Goal: Task Accomplishment & Management: Manage account settings

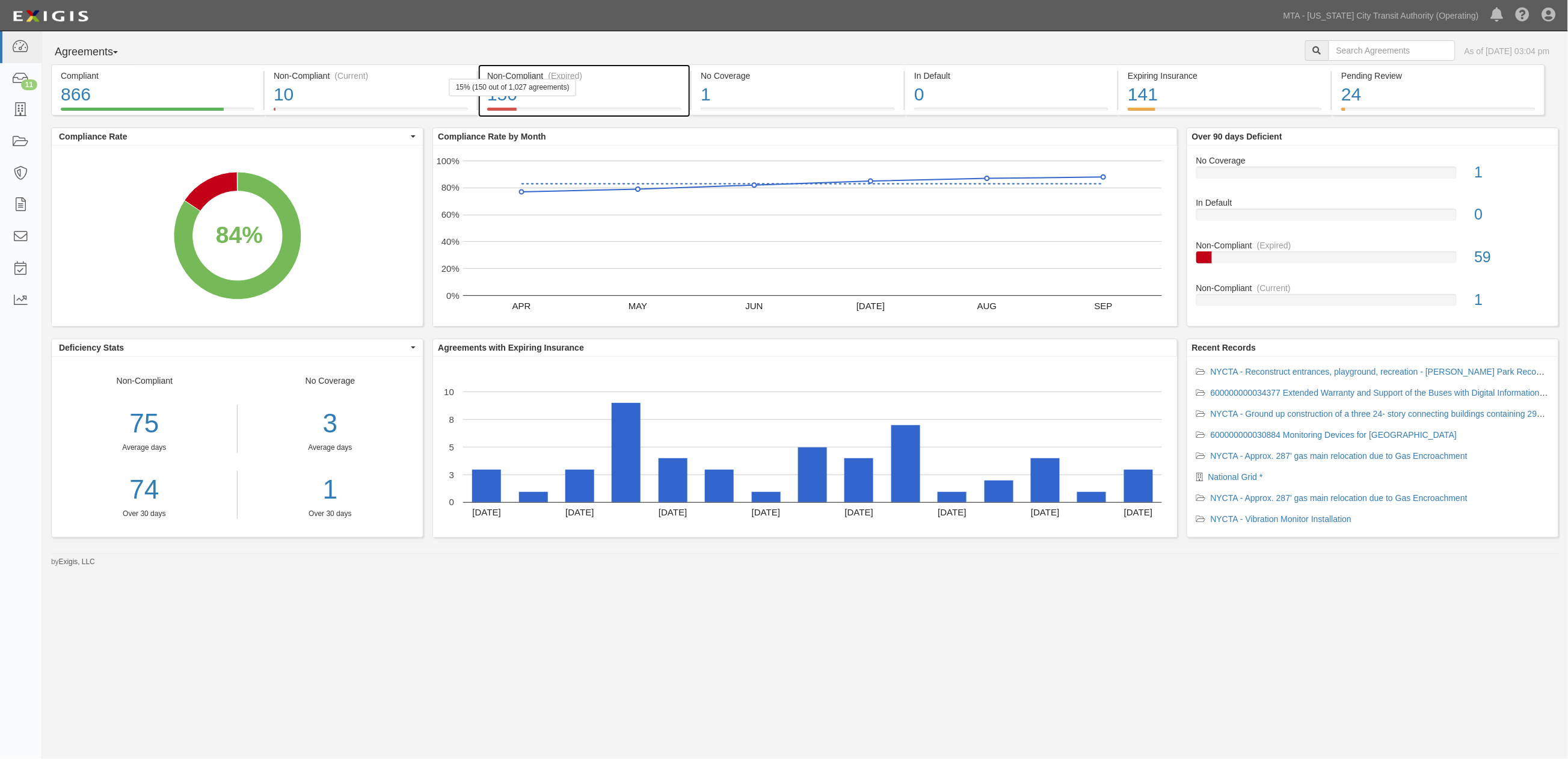
click at [660, 93] on div "150" at bounding box center [584, 94] width 194 height 26
click at [491, 480] on rect "A chart." at bounding box center [486, 486] width 29 height 32
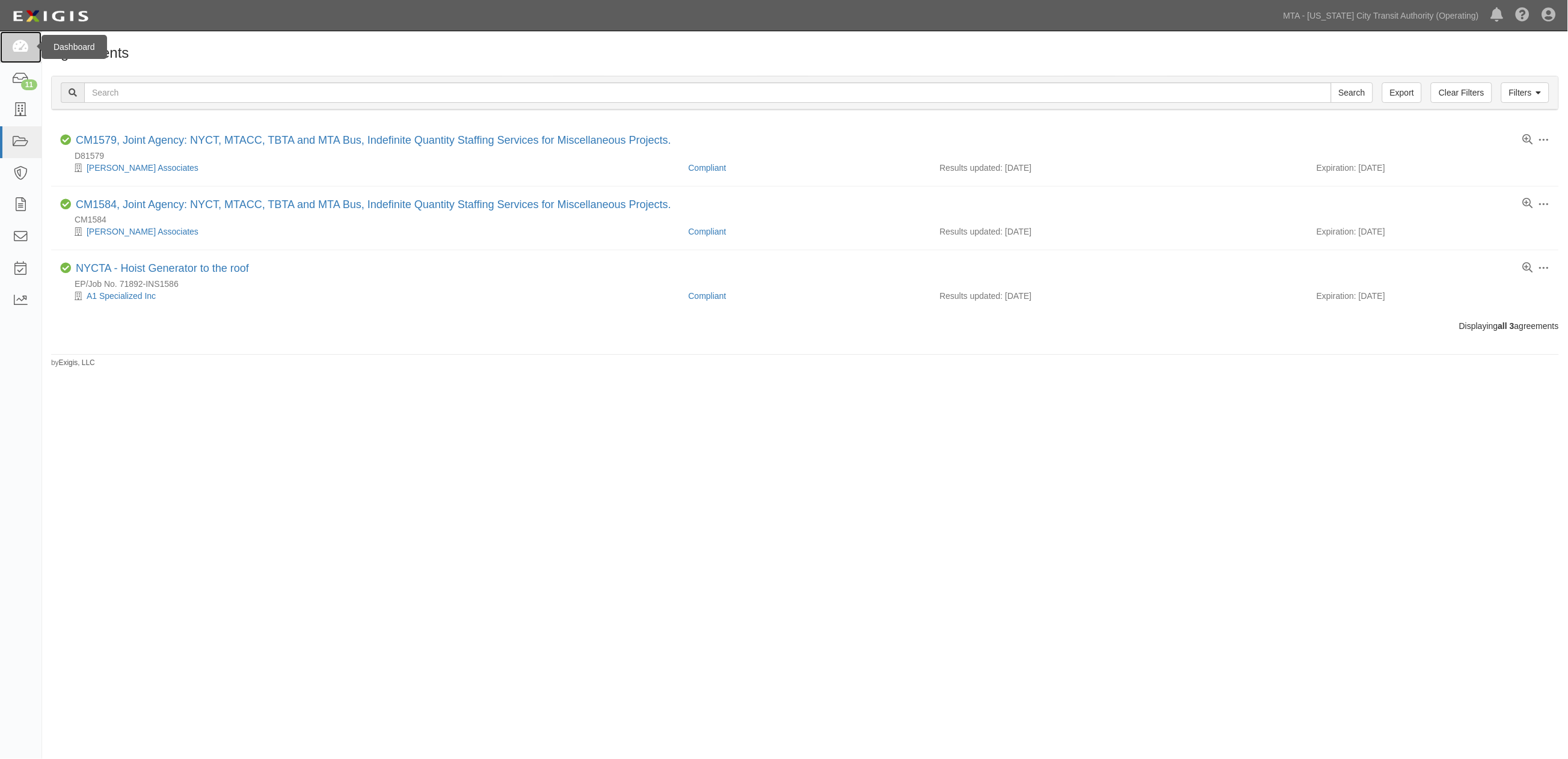
click at [26, 54] on link at bounding box center [21, 47] width 41 height 32
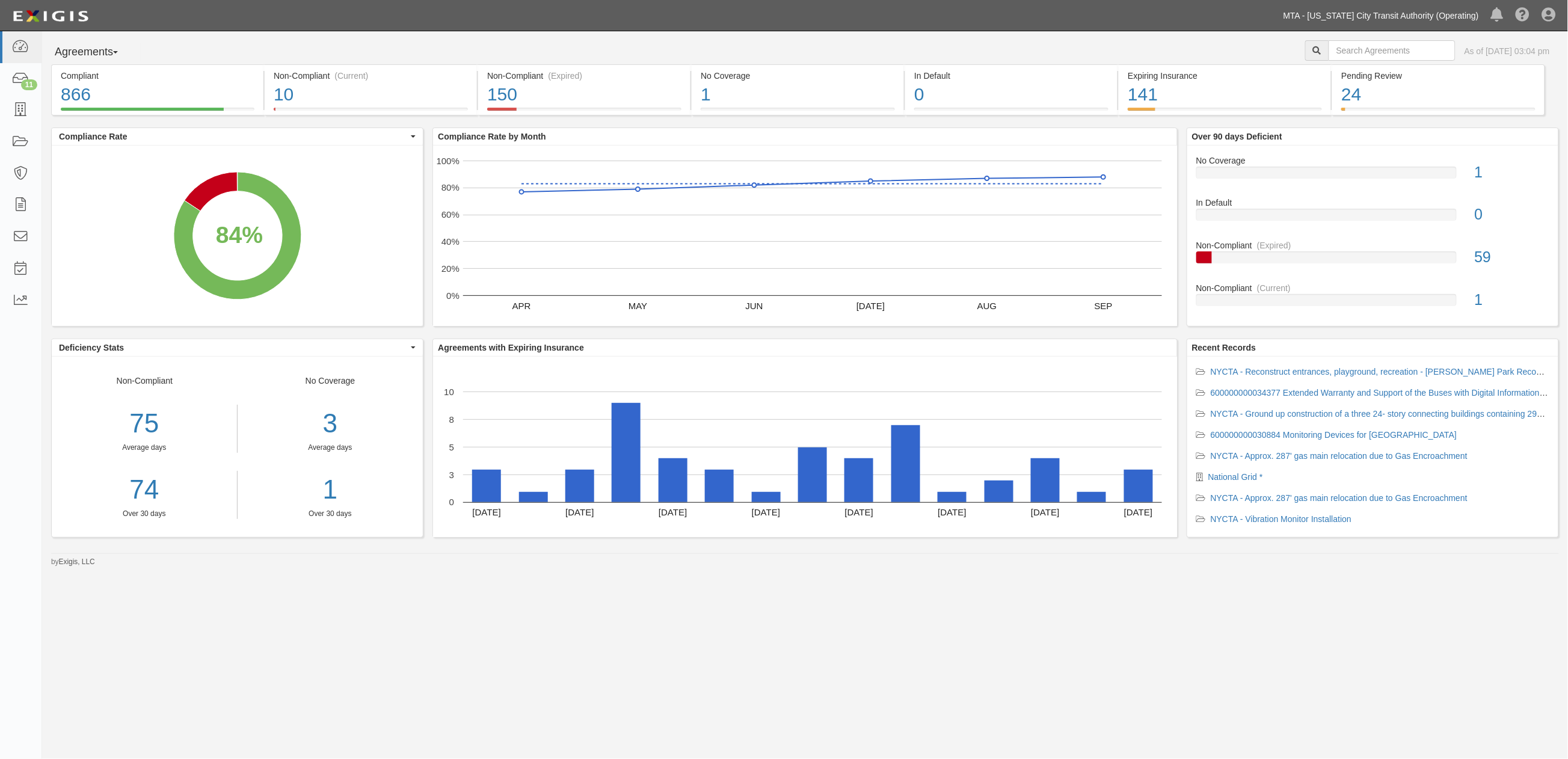
click at [1483, 19] on link "MTA - [US_STATE] City Transit Authority (Operating)" at bounding box center [1381, 16] width 208 height 24
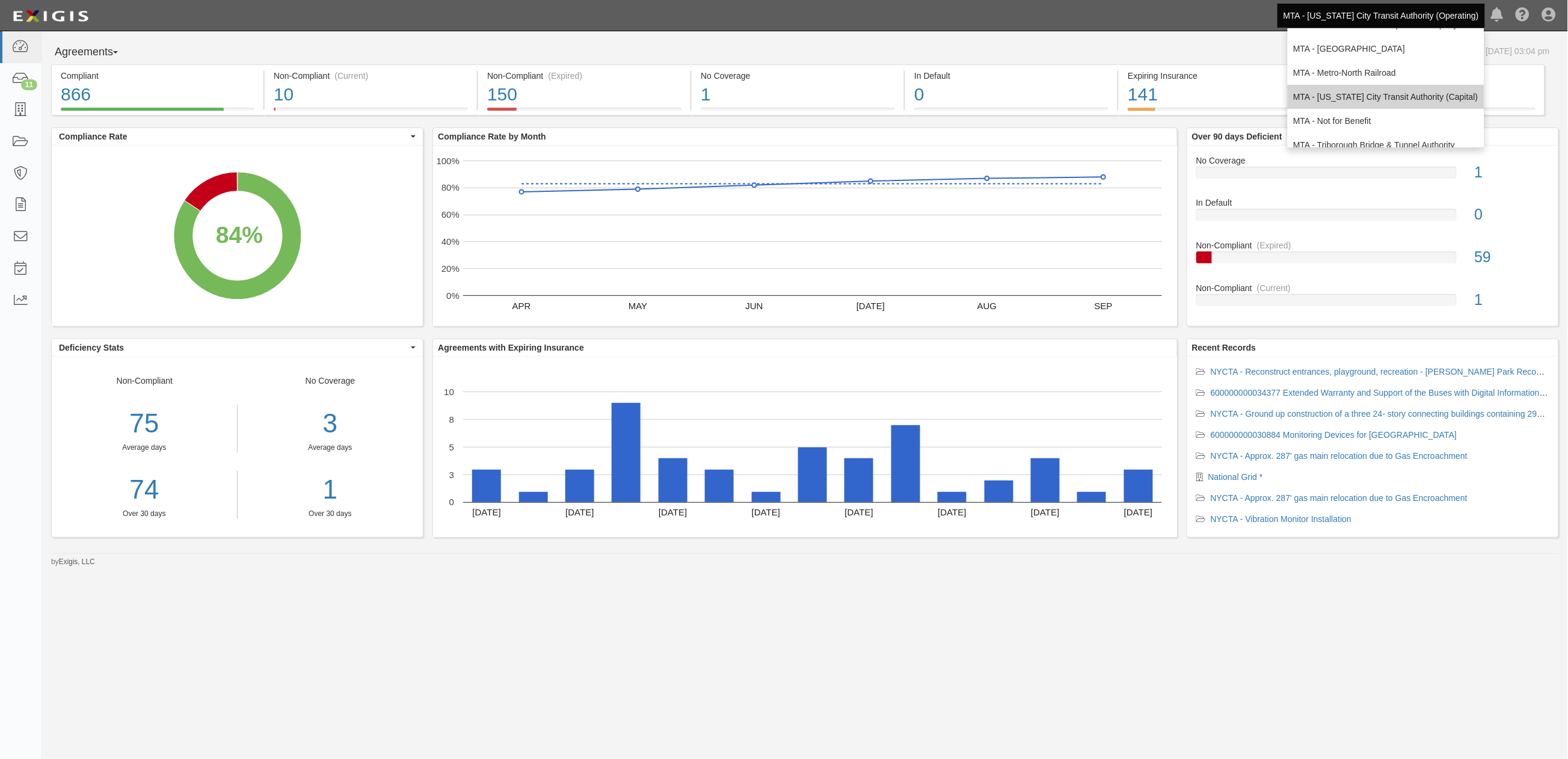
scroll to position [79, 0]
click at [1339, 124] on link "MTA - Triborough Bridge & Tunnel Authority" at bounding box center [1386, 133] width 197 height 24
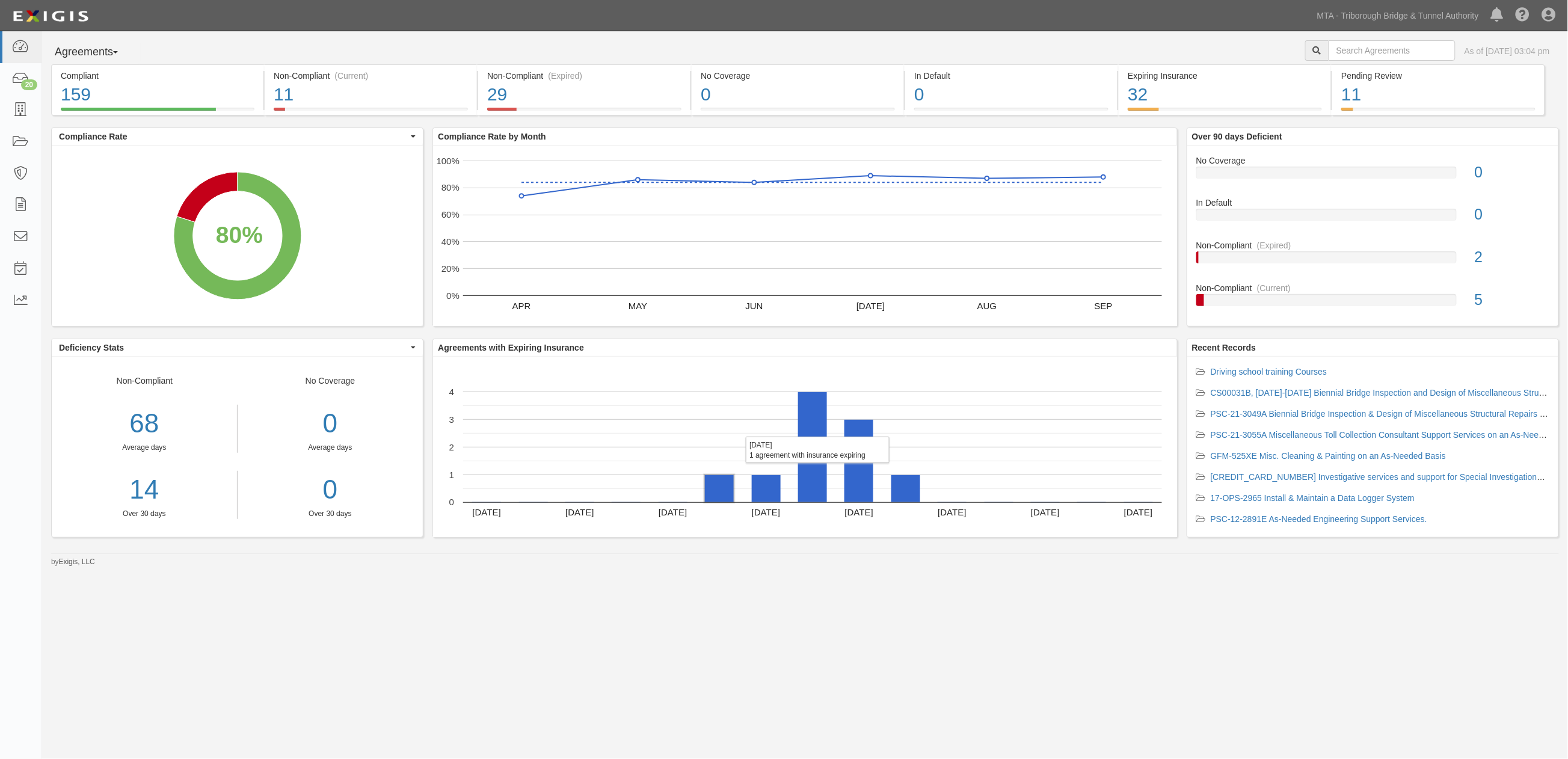
click at [729, 489] on rect "A chart." at bounding box center [719, 489] width 29 height 27
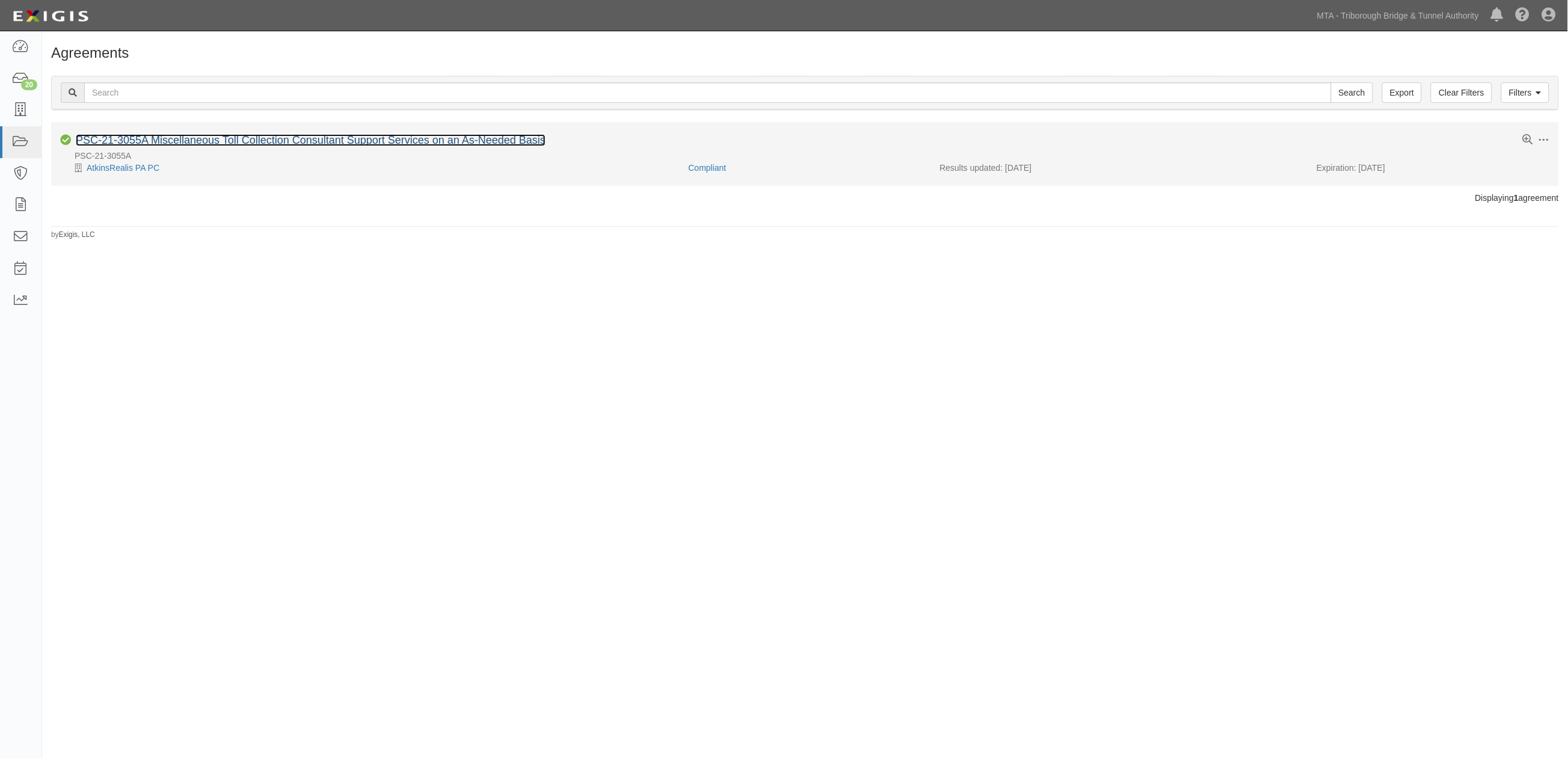
click at [137, 139] on link "PSC-21-3055A Miscellaneous Toll Collection Consultant Support Services on an As…" at bounding box center [311, 140] width 470 height 12
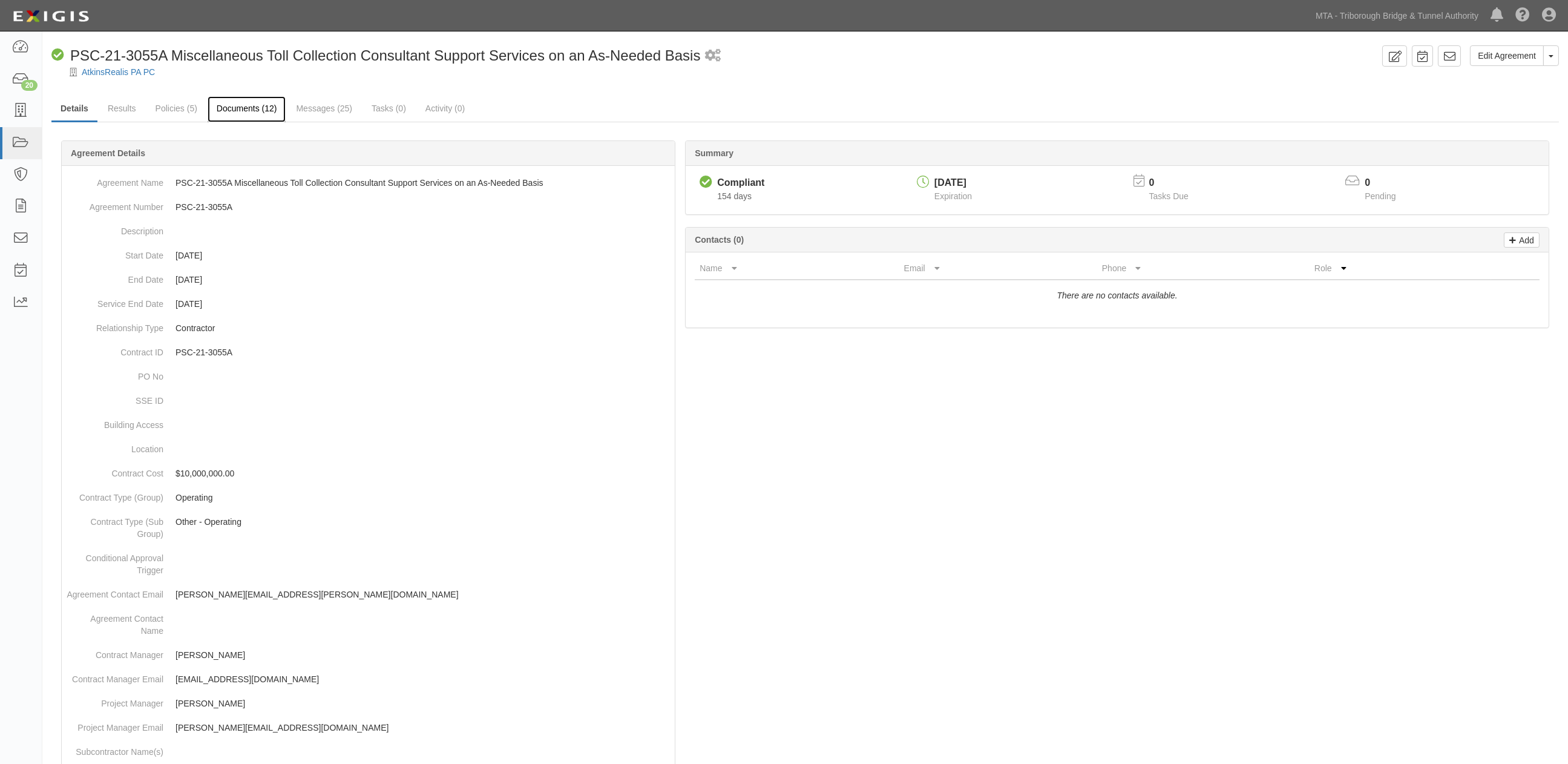
click at [212, 107] on link "Documents (12)" at bounding box center [247, 109] width 78 height 26
click at [305, 112] on link "Messages (25)" at bounding box center [324, 109] width 75 height 26
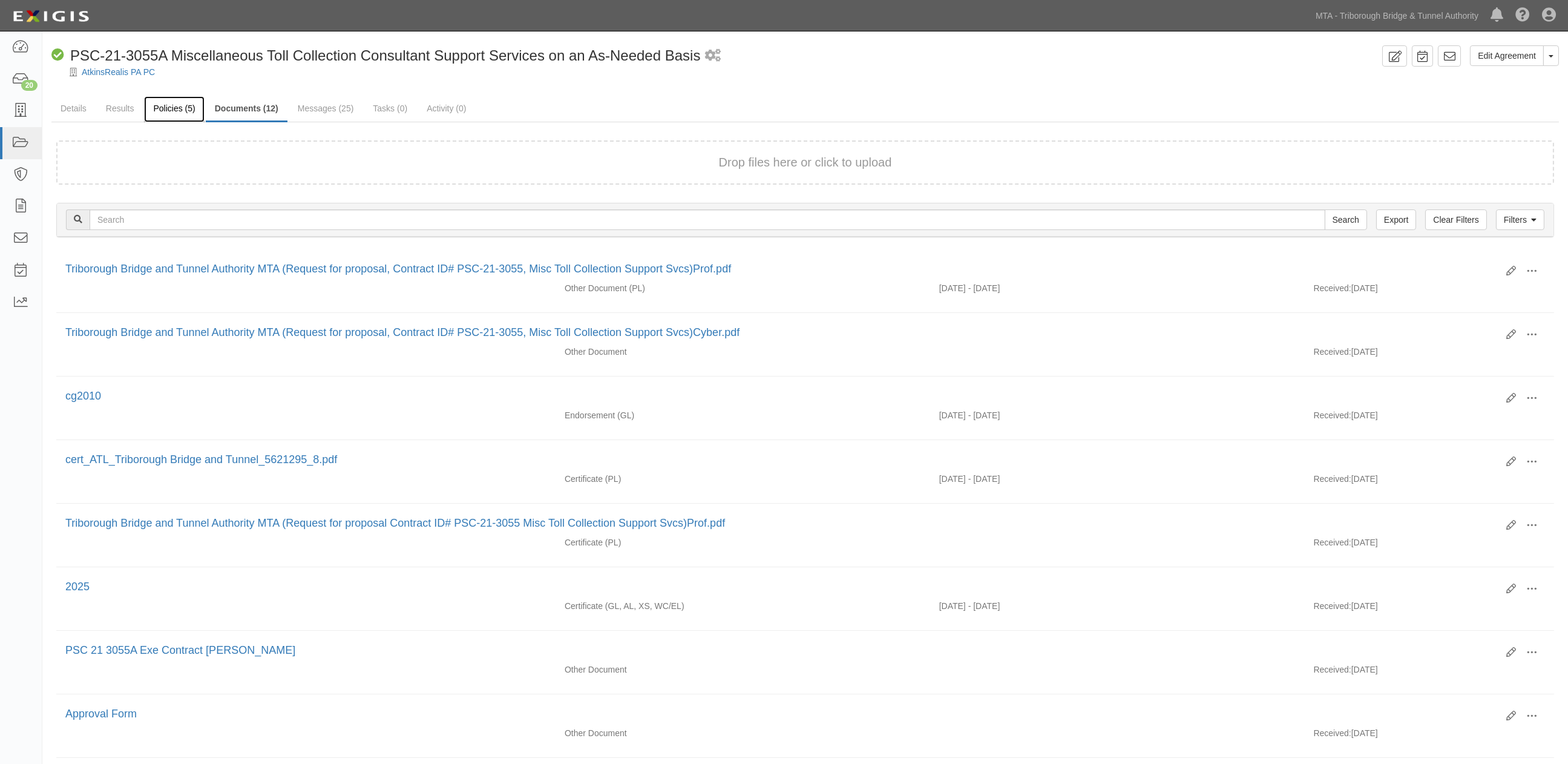
click at [181, 111] on link "Policies (5)" at bounding box center [174, 109] width 60 height 26
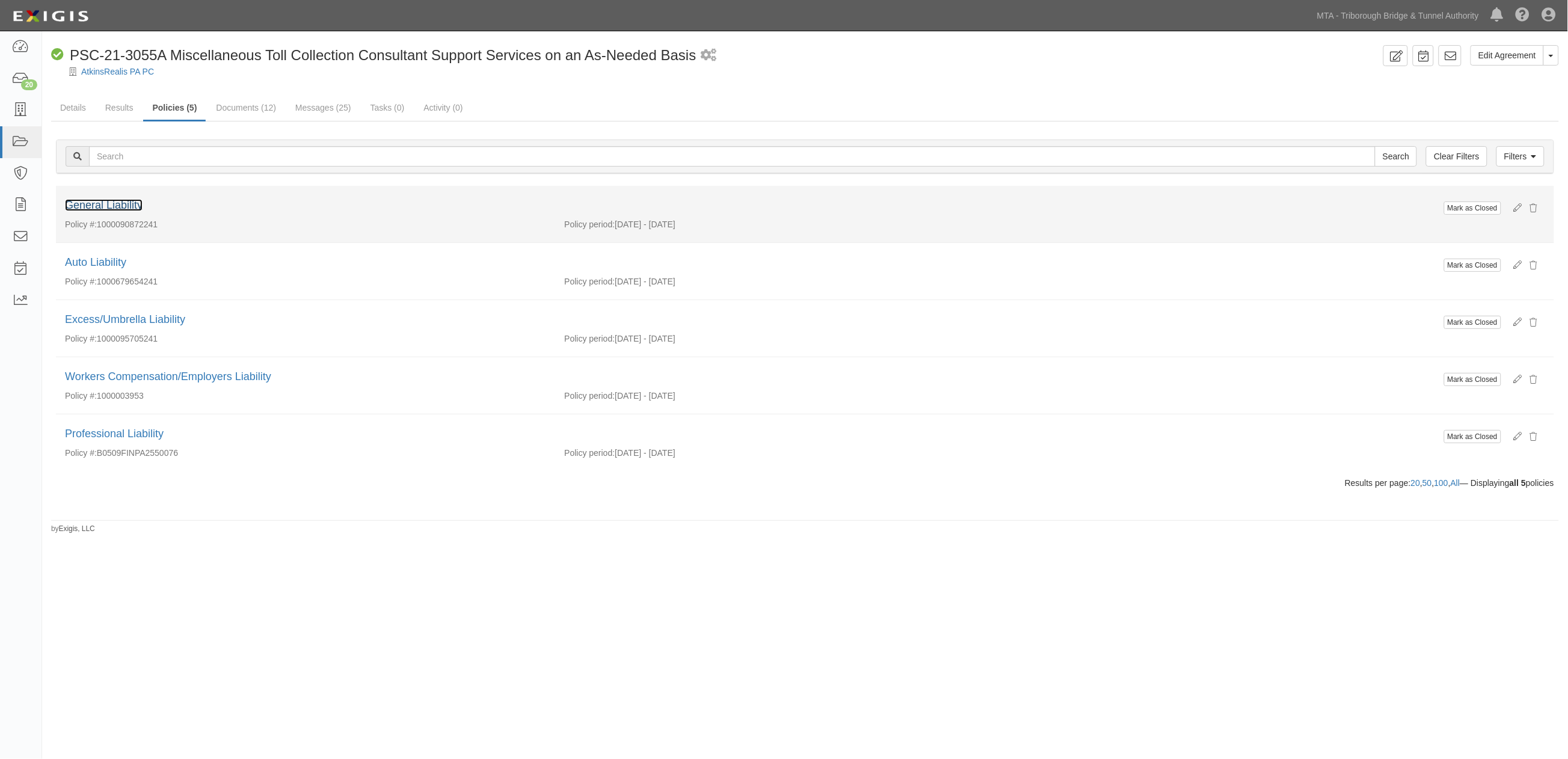
click at [125, 208] on link "General Liability" at bounding box center [103, 205] width 77 height 12
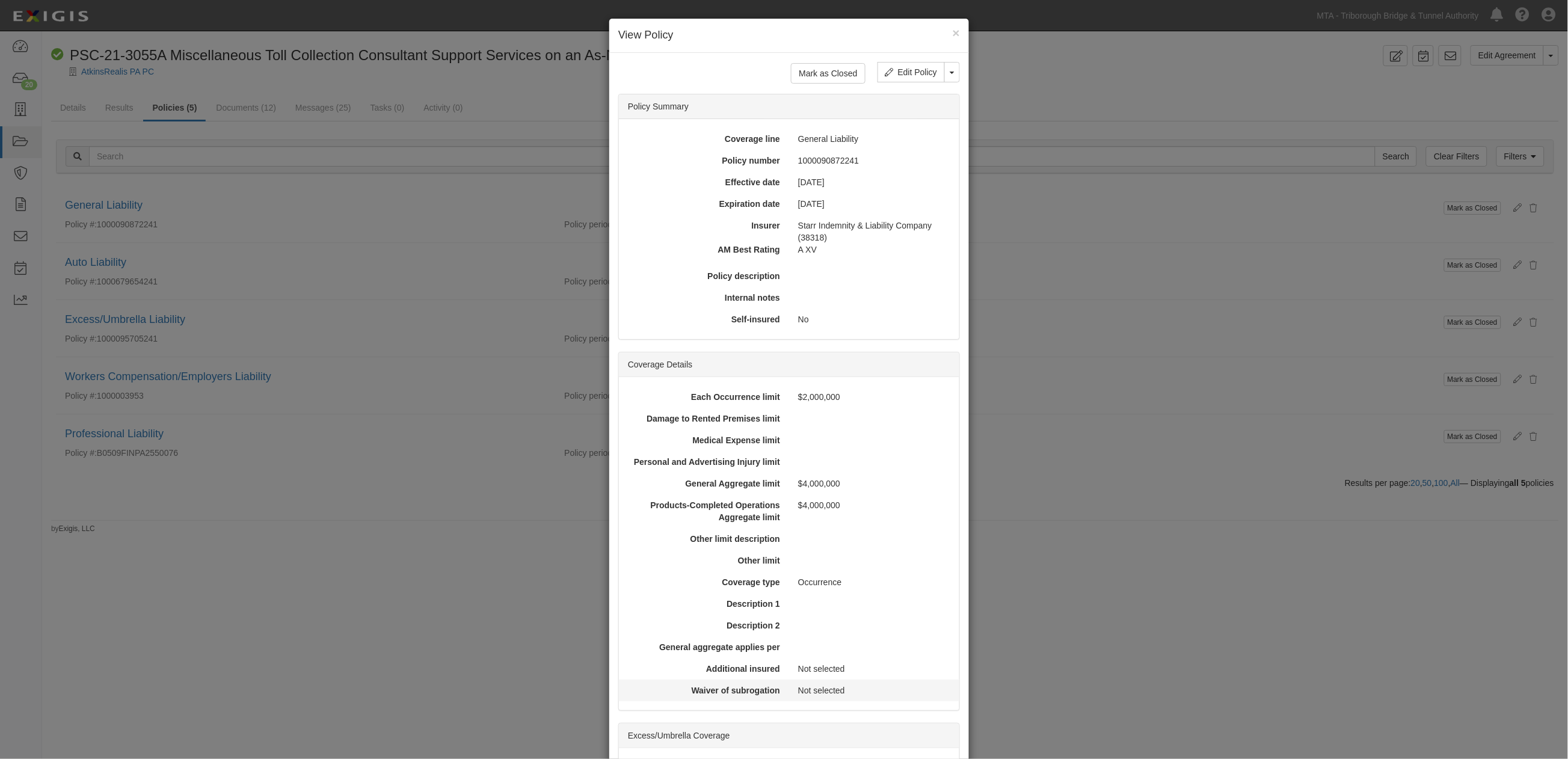
scroll to position [200, 0]
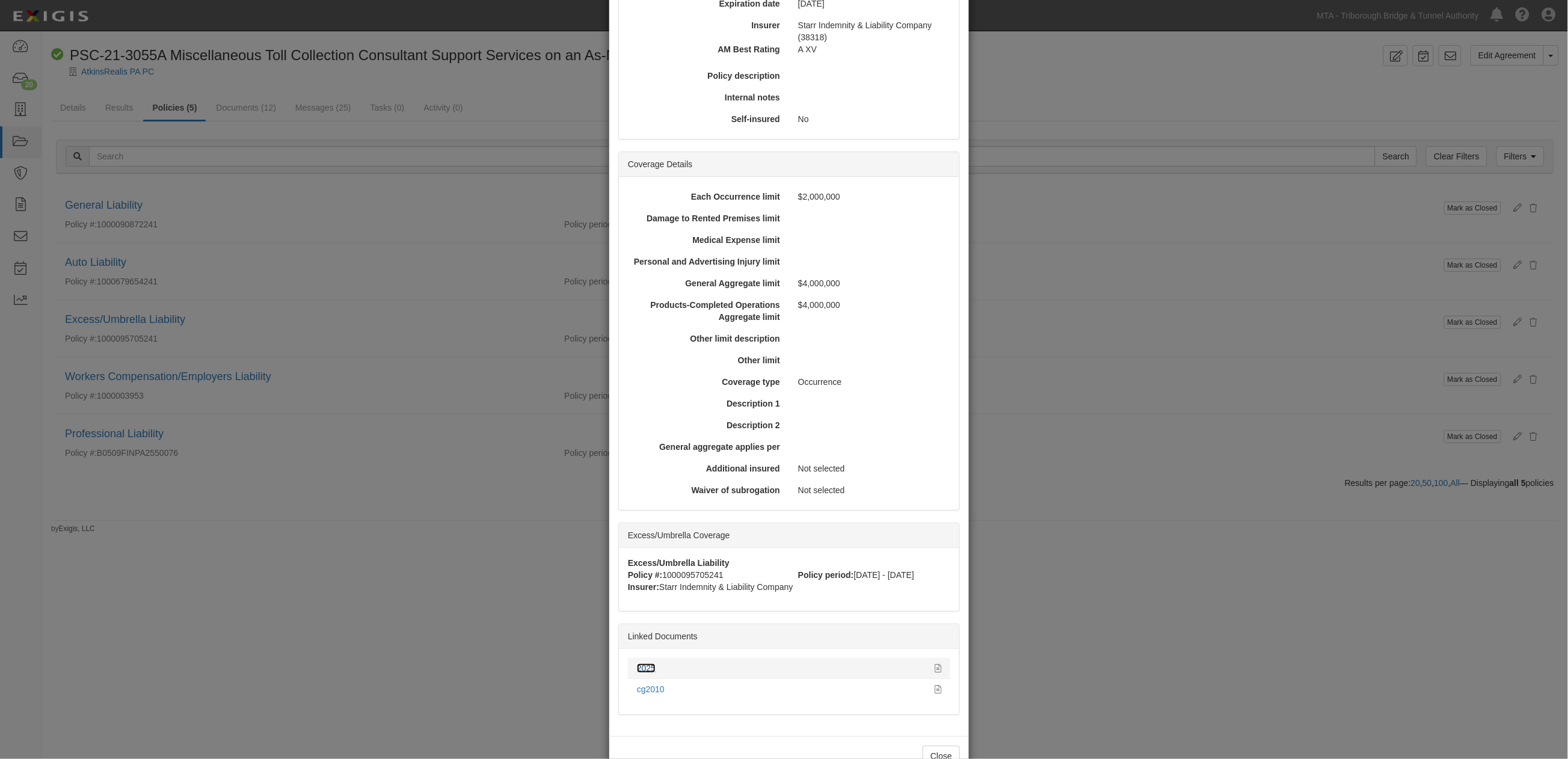
click at [643, 664] on link "2025" at bounding box center [646, 668] width 19 height 10
click at [374, 391] on div "× View Policy Mark as Closed Edit Policy Toggle Dropdown Delete Policy Policy S…" at bounding box center [784, 379] width 1568 height 759
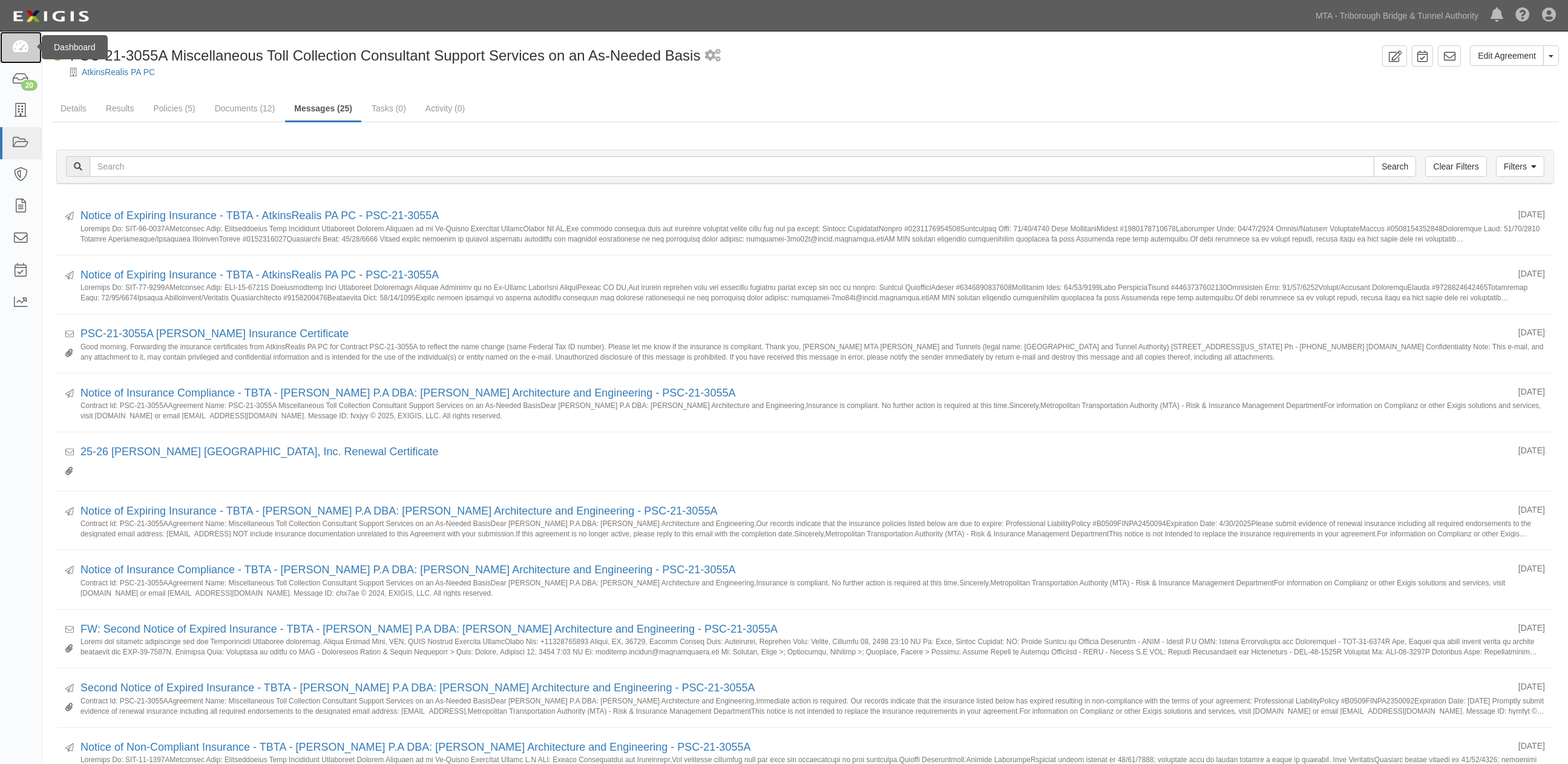
click at [28, 46] on icon at bounding box center [21, 47] width 17 height 14
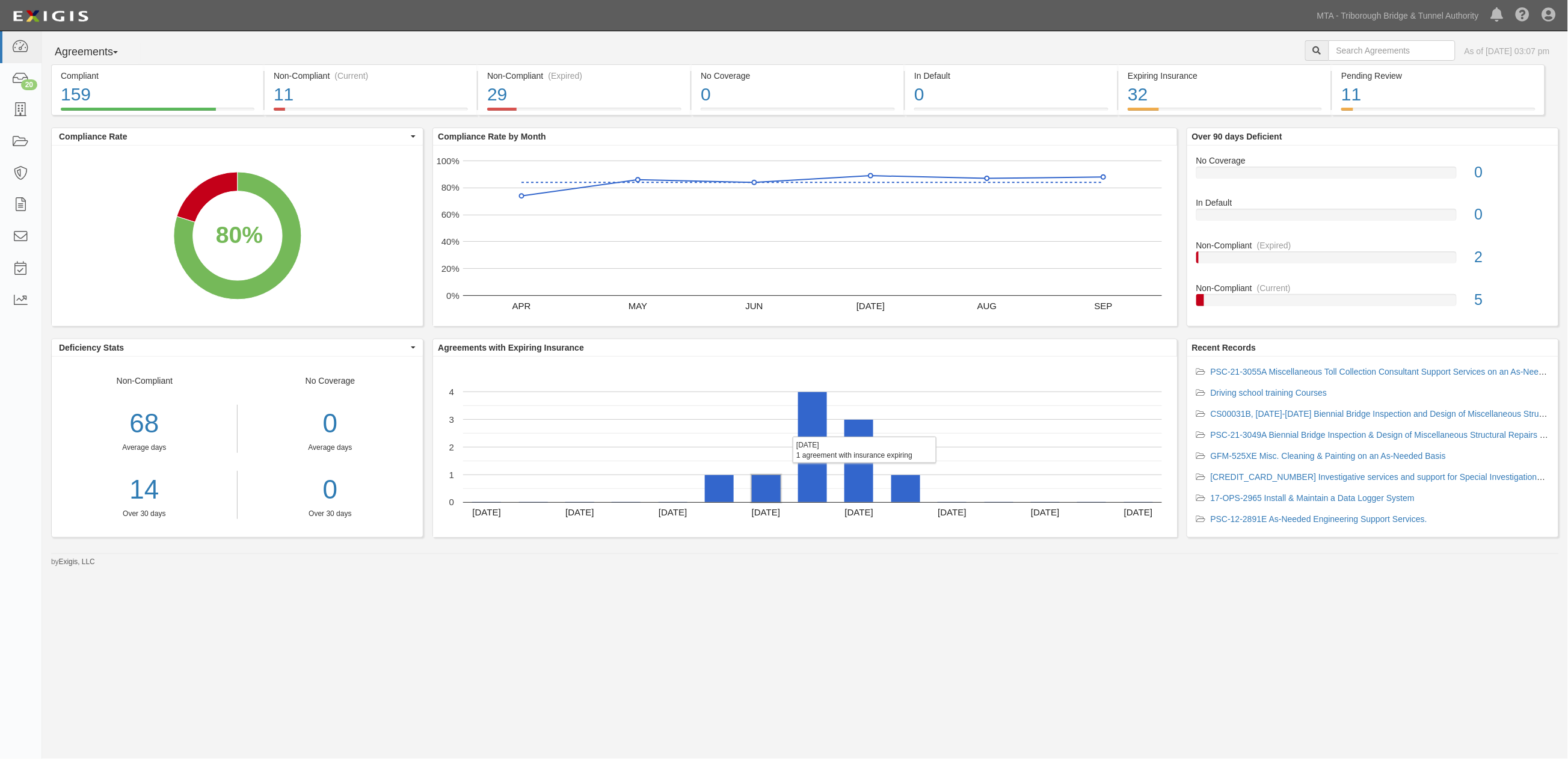
click at [771, 498] on rect "A chart." at bounding box center [766, 489] width 29 height 27
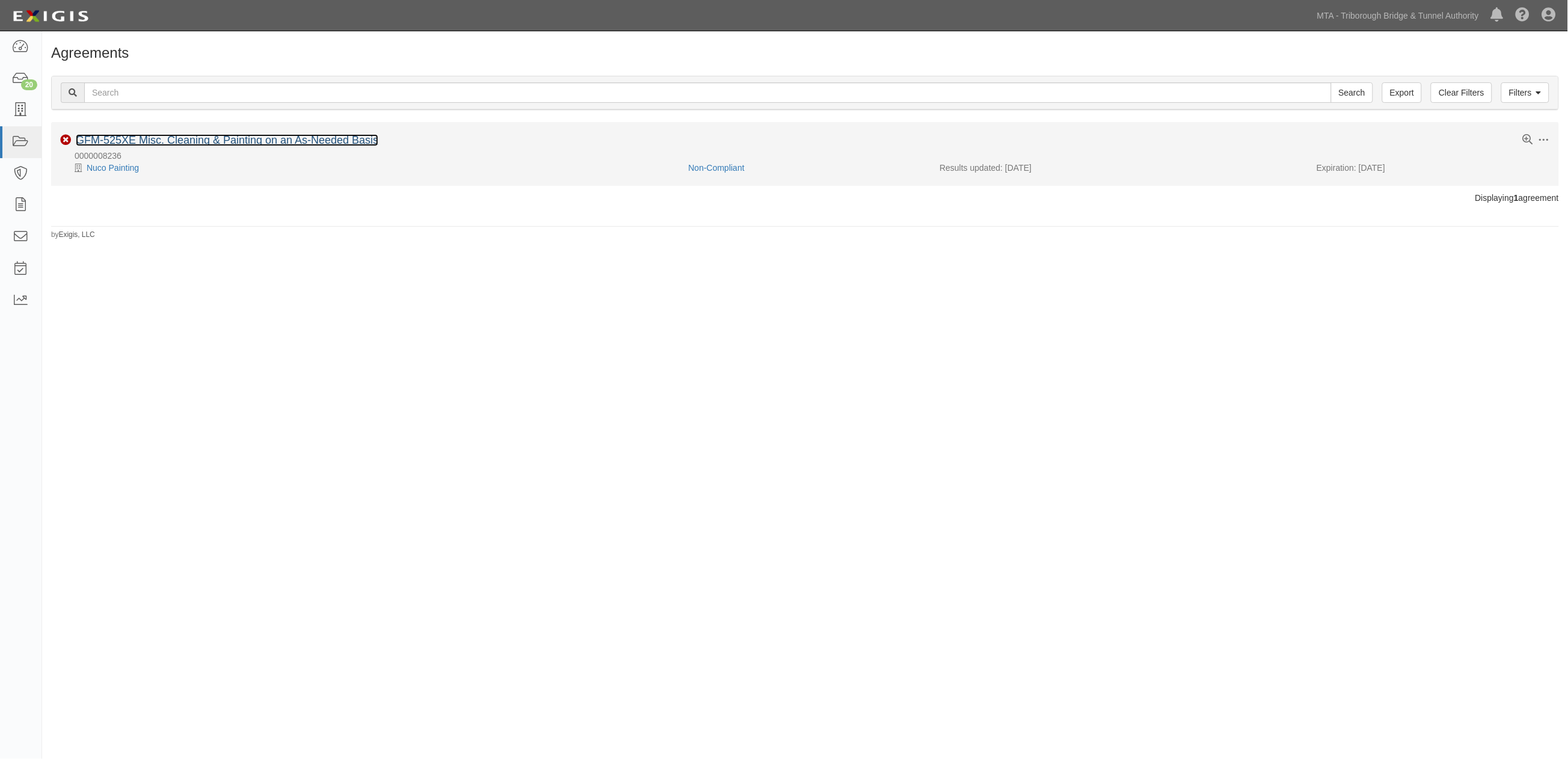
click at [214, 140] on link "GFM-525XE Misc. Cleaning & Painting on an As-Needed Basis" at bounding box center [227, 140] width 303 height 12
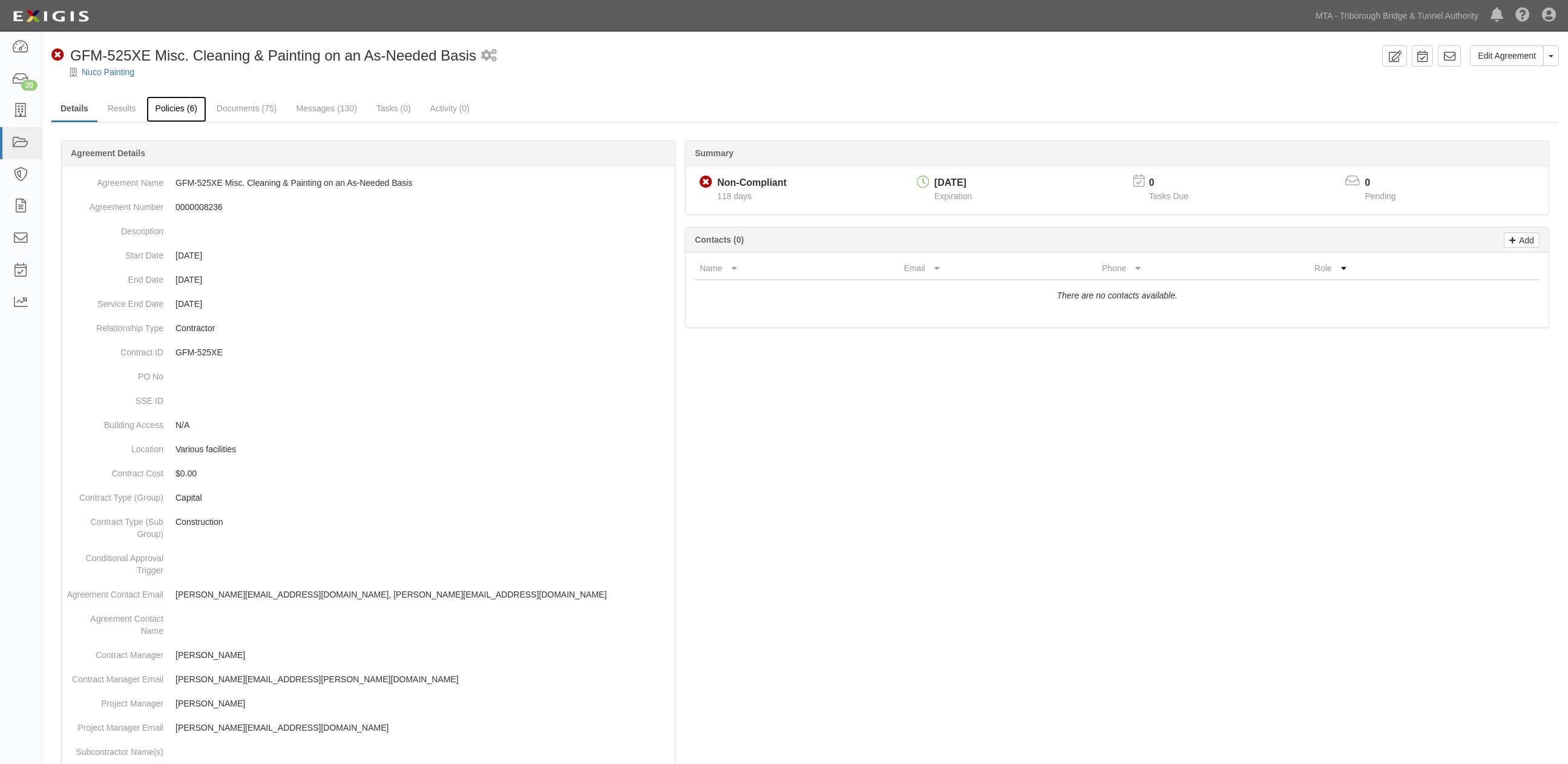
click at [183, 113] on link "Policies (6)" at bounding box center [176, 109] width 60 height 26
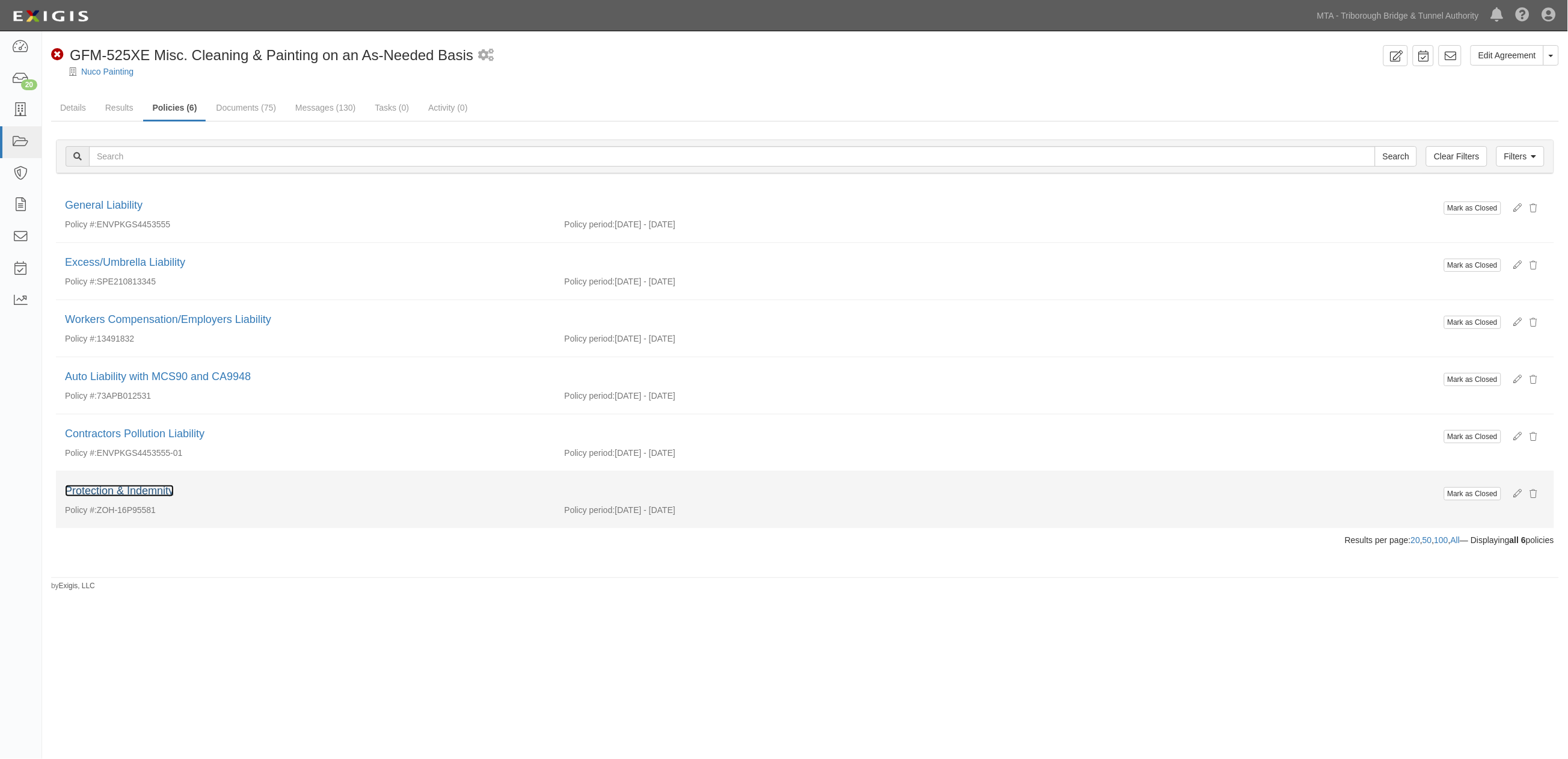
click at [142, 492] on link "Protection & Indemnity" at bounding box center [119, 491] width 109 height 12
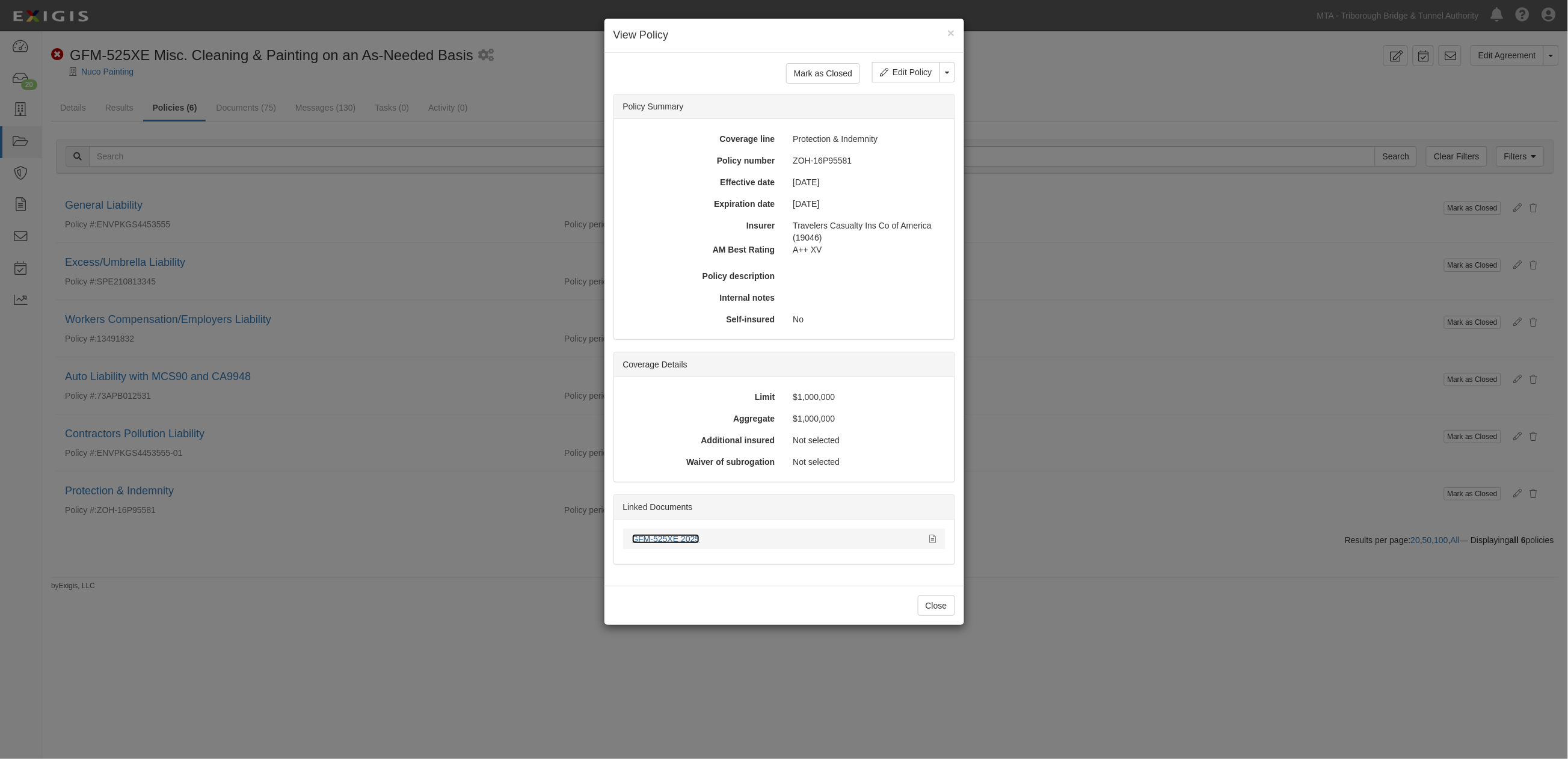
click at [664, 534] on link "GFM-525XE 2025" at bounding box center [667, 539] width 68 height 10
click at [1060, 623] on div "× View Policy Mark as Closed Edit Policy Toggle Dropdown Delete Policy Policy S…" at bounding box center [784, 379] width 1568 height 759
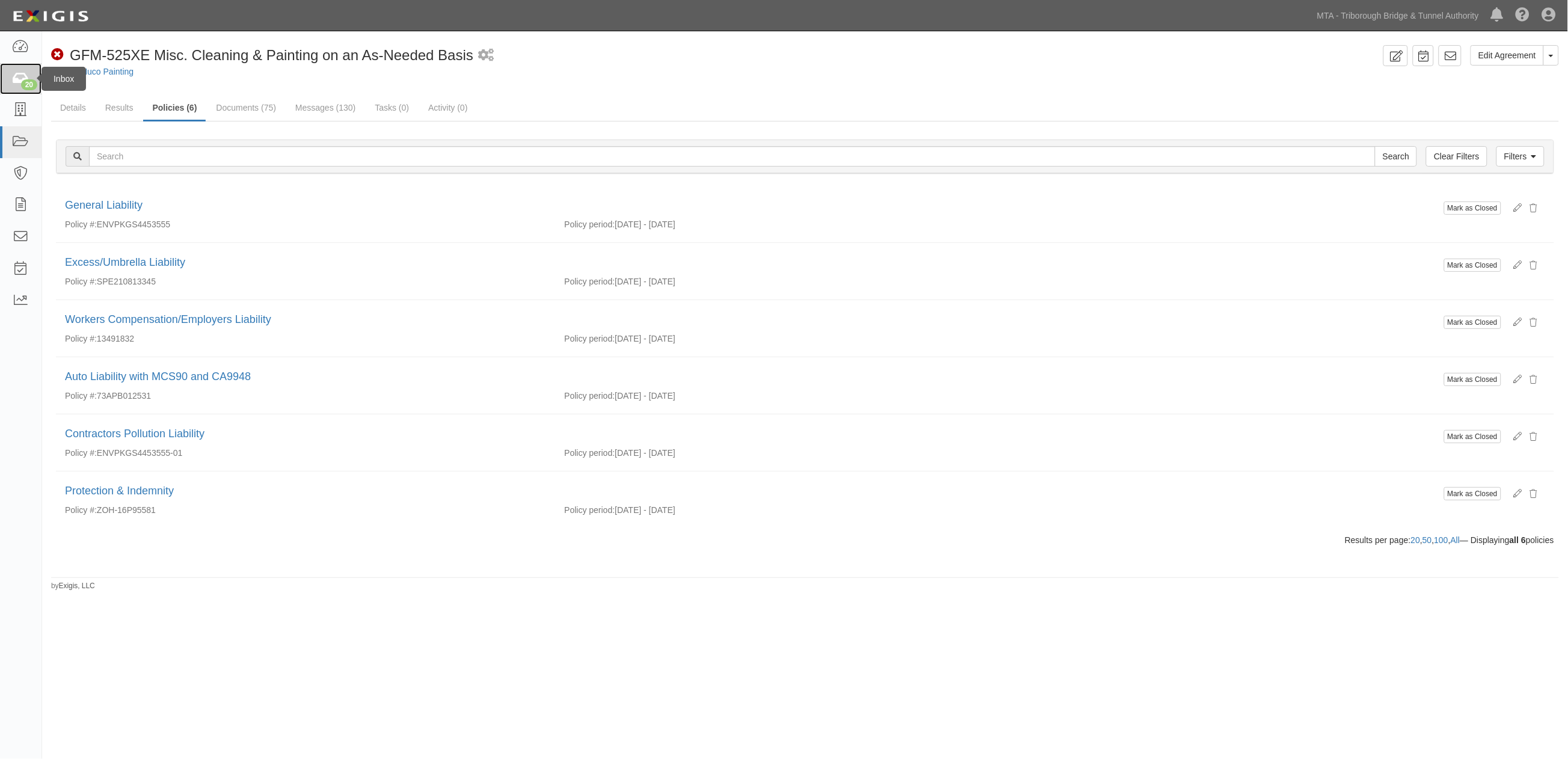
click at [24, 75] on icon at bounding box center [21, 79] width 17 height 14
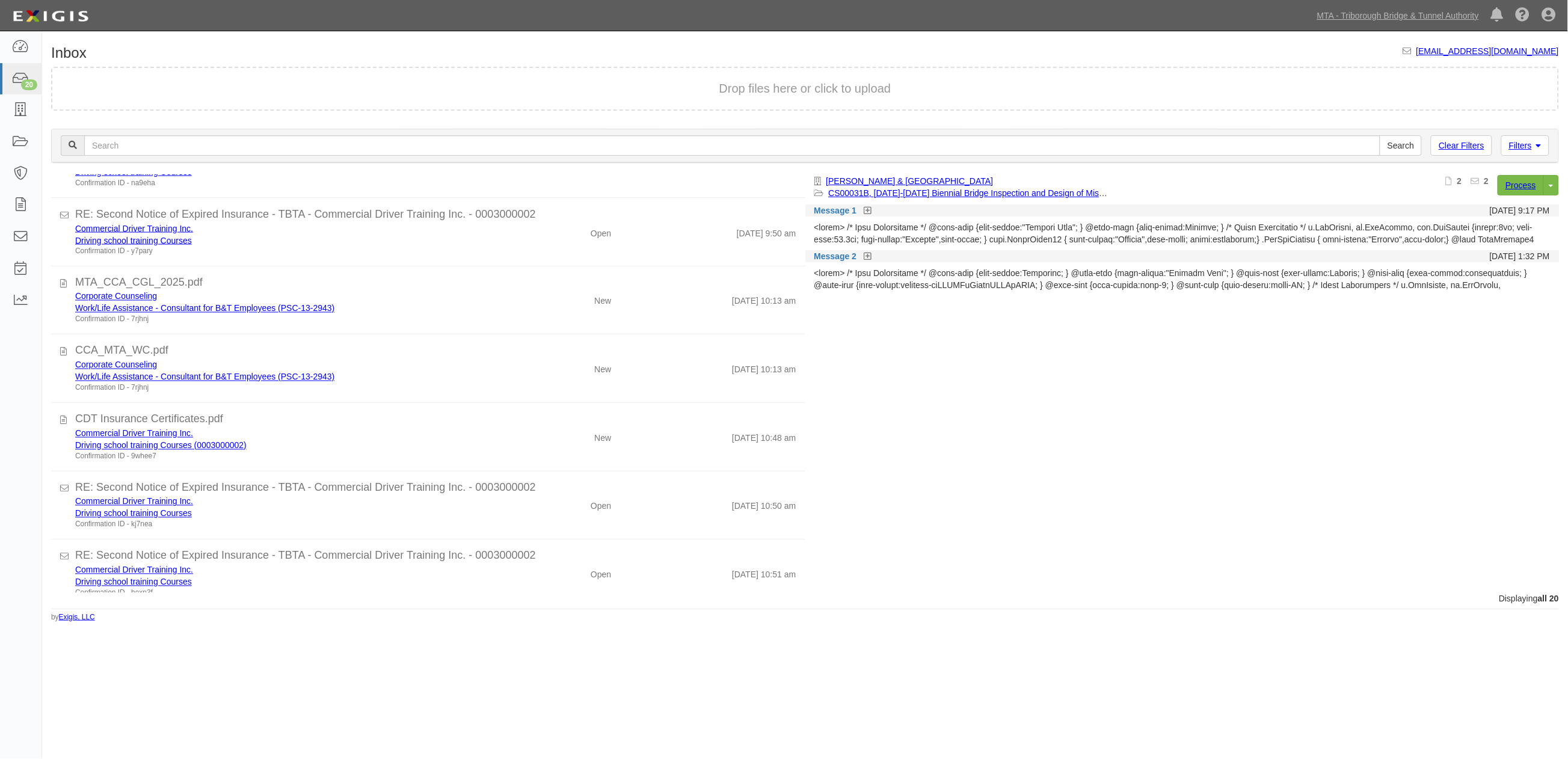
scroll to position [957, 0]
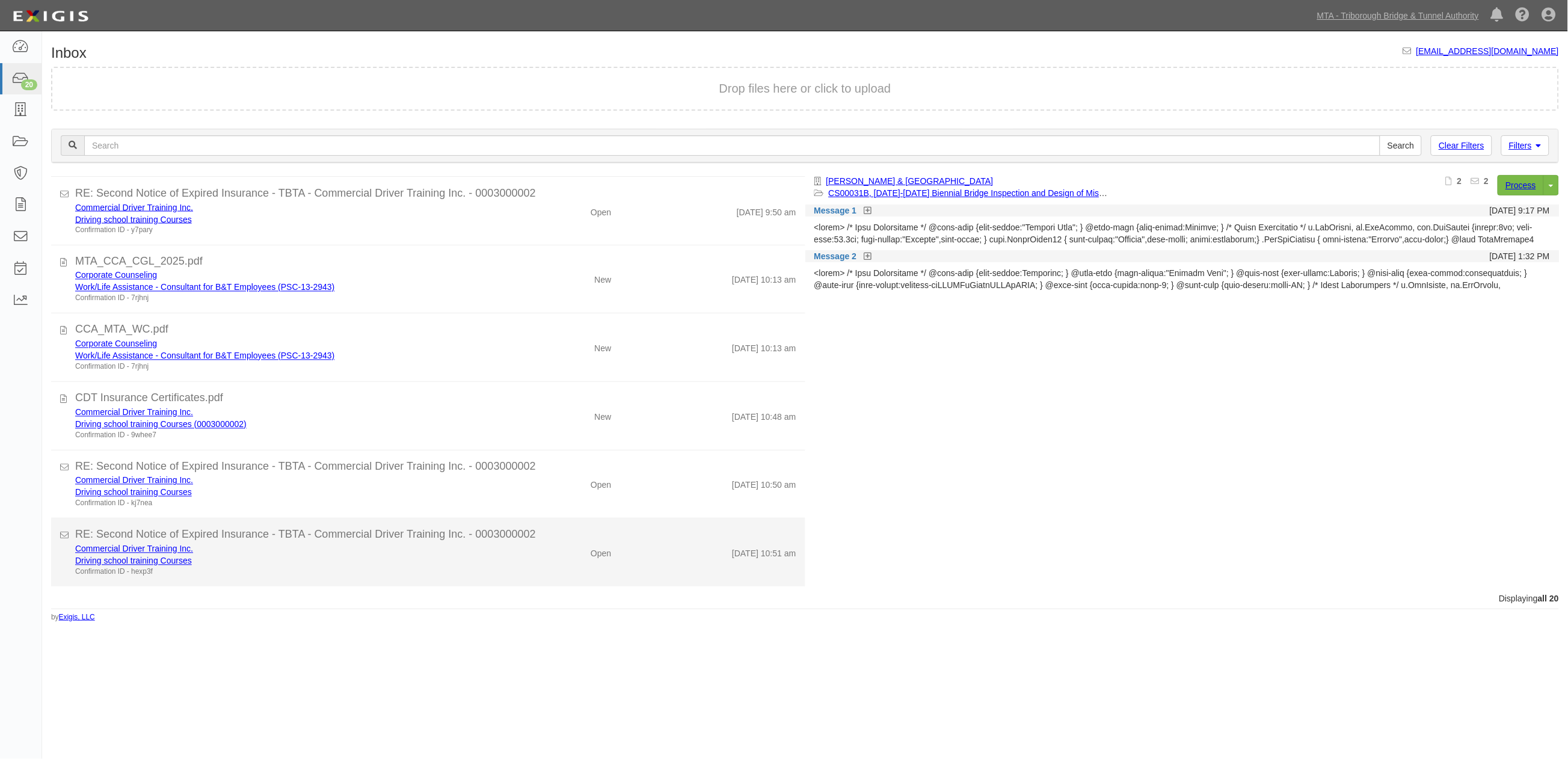
click at [459, 564] on div "Driving school training Courses" at bounding box center [282, 561] width 413 height 12
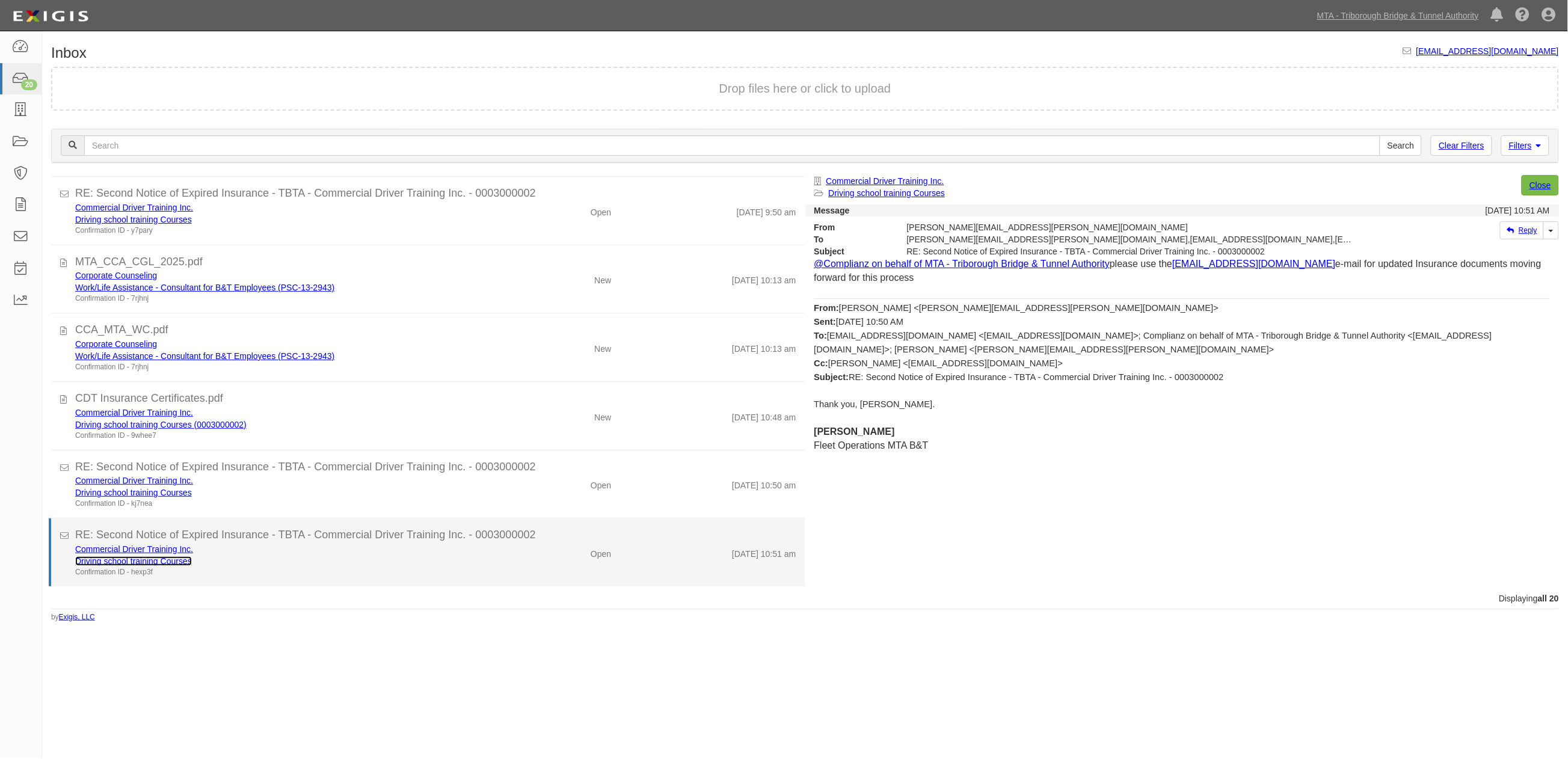
click at [164, 561] on link "Driving school training Courses" at bounding box center [134, 561] width 117 height 10
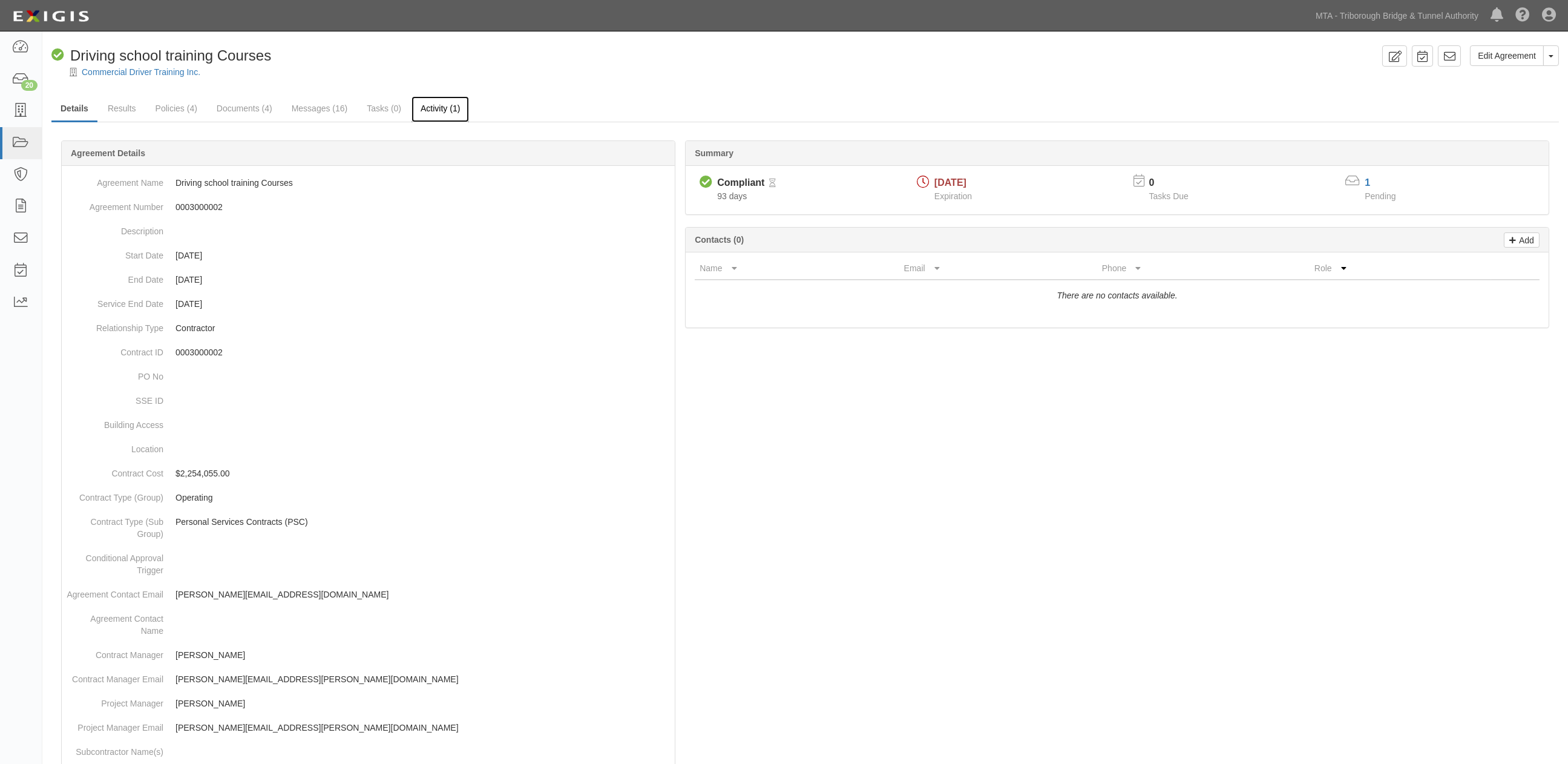
click at [435, 105] on link "Activity (1)" at bounding box center [440, 109] width 58 height 26
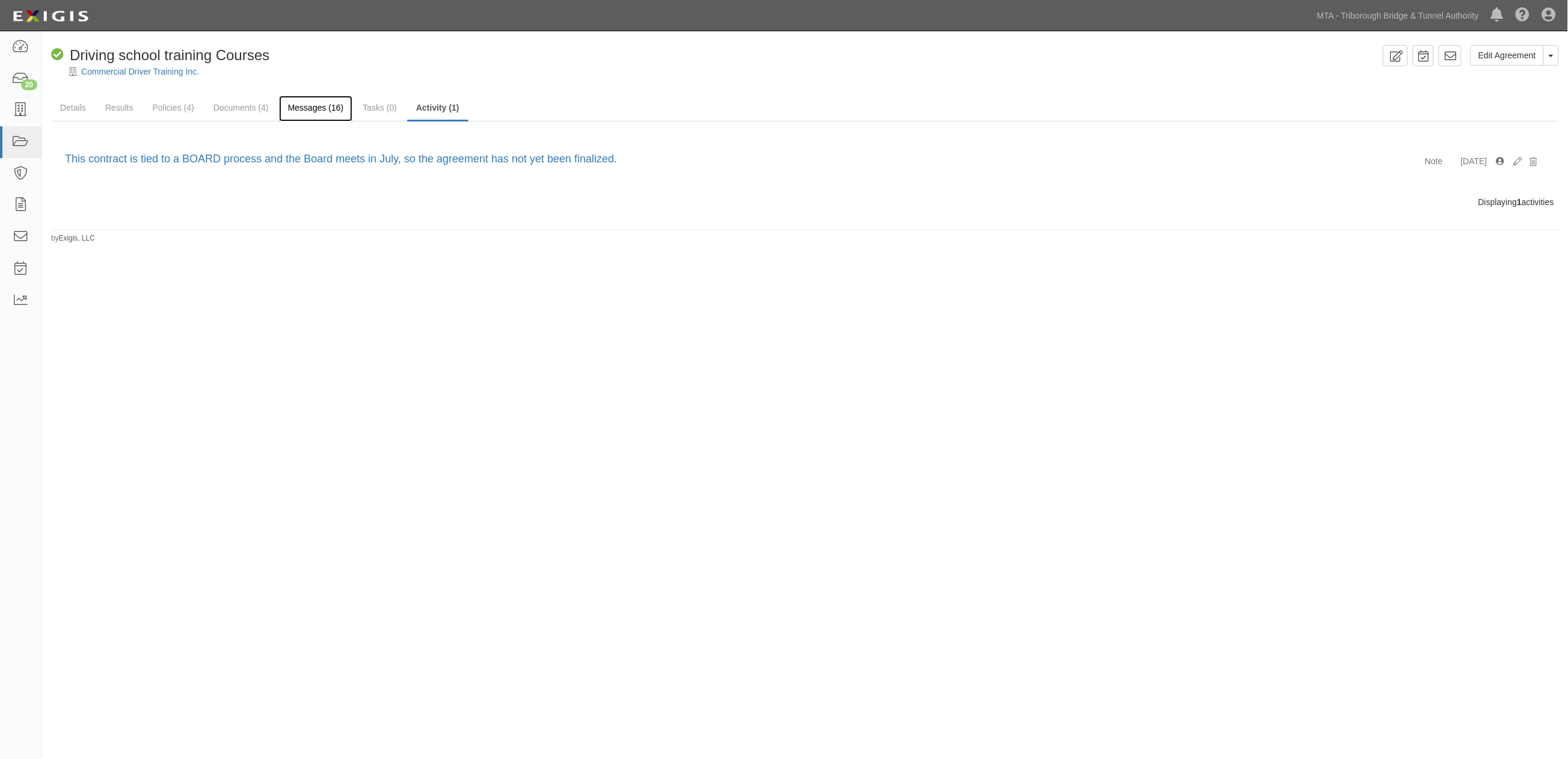
click at [317, 109] on link "Messages (16)" at bounding box center [316, 108] width 74 height 26
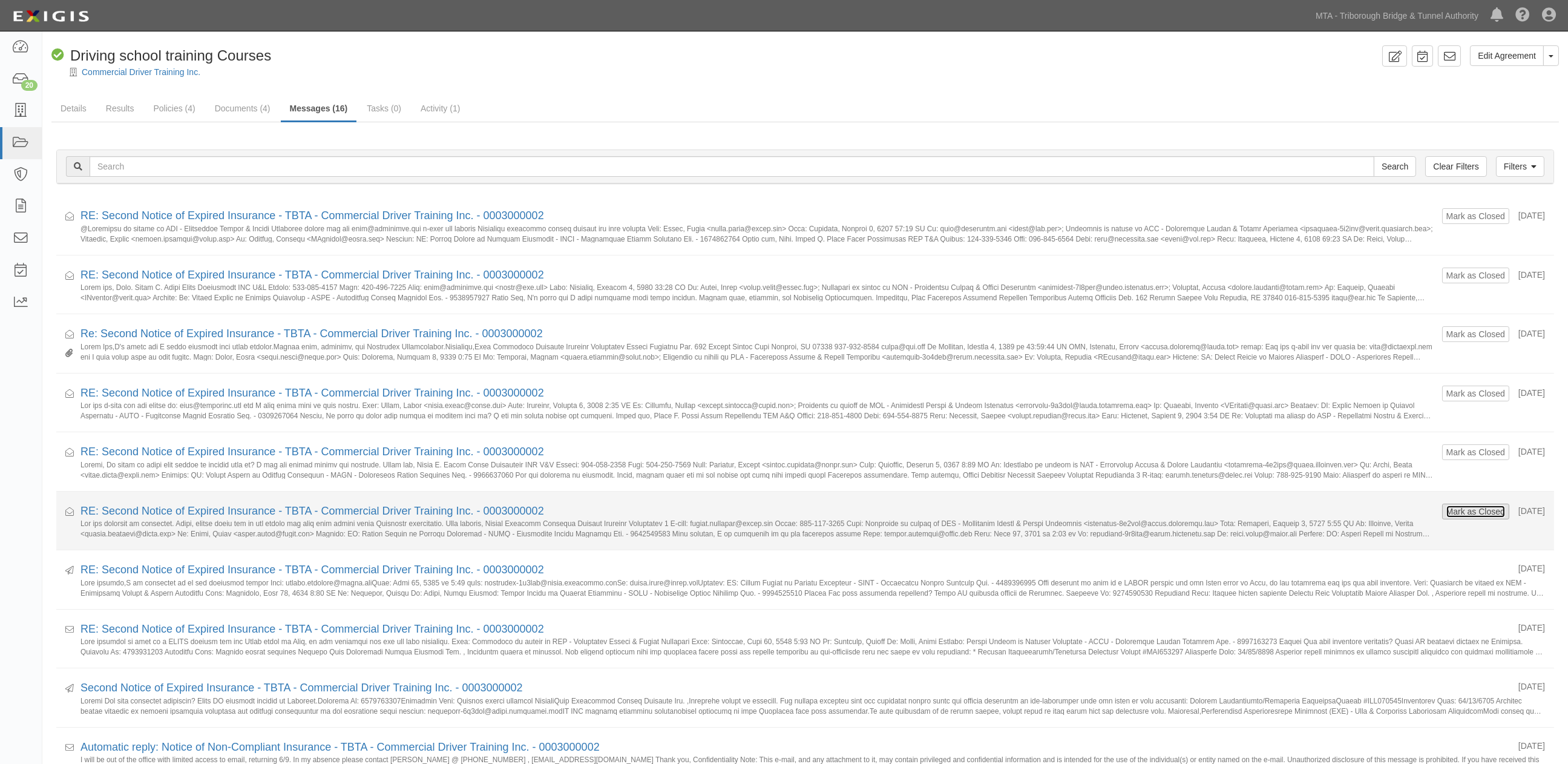
click at [1461, 512] on button "Mark as Closed" at bounding box center [1476, 512] width 60 height 13
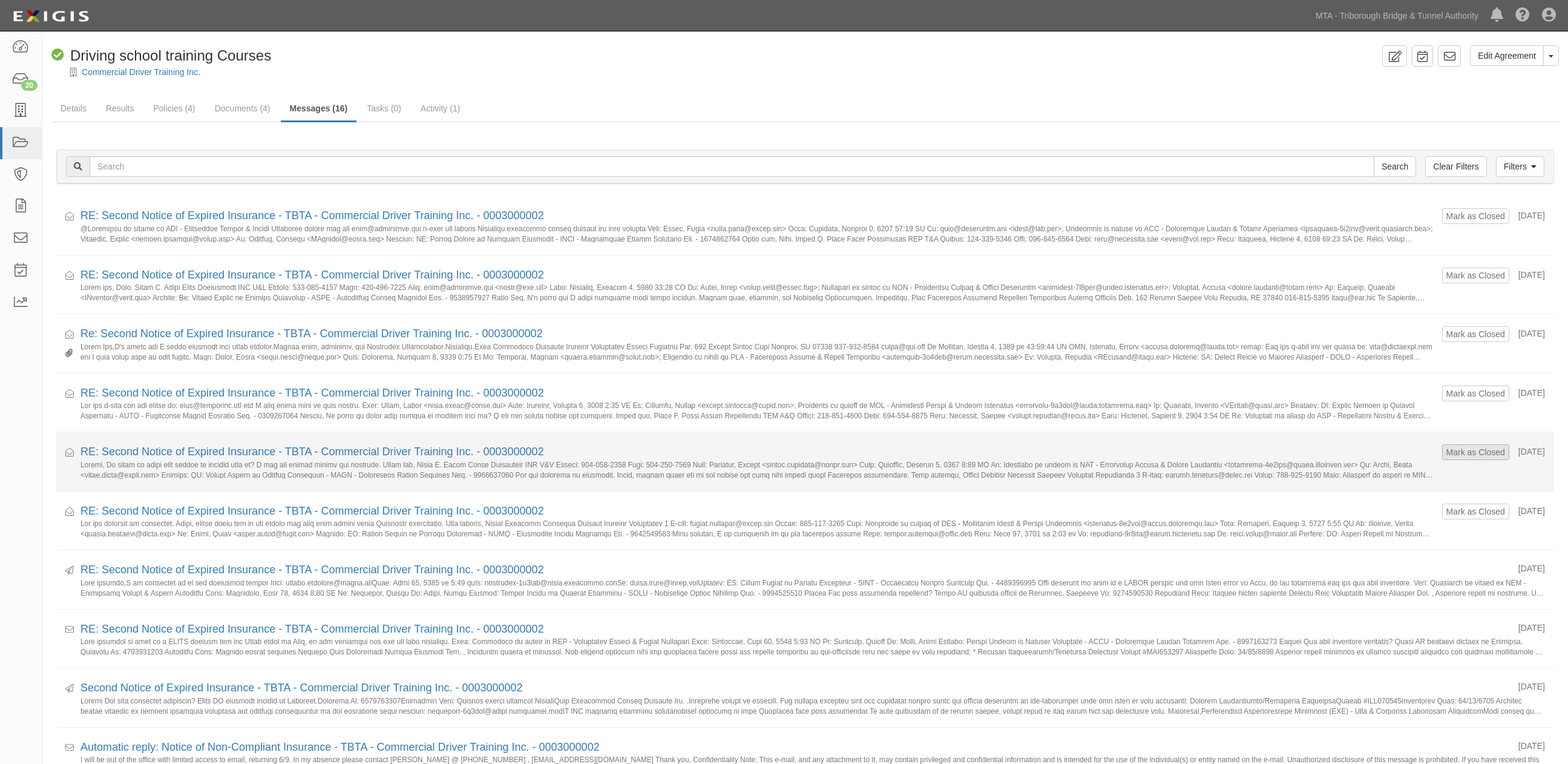
click at [1461, 460] on form "Mark as Closed" at bounding box center [1476, 452] width 67 height 16
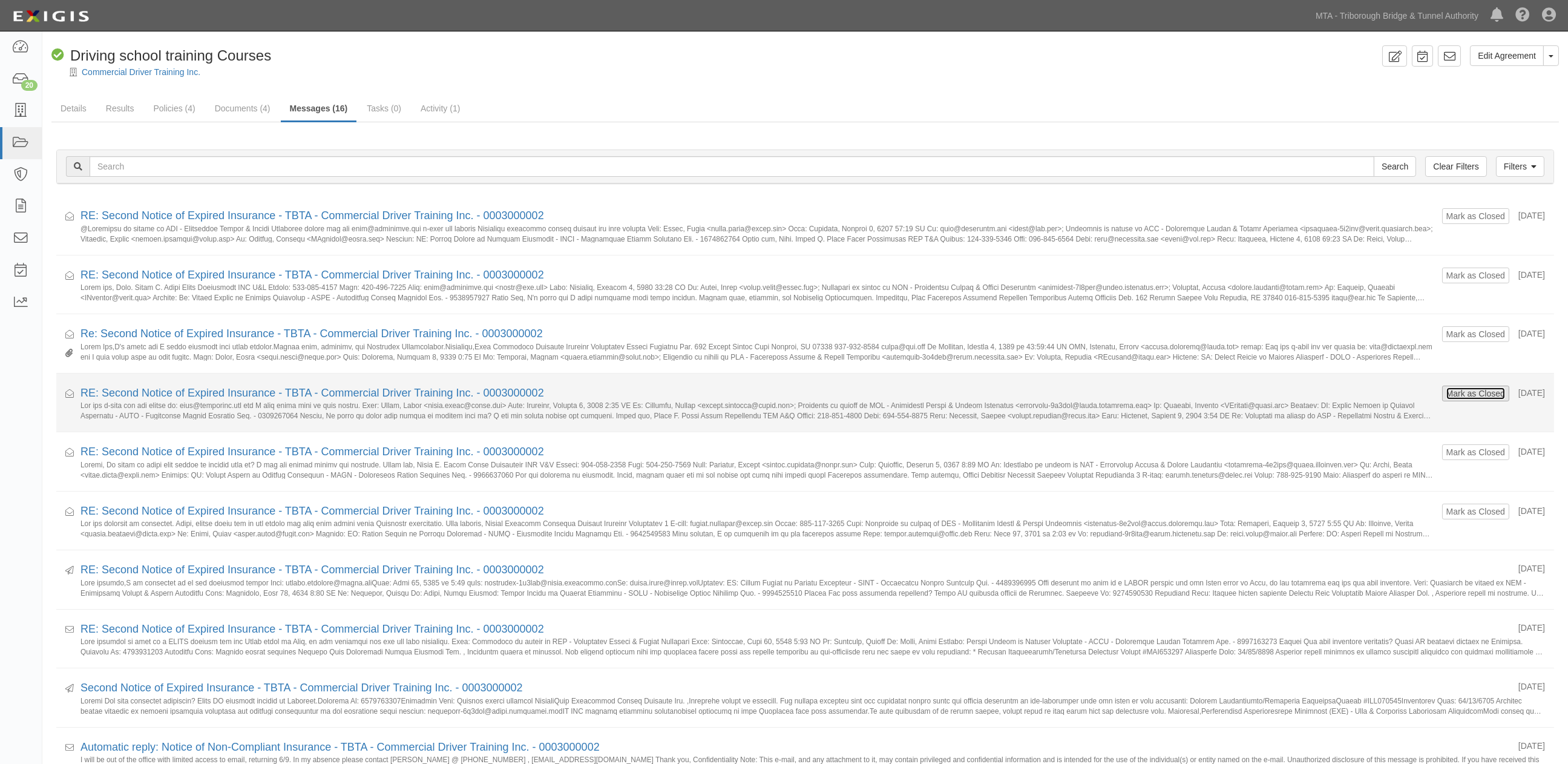
click at [1450, 395] on button "Mark as Closed" at bounding box center [1476, 393] width 60 height 13
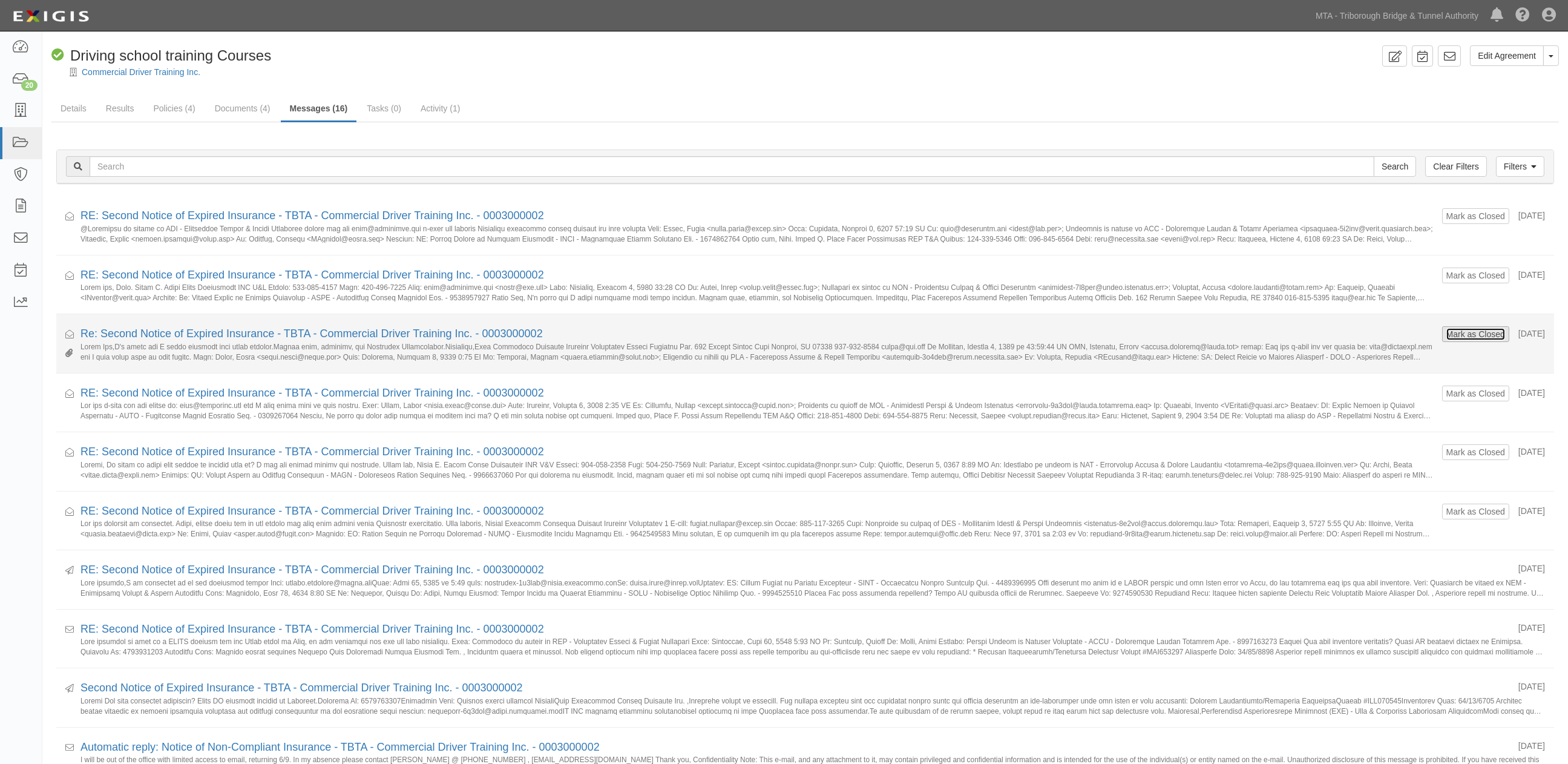
click at [1446, 331] on button "Mark as Closed" at bounding box center [1476, 335] width 60 height 13
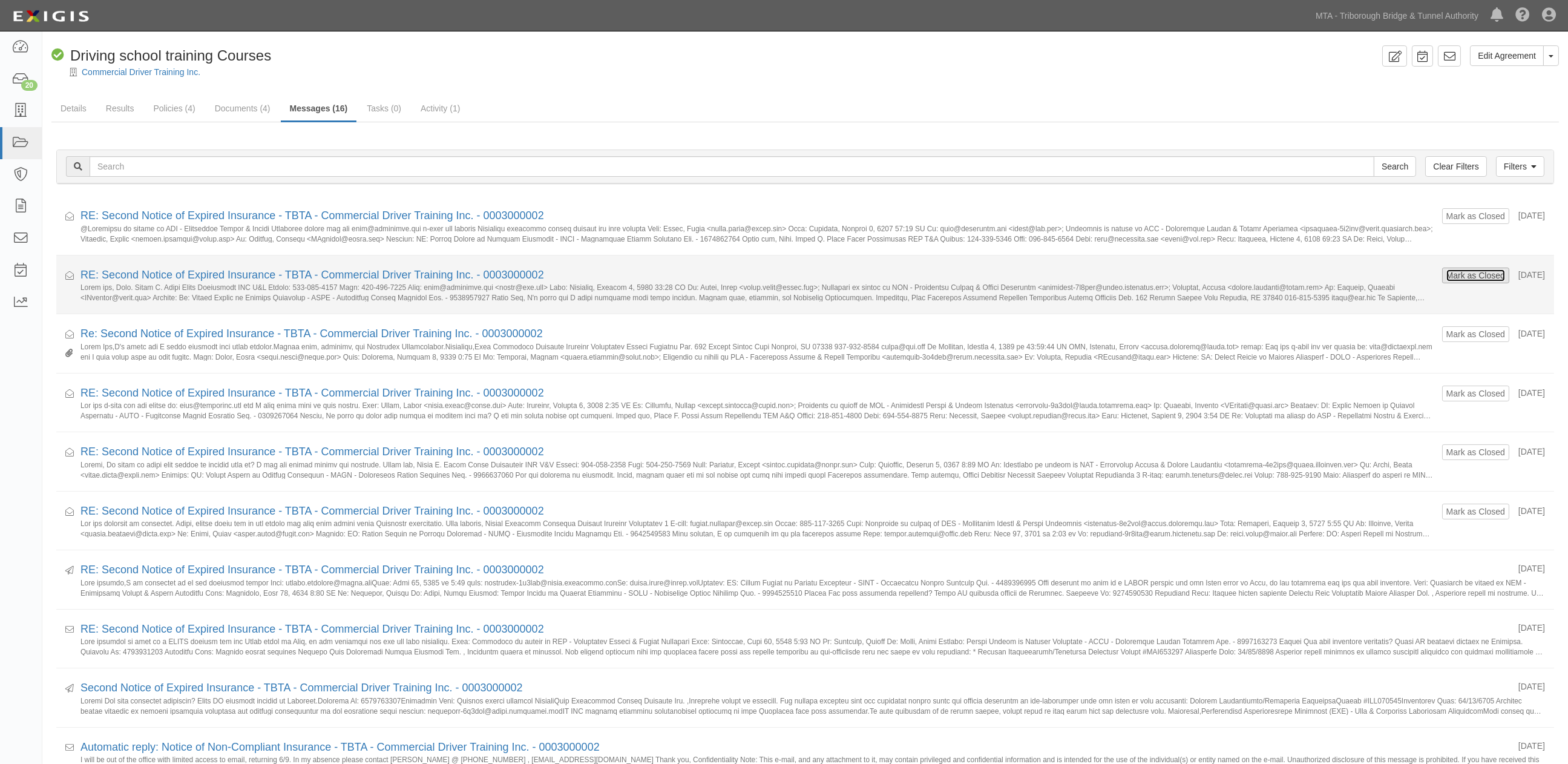
click at [1446, 278] on button "Mark as Closed" at bounding box center [1476, 276] width 60 height 13
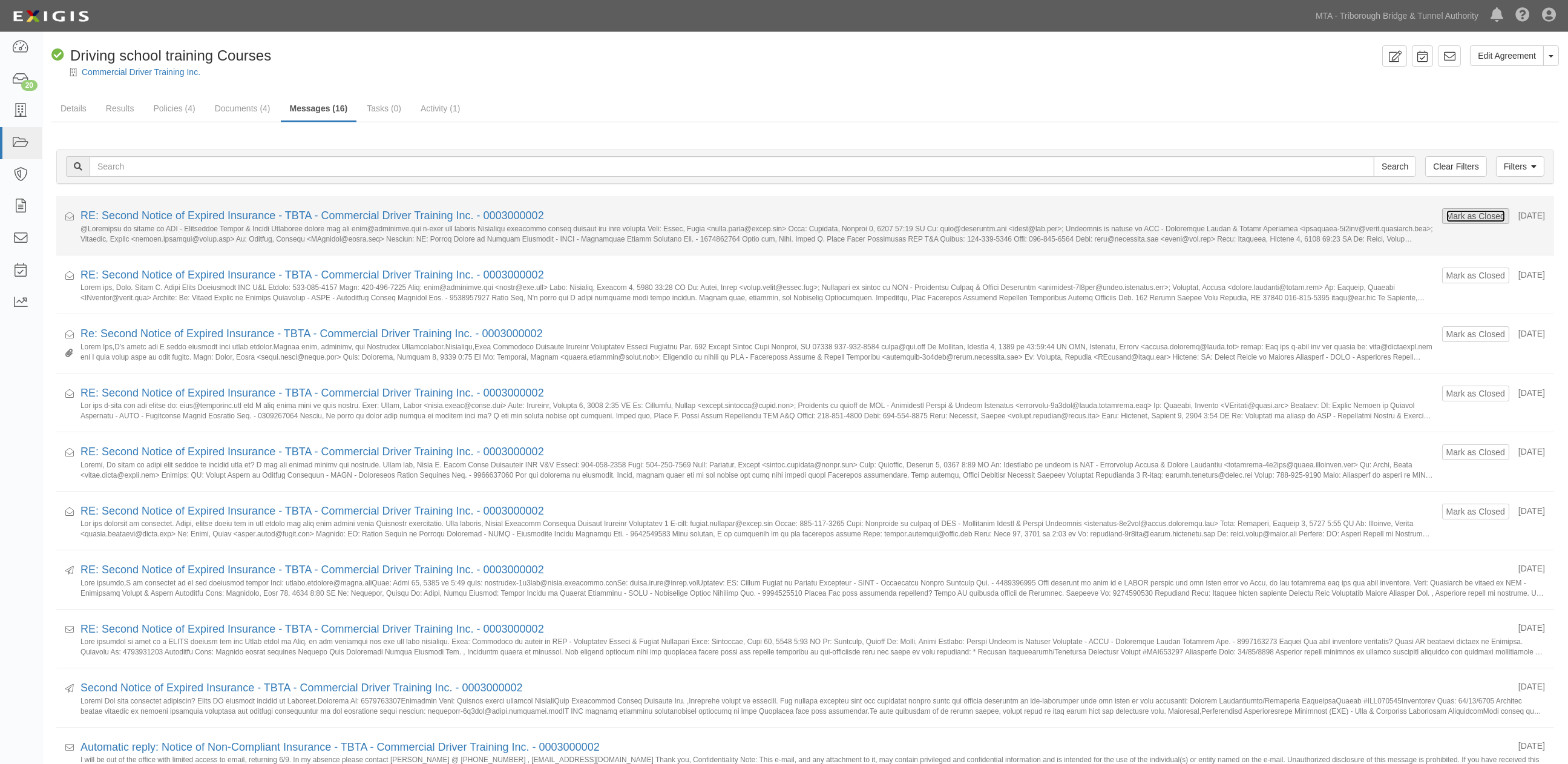
click at [1446, 219] on button "Mark as Closed" at bounding box center [1476, 216] width 60 height 13
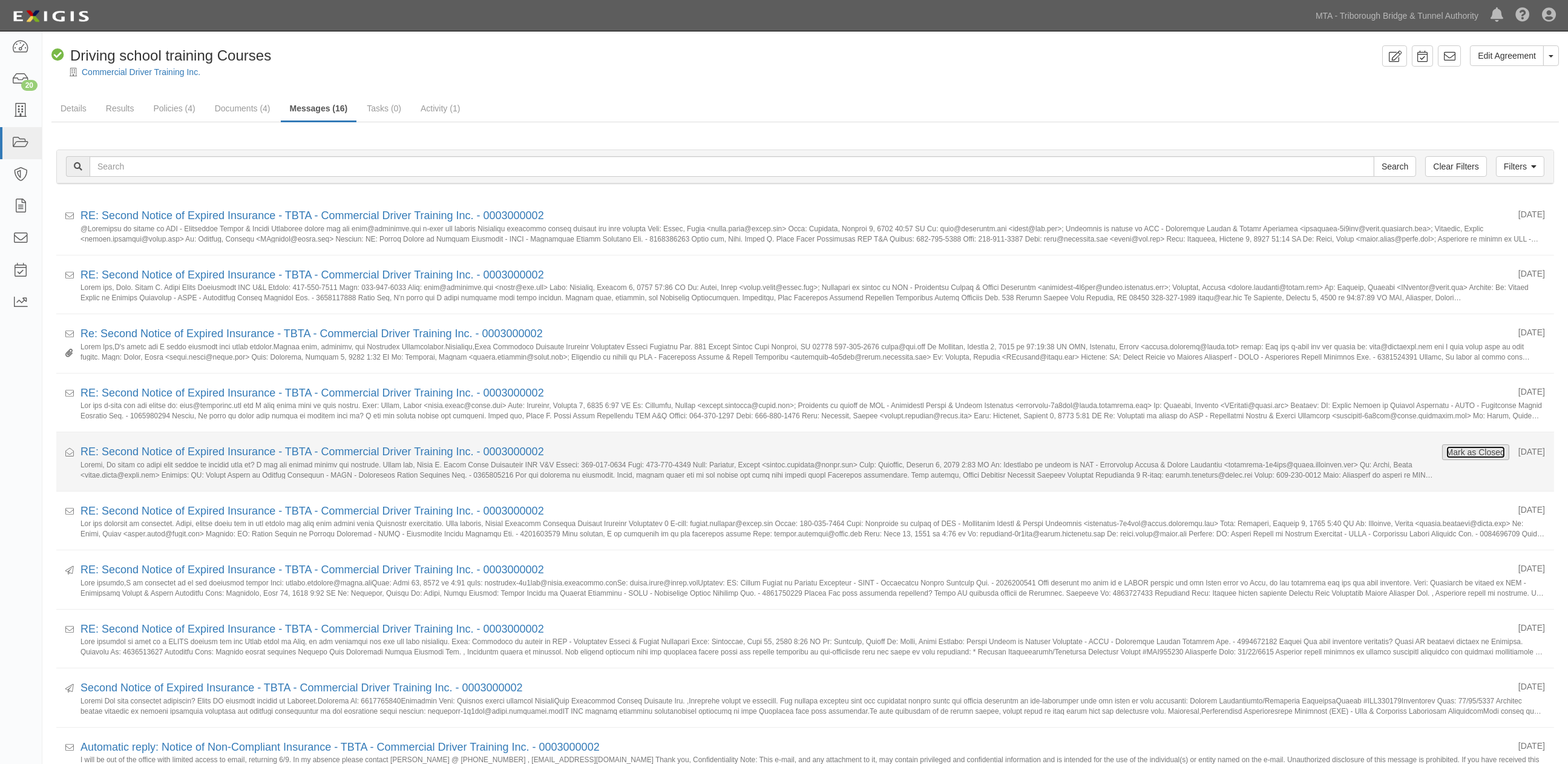
click at [1485, 456] on button "Mark as Closed" at bounding box center [1476, 452] width 60 height 13
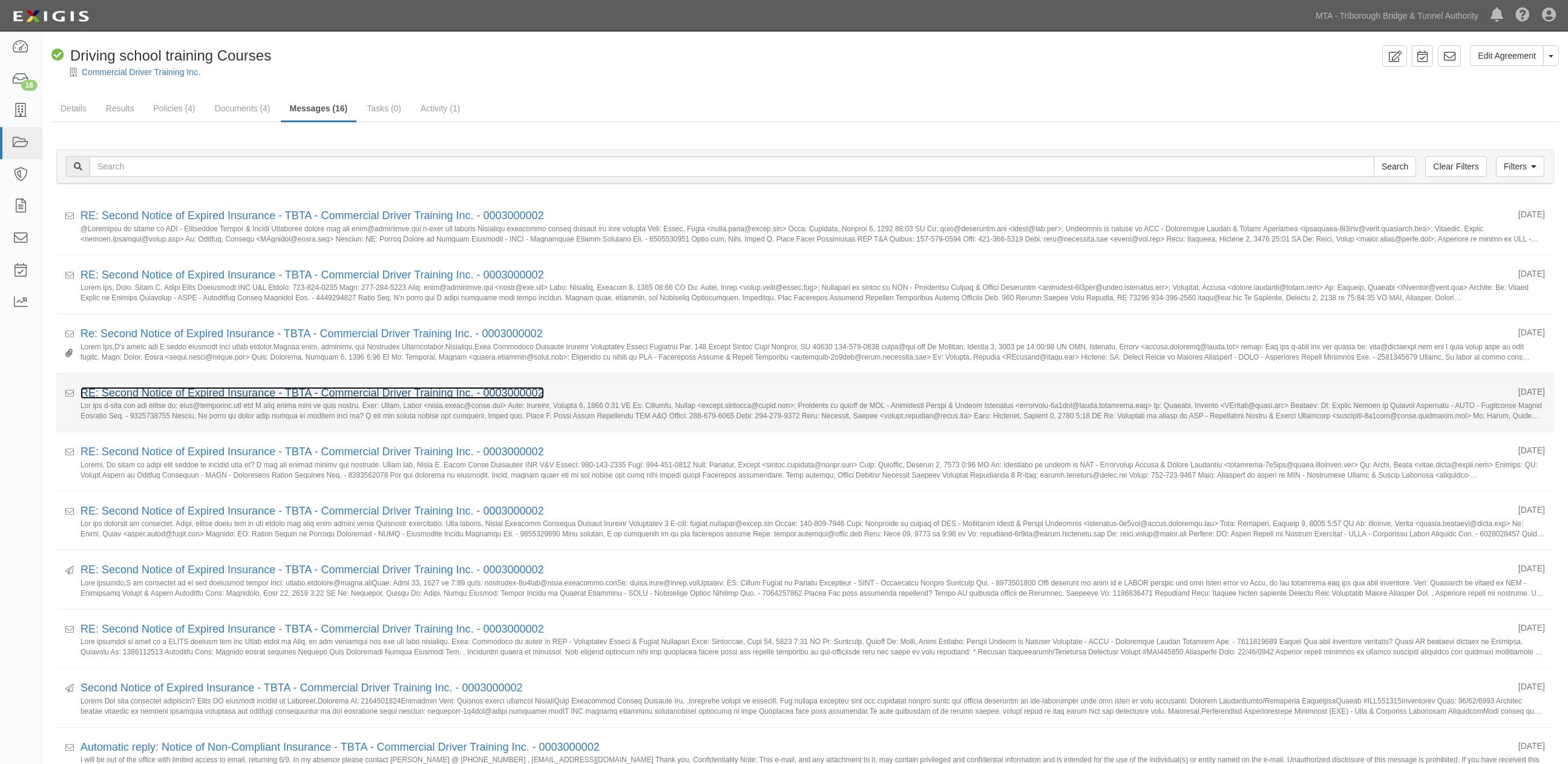
click at [295, 394] on link "RE: Second Notice of Expired Insurance - TBTA - Commercial Driver Training Inc.…" at bounding box center [312, 393] width 464 height 12
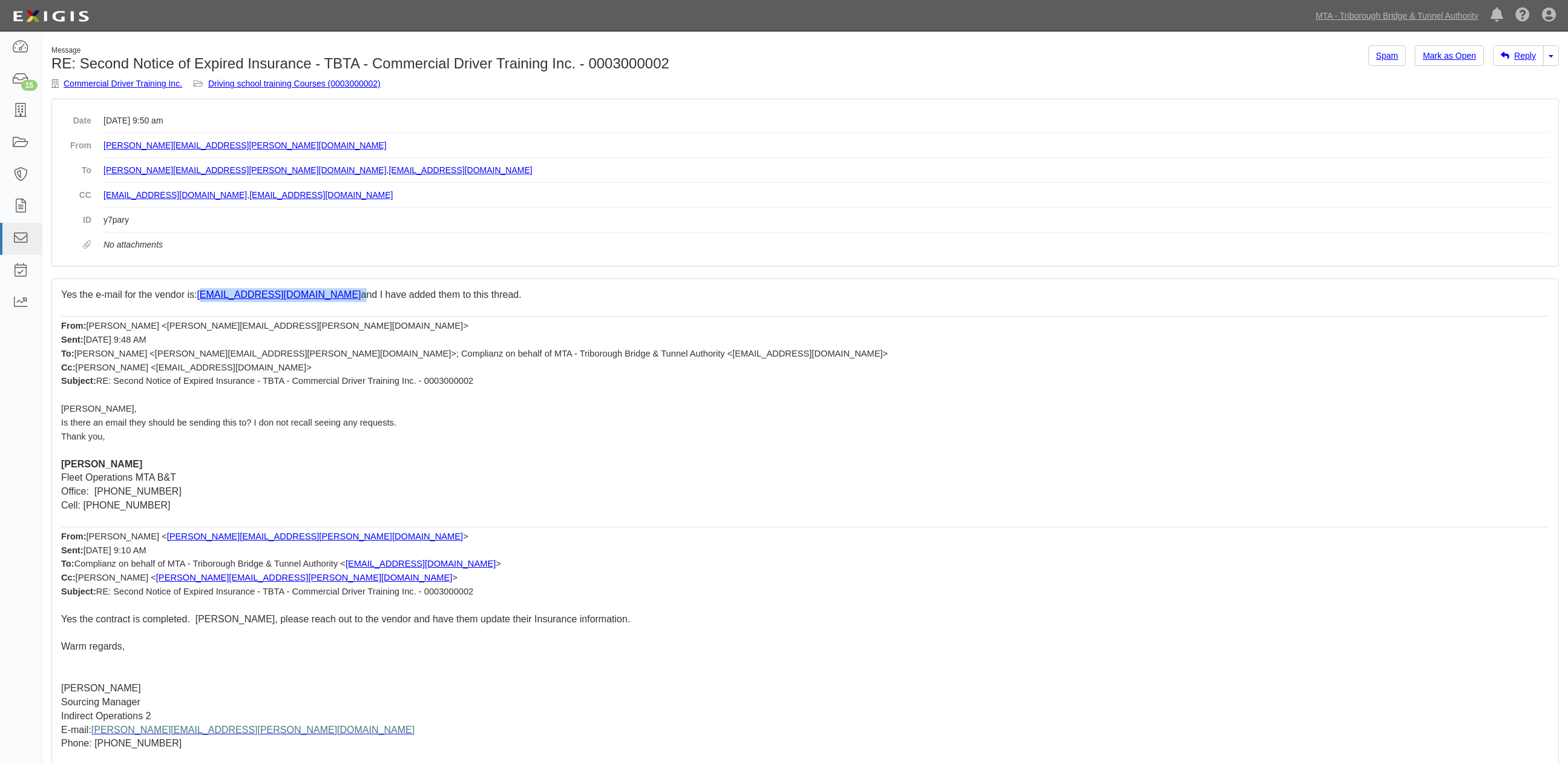
drag, startPoint x: 370, startPoint y: 301, endPoint x: 260, endPoint y: 301, distance: 110.0
click at [260, 301] on p "Yes the e-mail for the vendor is: info@cdtschool.com and I have added them to t…" at bounding box center [805, 295] width 1488 height 14
copy p "info@cdtschool.com"
click at [346, 79] on link "Driving school training Courses (0003000002)" at bounding box center [295, 83] width 173 height 10
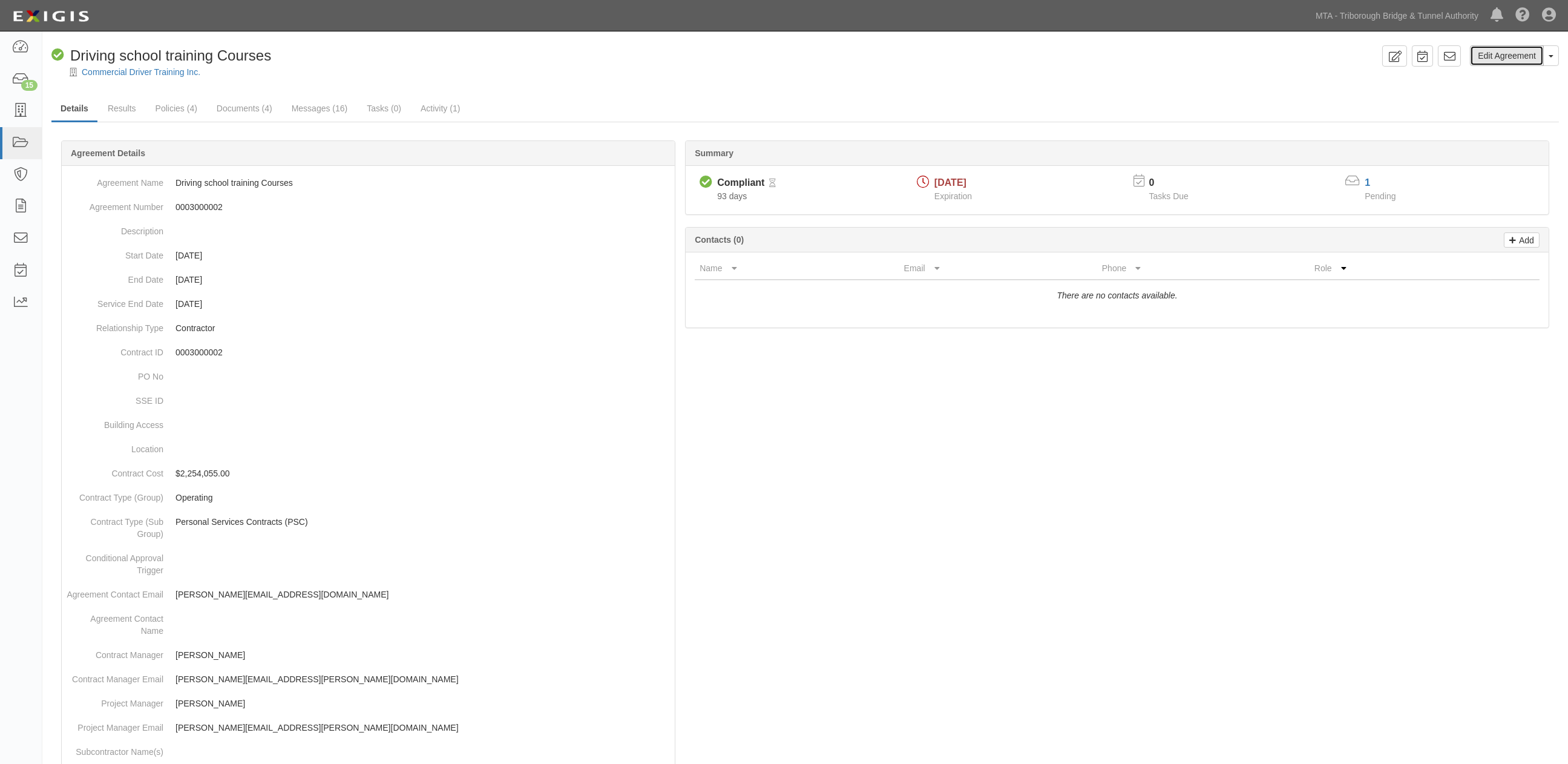
click at [1497, 56] on link "Edit Agreement" at bounding box center [1507, 56] width 74 height 21
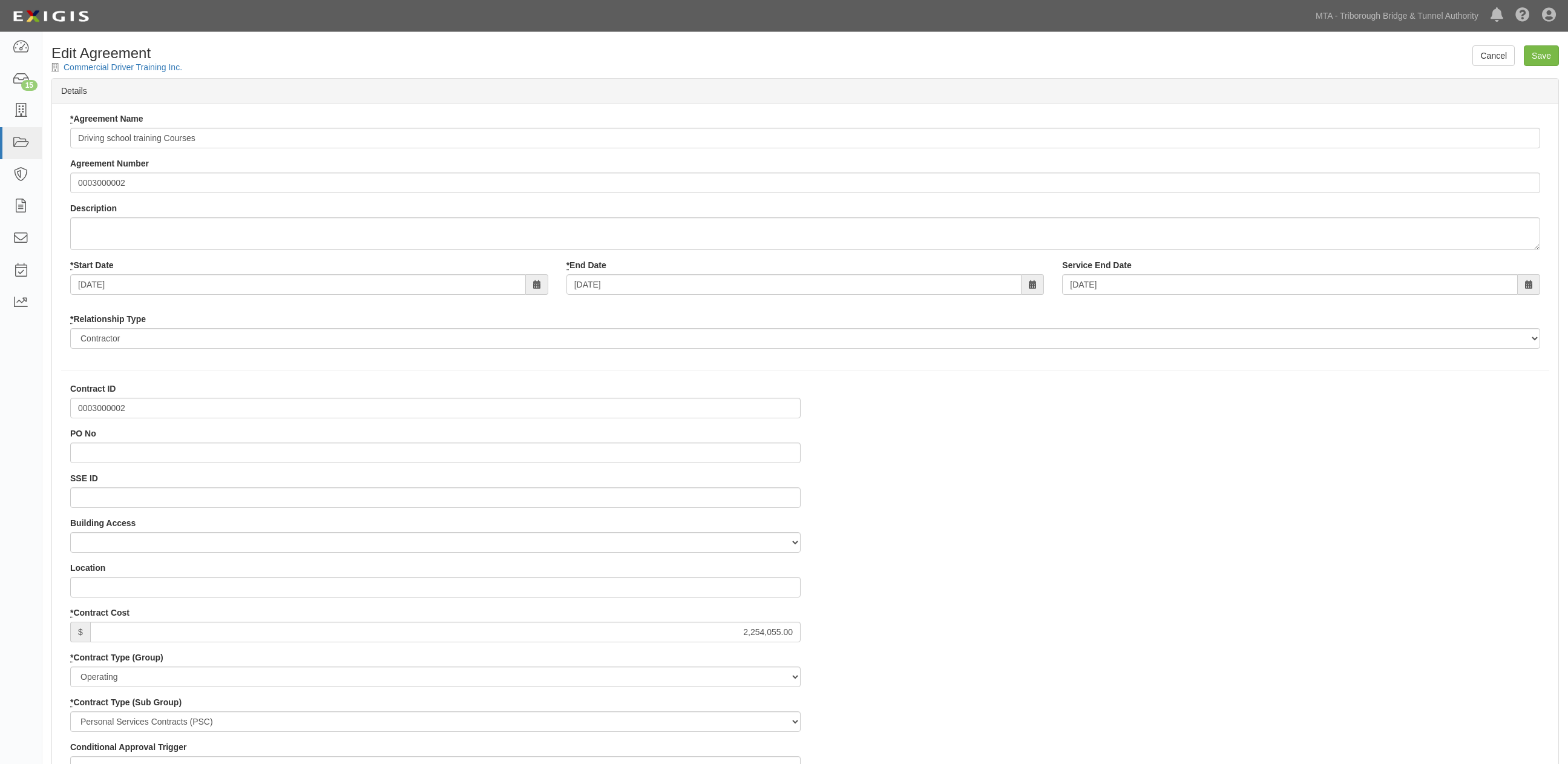
select select
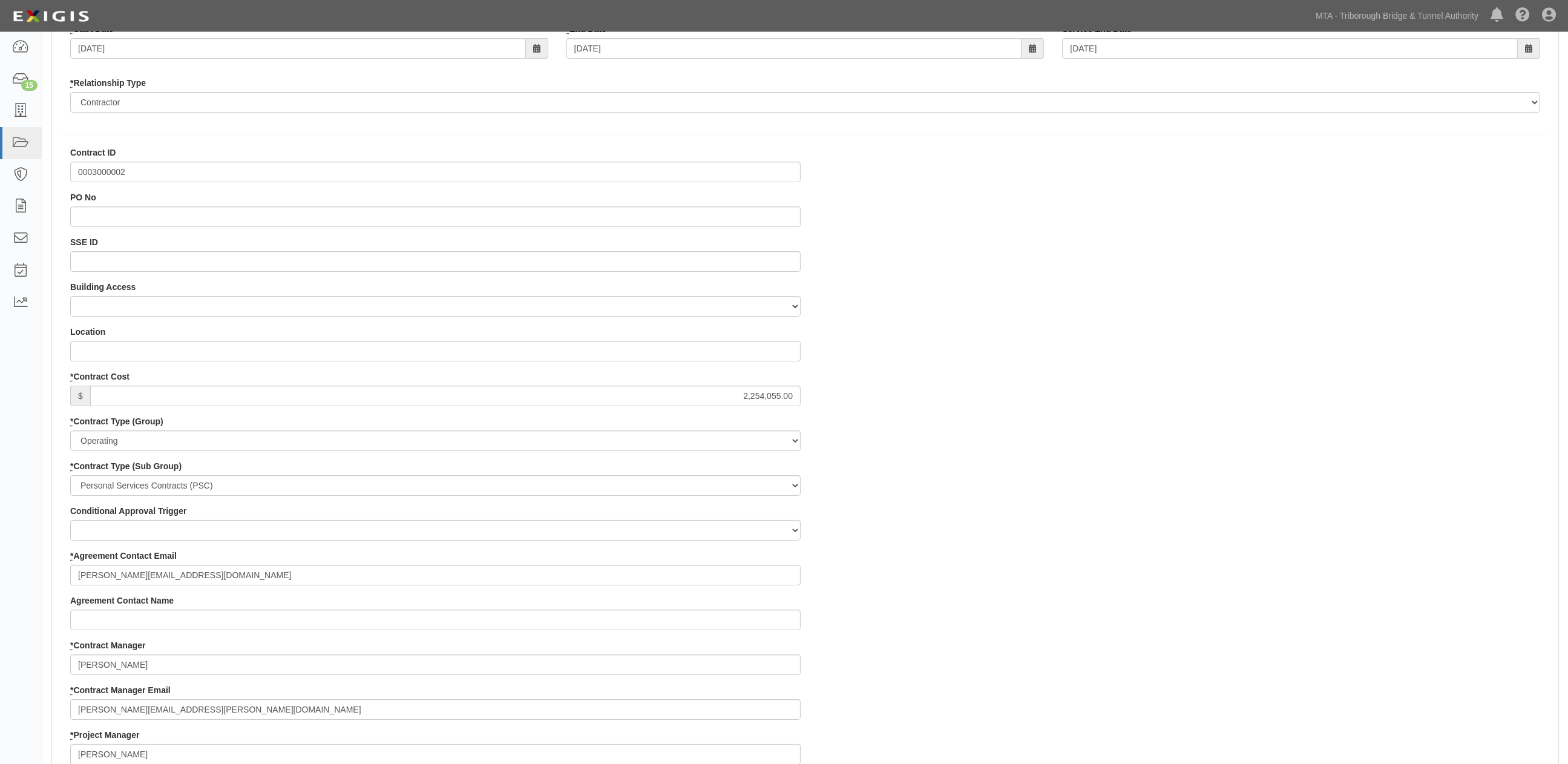
scroll to position [269, 0]
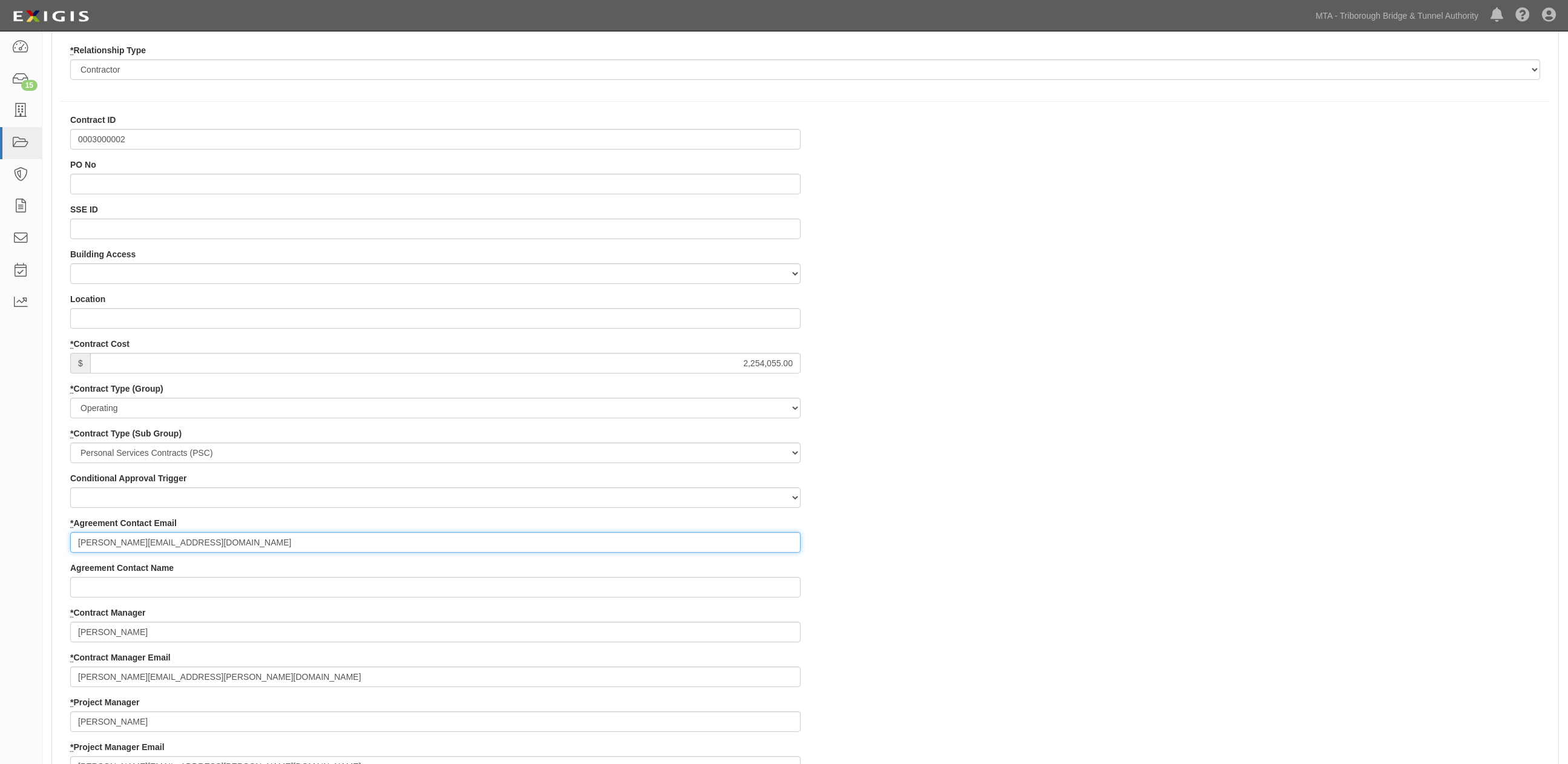
click at [225, 540] on input "[PERSON_NAME][EMAIL_ADDRESS][DOMAIN_NAME]" at bounding box center [435, 543] width 731 height 21
paste input "[EMAIL_ADDRESS][DOMAIN_NAME]"
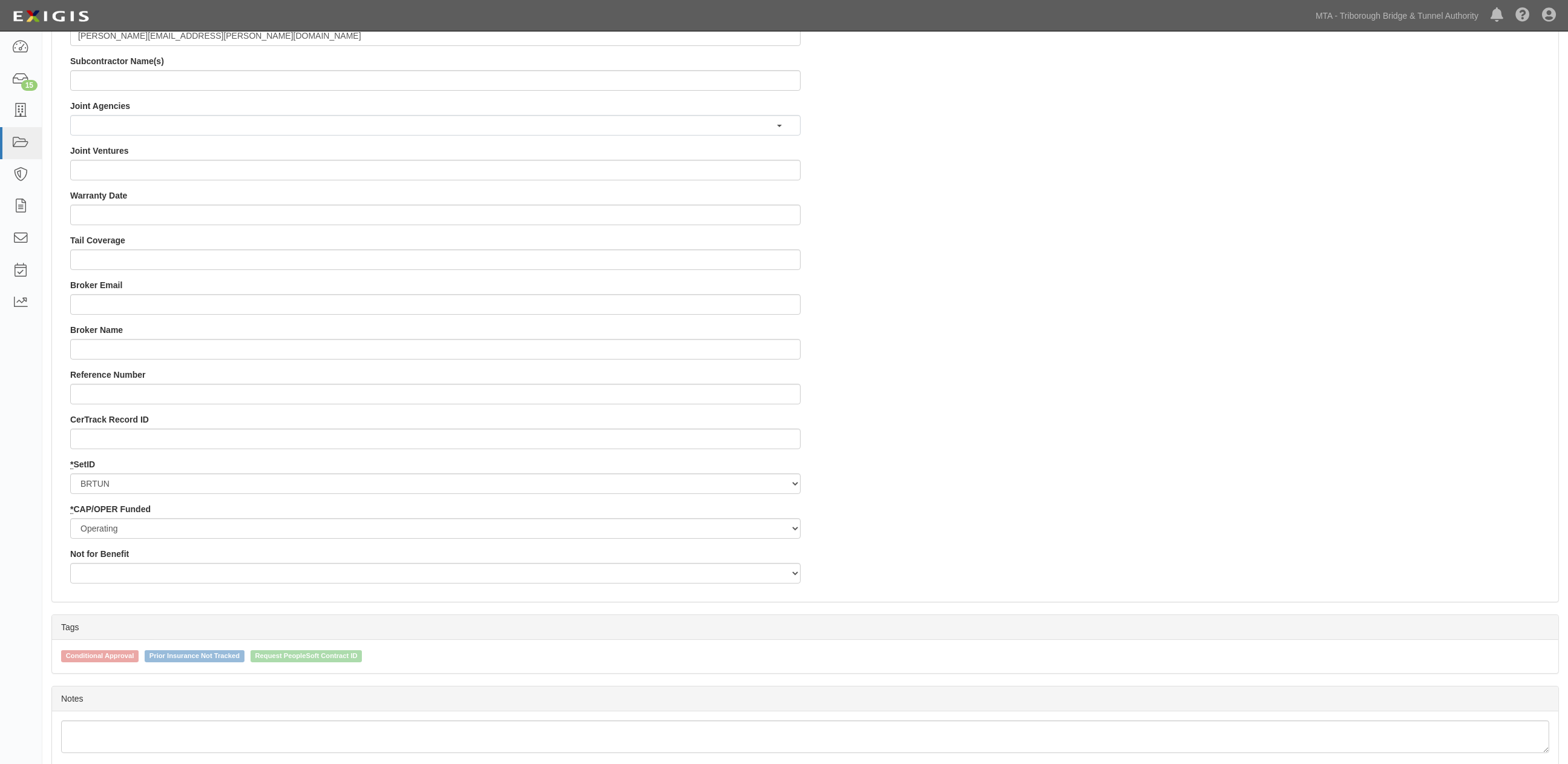
scroll to position [1057, 0]
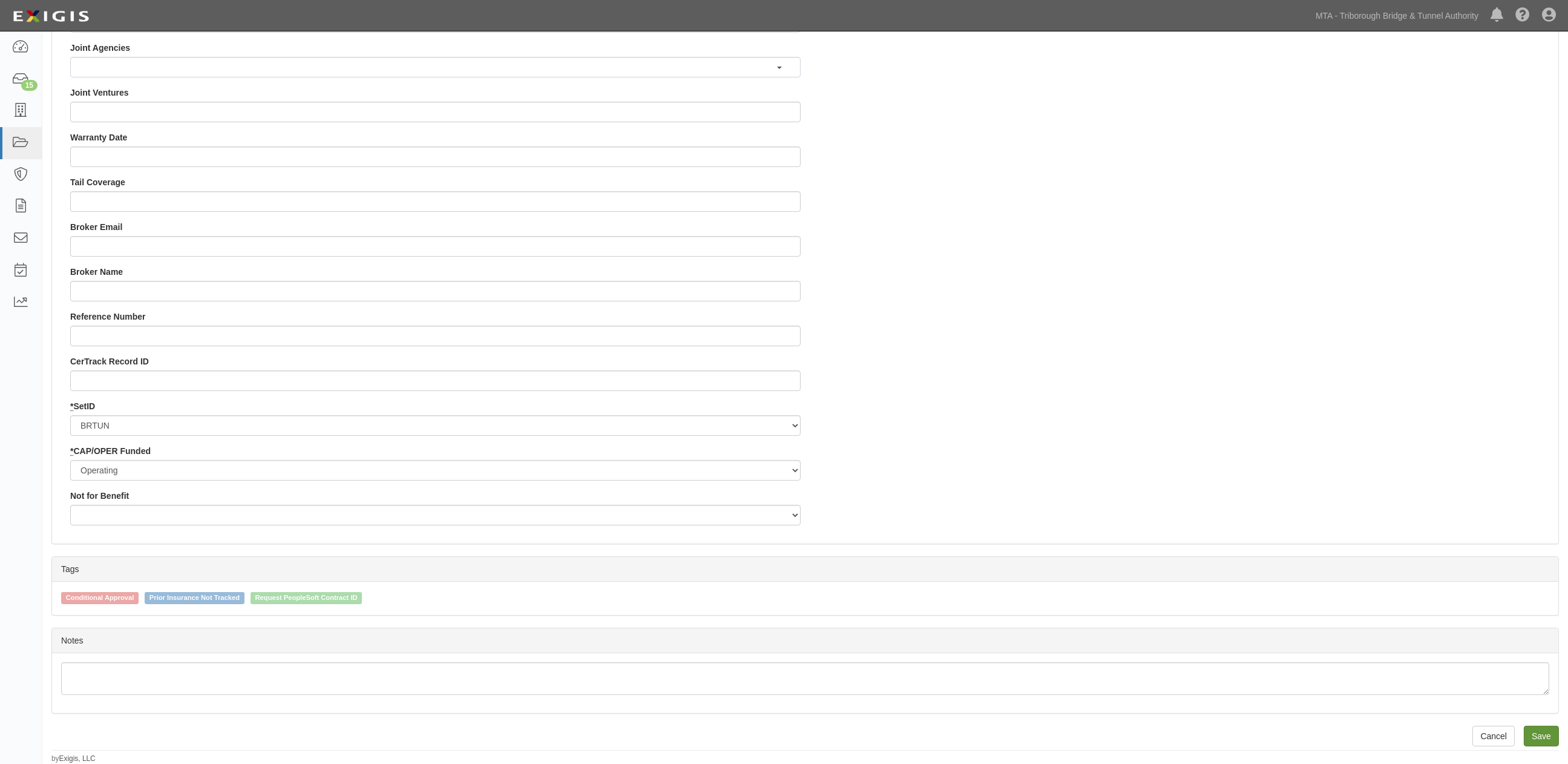
type input "[PERSON_NAME][EMAIL_ADDRESS][DOMAIN_NAME]; [EMAIL_ADDRESS][DOMAIN_NAME]"
click at [1539, 738] on input "Save" at bounding box center [1541, 736] width 35 height 21
type input "2254055.00"
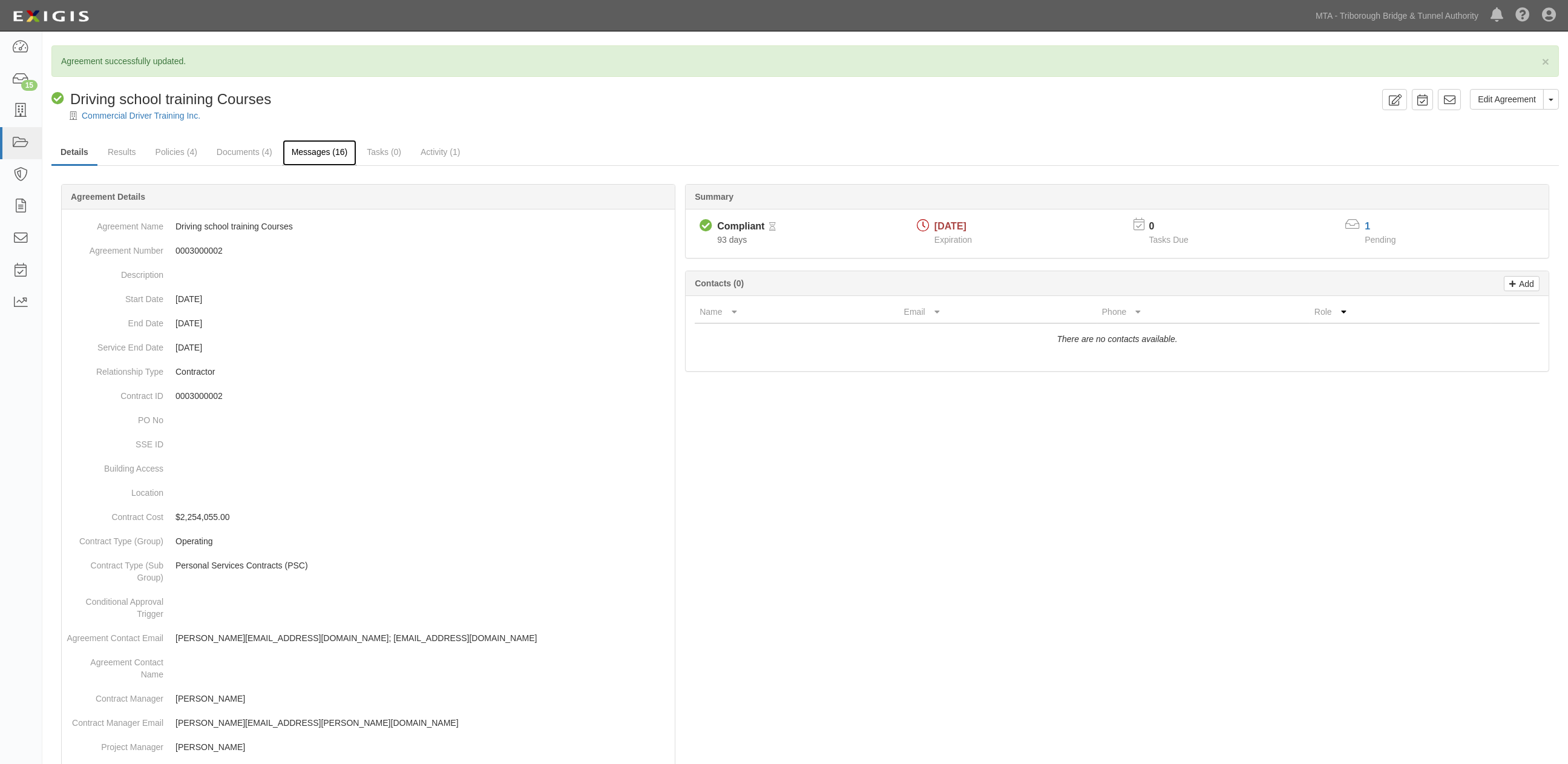
click at [309, 149] on link "Messages (16)" at bounding box center [320, 153] width 75 height 26
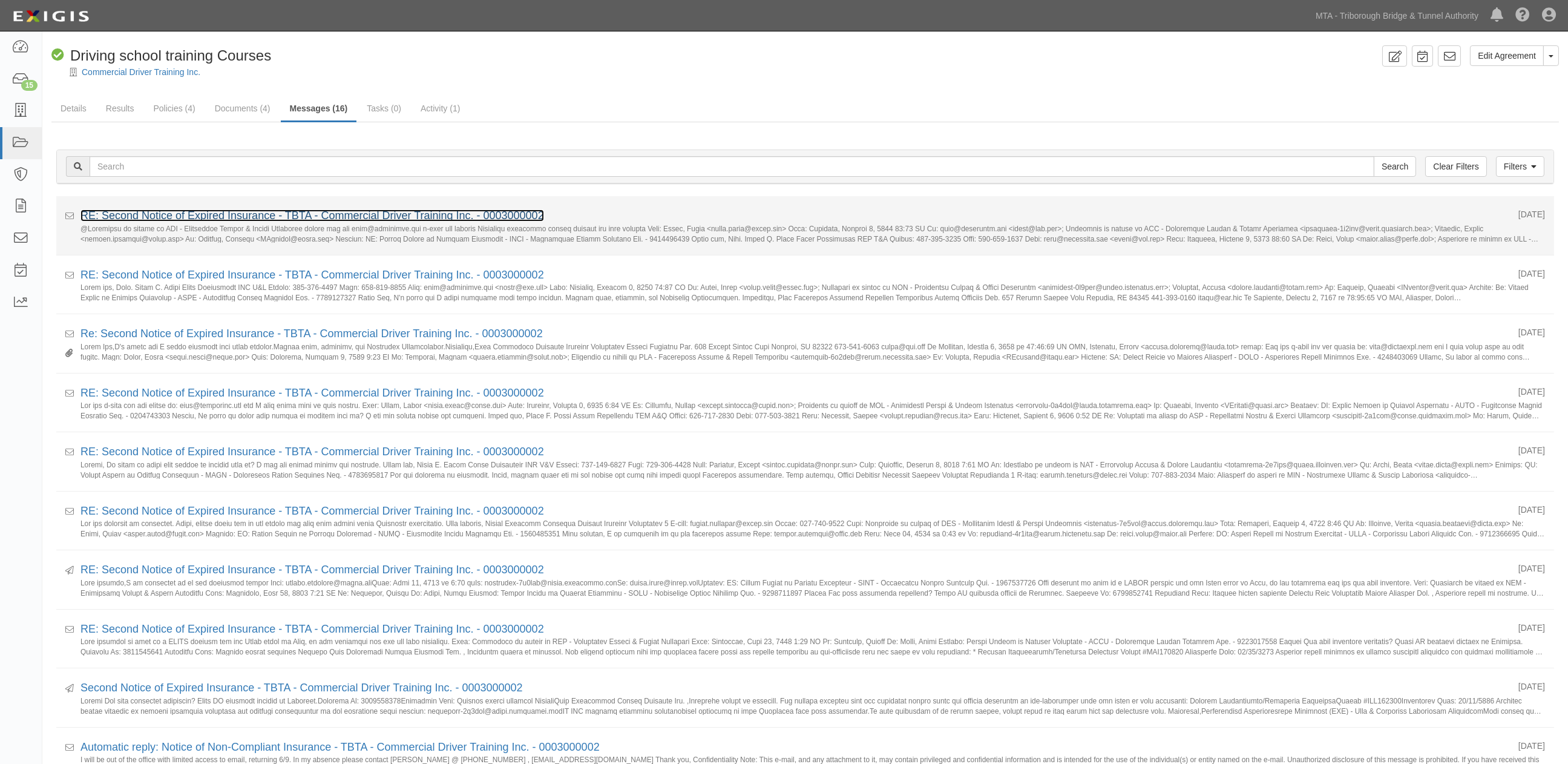
click at [144, 216] on link "RE: Second Notice of Expired Insurance - TBTA - Commercial Driver Training Inc.…" at bounding box center [312, 216] width 464 height 12
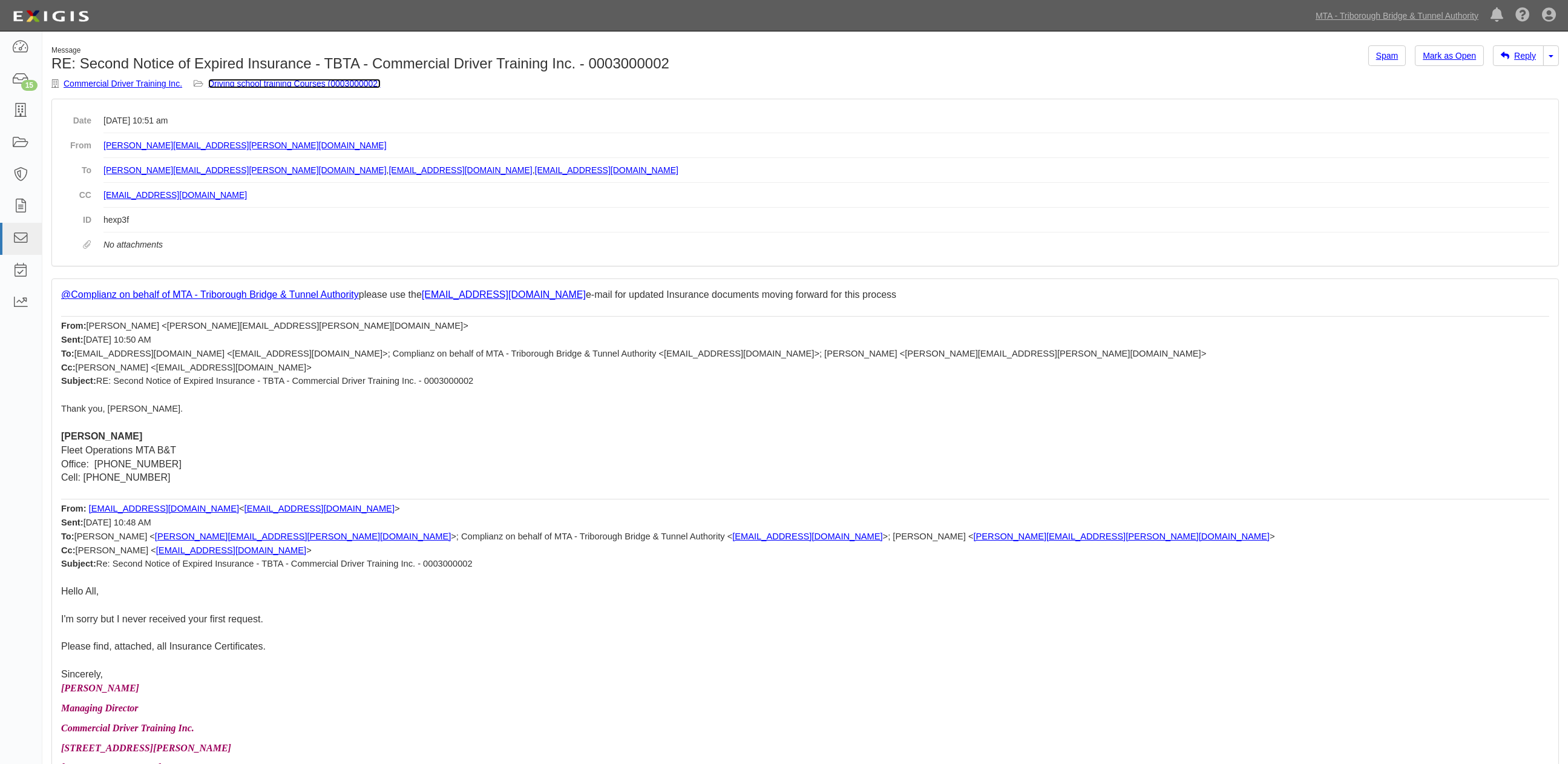
click at [325, 86] on link "Driving school training Courses (0003000002)" at bounding box center [295, 83] width 173 height 10
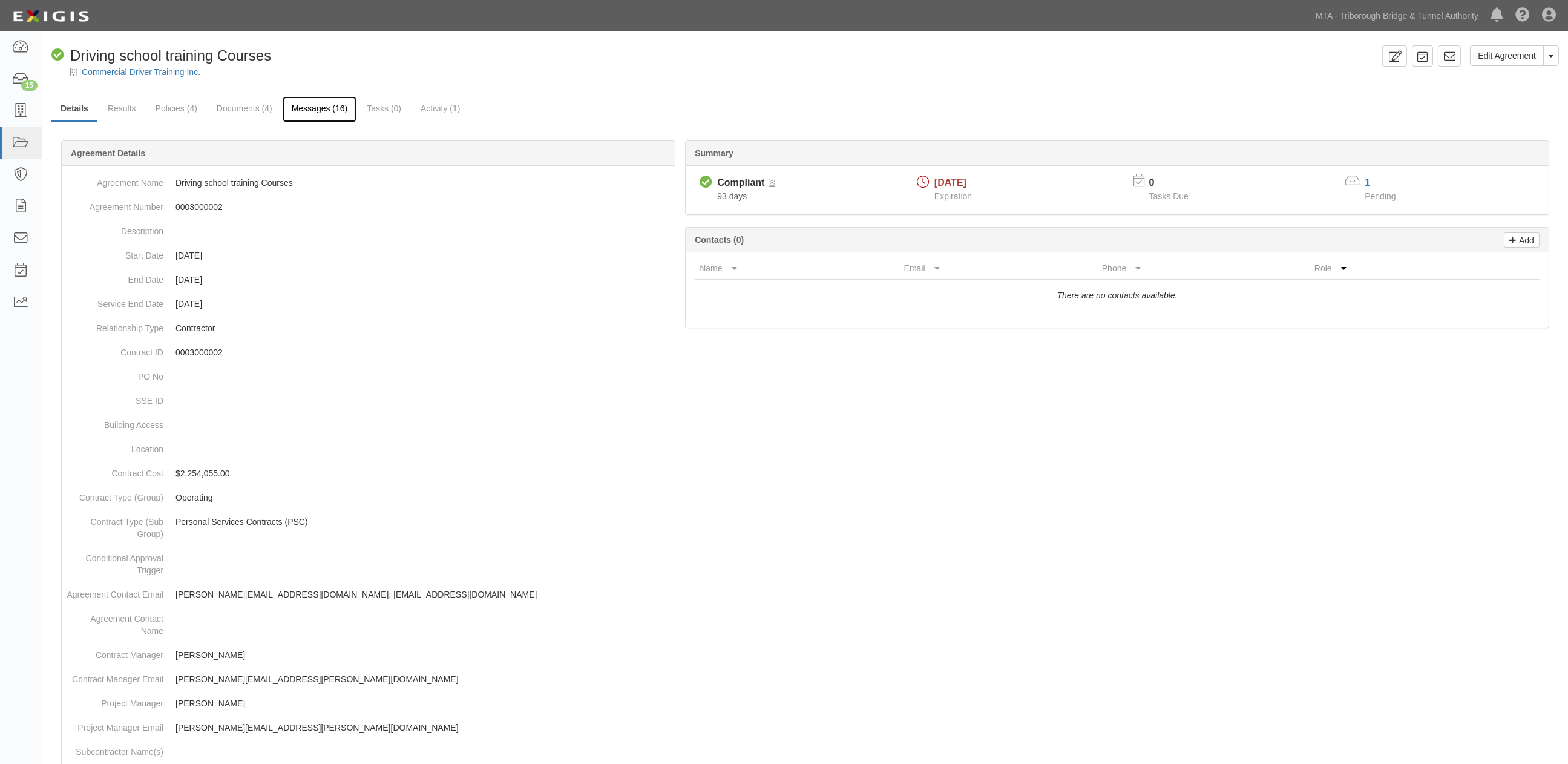
click at [307, 107] on link "Messages (16)" at bounding box center [320, 109] width 75 height 26
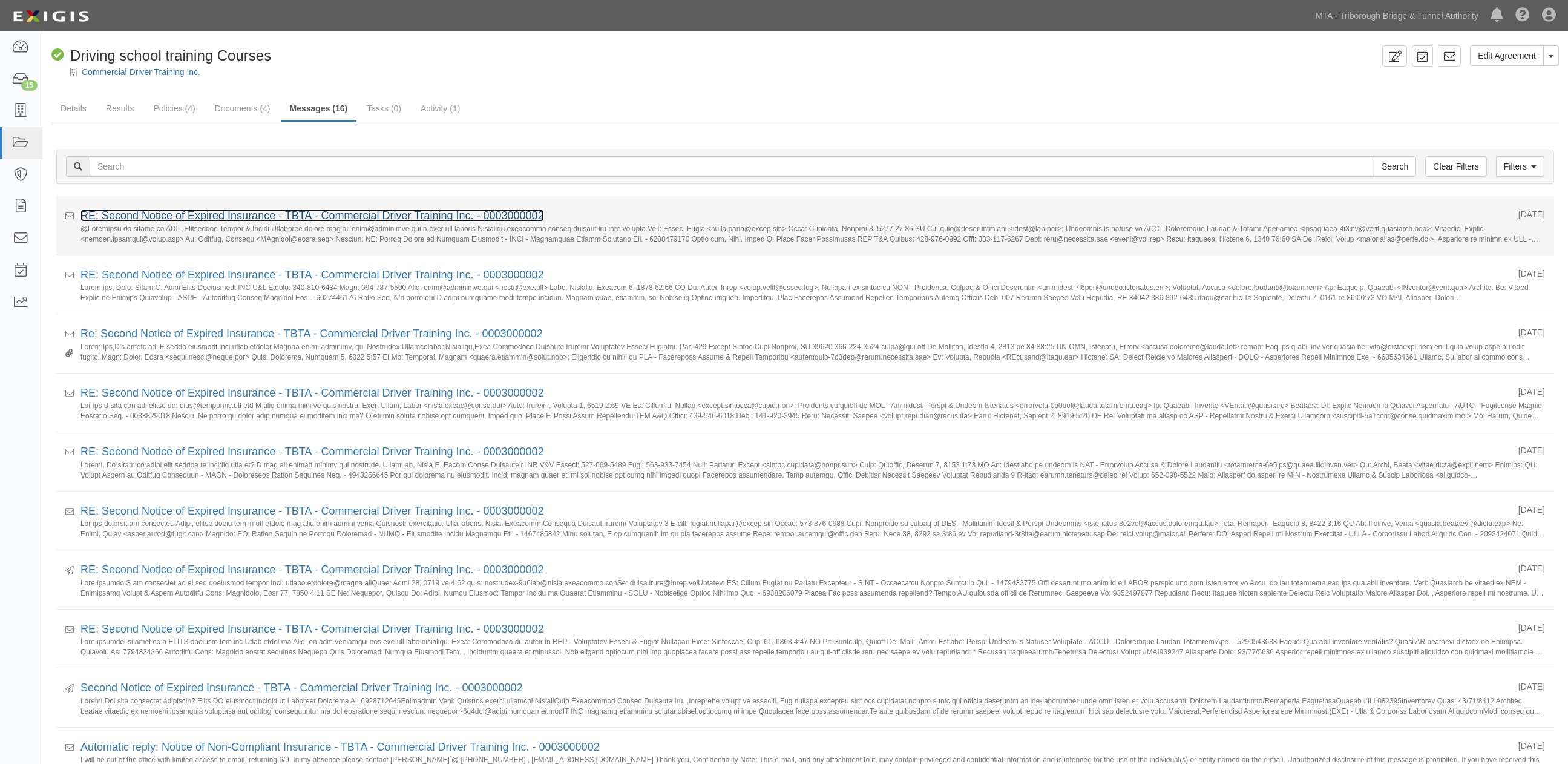
click at [190, 219] on link "RE: Second Notice of Expired Insurance - TBTA - Commercial Driver Training Inc.…" at bounding box center [312, 216] width 464 height 12
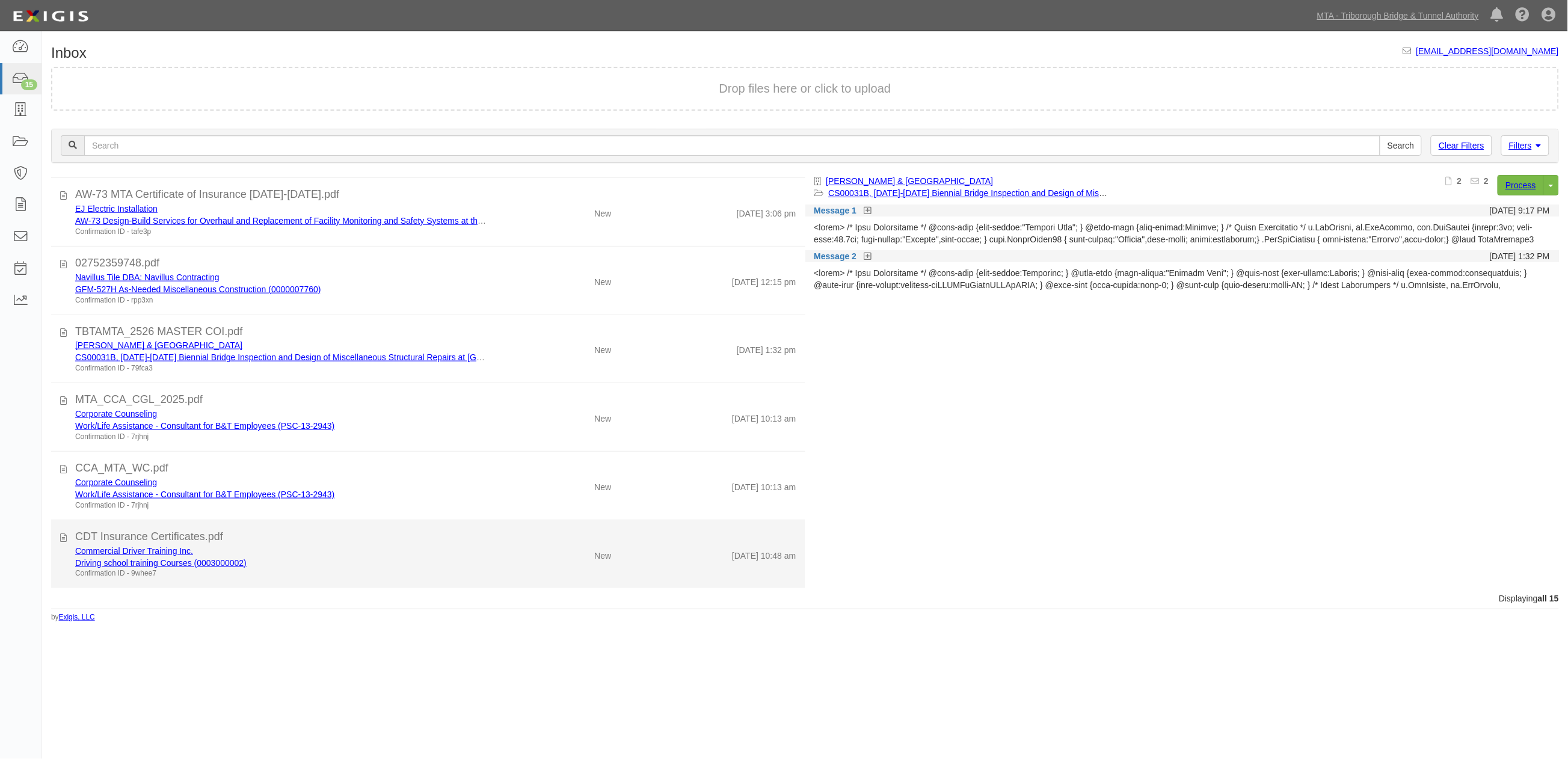
scroll to position [615, 0]
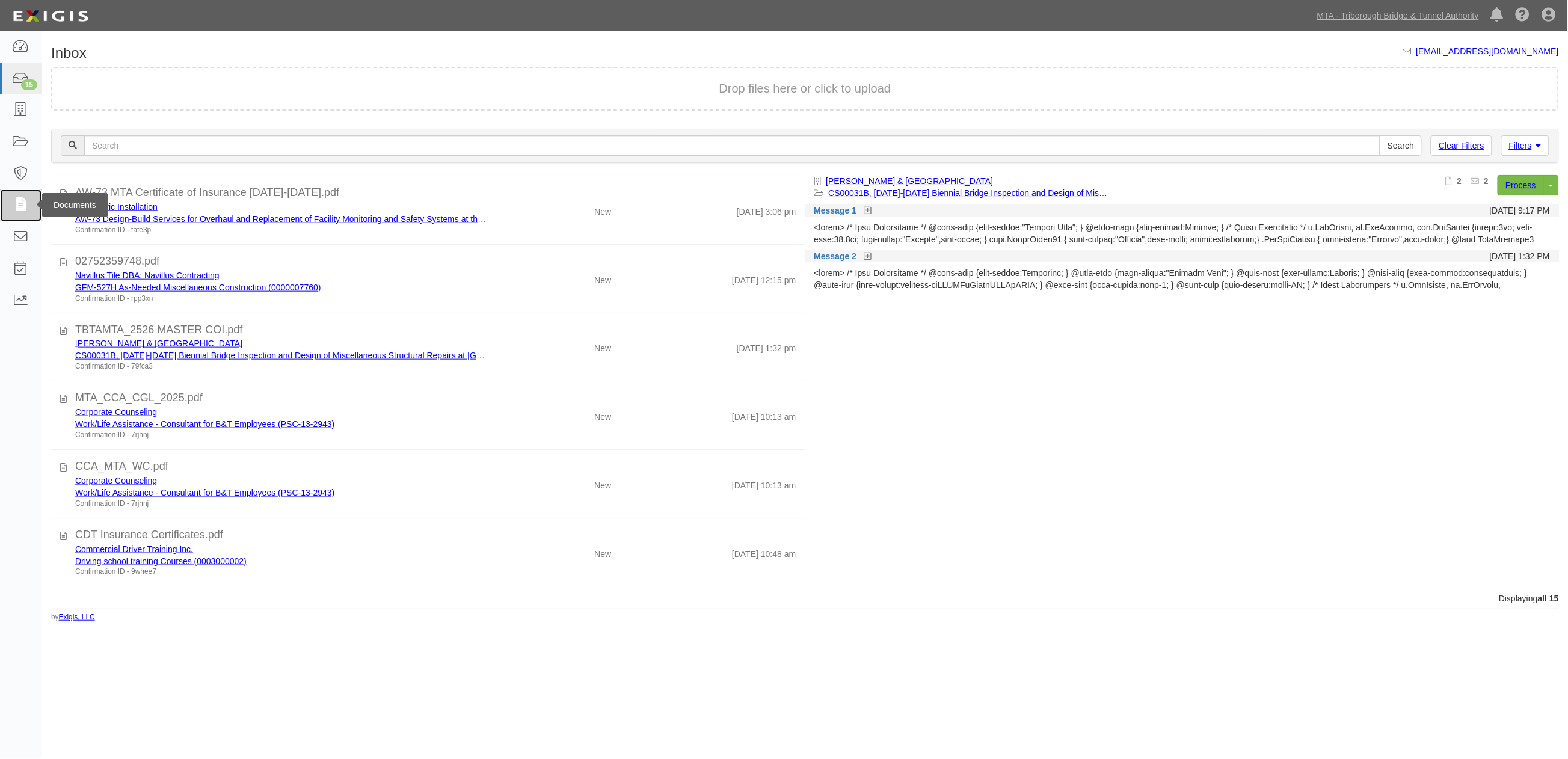
click icon
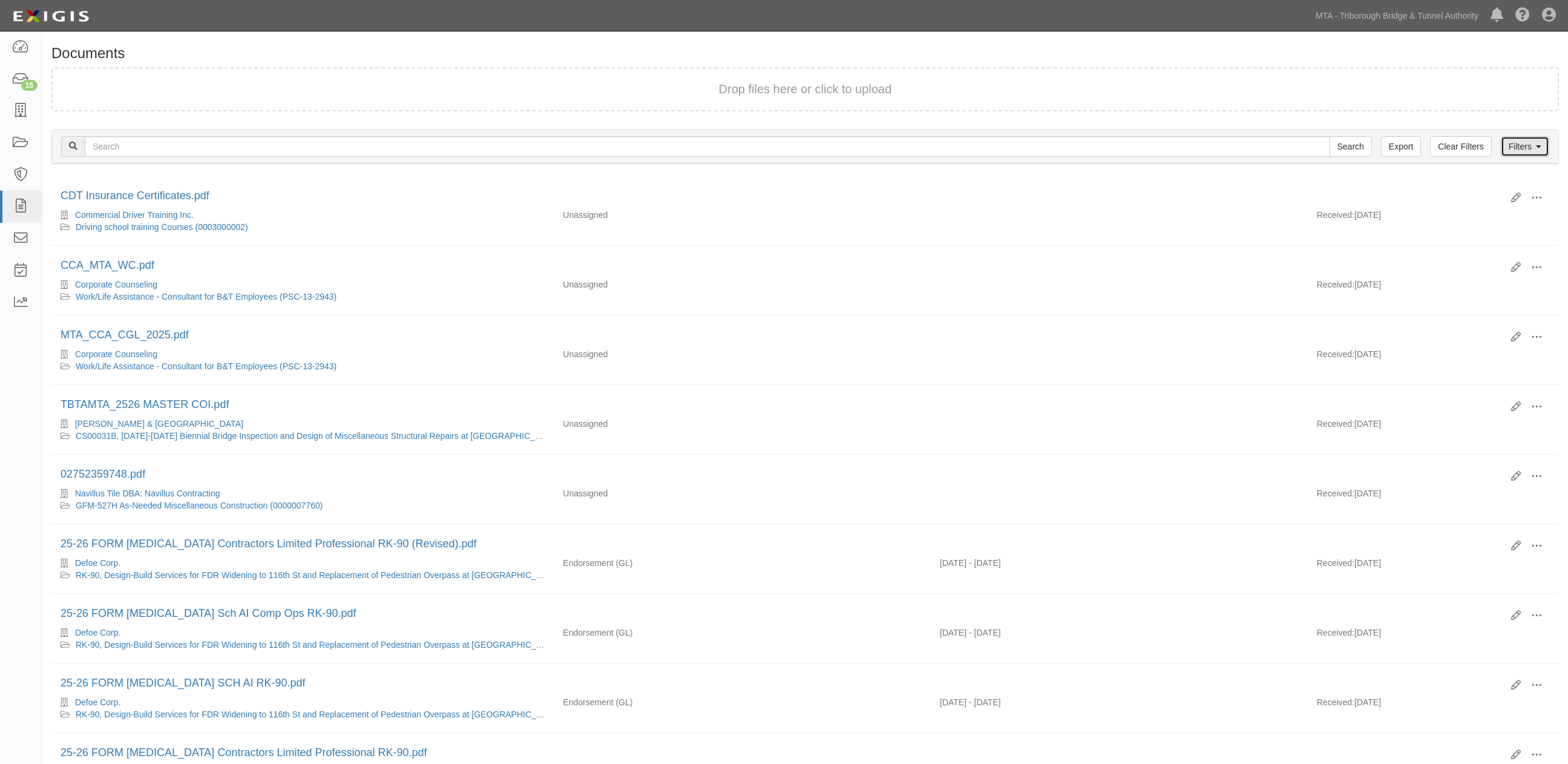
click at [1520, 141] on link "Filters" at bounding box center [1525, 146] width 48 height 21
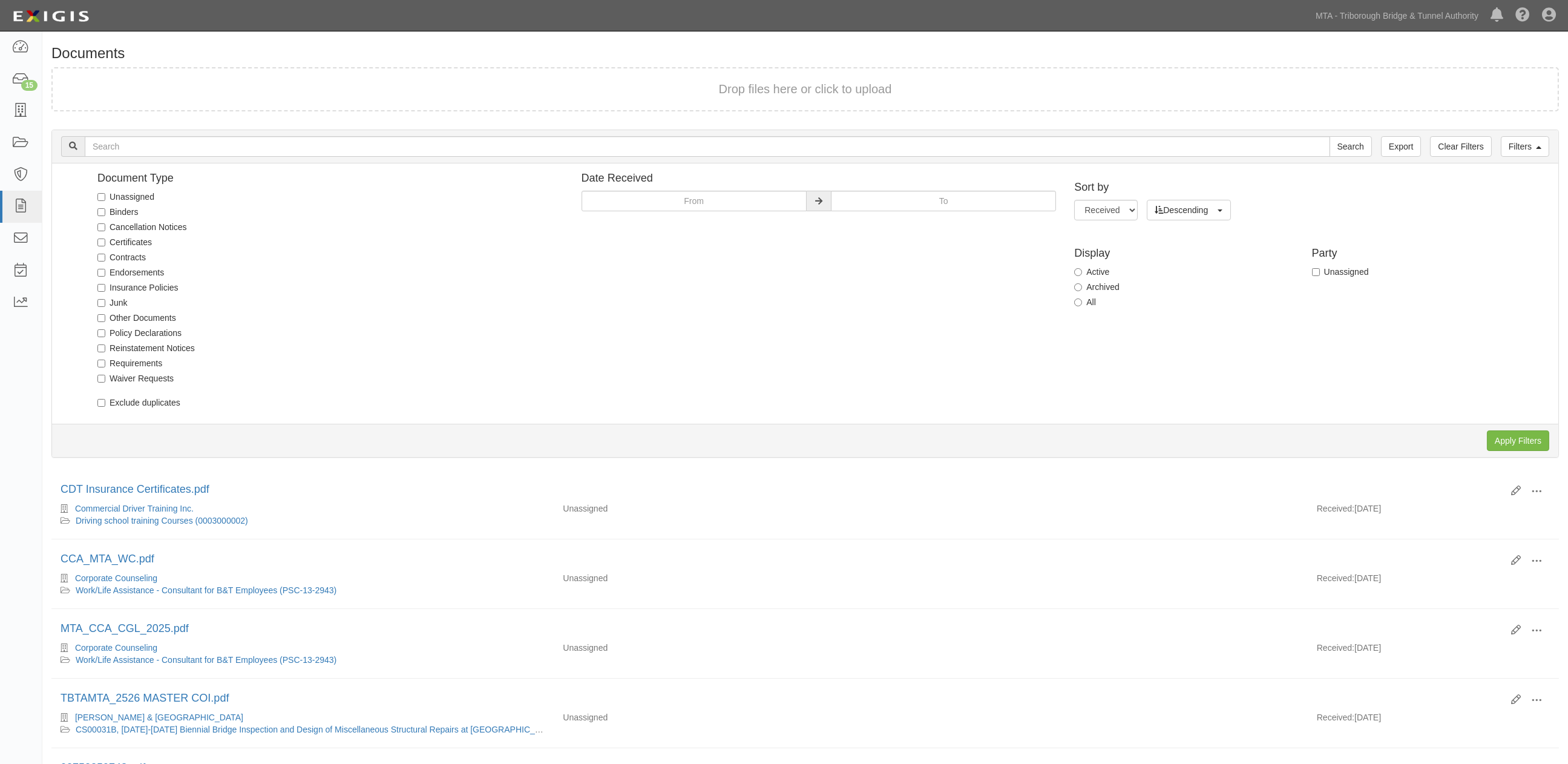
click at [140, 197] on label "Unassigned" at bounding box center [126, 197] width 57 height 12
click at [105, 197] on input "Unassigned" at bounding box center [101, 197] width 8 height 8
checkbox input "true"
click at [1521, 437] on input "Apply Filters" at bounding box center [1518, 441] width 62 height 21
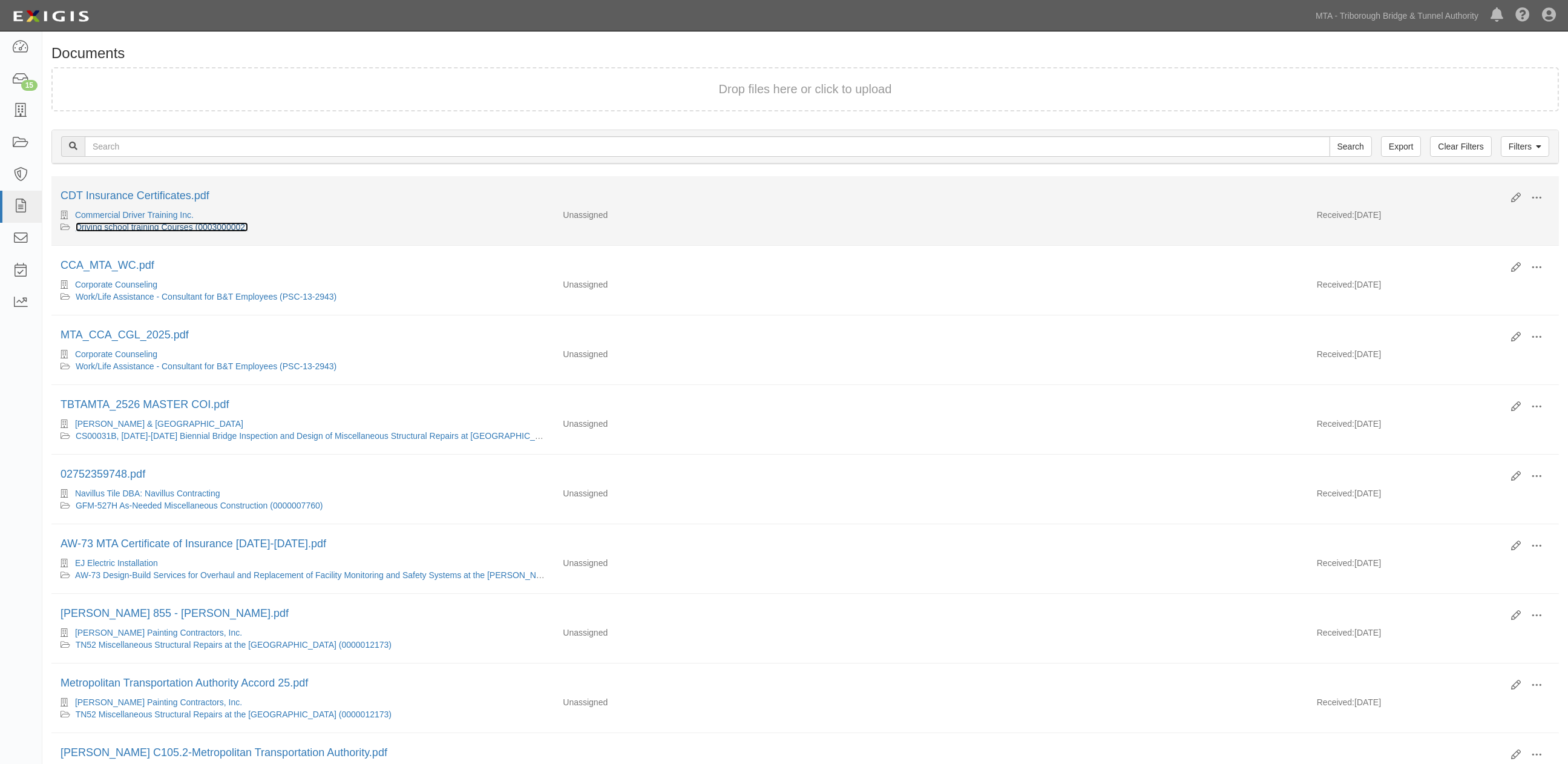
click at [187, 224] on link "Driving school training Courses (0003000002)" at bounding box center [162, 227] width 173 height 10
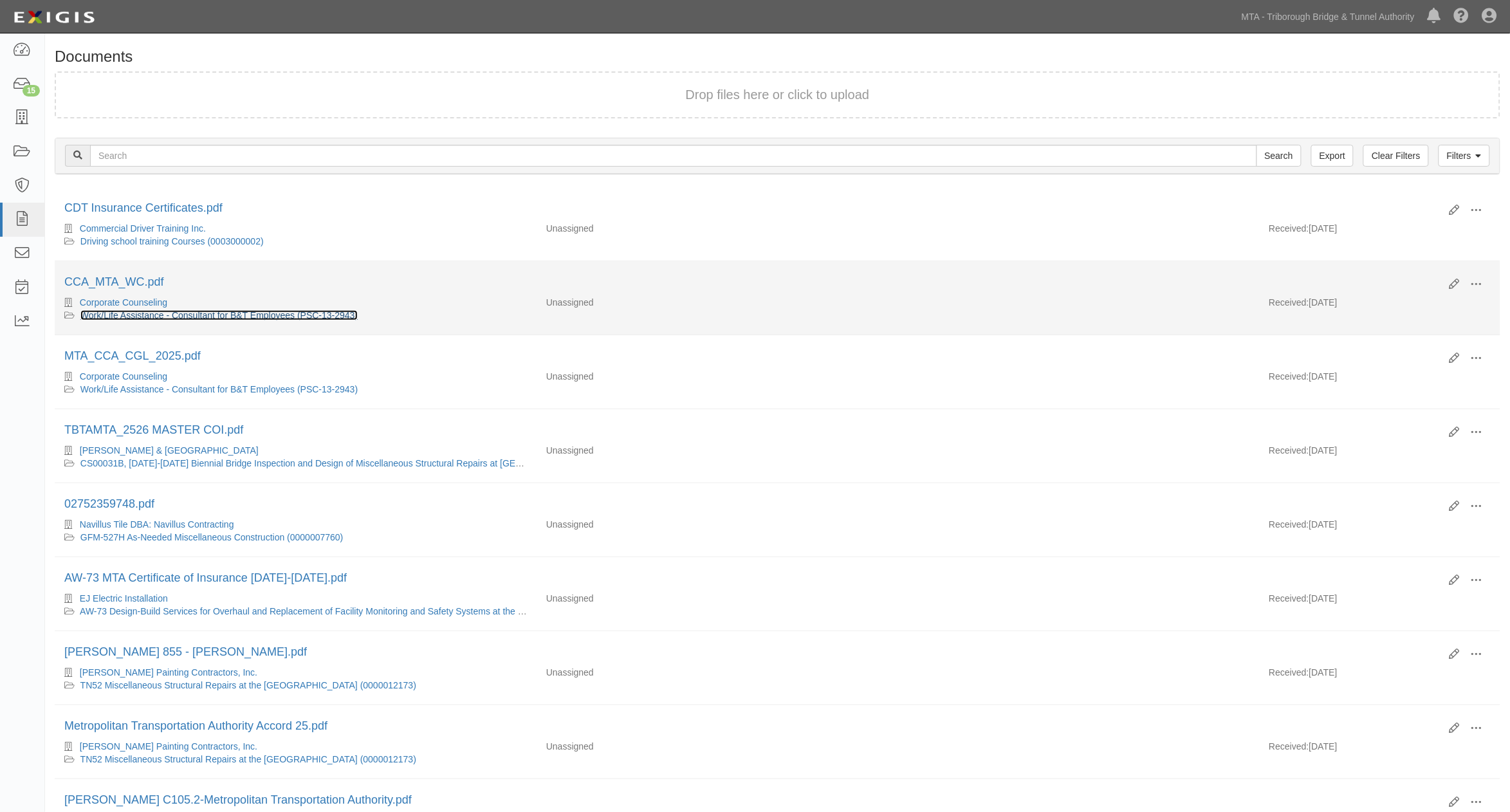
click at [284, 319] on link "Work/Life Assistance - Consultant for B&T Employees (PSC-13-2943)" at bounding box center [219, 315] width 277 height 10
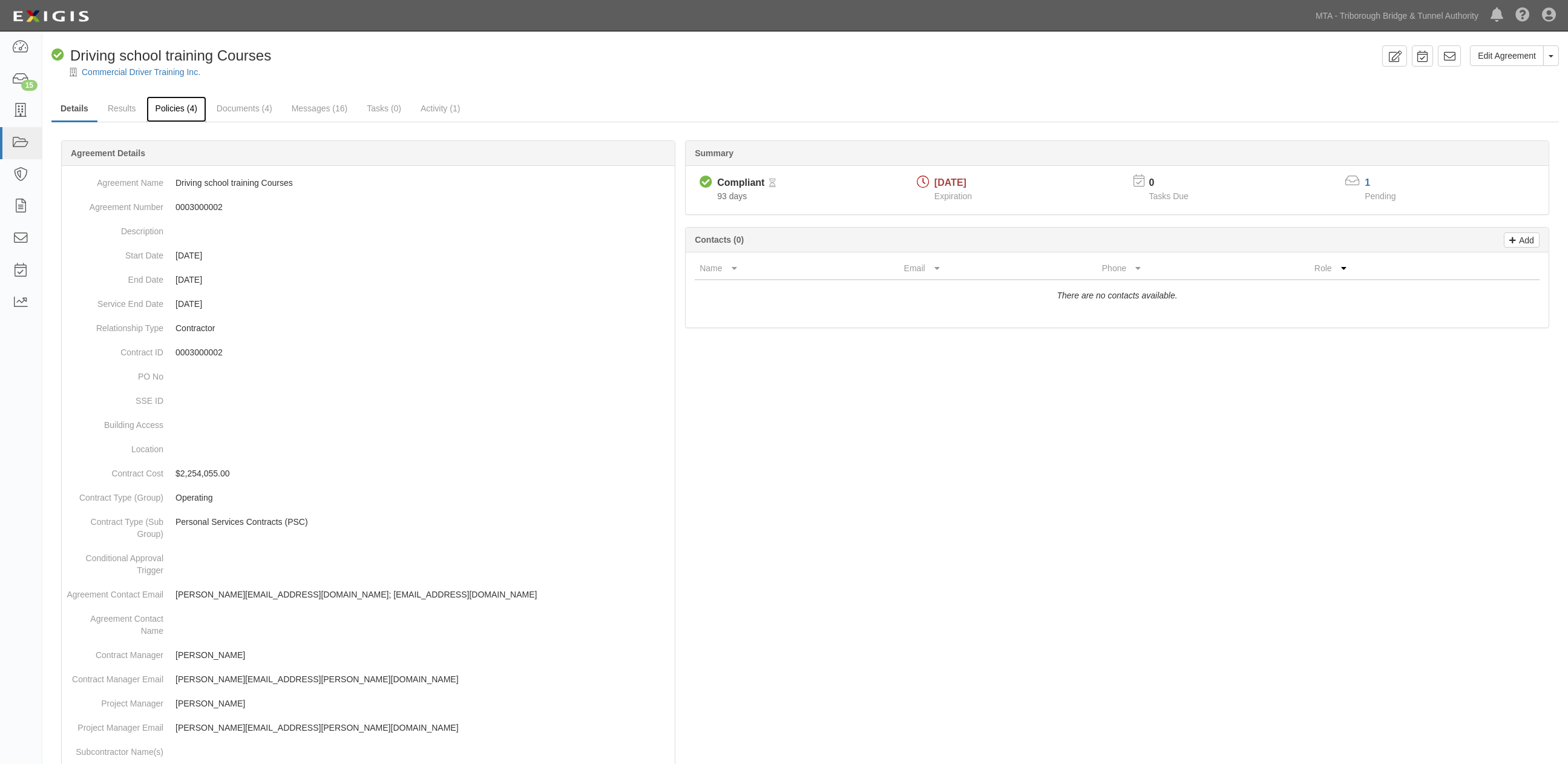
click at [184, 113] on link "Policies (4)" at bounding box center [176, 109] width 60 height 26
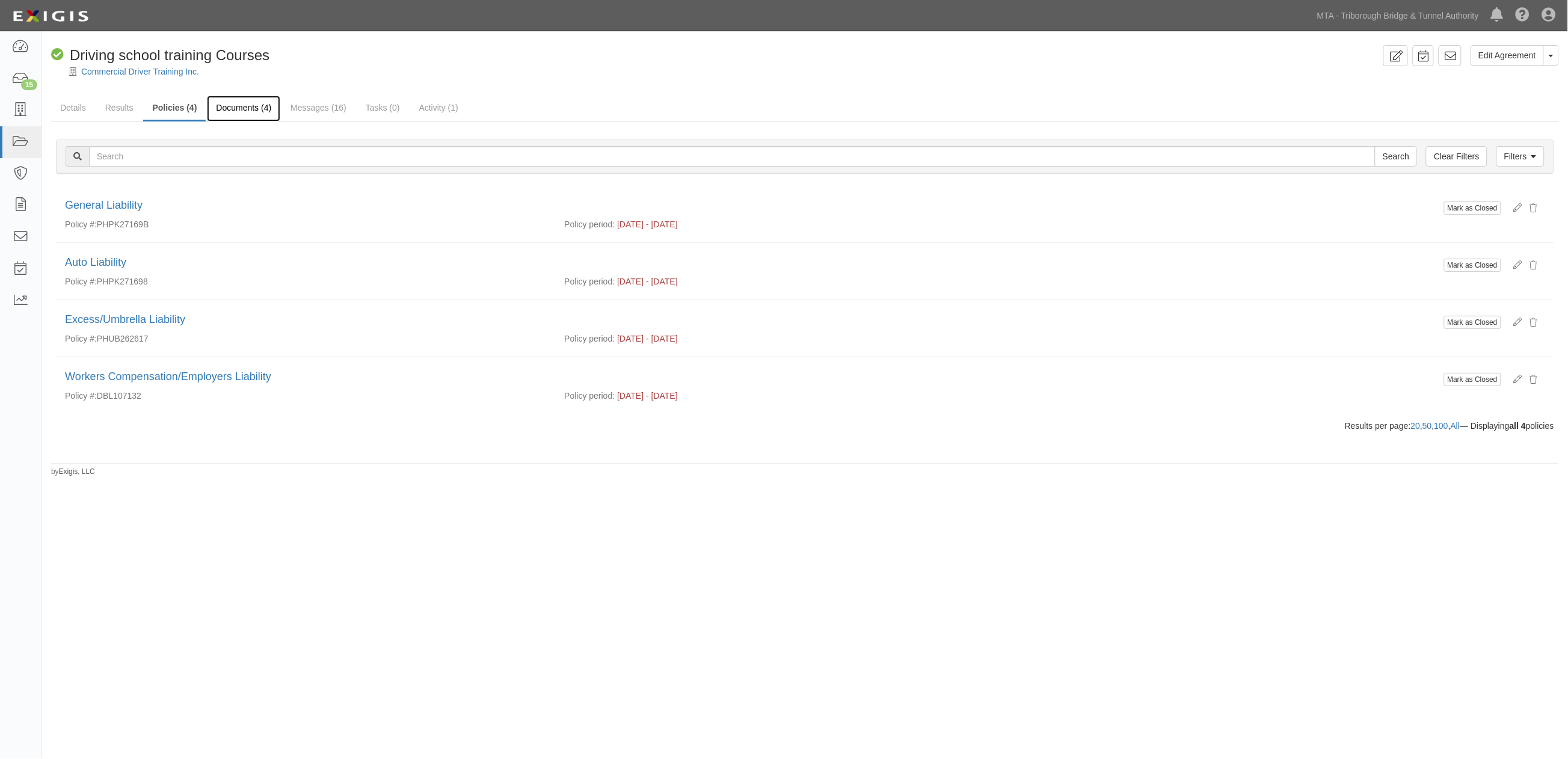
click at [245, 109] on link "Documents (4)" at bounding box center [243, 108] width 74 height 26
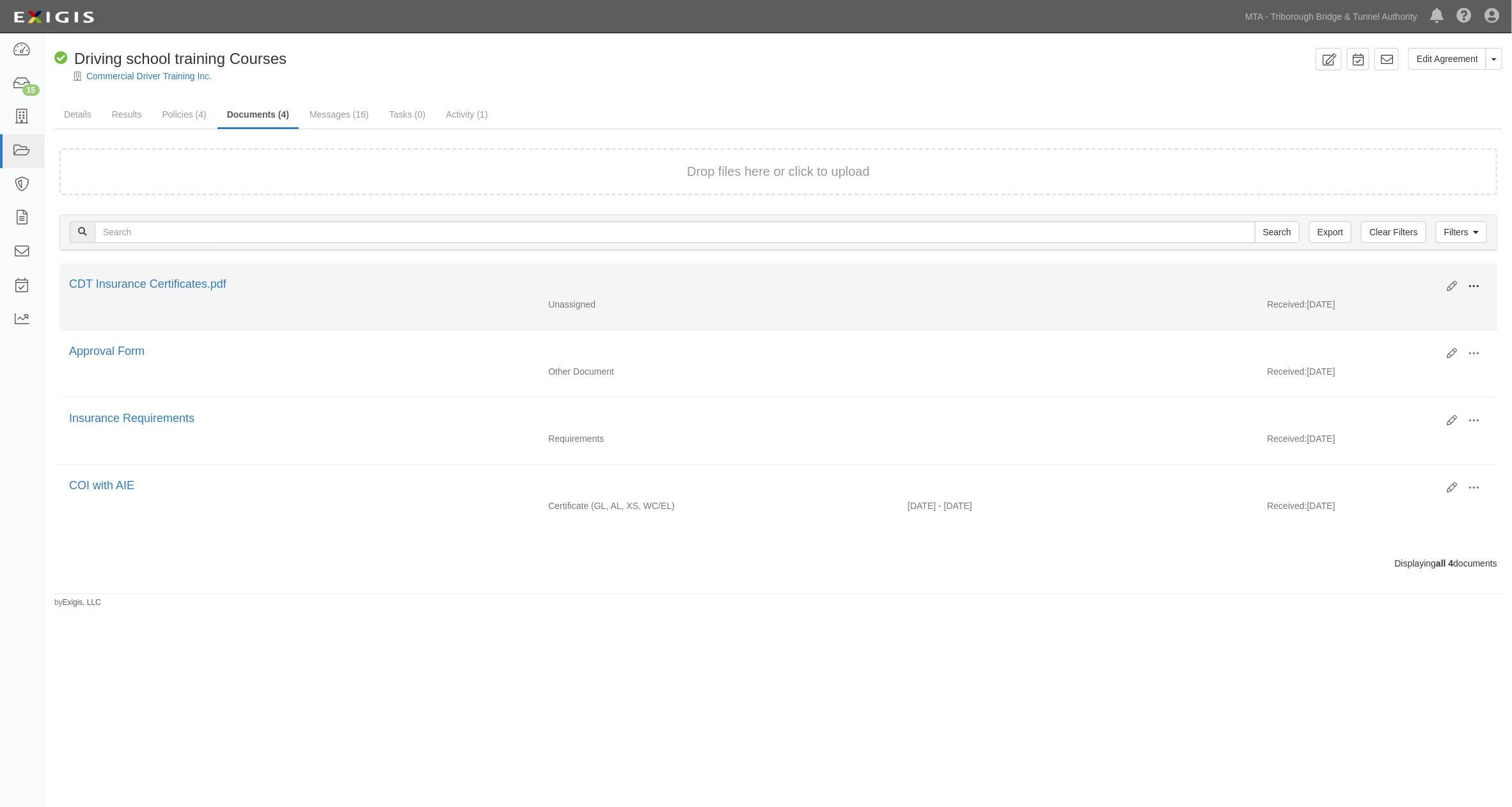
click at [1476, 289] on span at bounding box center [1474, 287] width 12 height 12
click at [1382, 302] on link "View" at bounding box center [1412, 305] width 101 height 23
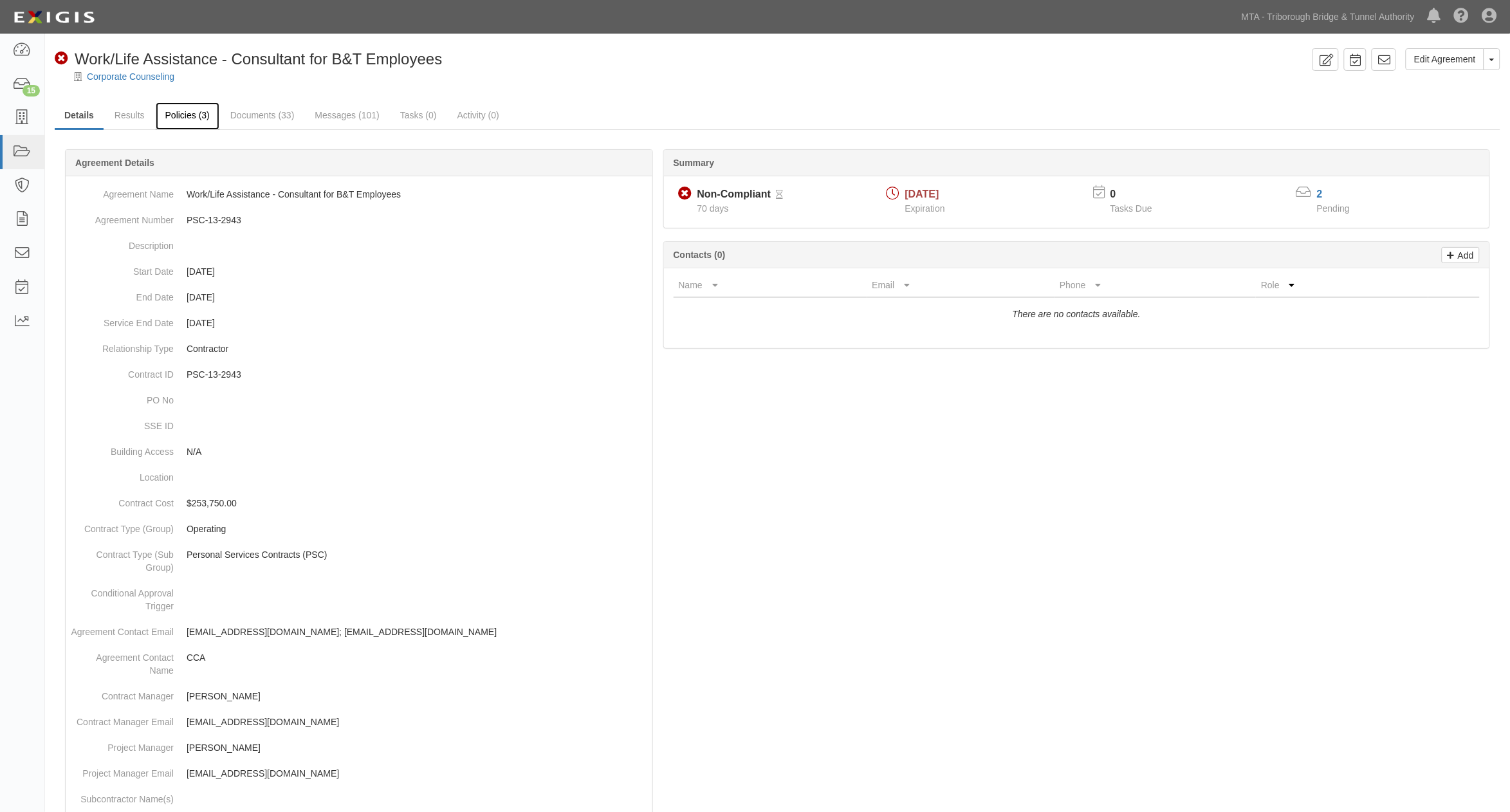
click at [191, 115] on link "Policies (3)" at bounding box center [188, 116] width 64 height 27
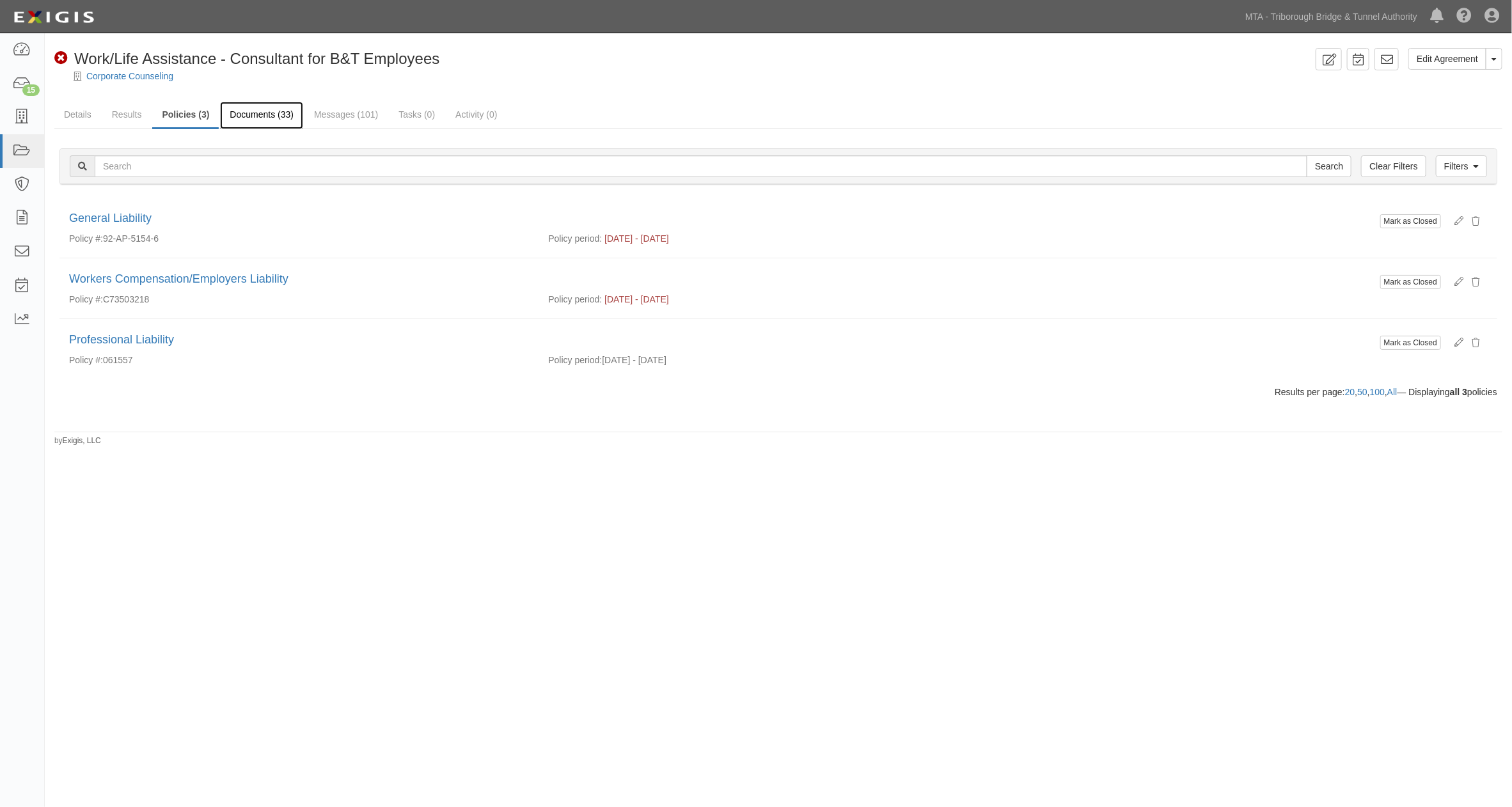
click at [282, 104] on link "Documents (33)" at bounding box center [261, 115] width 83 height 27
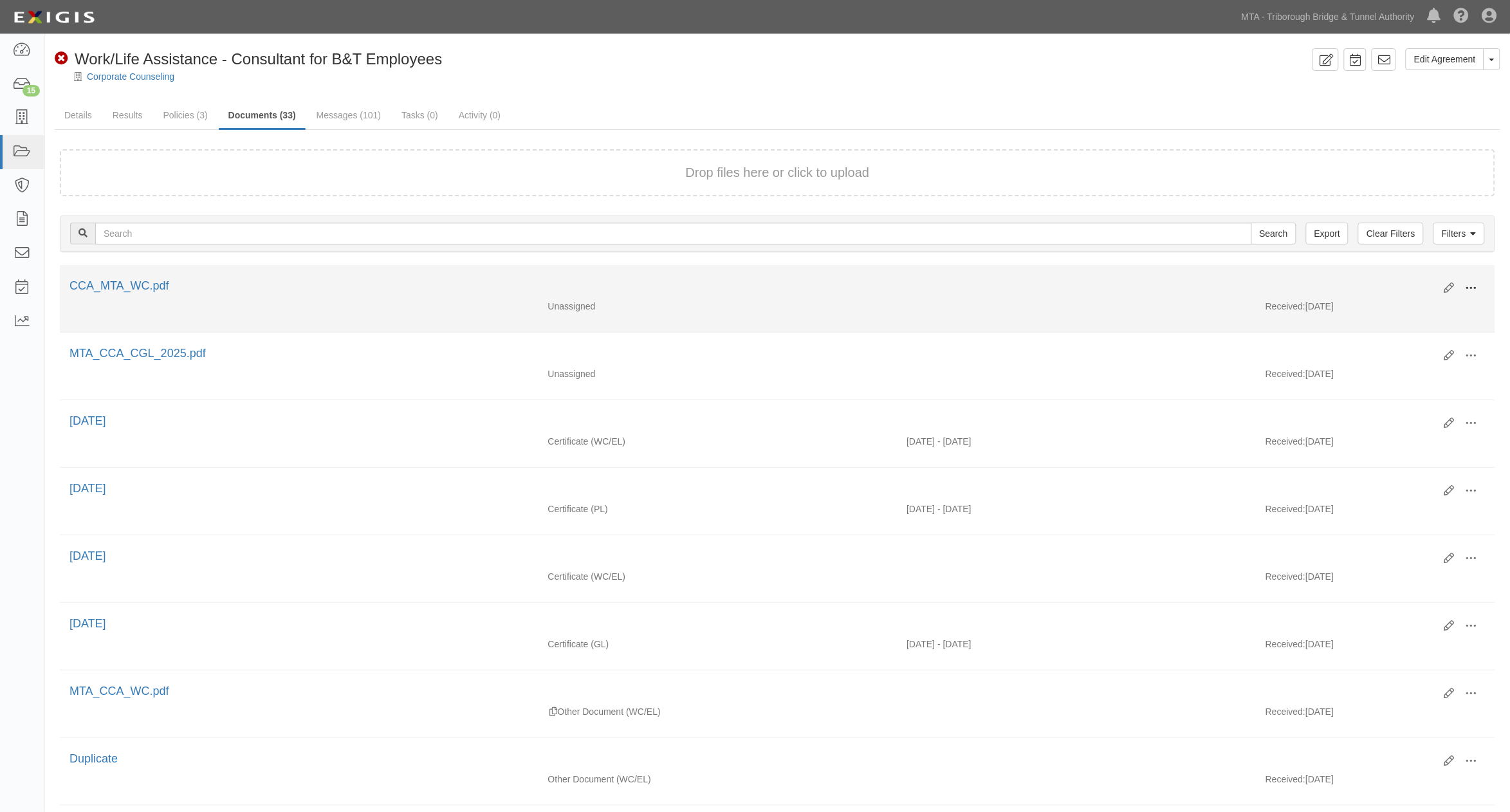
click at [1471, 285] on span at bounding box center [1472, 288] width 12 height 12
click at [1373, 279] on link "Edit" at bounding box center [1409, 283] width 102 height 23
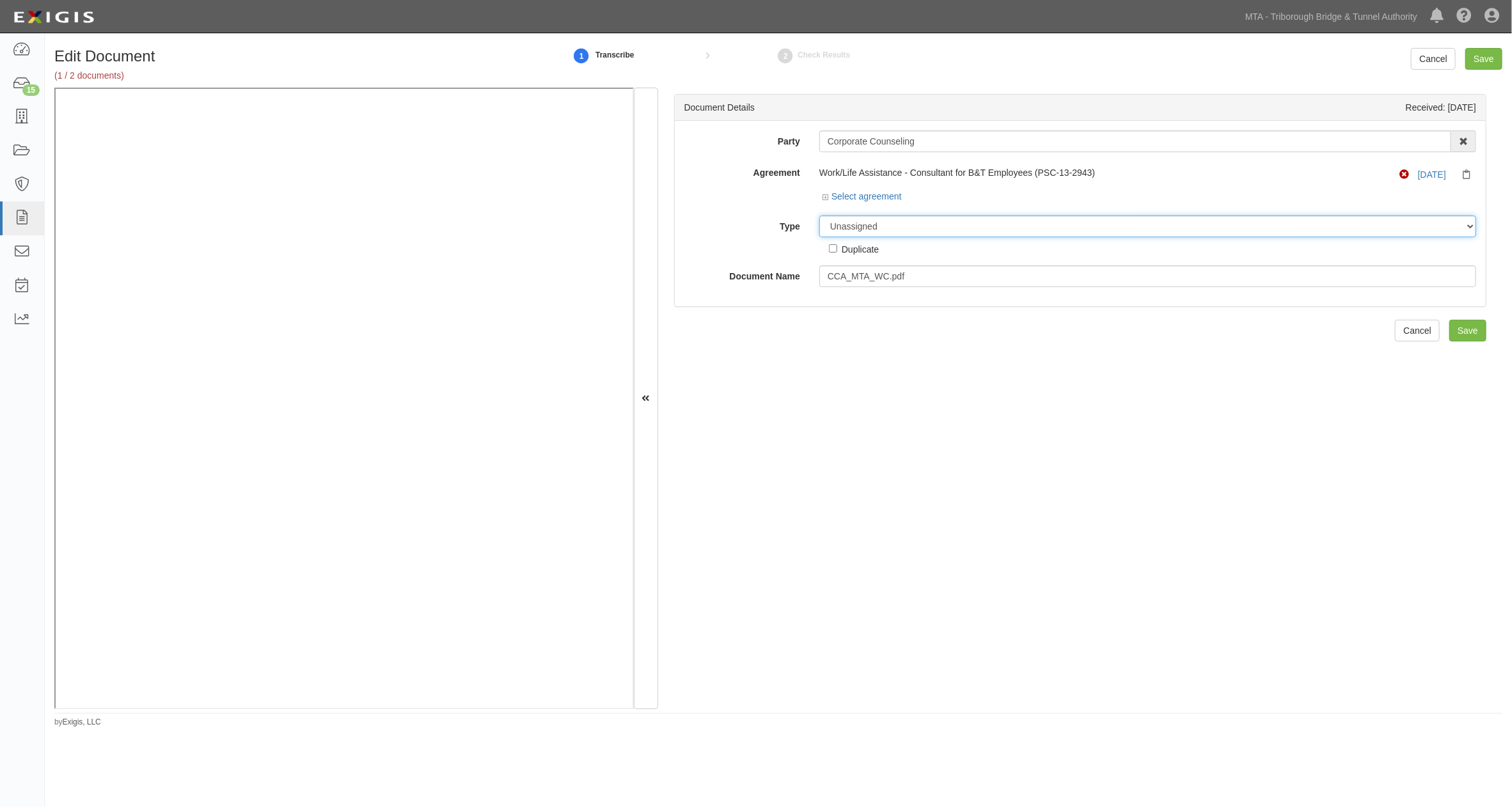
click at [887, 222] on select "Unassigned Binder Cancellation Notice Certificate Contract Endorsement Insuranc…" at bounding box center [1148, 227] width 657 height 22
select select "EndorsementDetail"
click at [819, 216] on select "Unassigned Binder Cancellation Notice Certificate Contract Endorsement Insuranc…" at bounding box center [1148, 227] width 657 height 22
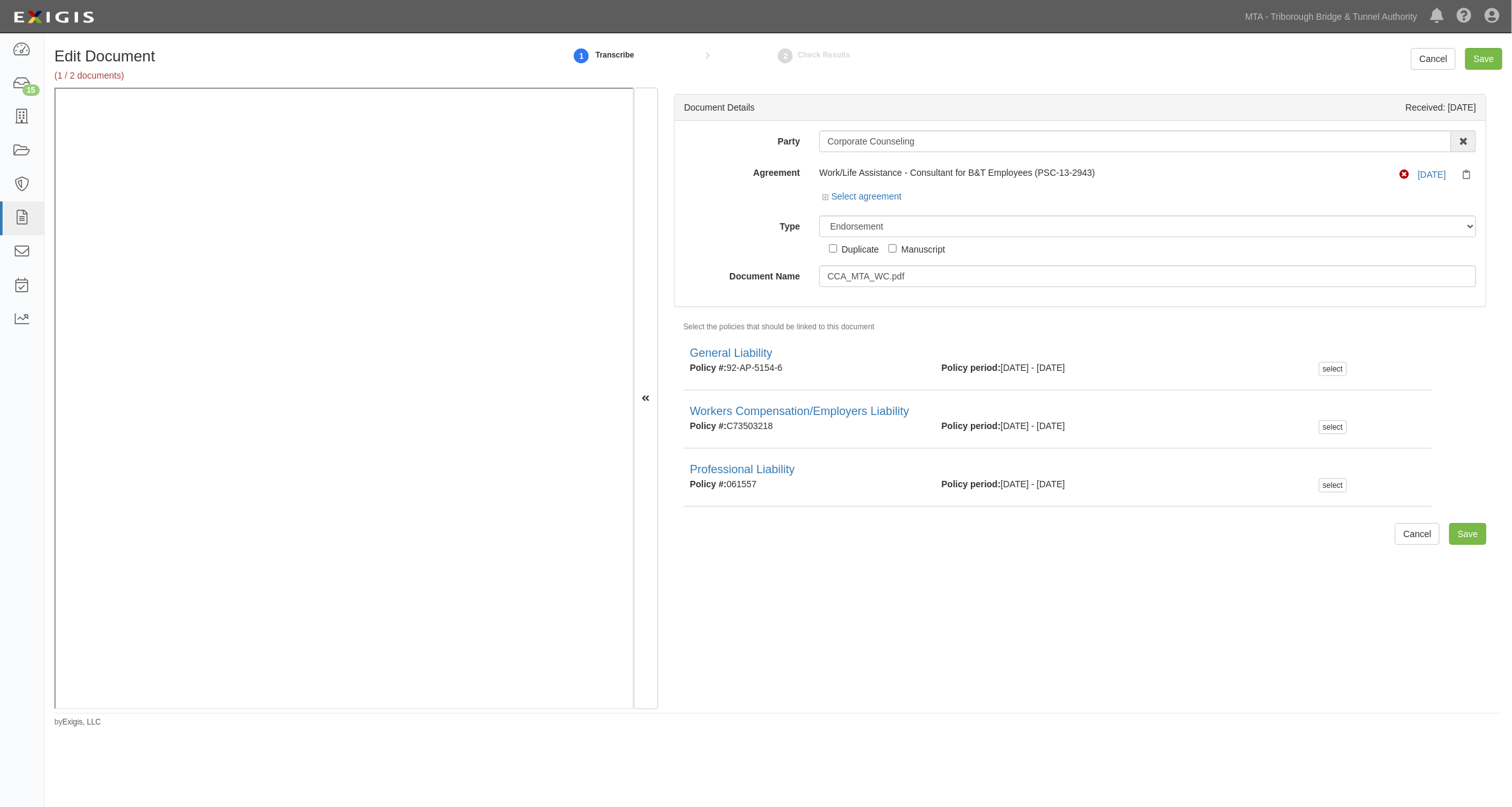
click at [867, 249] on div "Duplicate" at bounding box center [860, 249] width 37 height 14
click at [837, 249] on input "Duplicate" at bounding box center [833, 248] width 8 height 8
checkbox input "true"
click at [899, 225] on select "Unassigned Binder Cancellation Notice Certificate Contract Endorsement Insuranc…" at bounding box center [1148, 227] width 657 height 22
select select "OtherDetail"
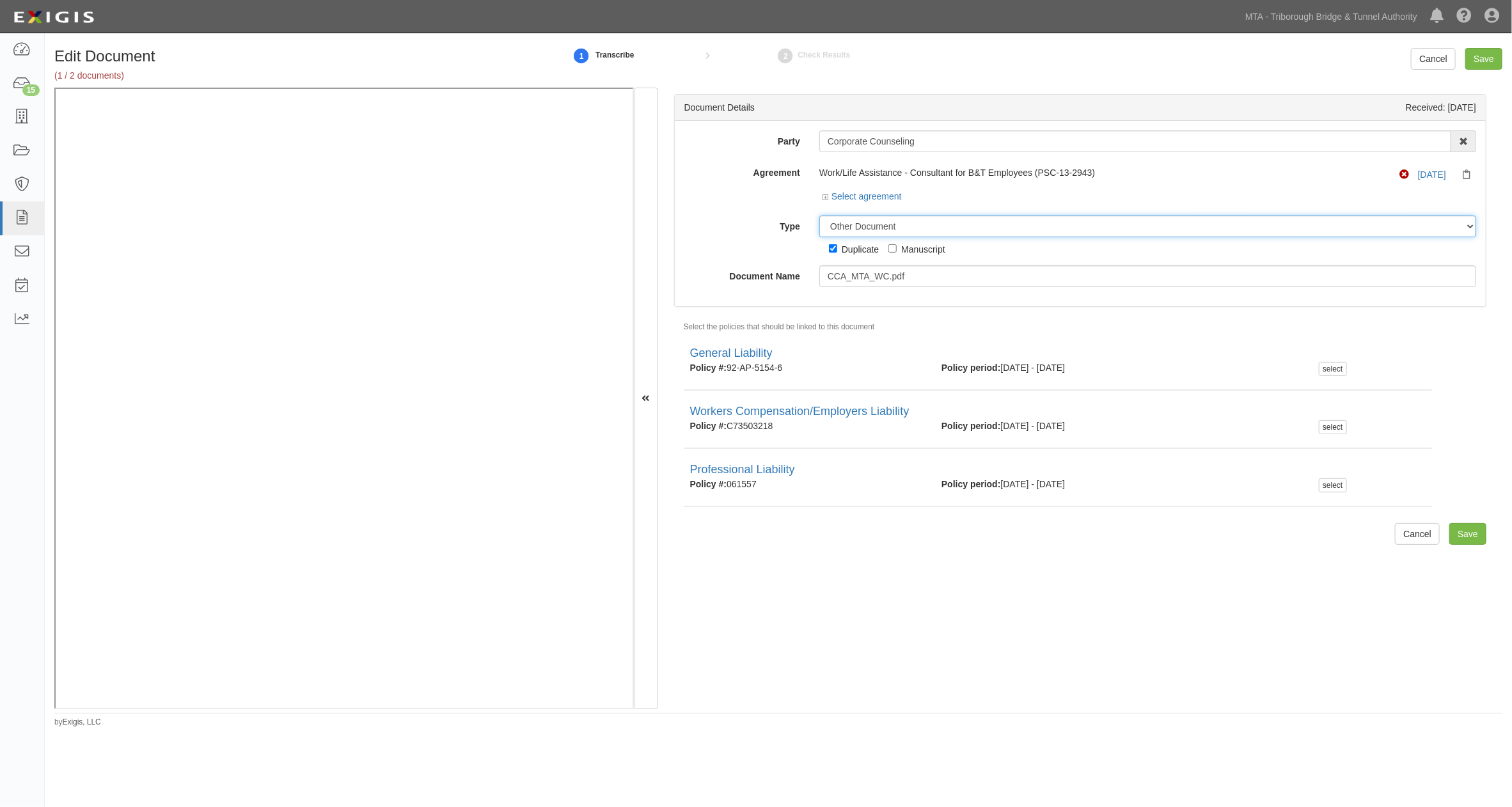
click at [819, 216] on select "Unassigned Binder Cancellation Notice Certificate Contract Endorsement Insuranc…" at bounding box center [1148, 227] width 657 height 22
drag, startPoint x: 917, startPoint y: 277, endPoint x: 796, endPoint y: 275, distance: 121.0
click at [796, 275] on div "Document Name CCA_MTA_WC.pdf" at bounding box center [1080, 276] width 811 height 22
type input "d"
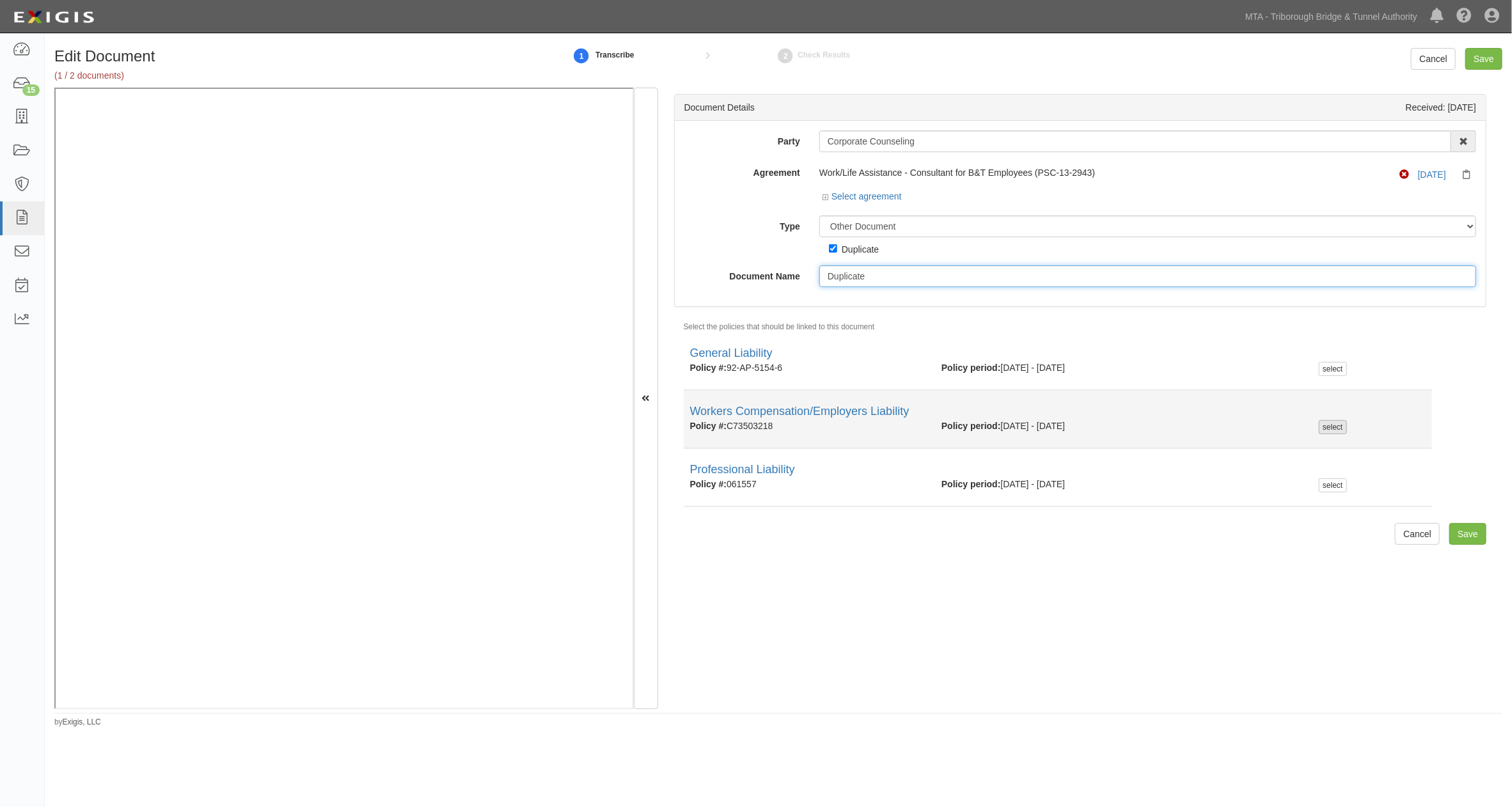
type input "Duplicate"
click at [1319, 427] on div "select" at bounding box center [1332, 427] width 27 height 14
checkbox input "true"
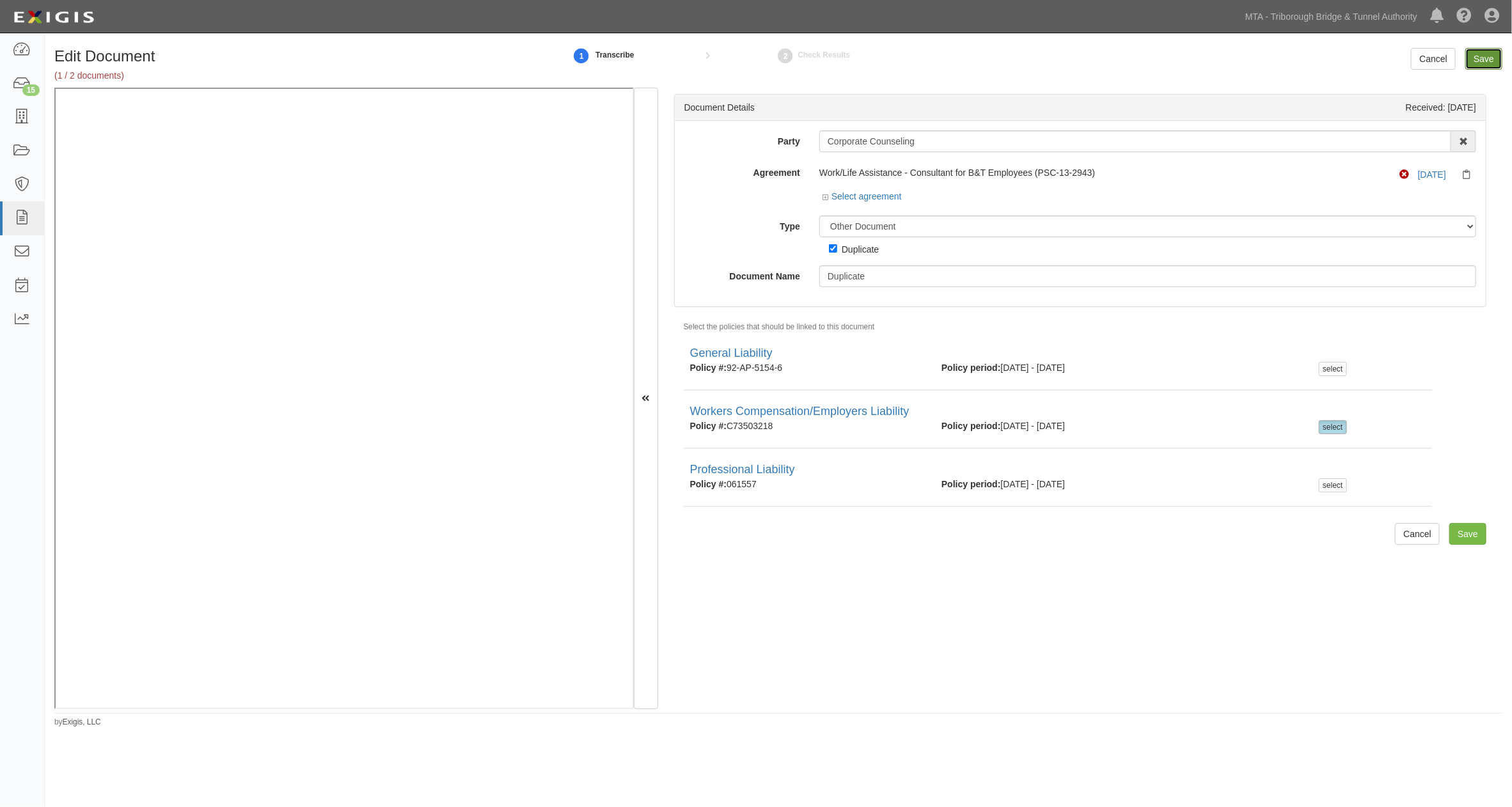
click at [1492, 61] on input "Save" at bounding box center [1484, 59] width 37 height 22
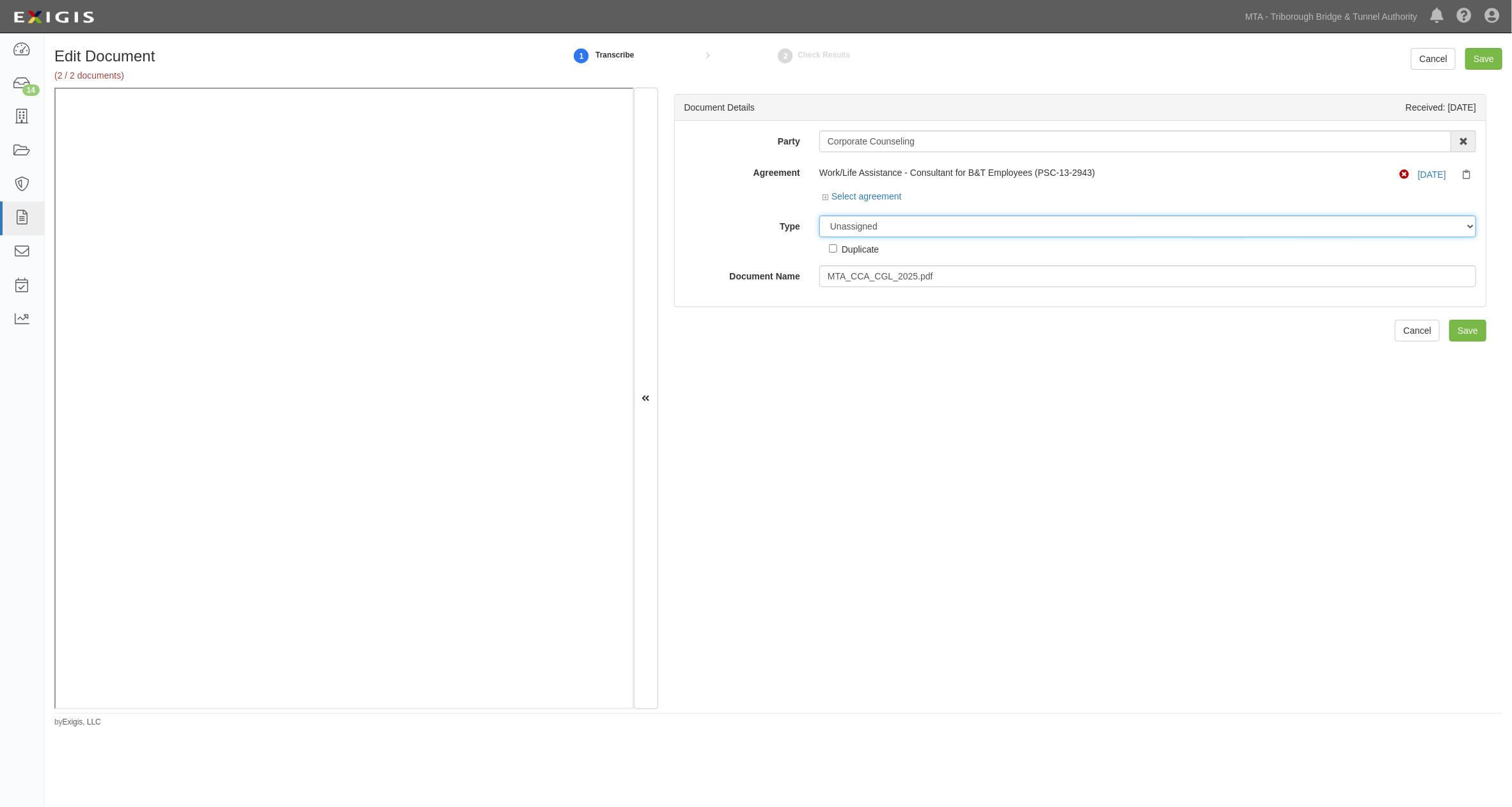
click at [889, 227] on select "Unassigned Binder Cancellation Notice Certificate Contract Endorsement Insuranc…" at bounding box center [1148, 227] width 657 height 22
select select "EndorsementDetail"
click at [819, 216] on select "Unassigned Binder Cancellation Notice Certificate Contract Endorsement Insuranc…" at bounding box center [1148, 227] width 657 height 22
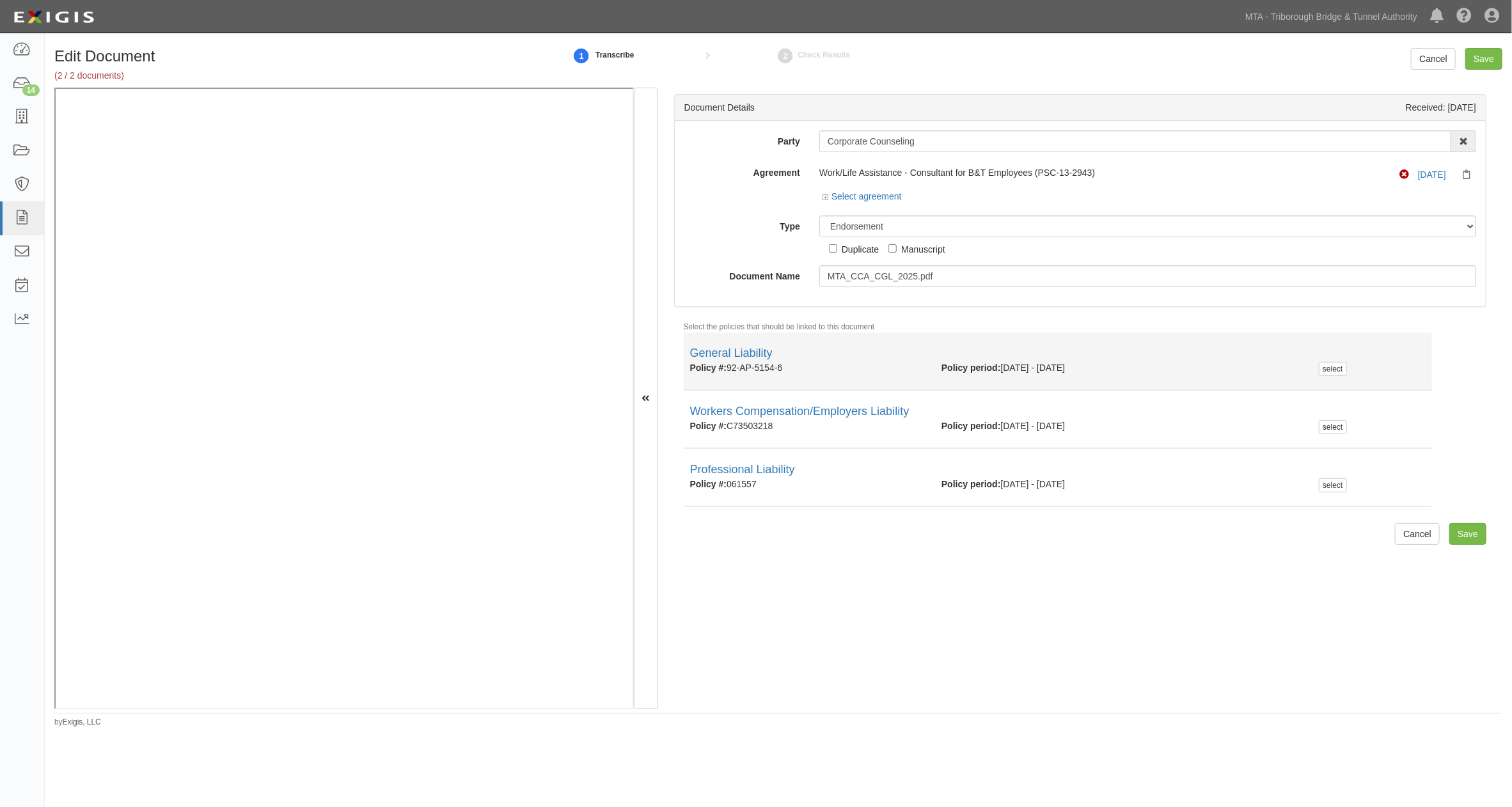
drag, startPoint x: 788, startPoint y: 372, endPoint x: 731, endPoint y: 374, distance: 57.0
click at [731, 374] on div "Policy #: 92-AP-5154-6" at bounding box center [806, 368] width 251 height 13
copy div "92-AP-5154-6"
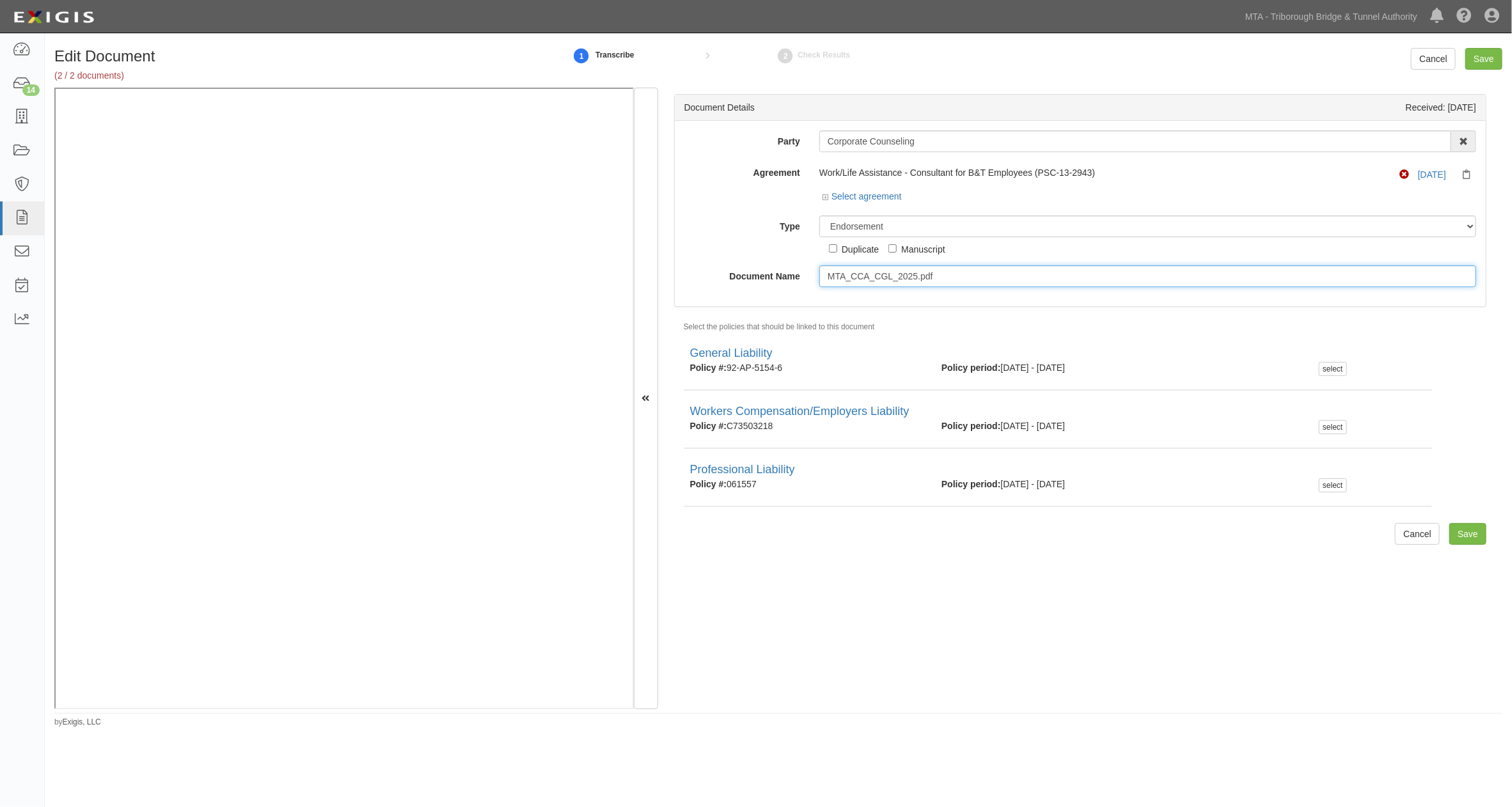
drag, startPoint x: 975, startPoint y: 275, endPoint x: 795, endPoint y: 272, distance: 180.0
click at [795, 272] on div "Document Name MTA_CCA_CGL_2025.pdf" at bounding box center [1080, 276] width 811 height 22
type input "7.31.26"
click at [891, 228] on select "Unassigned Binder Cancellation Notice Certificate Contract Endorsement Insuranc…" at bounding box center [1148, 227] width 657 height 22
select select "CertificateDetail"
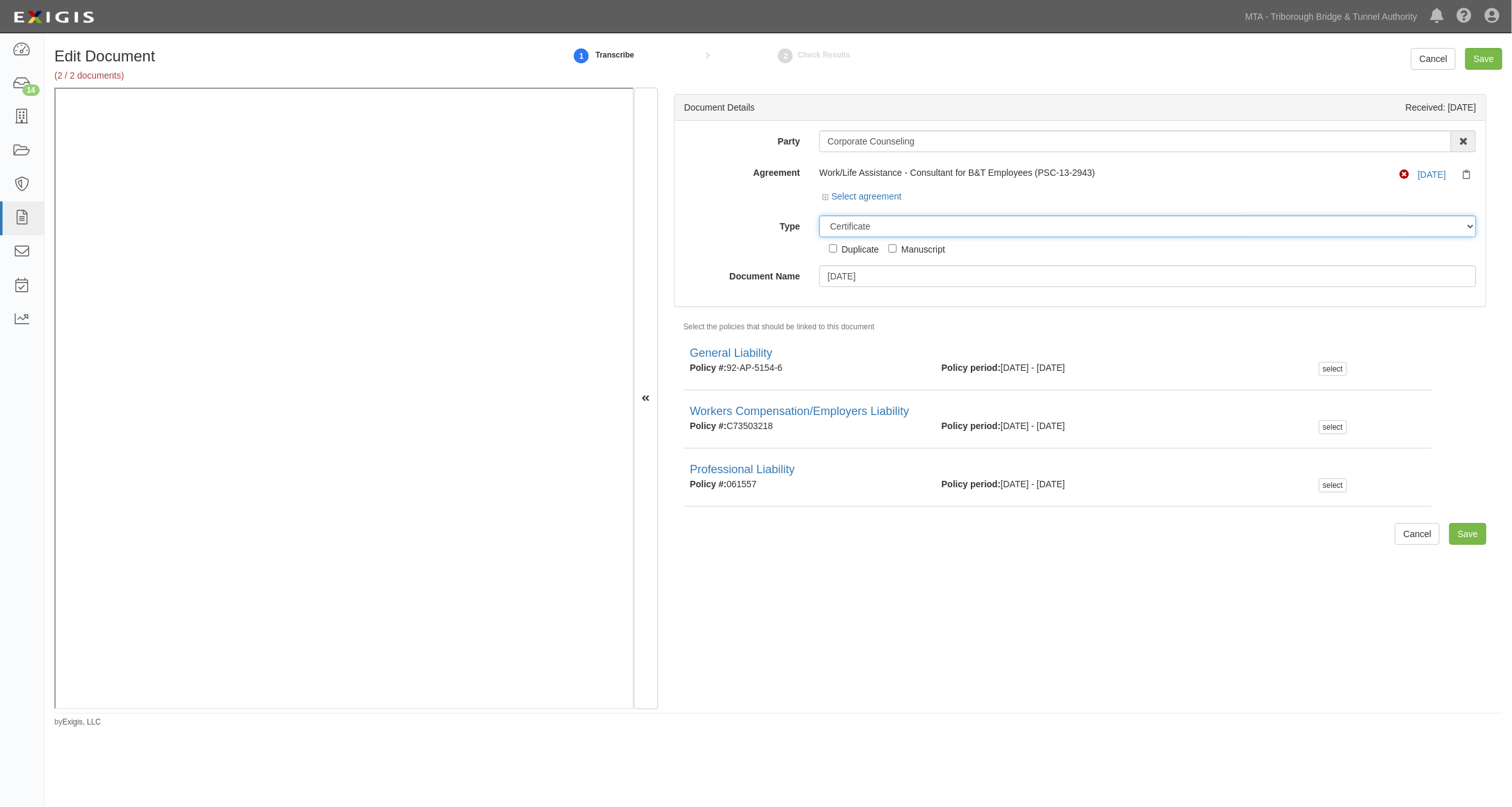
click at [819, 216] on select "Unassigned Binder Cancellation Notice Certificate Contract Endorsement Insuranc…" at bounding box center [1148, 227] width 657 height 22
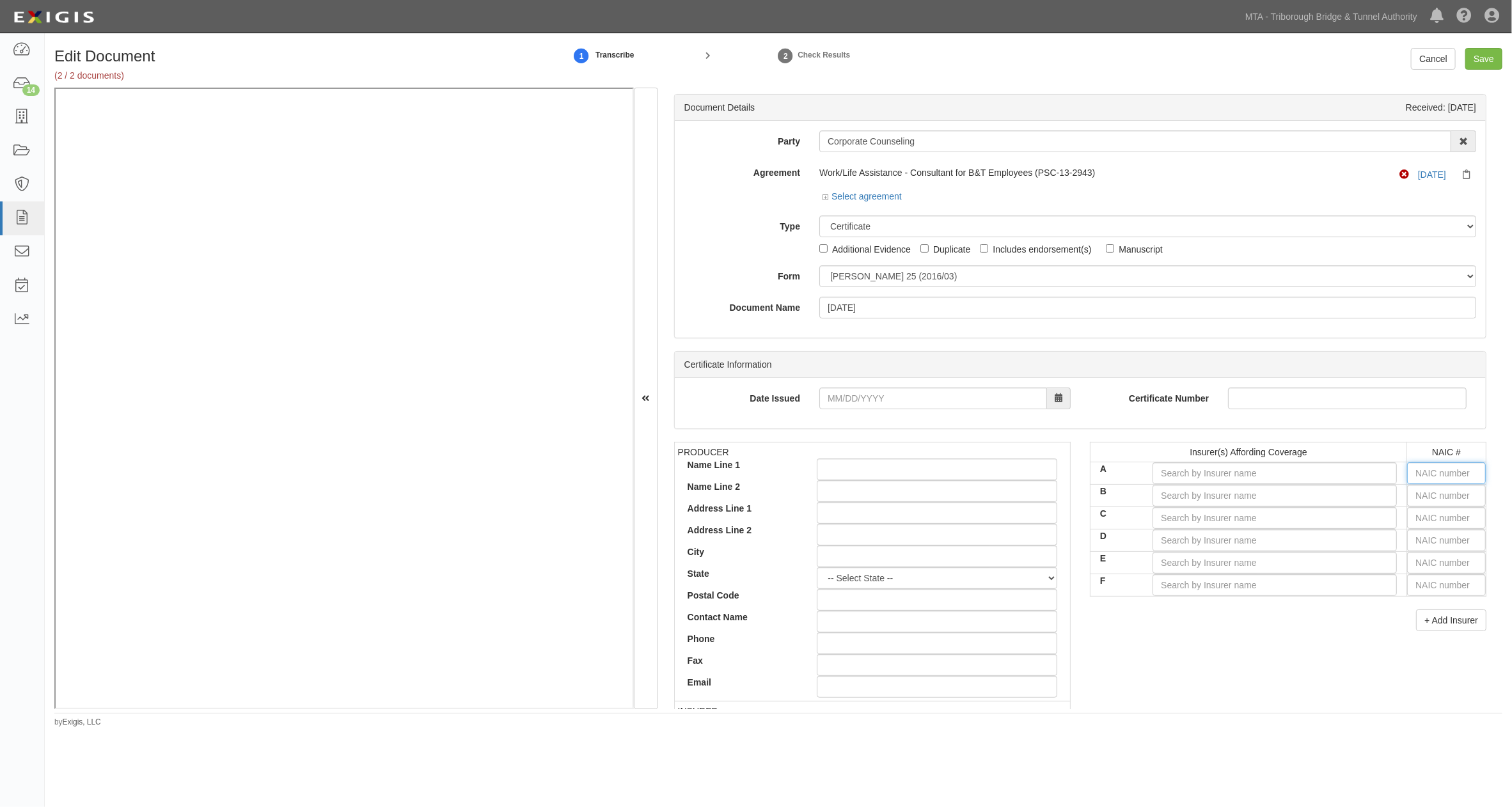
click at [1434, 473] on input "text" at bounding box center [1447, 473] width 79 height 22
type input "25232"
type input "25"
type input "25186"
type input "251"
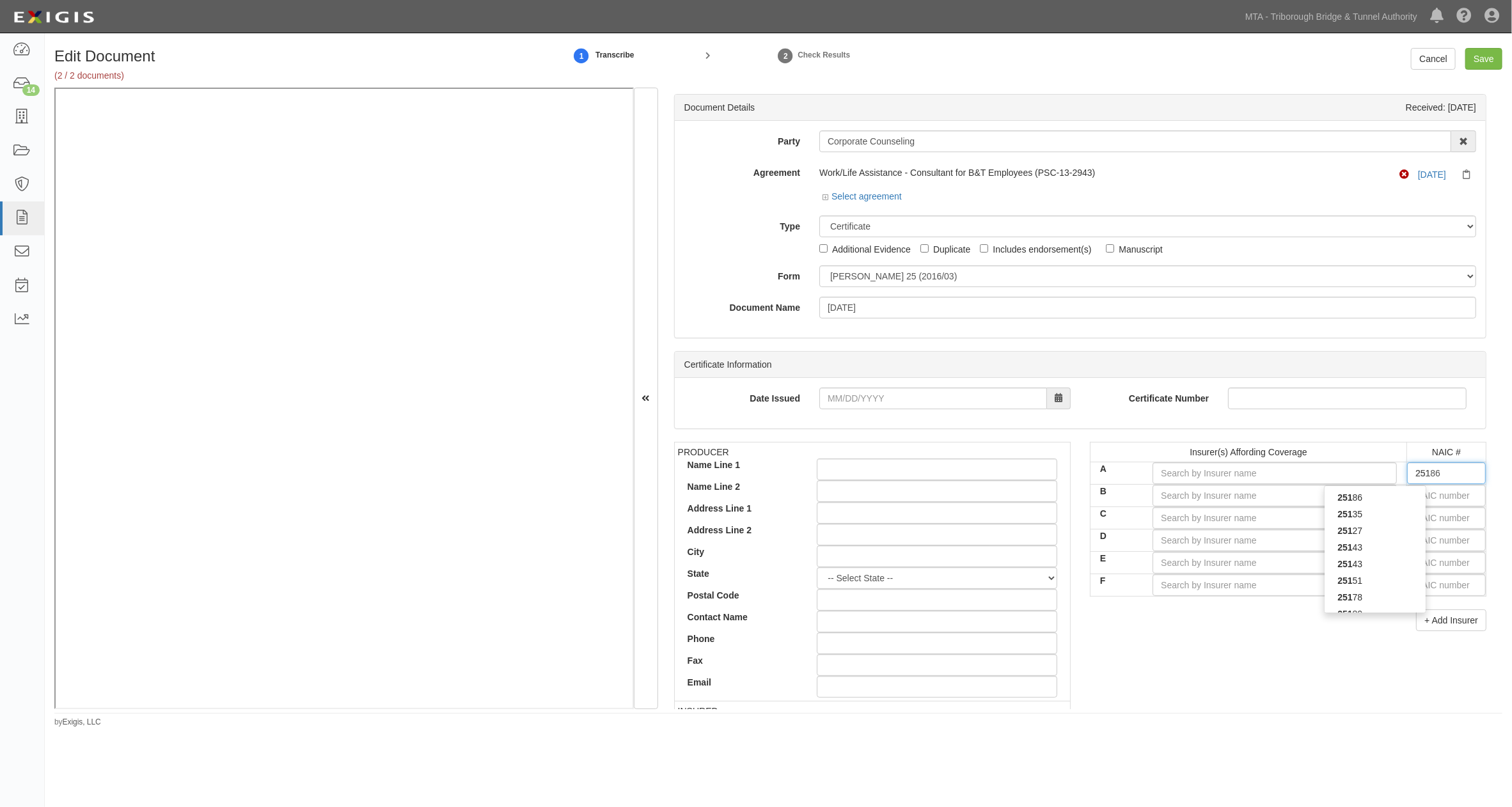
type input "25143"
type input "2514"
type input "25143"
click at [1379, 500] on div "25143" at bounding box center [1375, 498] width 101 height 17
type input "State Farm Fire and Casualty Company (A++ XV Rating)"
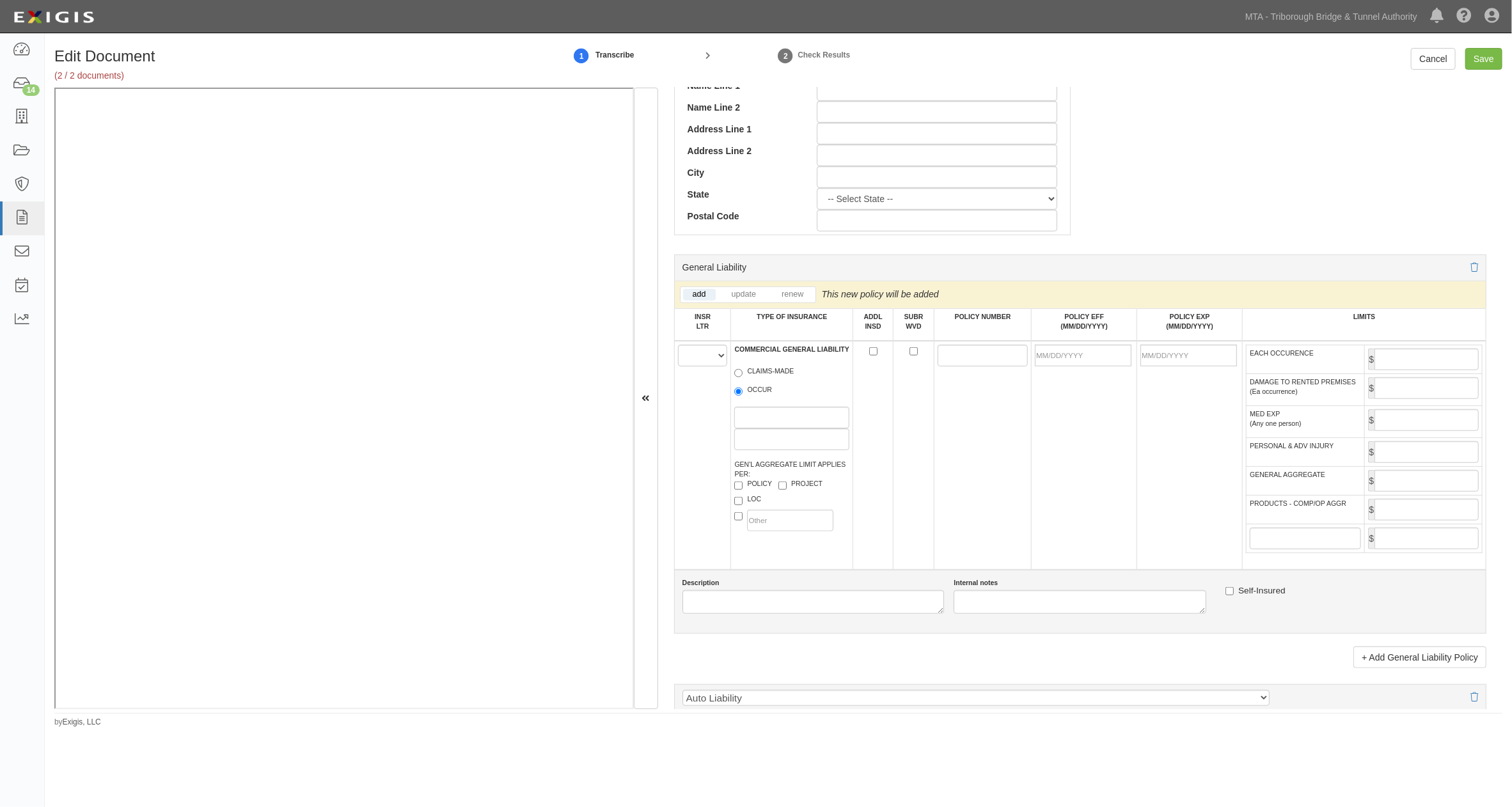
scroll to position [639, 0]
type input "25143"
click at [691, 358] on select "A B C D E F" at bounding box center [702, 355] width 50 height 22
select select "A"
click at [678, 348] on select "A B C D E F" at bounding box center [702, 355] width 50 height 22
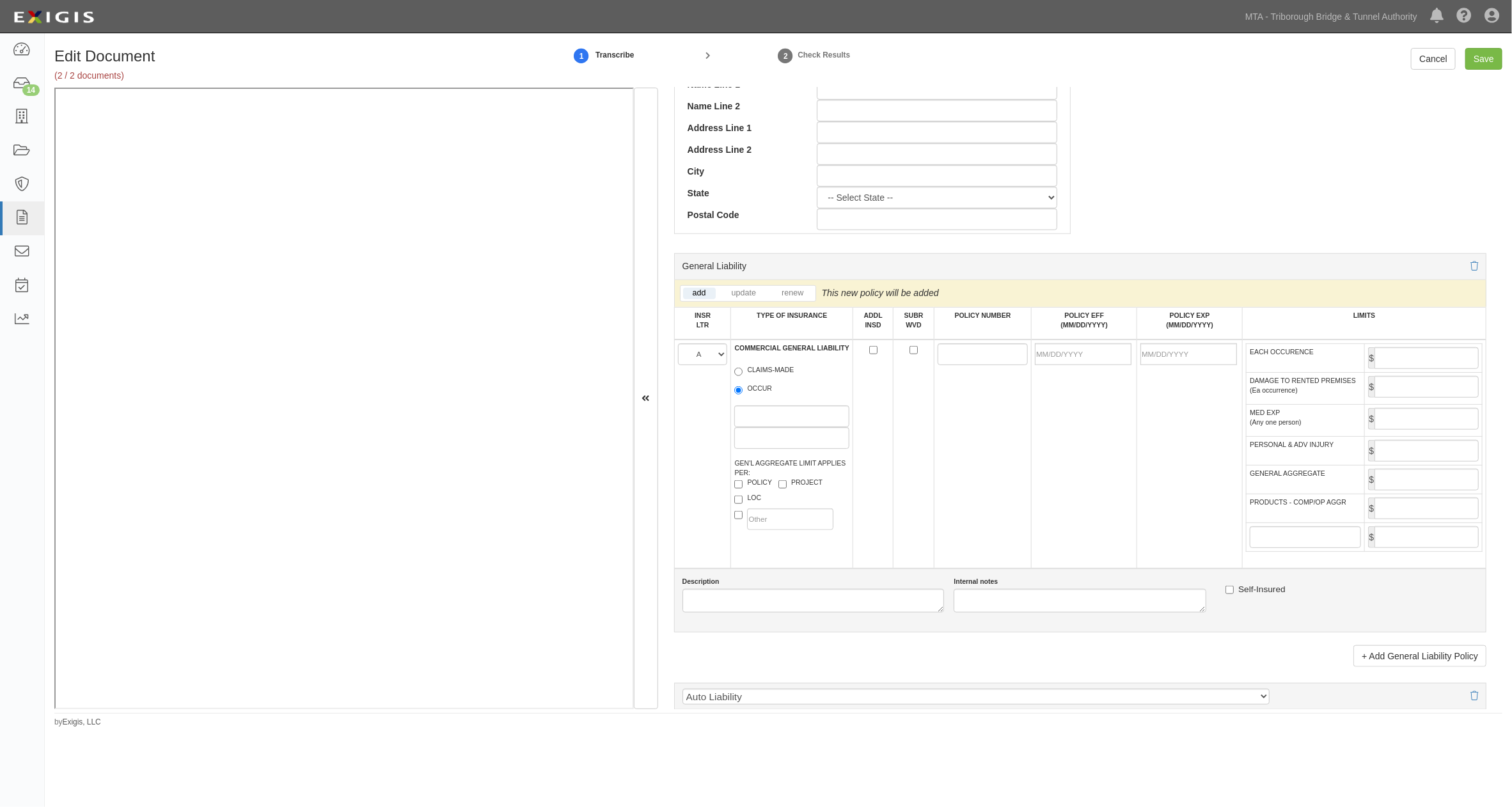
click at [750, 390] on label "OCCUR" at bounding box center [753, 390] width 38 height 13
click at [742, 390] on input "OCCUR" at bounding box center [738, 390] width 8 height 8
radio input "true"
paste input "92-AP-5154-6"
type input "92-AP-5154-6"
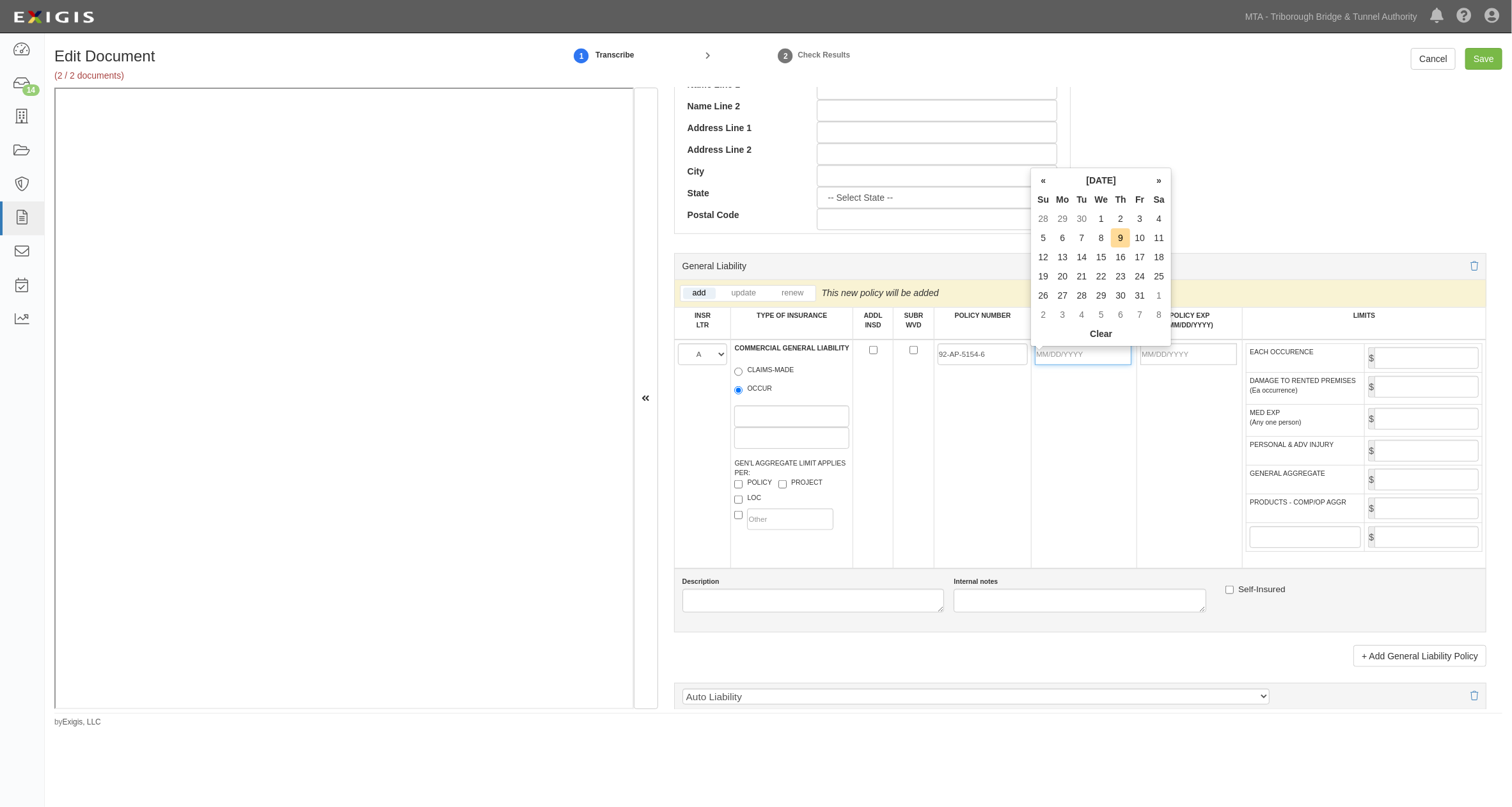
click at [1064, 362] on input "POLICY EFF (MM/DD/YYYY)" at bounding box center [1083, 355] width 96 height 22
type input "07/31/2025"
type input "07/31/2026"
drag, startPoint x: 1109, startPoint y: 450, endPoint x: 1107, endPoint y: 458, distance: 8.2
click at [1109, 451] on td "07/31/2025" at bounding box center [1084, 454] width 106 height 229
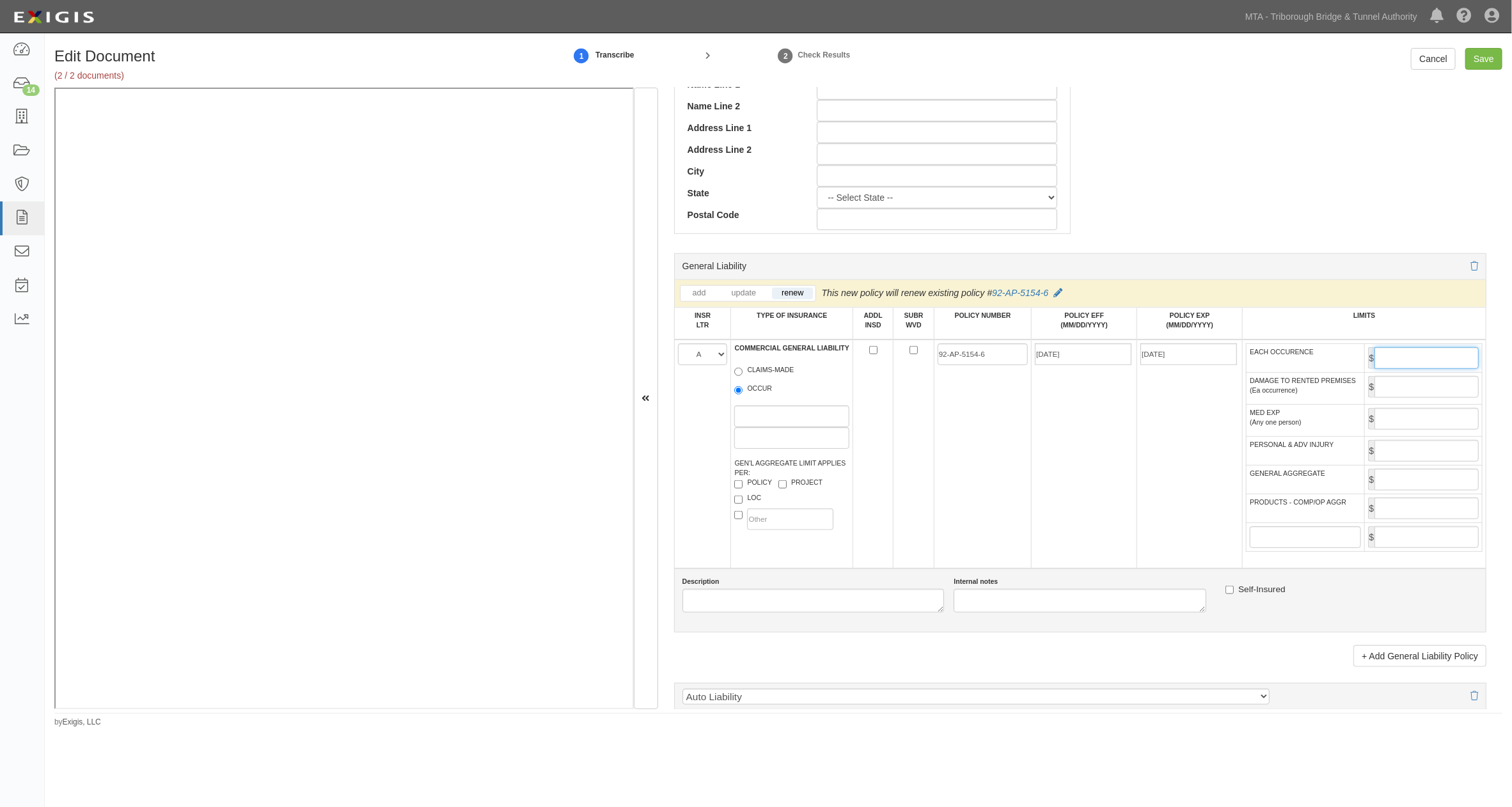
click at [1416, 362] on input "EACH OCCURENCE" at bounding box center [1426, 359] width 104 height 22
type input "2,000,000"
click at [1412, 491] on input "GENERAL AGGREGATE" at bounding box center [1426, 480] width 104 height 22
type input "4,000,000"
click at [1486, 60] on input "Save" at bounding box center [1484, 59] width 37 height 22
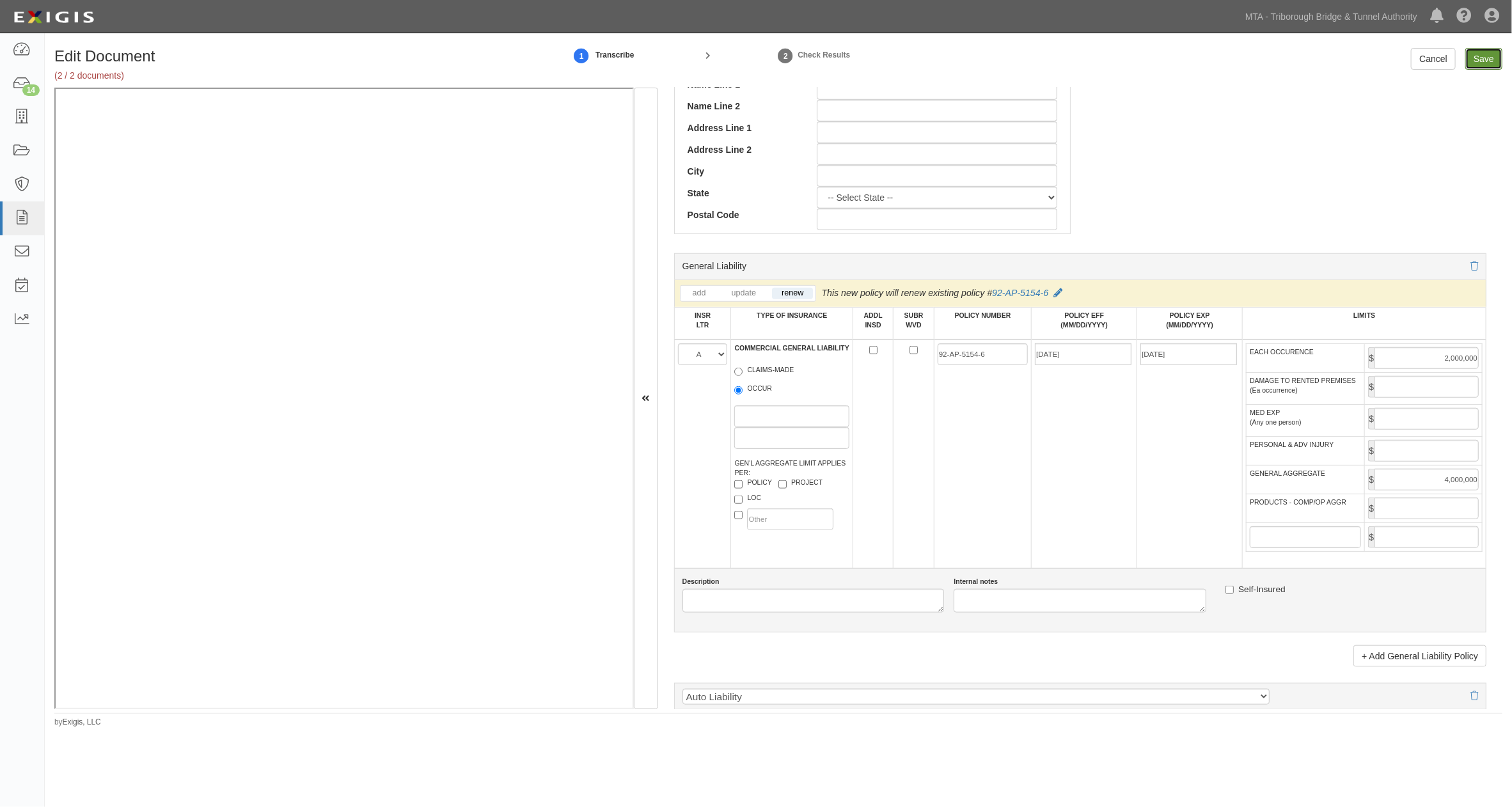
type input "2000000"
type input "4000000"
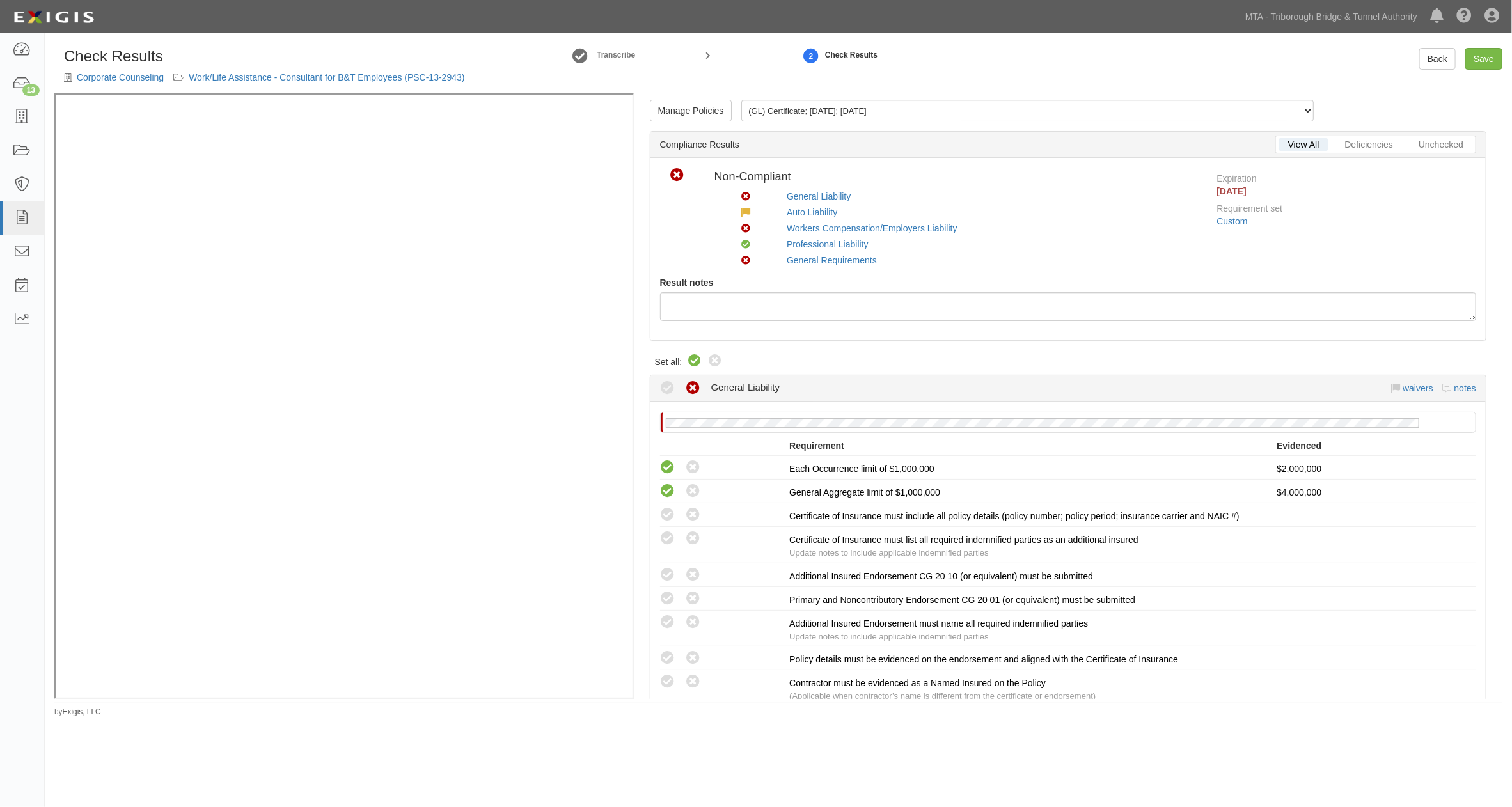
click at [697, 366] on icon at bounding box center [695, 361] width 16 height 16
radio input "true"
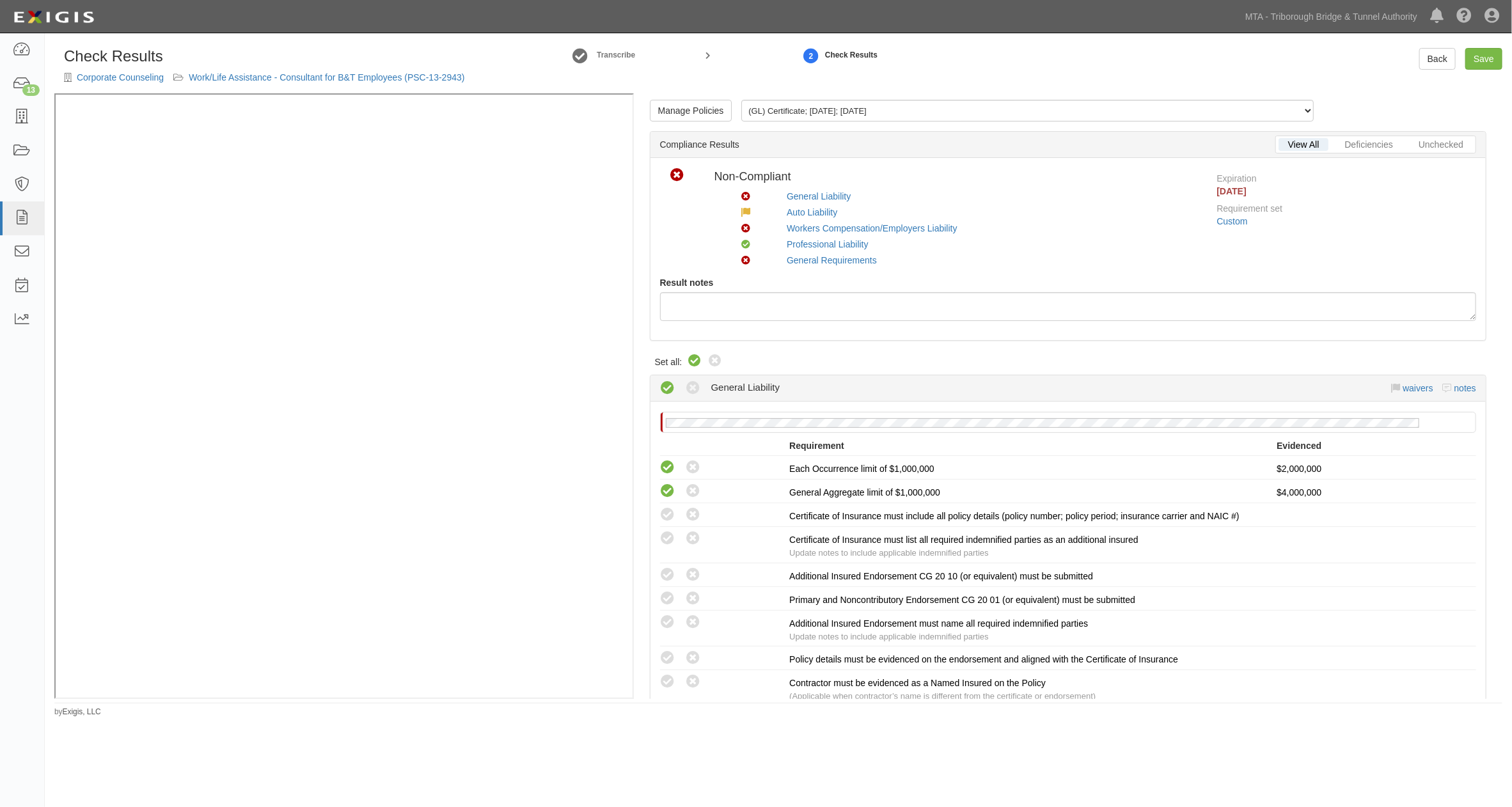
radio input "true"
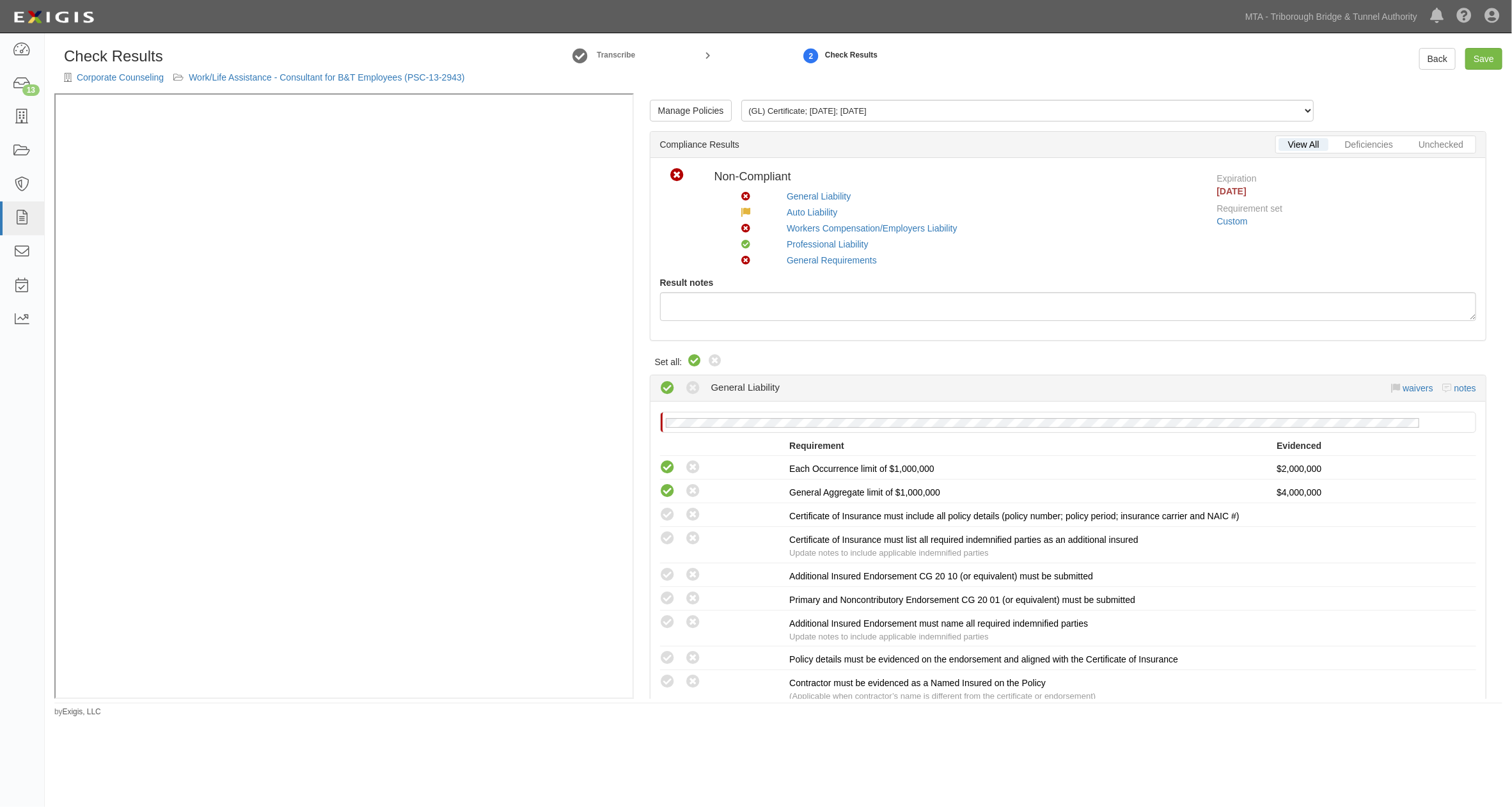
radio input "true"
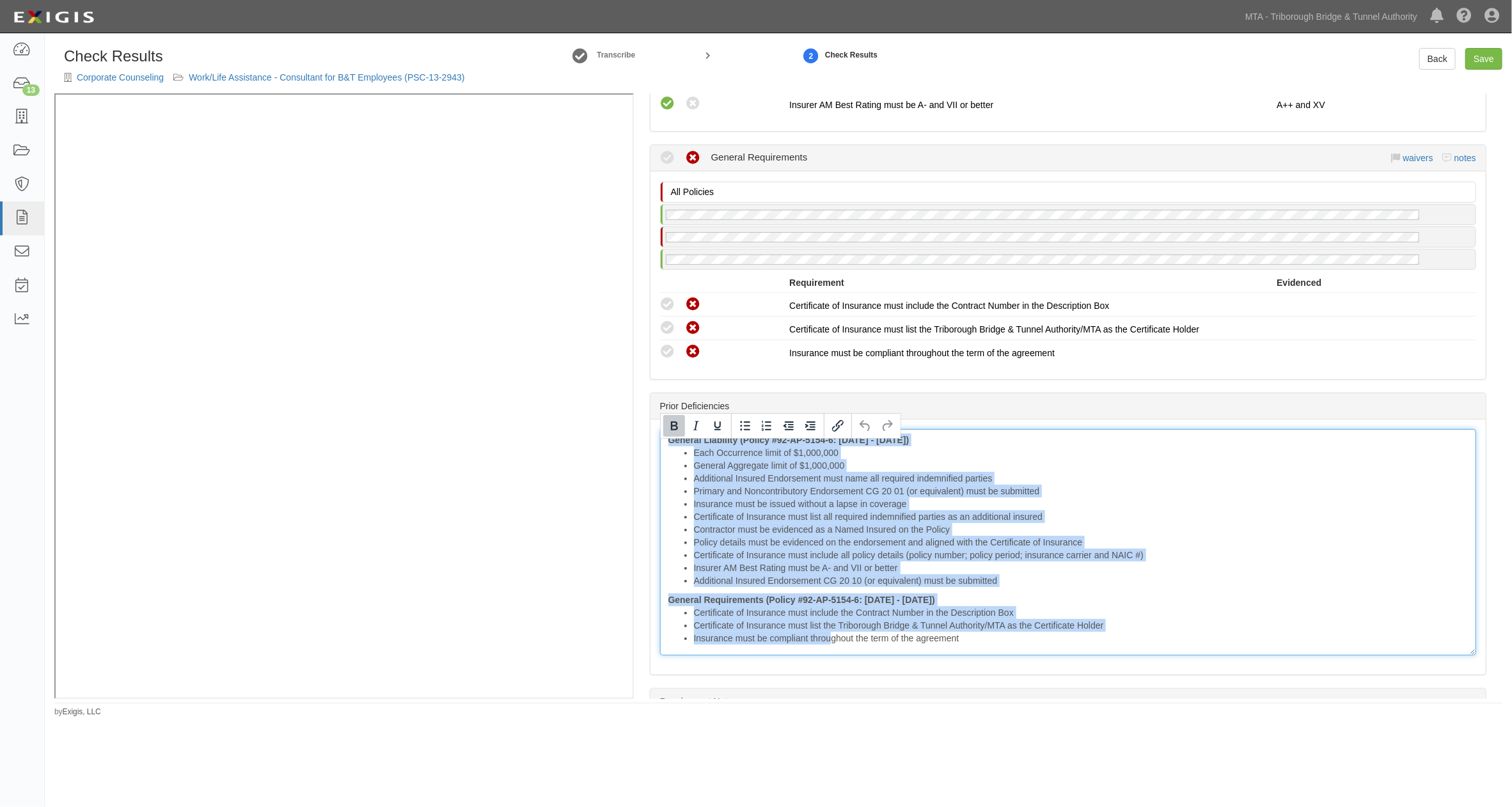
scroll to position [1663, 0]
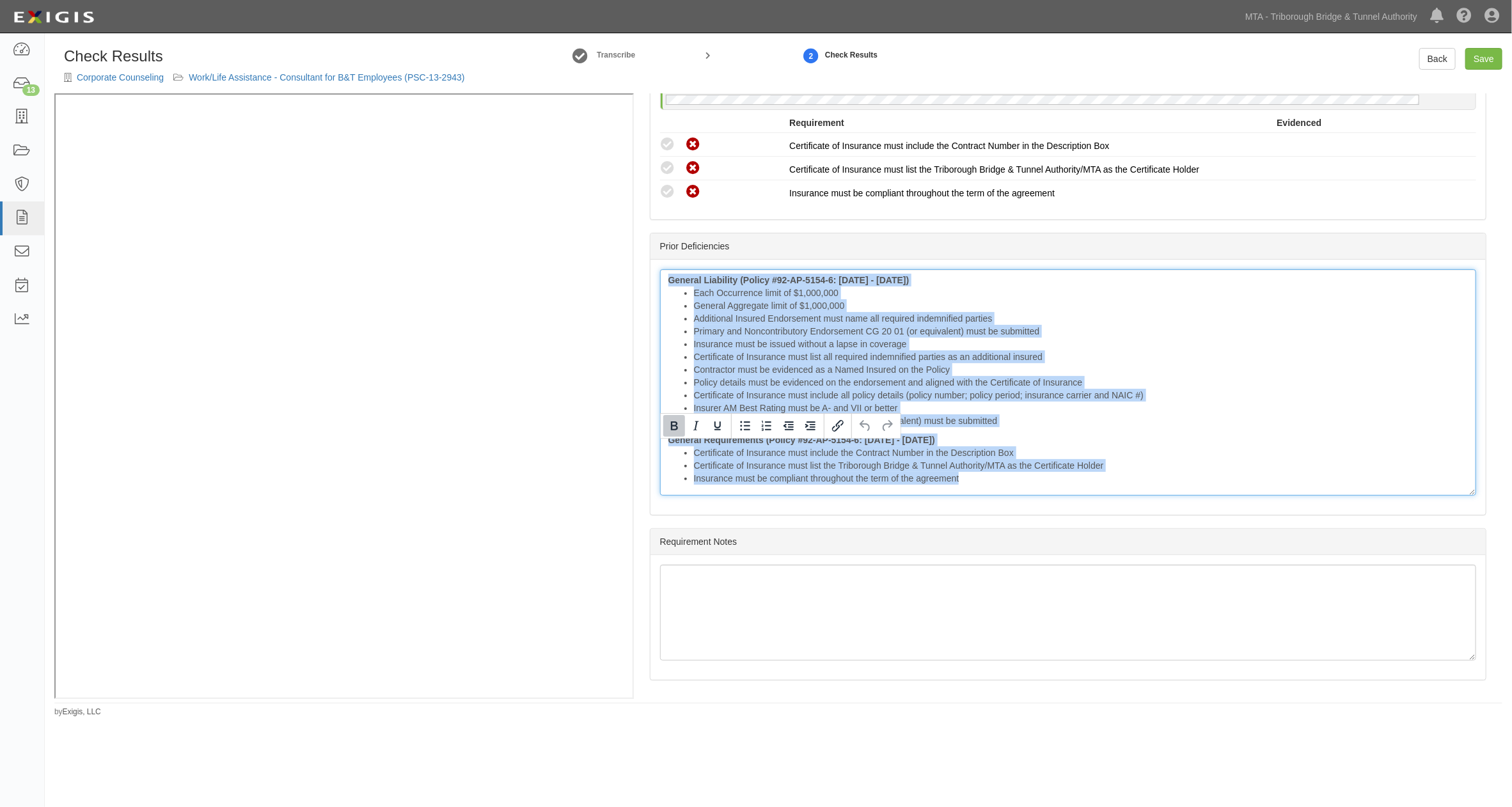
drag, startPoint x: 667, startPoint y: 445, endPoint x: 1370, endPoint y: 638, distance: 729.0
click at [1370, 646] on div "Manage Policies (GL) Certificate; 10/9/2025; 7.31.26 (WC/EL) Certificate; 7/15/…" at bounding box center [1068, 396] width 869 height 606
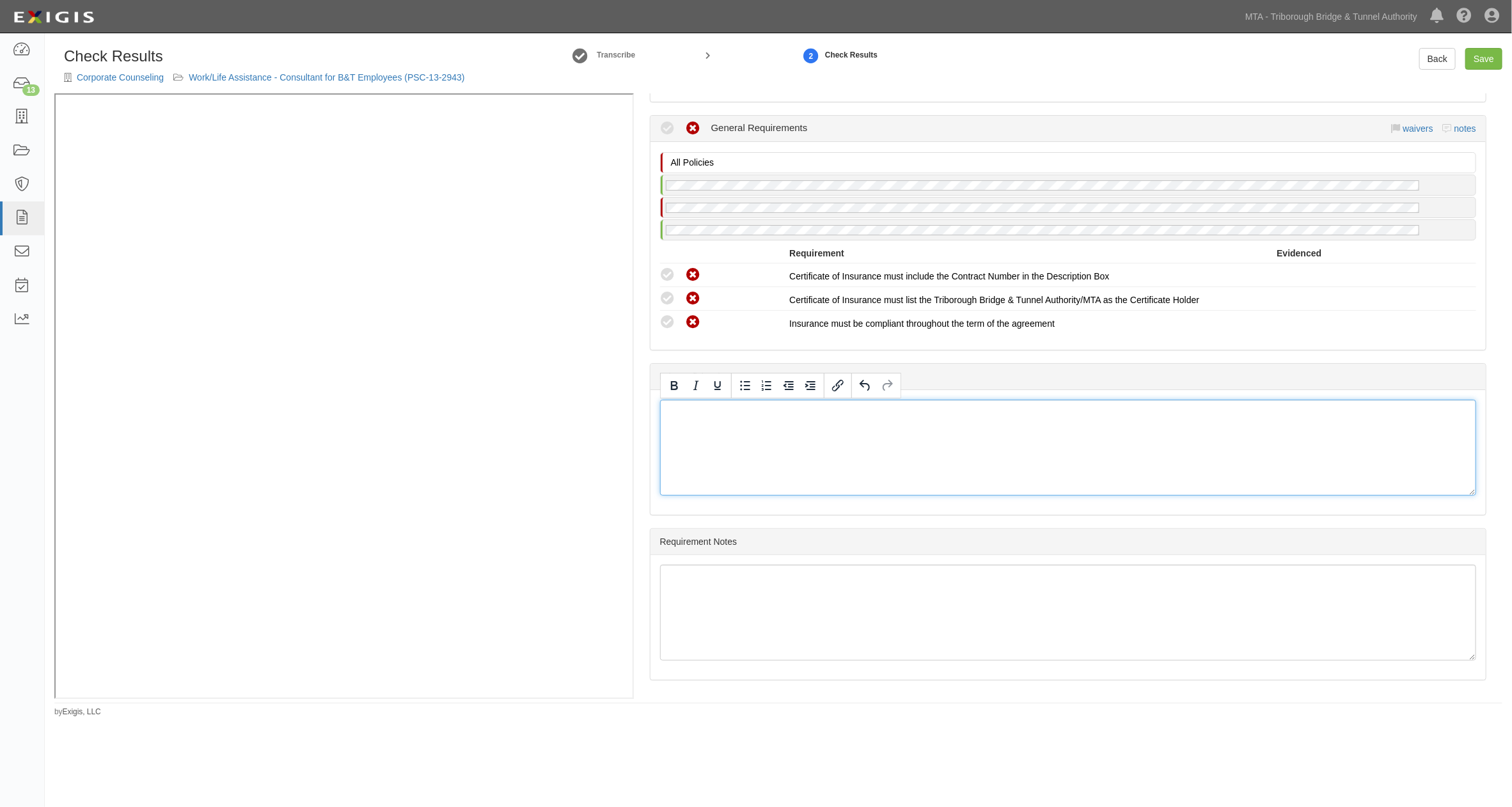
scroll to position [1532, 0]
click at [1473, 61] on link "Save" at bounding box center [1484, 59] width 37 height 22
radio input "true"
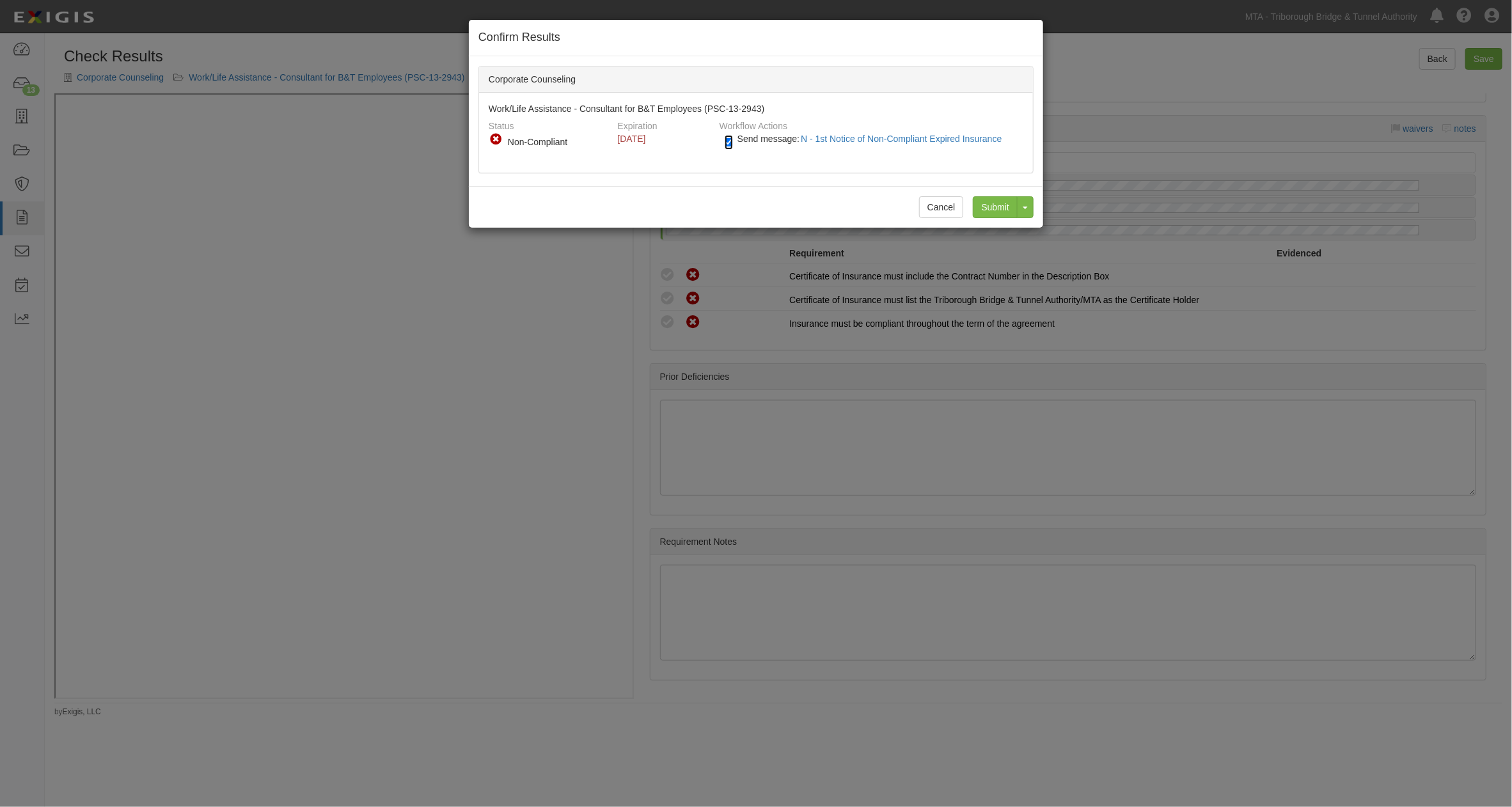
click at [731, 145] on input "Send message: N - 1st Notice of Non-Compliant Expired Insurance" at bounding box center [729, 142] width 8 height 15
checkbox input "false"
click at [993, 197] on input "Submit" at bounding box center [995, 207] width 45 height 22
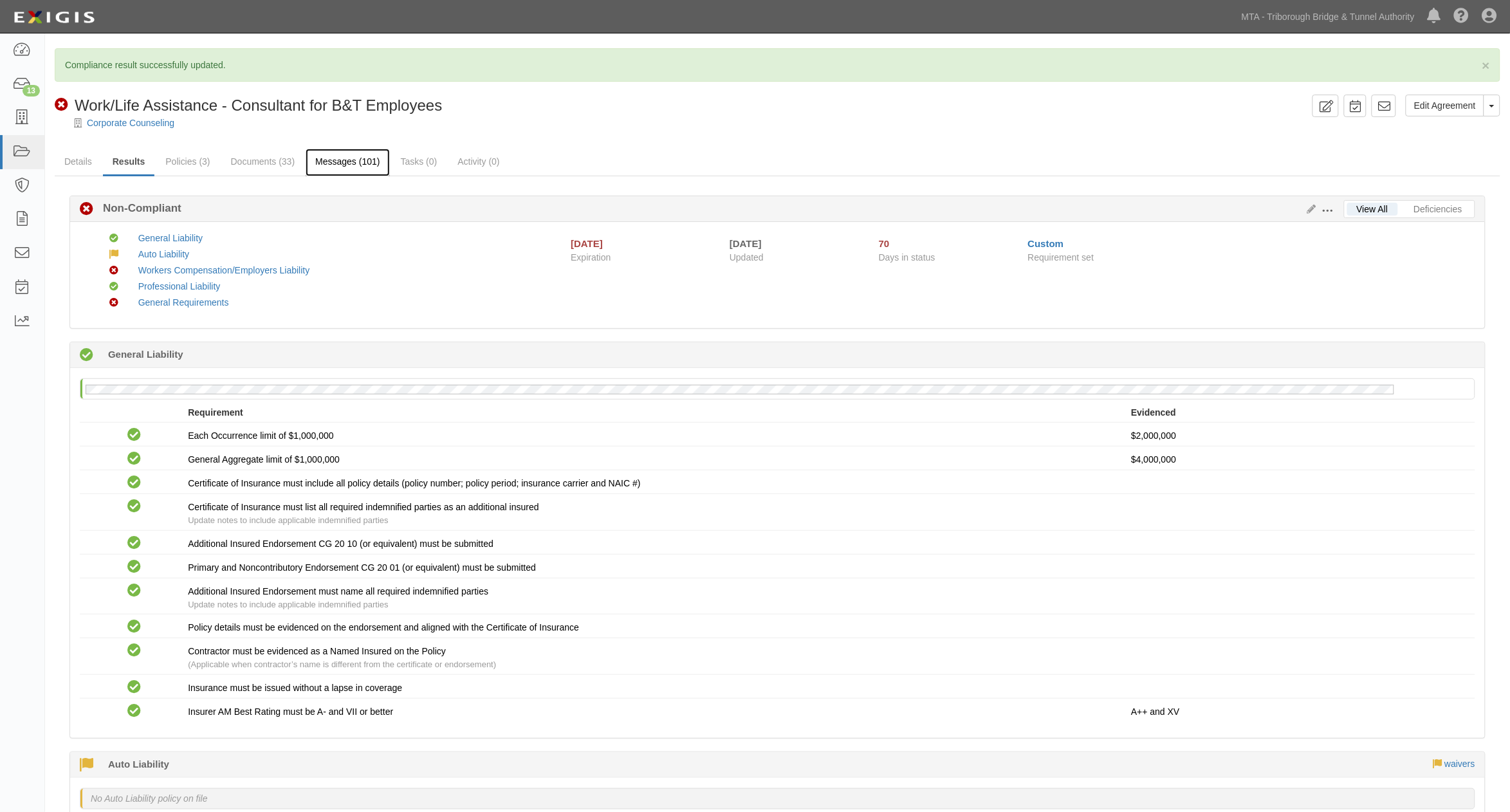
click at [352, 163] on link "Messages (101)" at bounding box center [347, 162] width 83 height 27
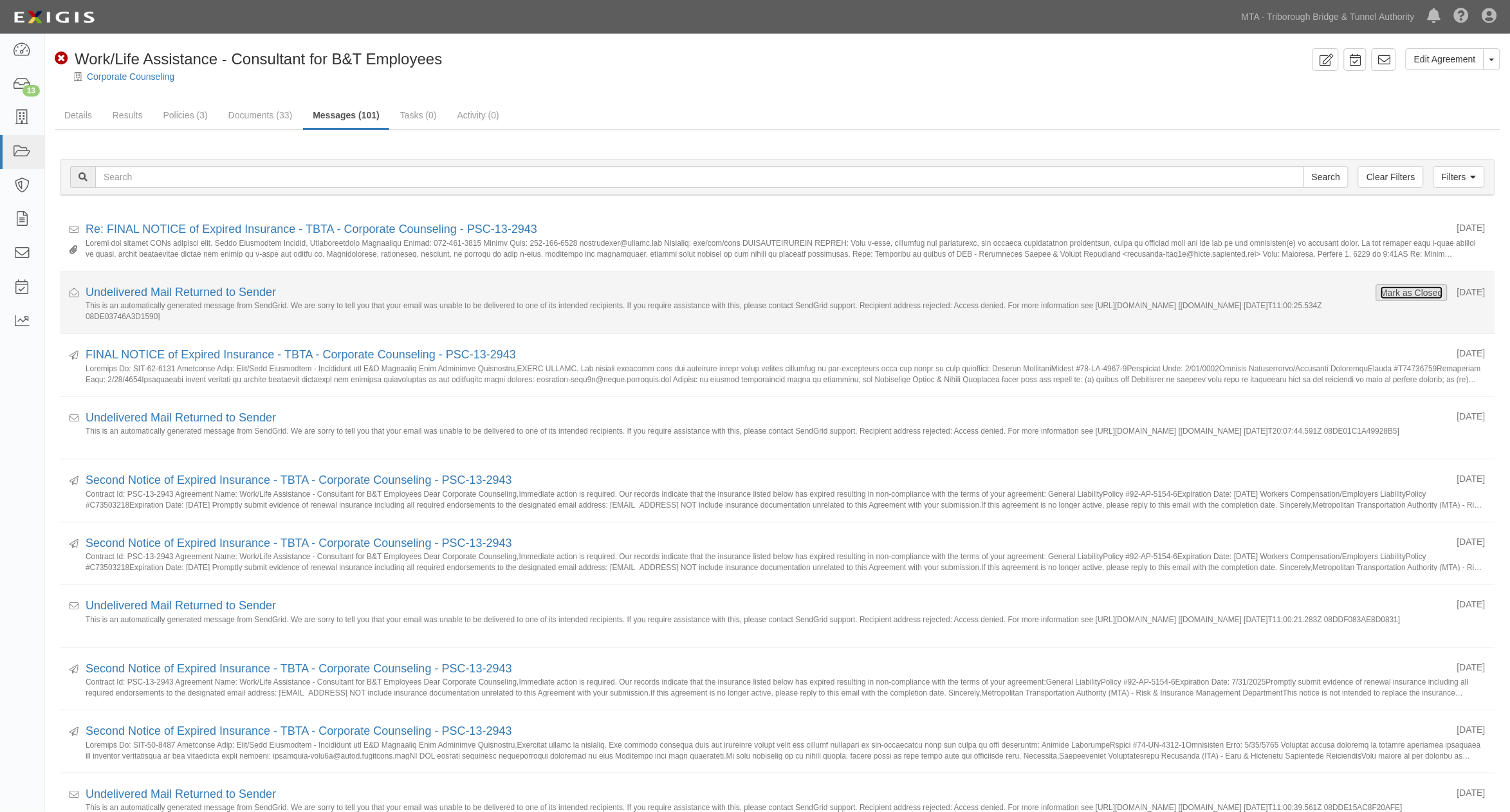
click at [1411, 287] on button "Mark as Closed" at bounding box center [1412, 293] width 64 height 14
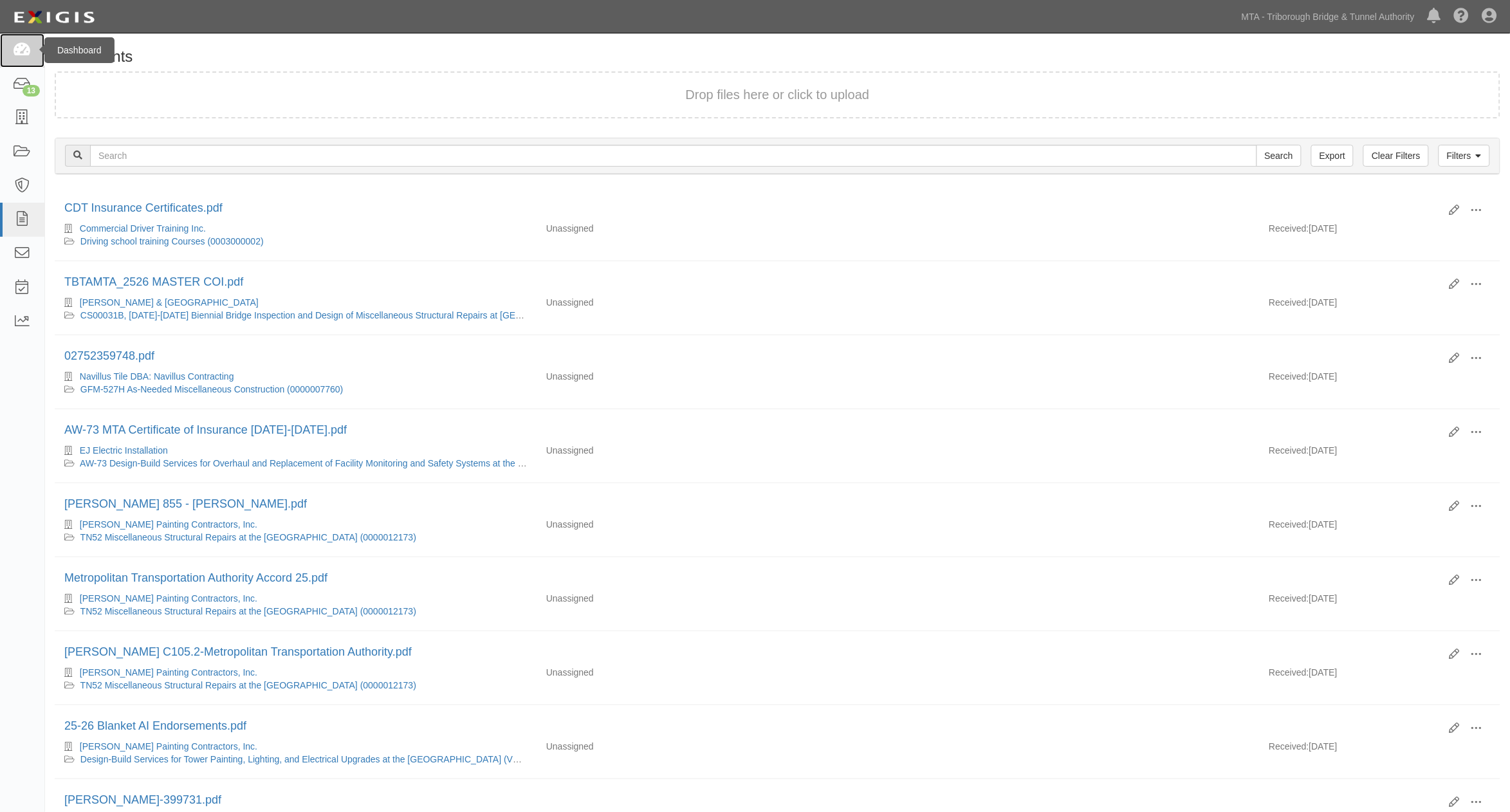
click at [27, 47] on icon at bounding box center [22, 50] width 18 height 15
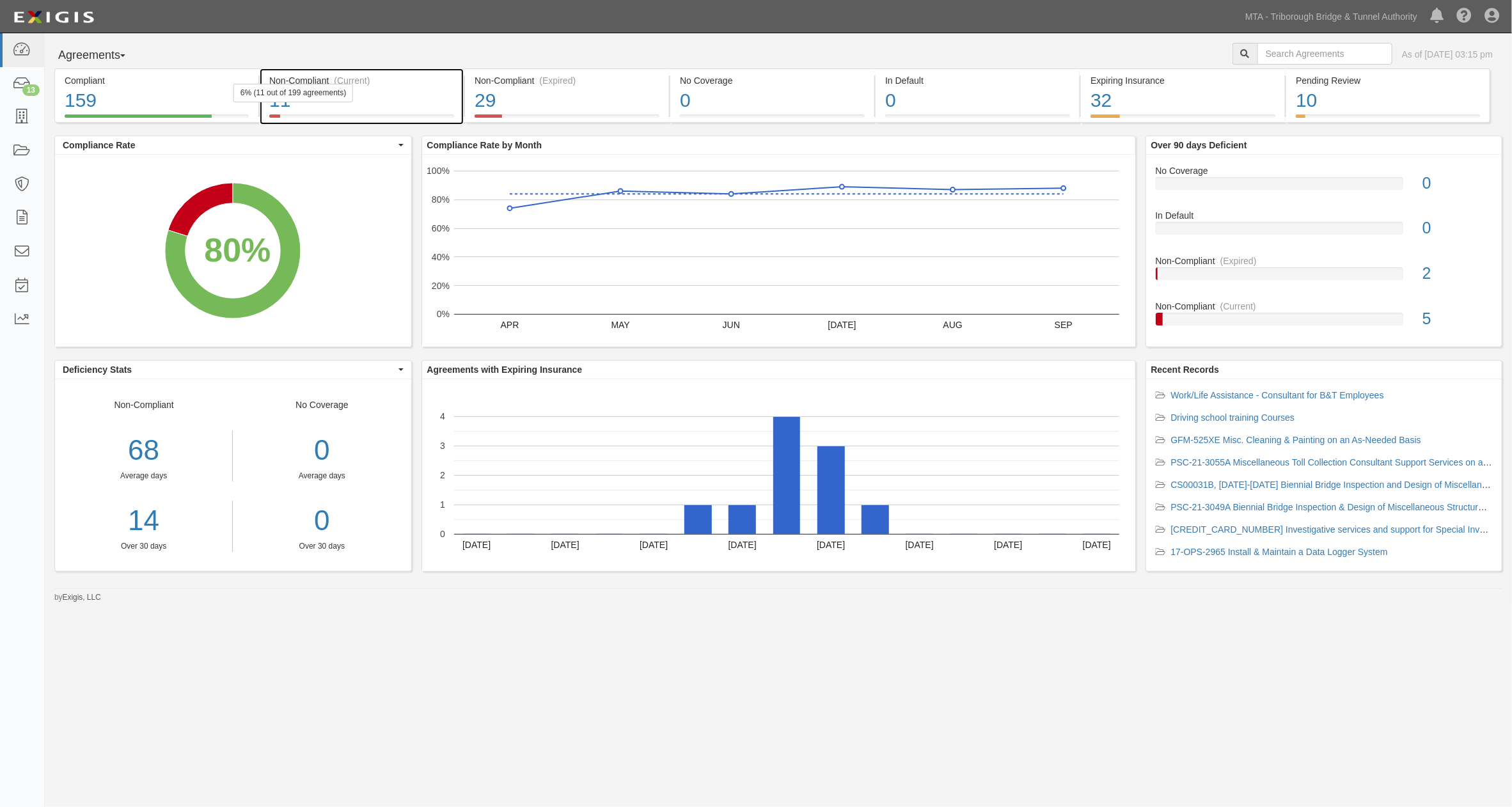
click at [416, 104] on div "11" at bounding box center [362, 100] width 185 height 27
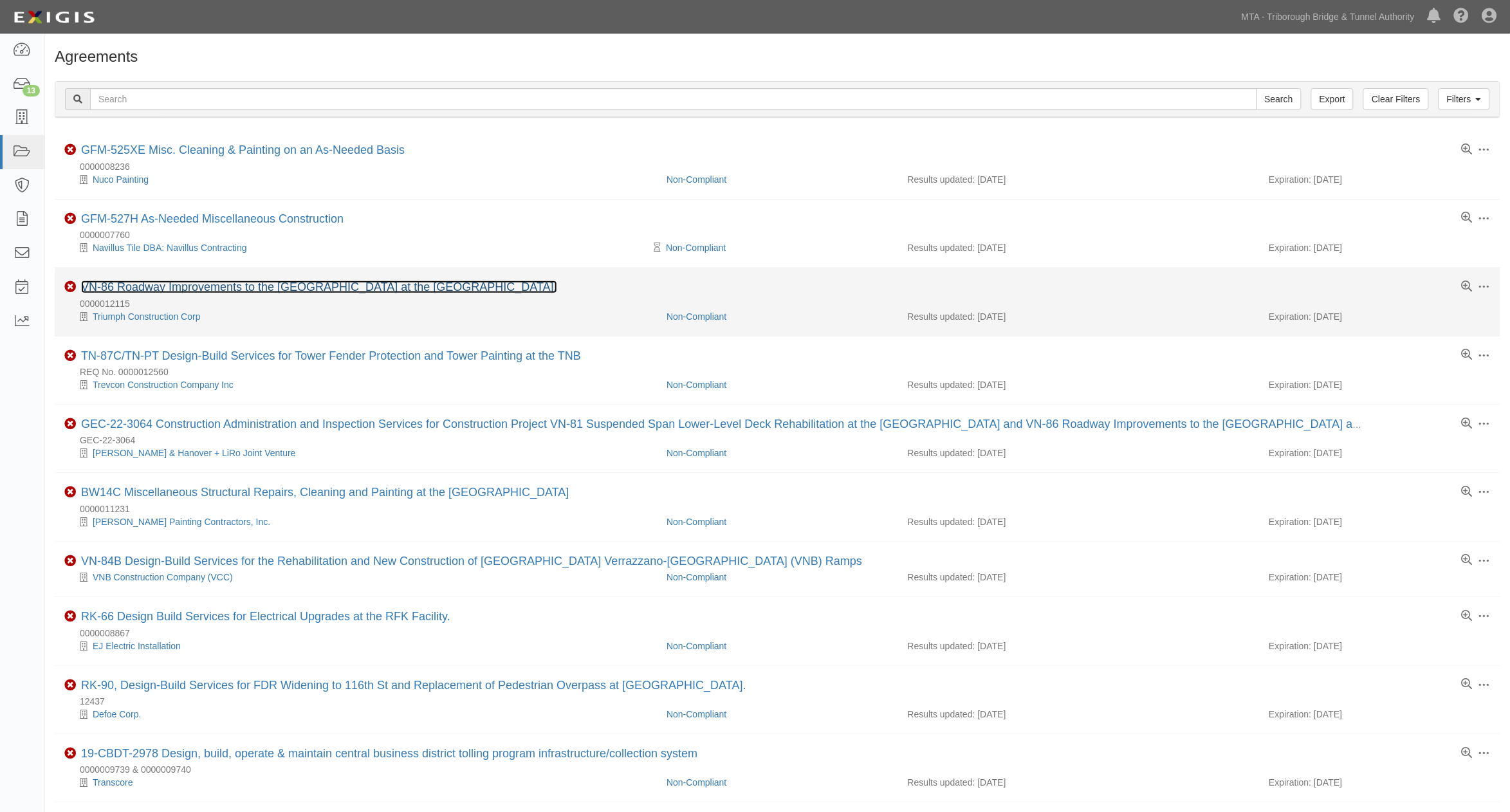
click at [322, 285] on link "VN-86 Roadway Improvements to the [GEOGRAPHIC_DATA] at the [GEOGRAPHIC_DATA]." at bounding box center [319, 287] width 476 height 13
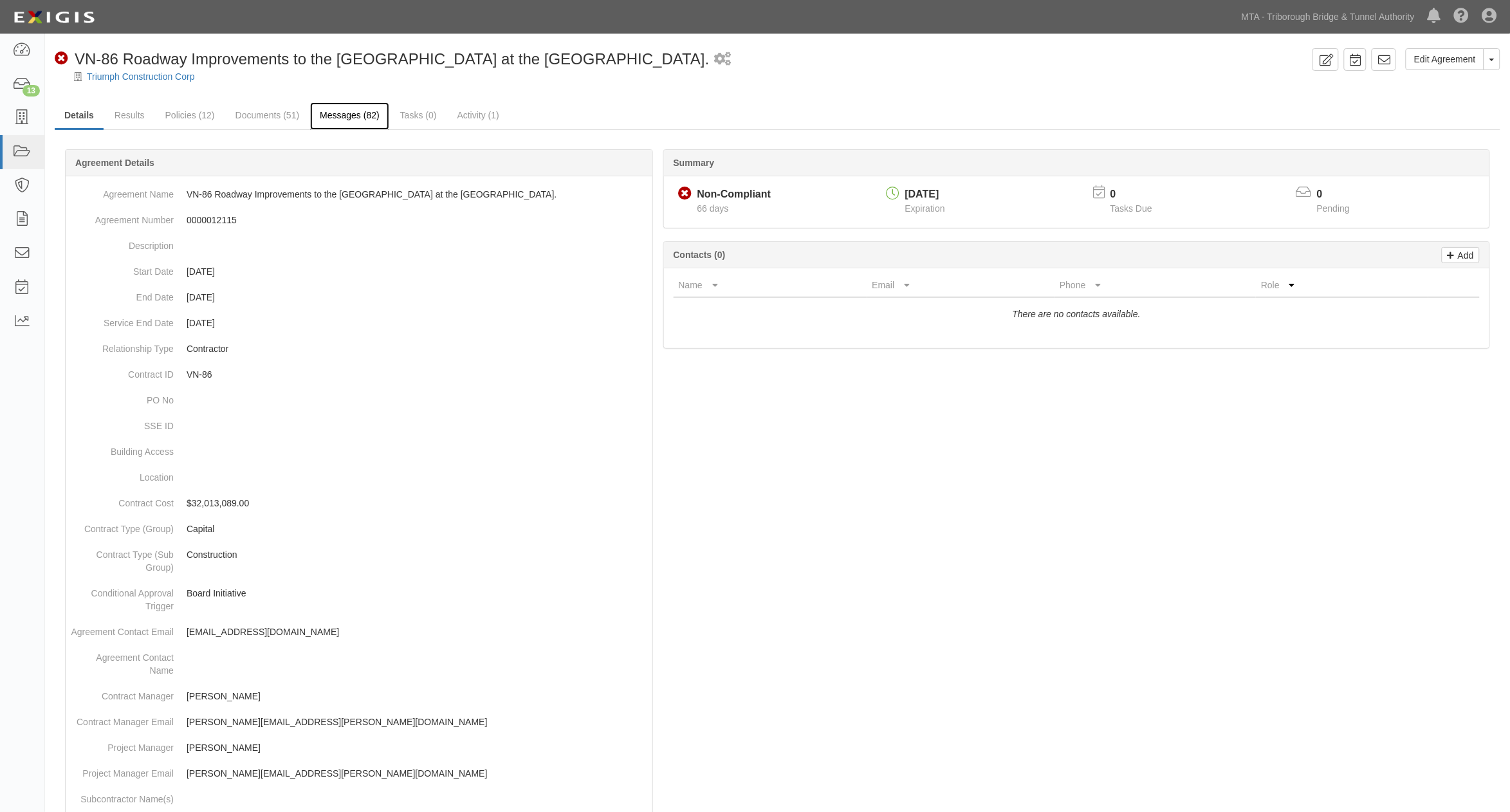
click at [354, 124] on link "Messages (82)" at bounding box center [350, 116] width 79 height 27
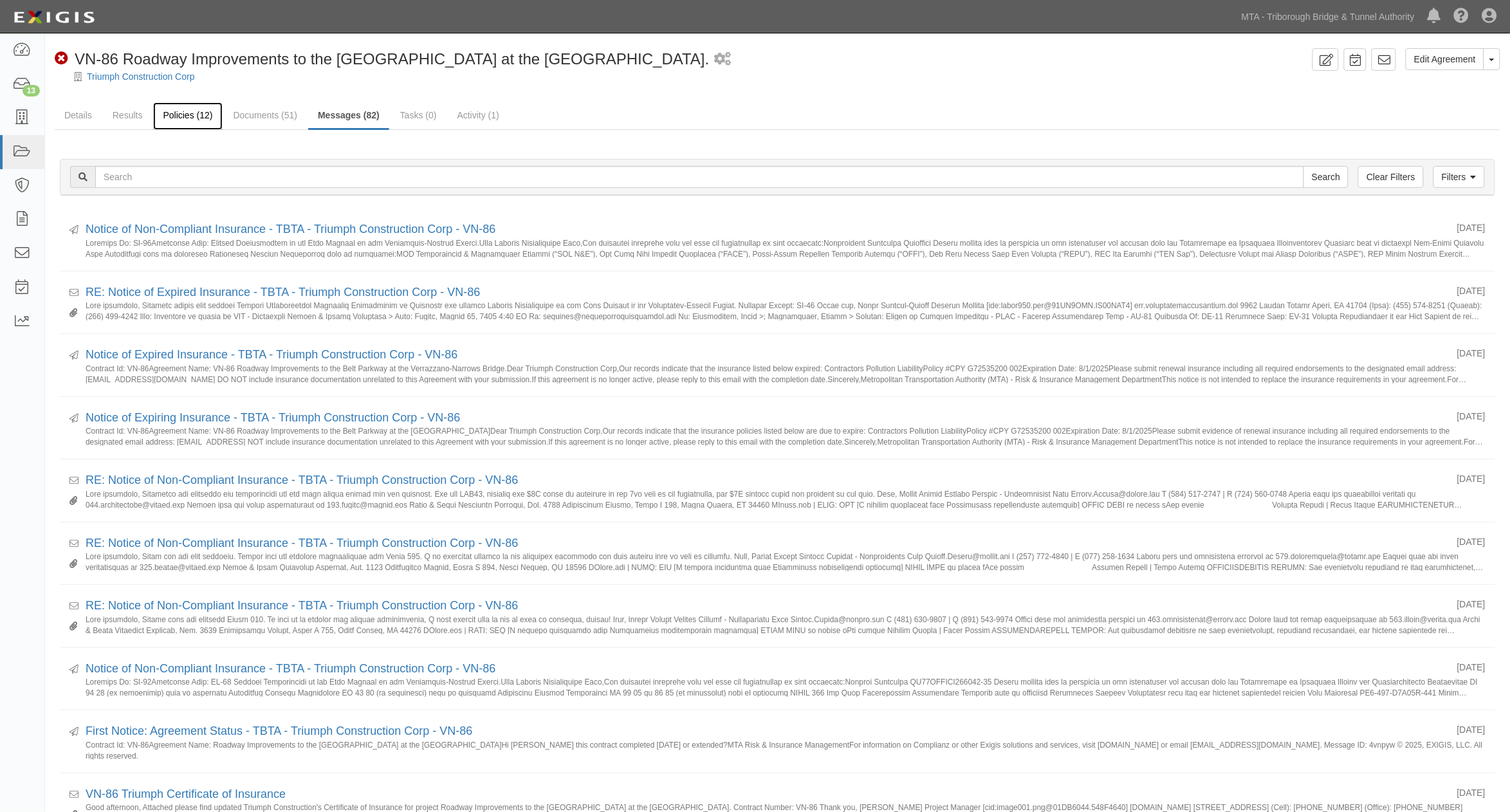
click at [171, 109] on link "Policies (12)" at bounding box center [188, 116] width 69 height 27
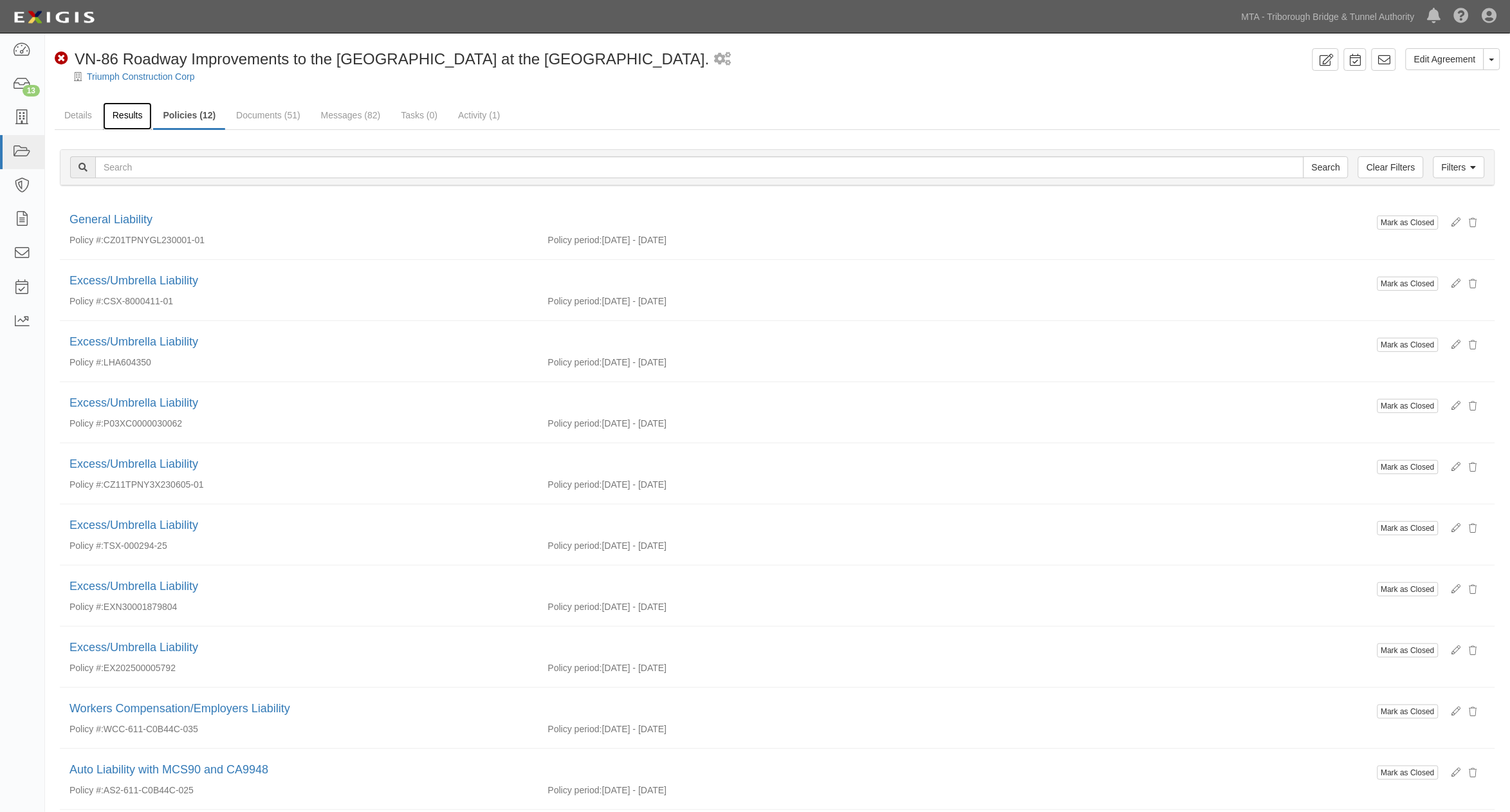
click at [120, 120] on link "Results" at bounding box center [128, 116] width 49 height 27
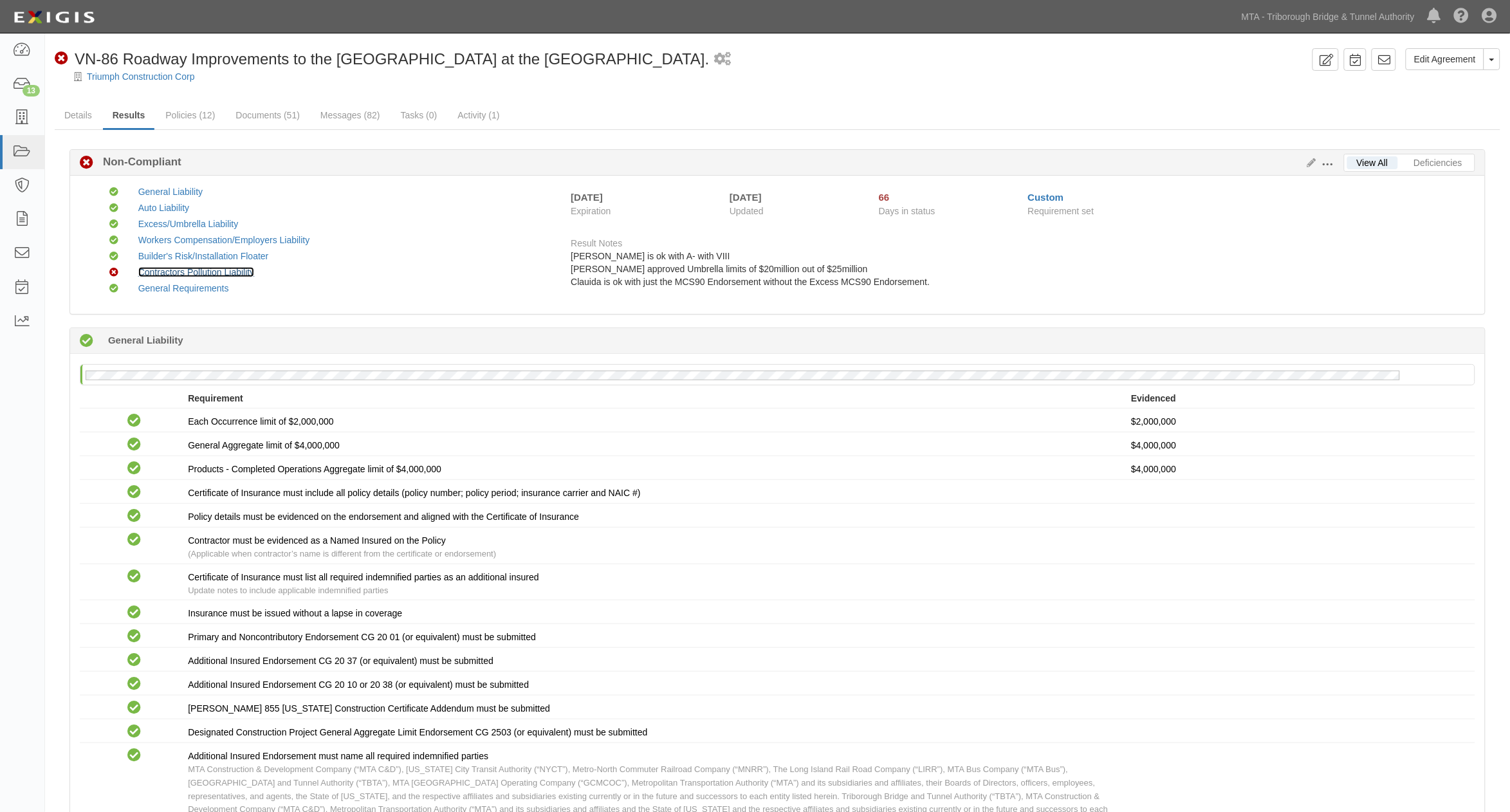
click at [142, 271] on link "Contractors Pollution Liability" at bounding box center [196, 272] width 117 height 10
click at [282, 118] on link "Documents (51)" at bounding box center [268, 116] width 83 height 27
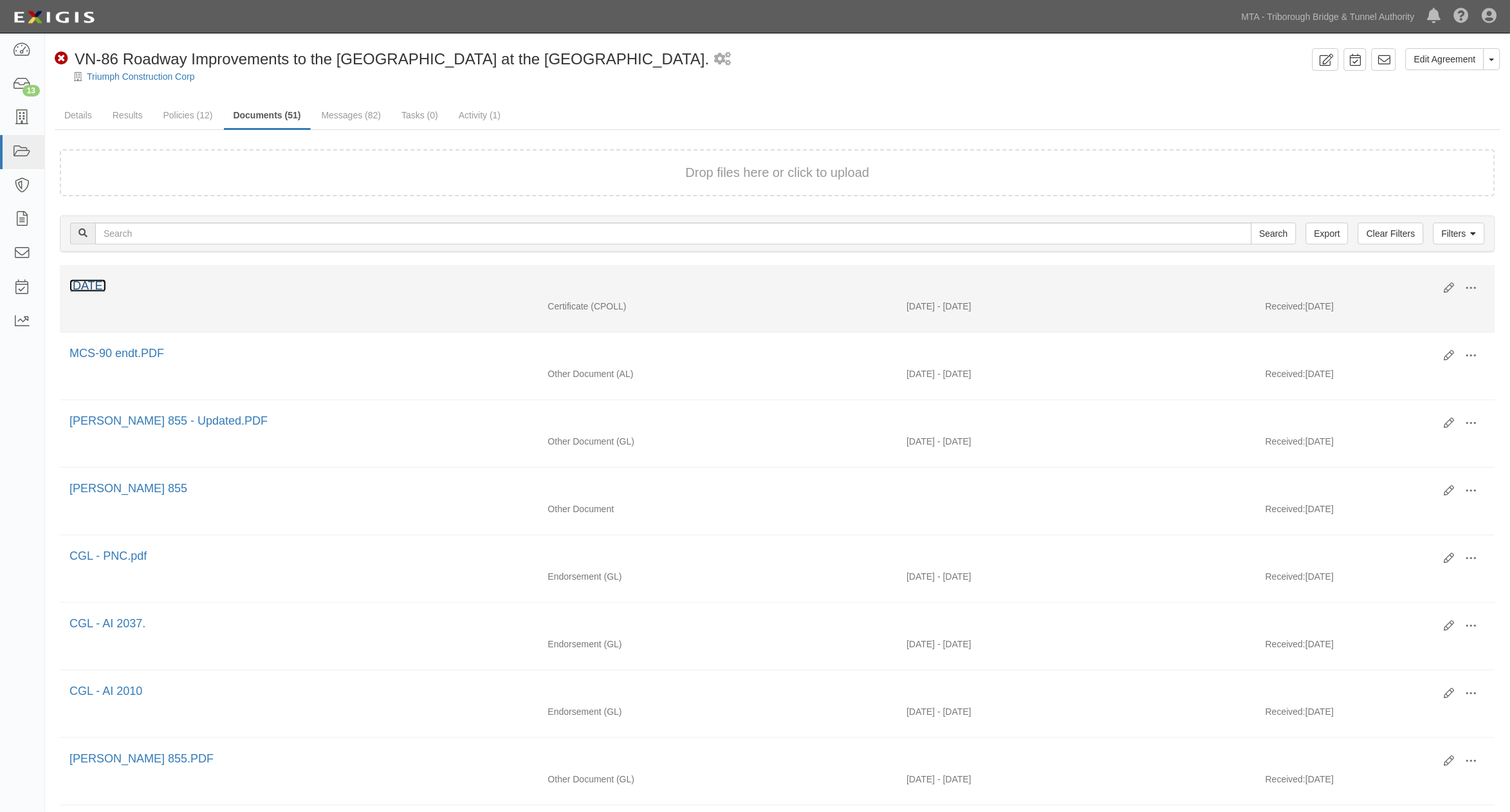
click at [87, 285] on link "[DATE]" at bounding box center [88, 286] width 36 height 13
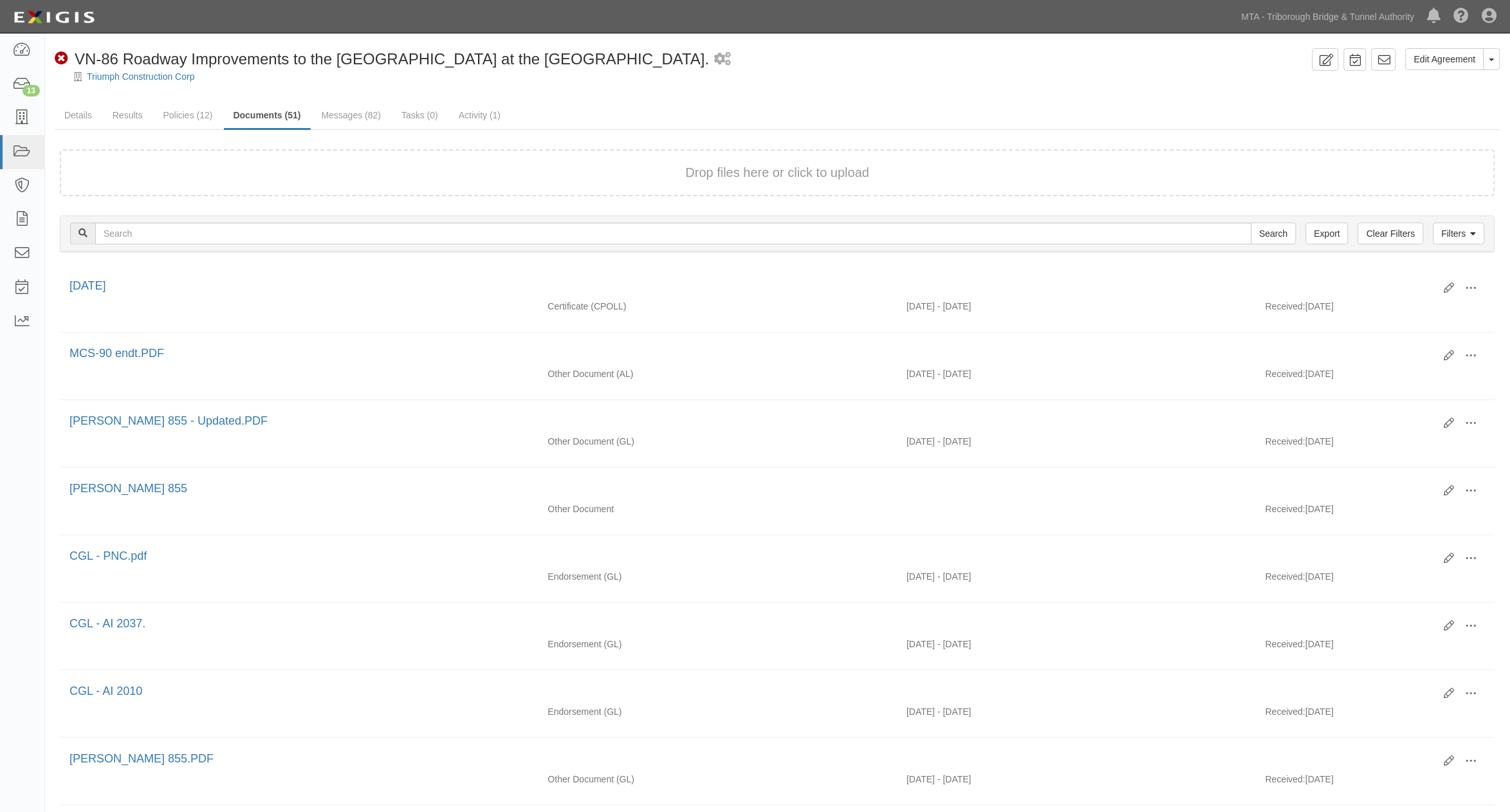
click at [768, 121] on ul "Details Results Policies (12) Documents (51) Messages (82) Tasks (0) Activity (…" at bounding box center [777, 116] width 1446 height 27
click at [346, 118] on link "Messages (82)" at bounding box center [352, 116] width 79 height 27
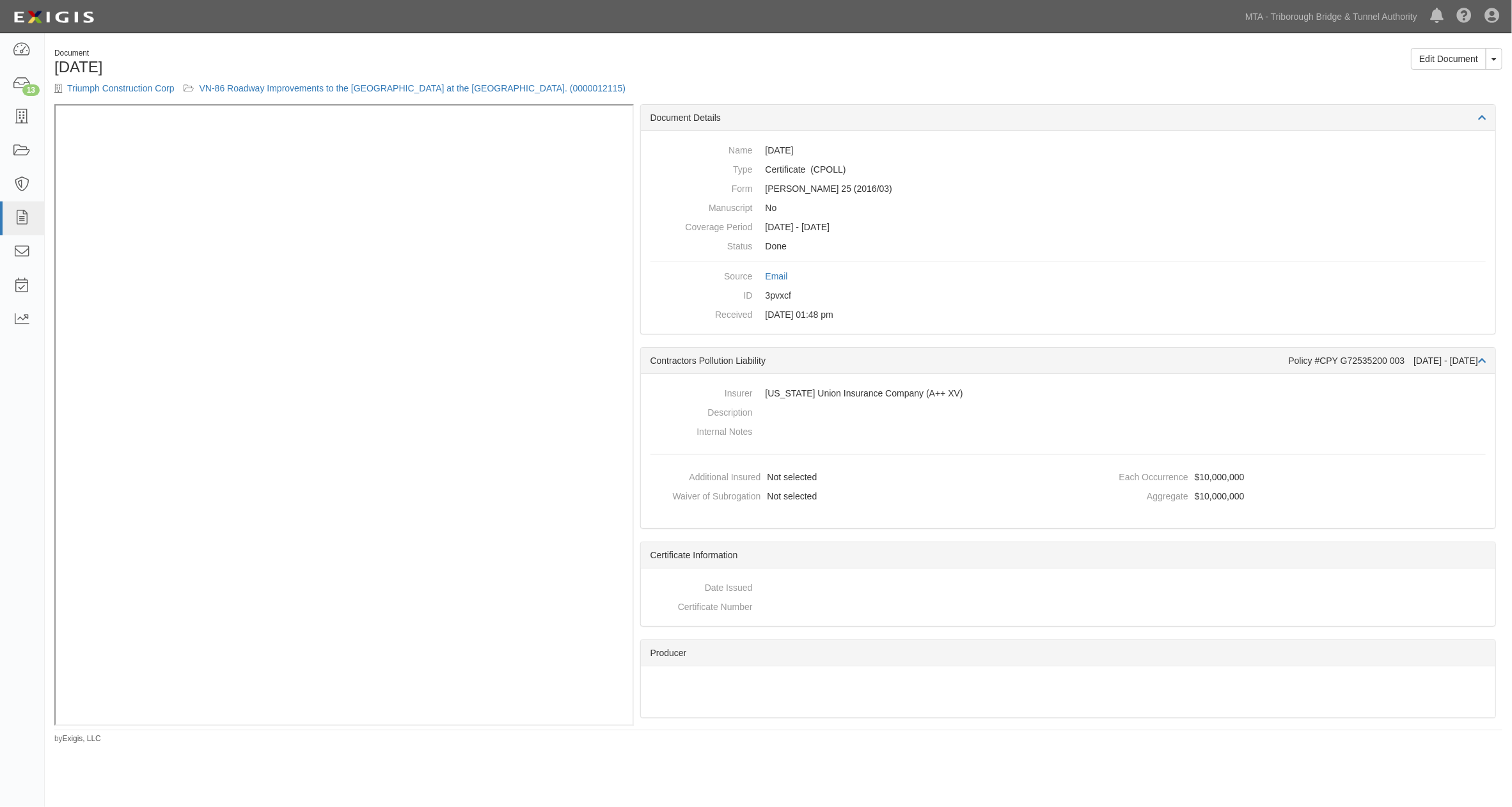
drag, startPoint x: 654, startPoint y: 65, endPoint x: 419, endPoint y: 47, distance: 235.7
click at [654, 65] on h1 "[DATE]" at bounding box center [412, 67] width 715 height 17
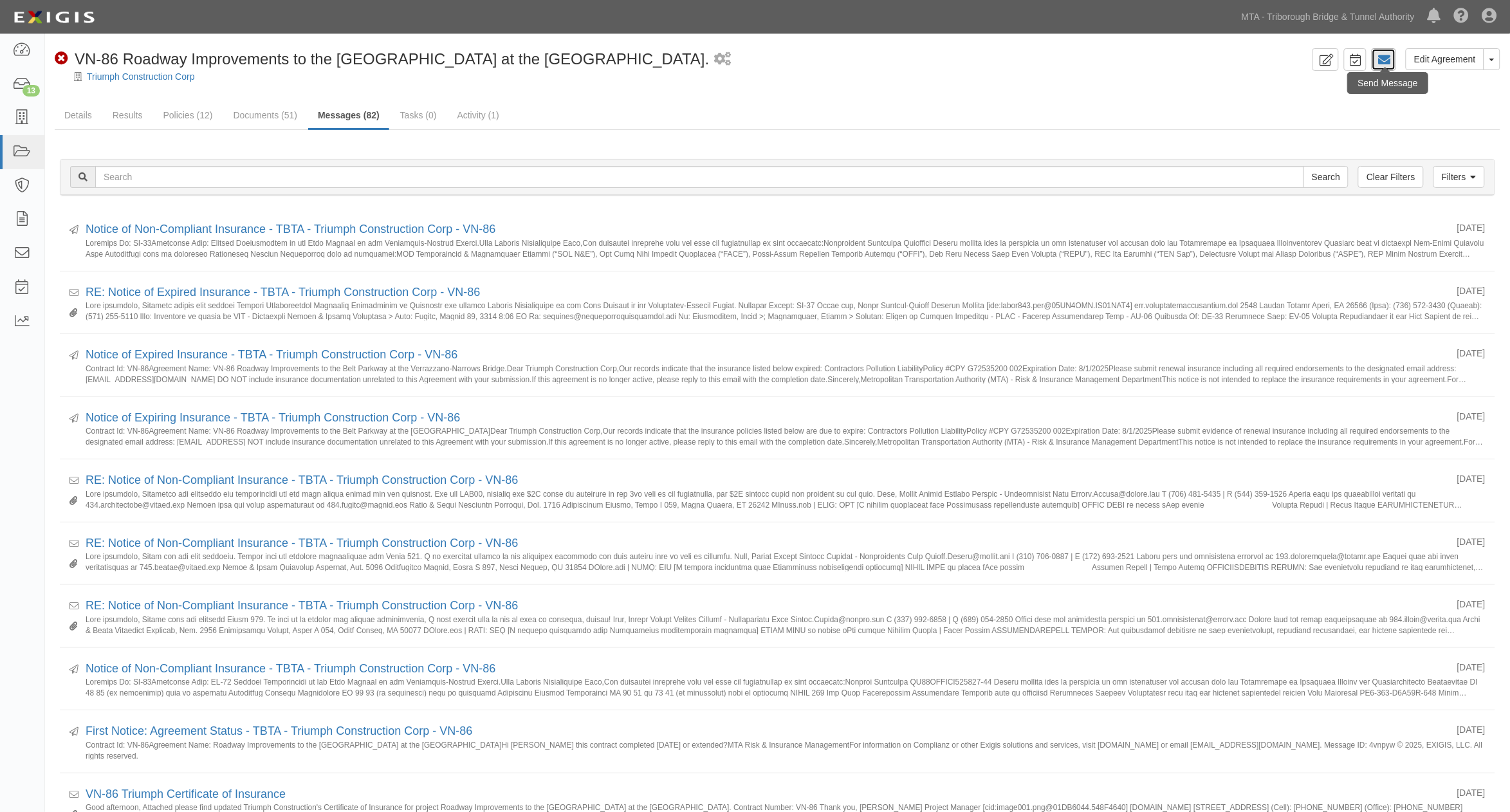
click at [1390, 64] on icon at bounding box center [1384, 60] width 13 height 13
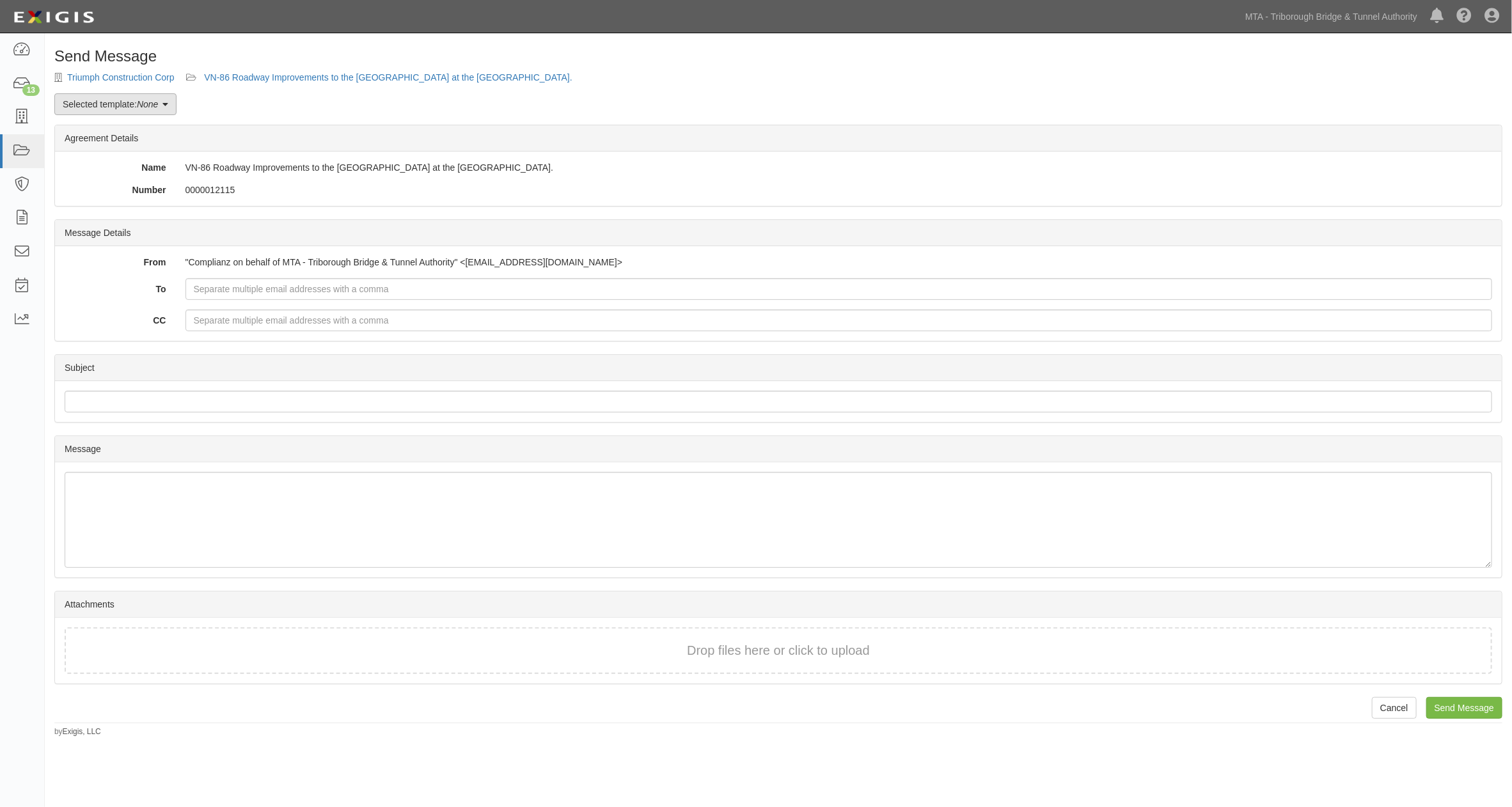
click at [144, 104] on em "None" at bounding box center [147, 104] width 21 height 10
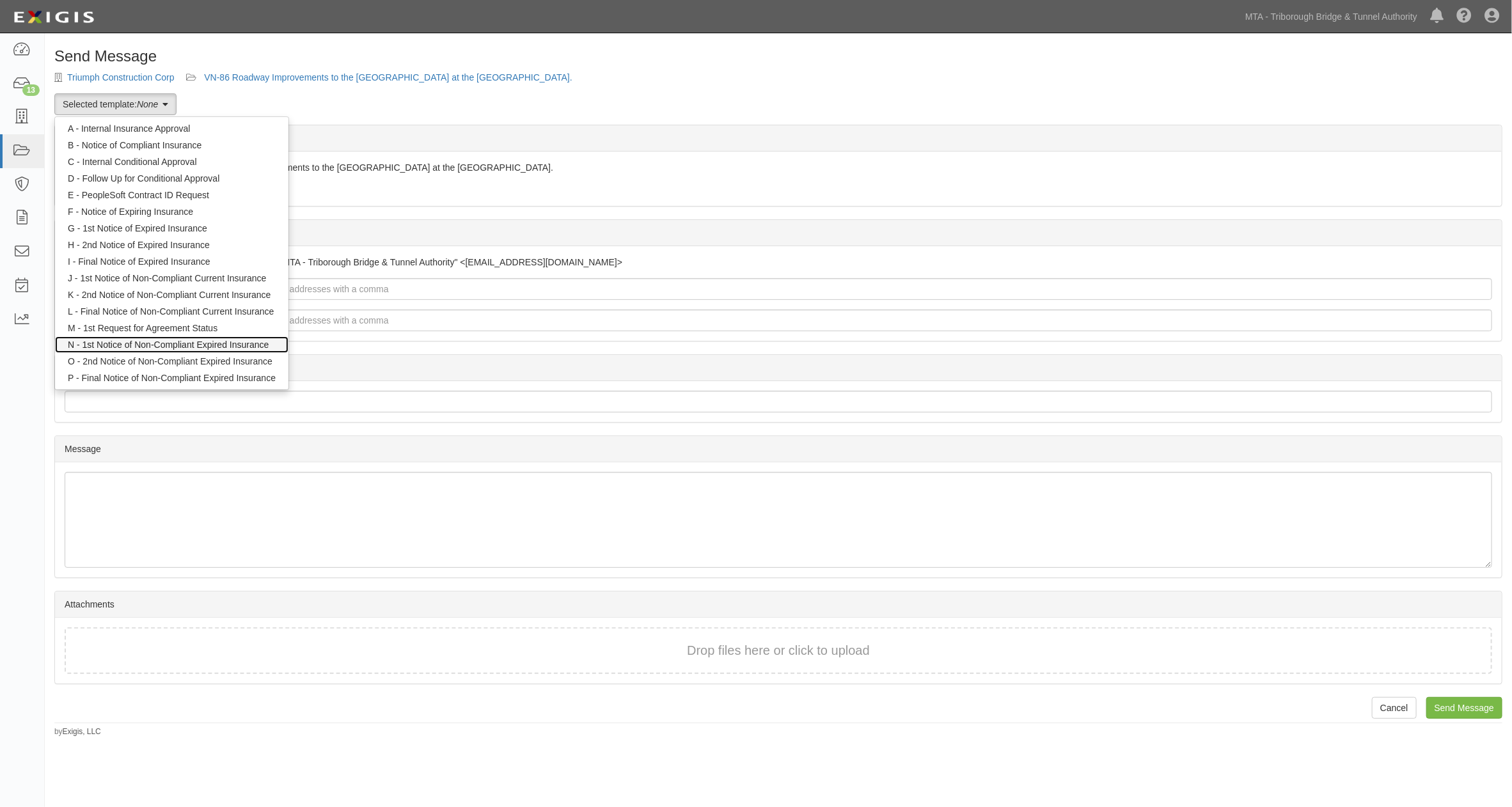
click at [163, 338] on link "N - 1st Notice of Non-Compliant Expired Insurance" at bounding box center [172, 345] width 234 height 17
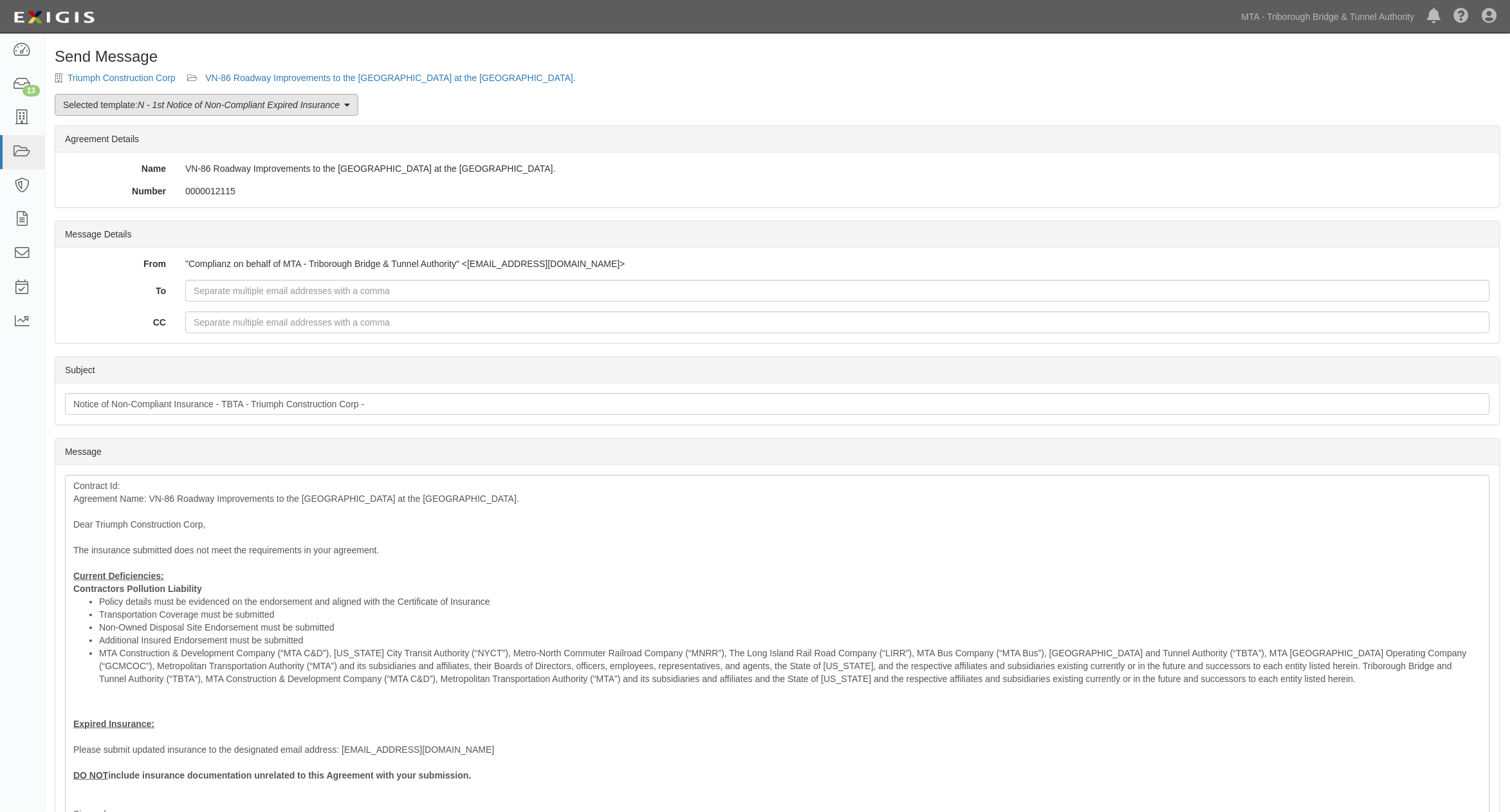
click at [189, 100] on em "N - 1st Notice of Non-Compliant Expired Insurance" at bounding box center [238, 105] width 202 height 10
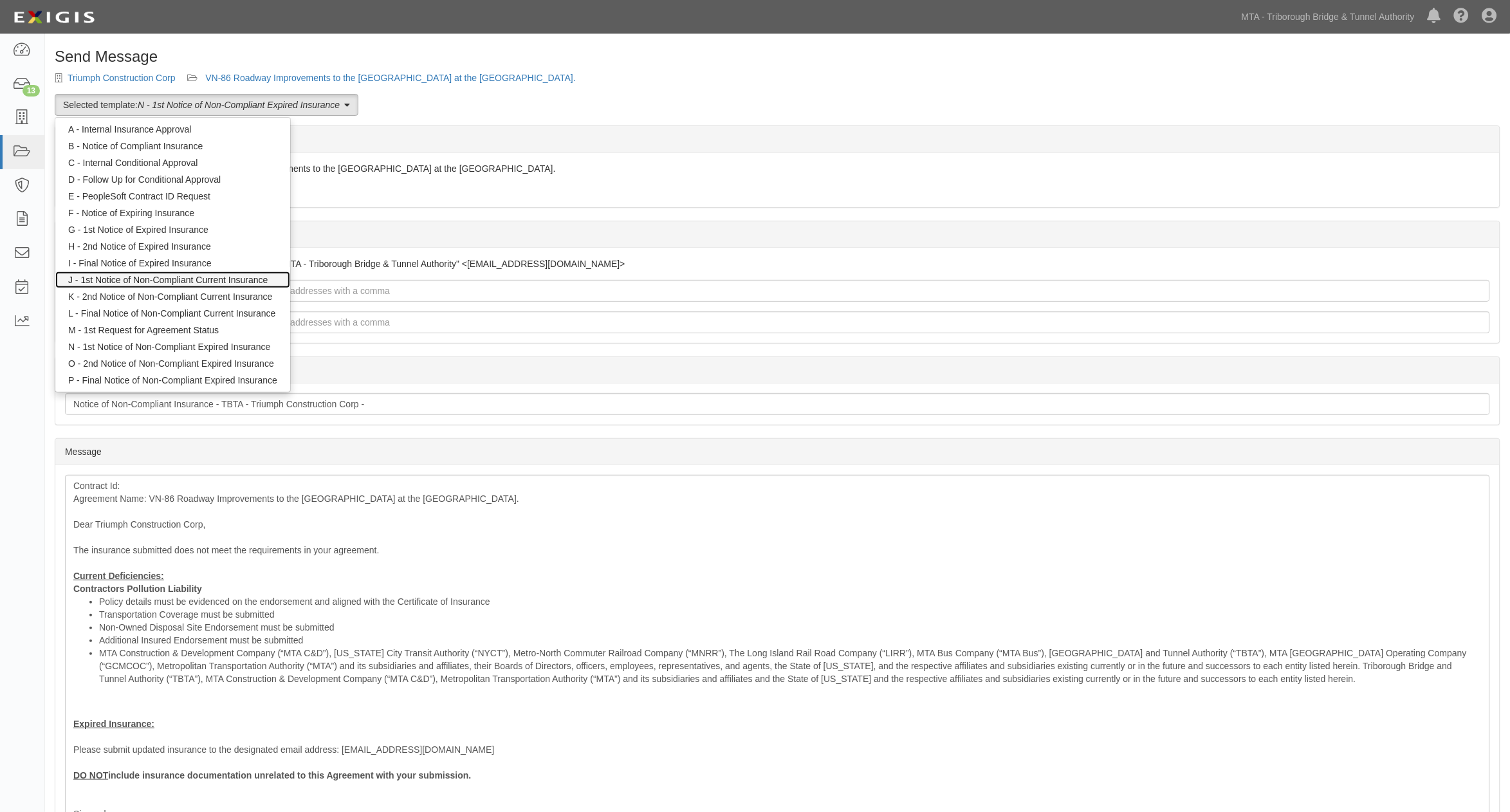
click at [133, 283] on link "J - 1st Notice of Non-Compliant Current Insurance" at bounding box center [173, 280] width 235 height 17
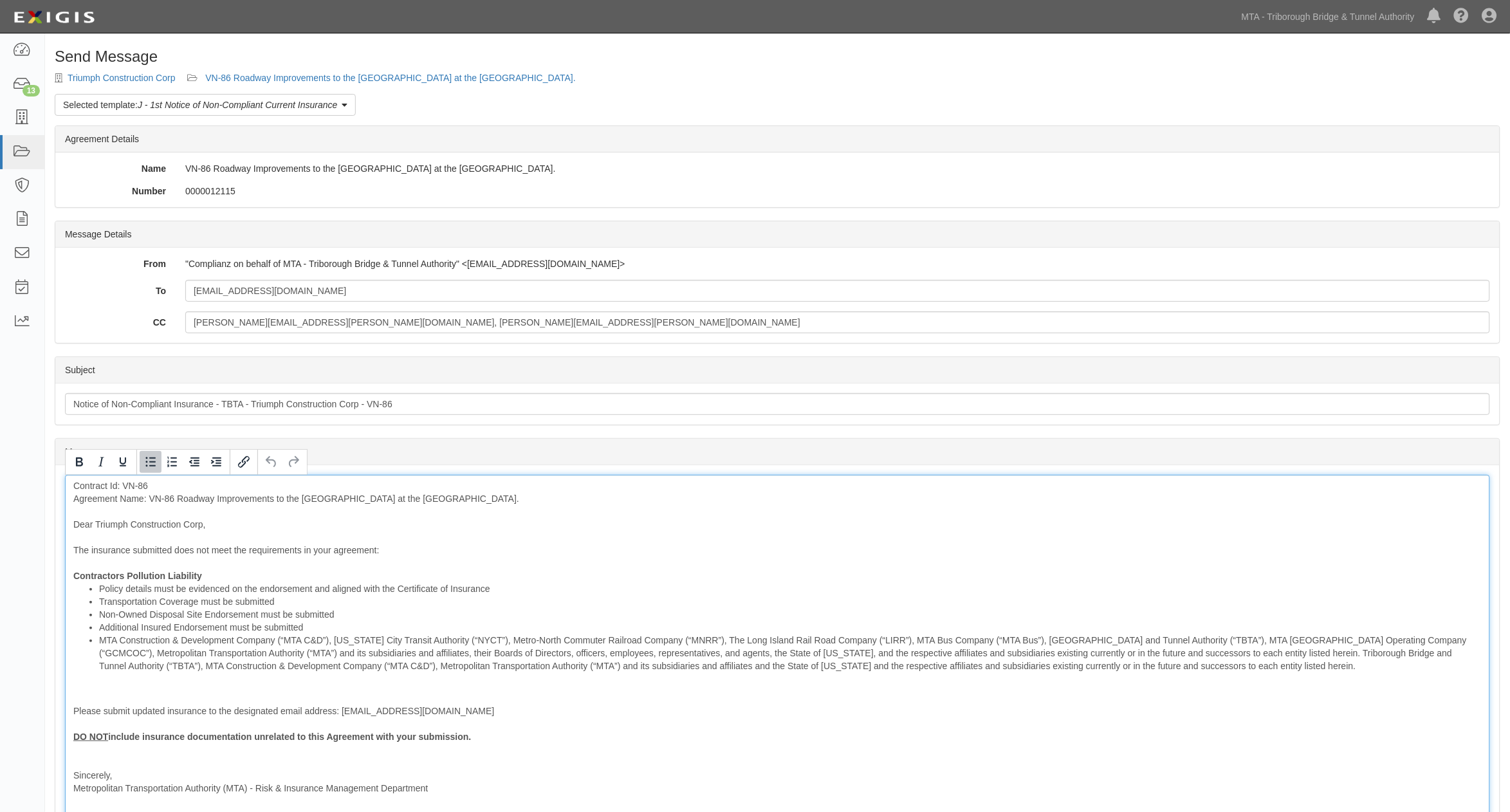
click at [97, 640] on ul "Policy details must be evidenced on the endorsement and aligned with the Certif…" at bounding box center [777, 627] width 1408 height 90
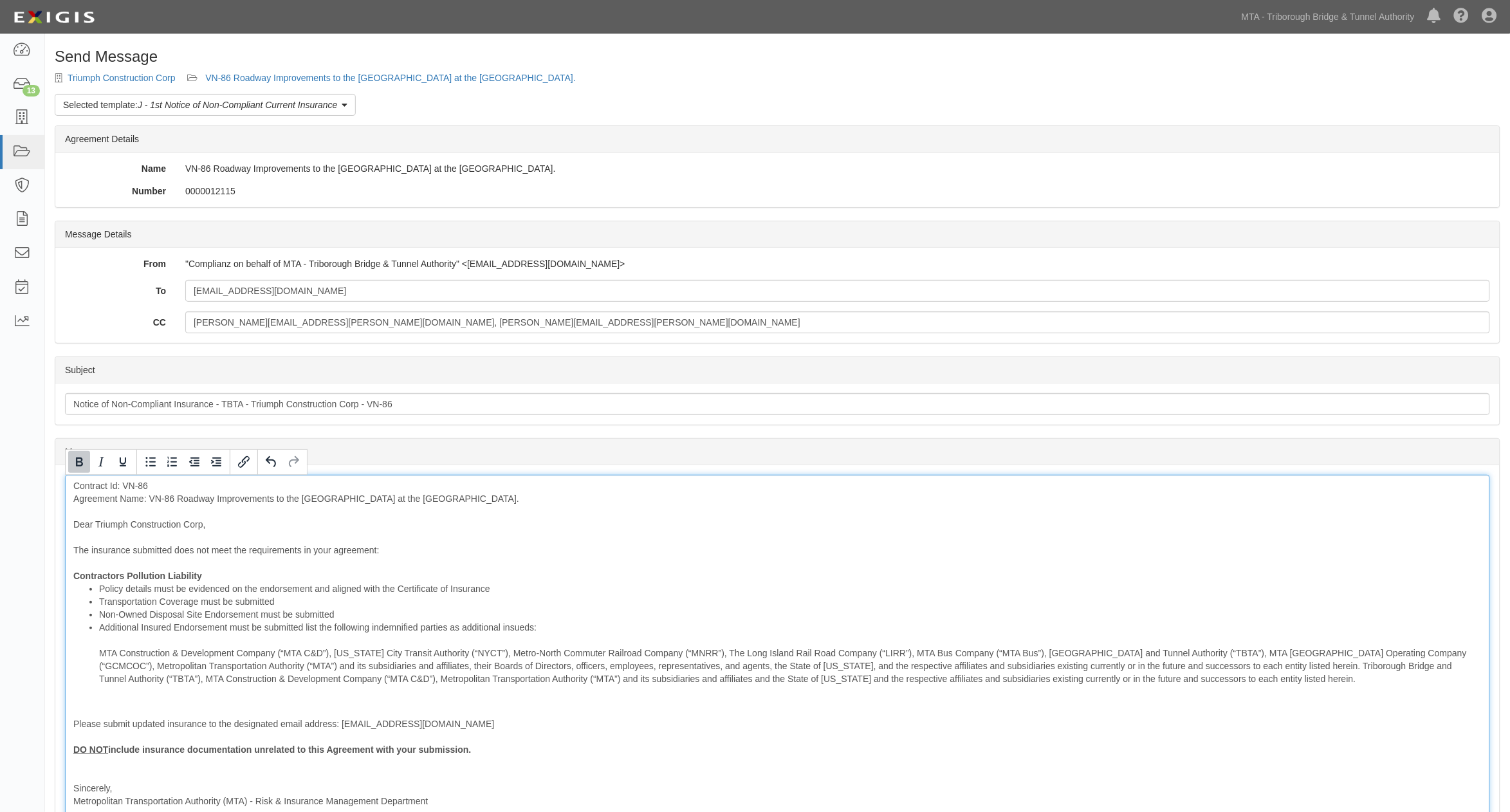
click at [244, 576] on div "Contract Id: VN-86 Agreement Name: VN-86 Roadway Improvements to the [GEOGRAPHI…" at bounding box center [777, 662] width 1425 height 376
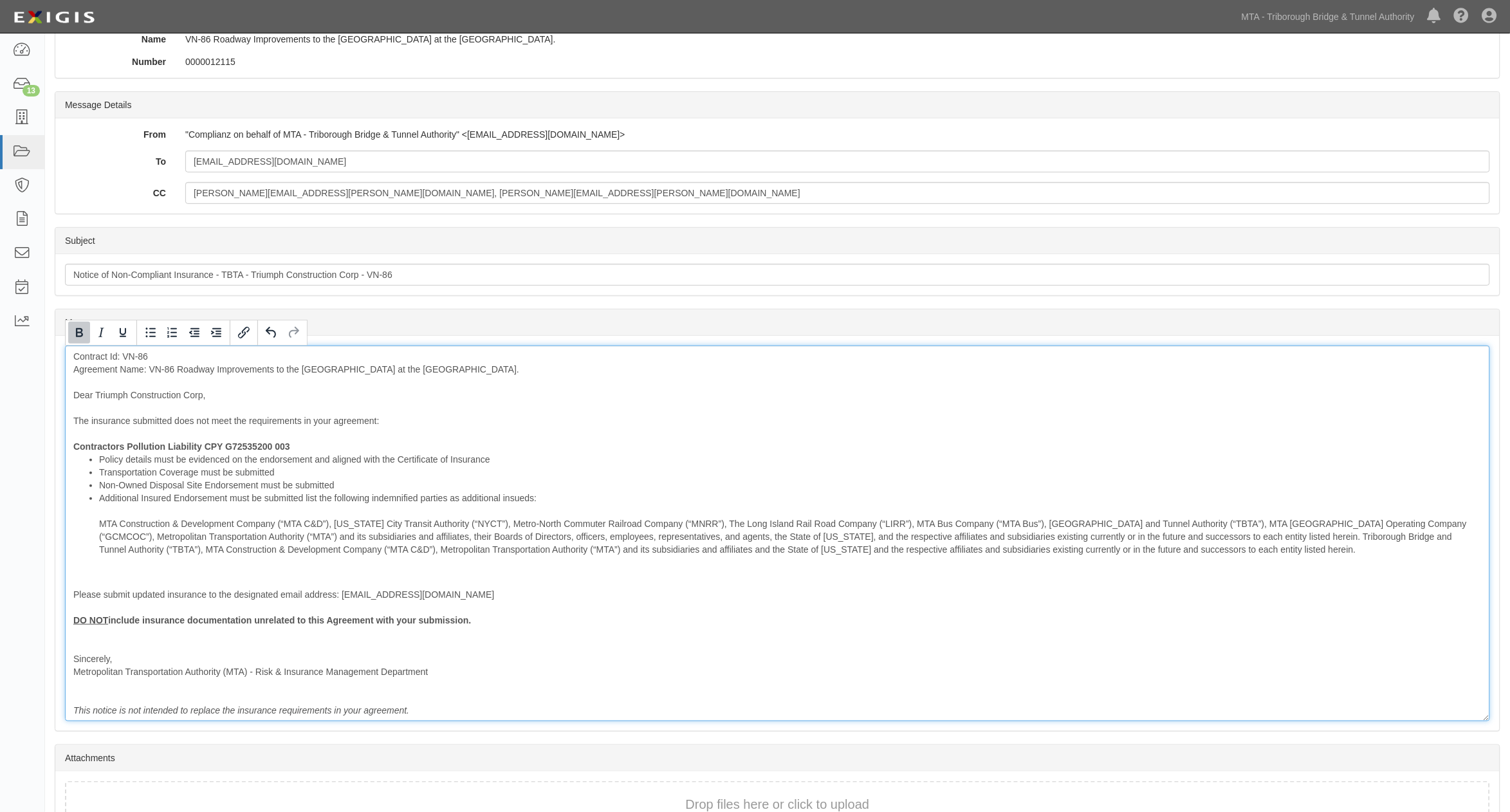
scroll to position [208, 0]
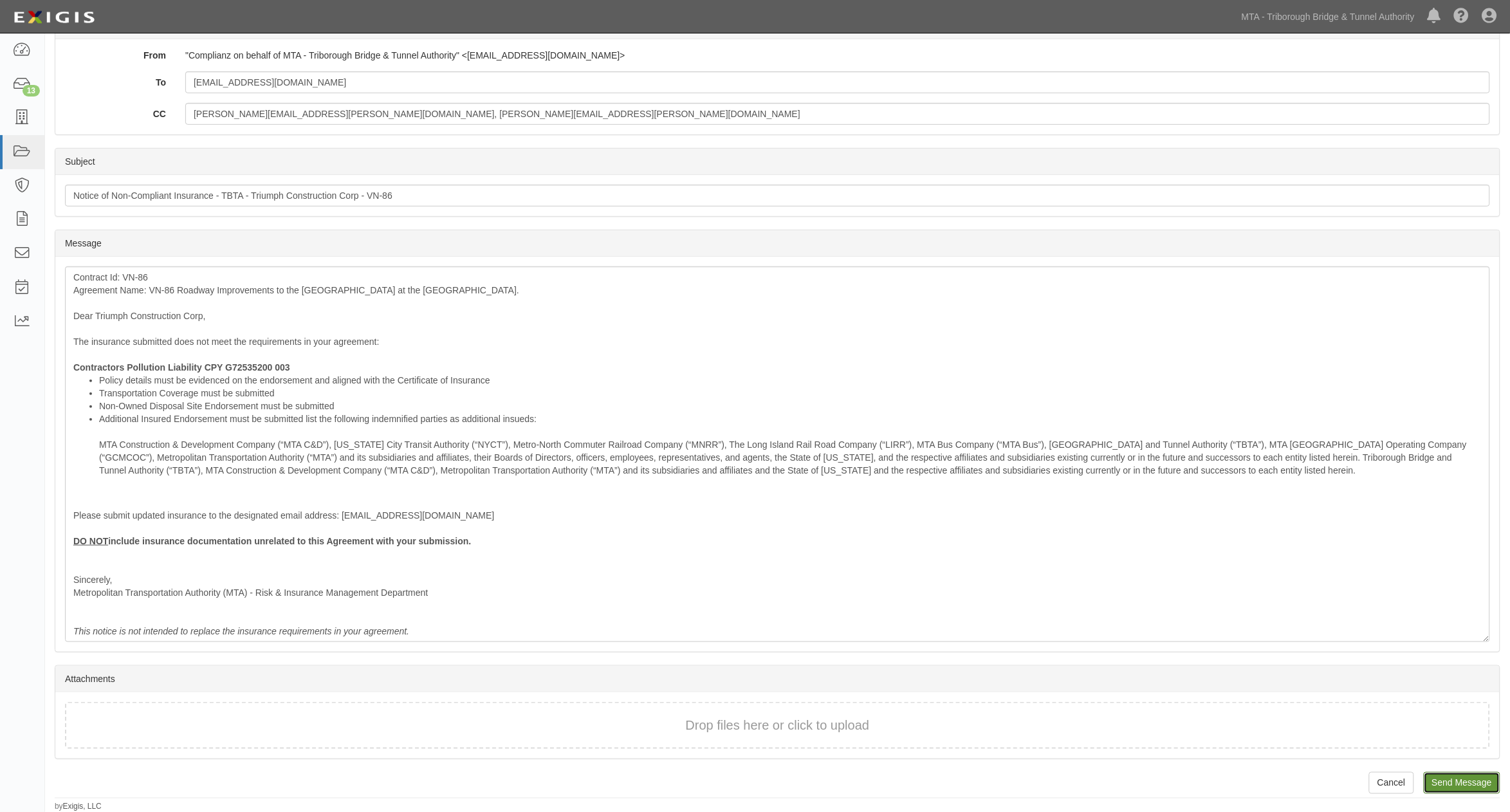
click at [1491, 781] on input "Send Message" at bounding box center [1462, 783] width 77 height 22
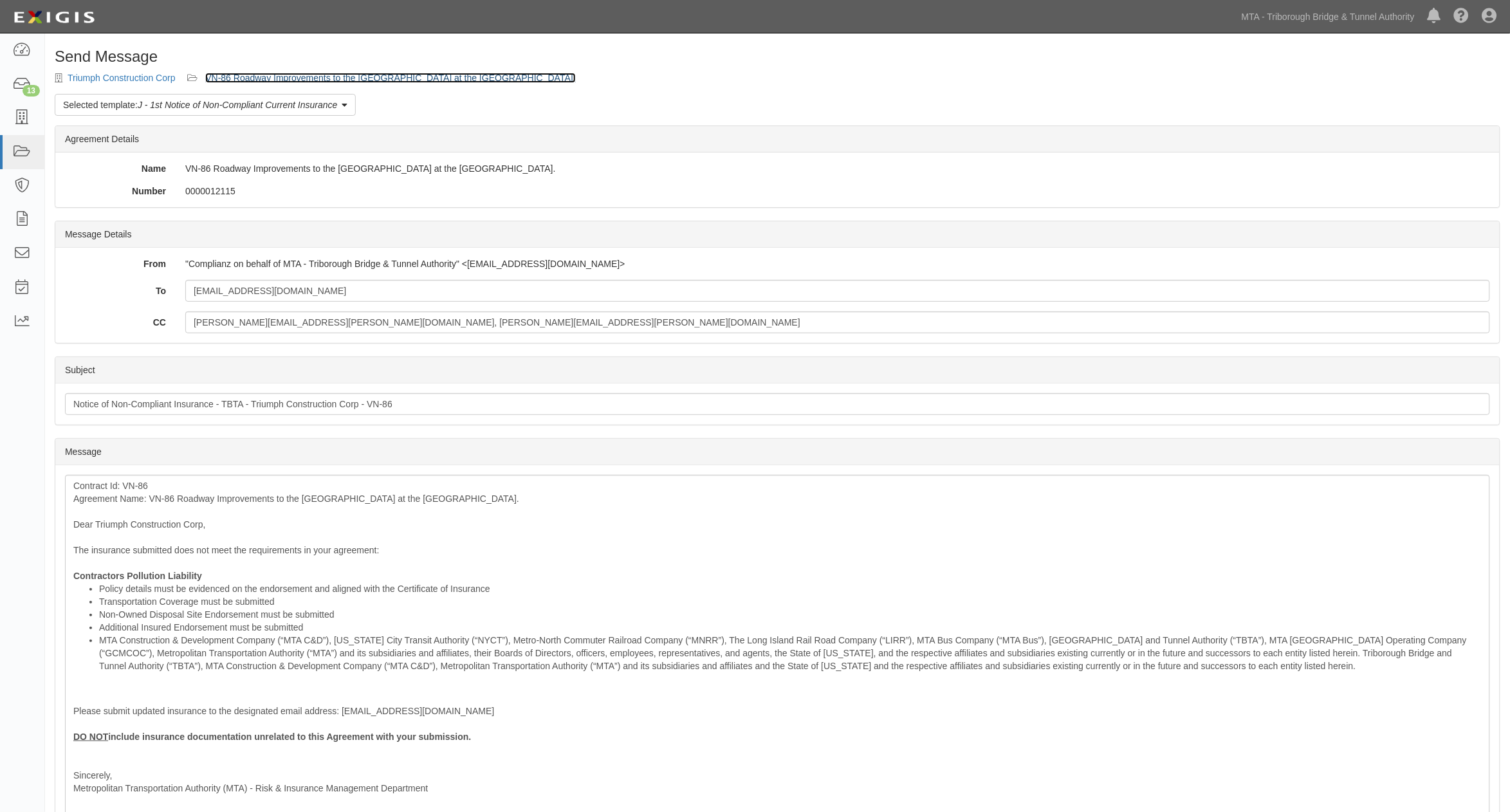
click at [481, 81] on link "VN-86 Roadway Improvements to the [GEOGRAPHIC_DATA] at the [GEOGRAPHIC_DATA]." at bounding box center [390, 78] width 370 height 10
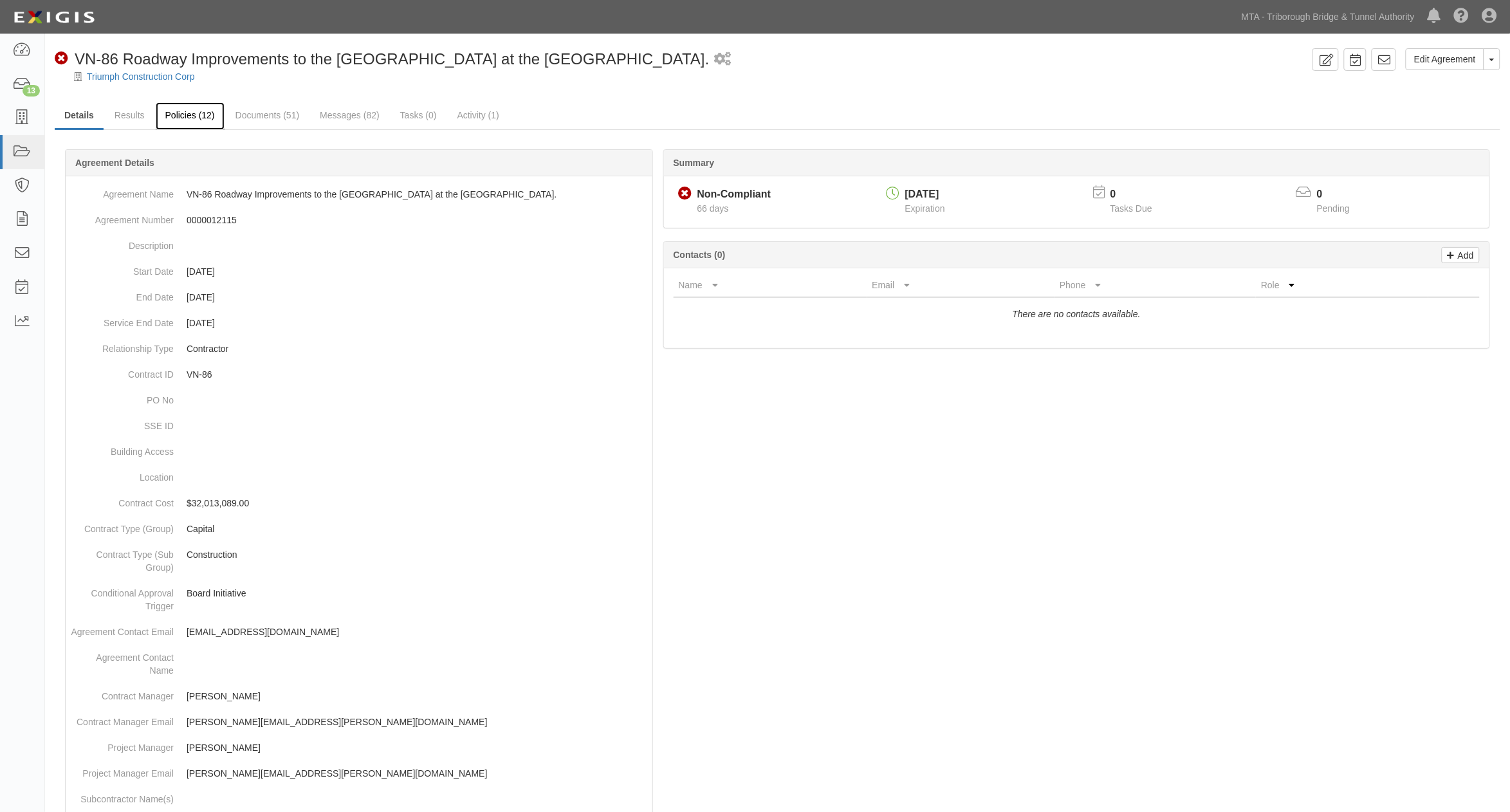
click at [186, 111] on link "Policies (12)" at bounding box center [190, 116] width 69 height 27
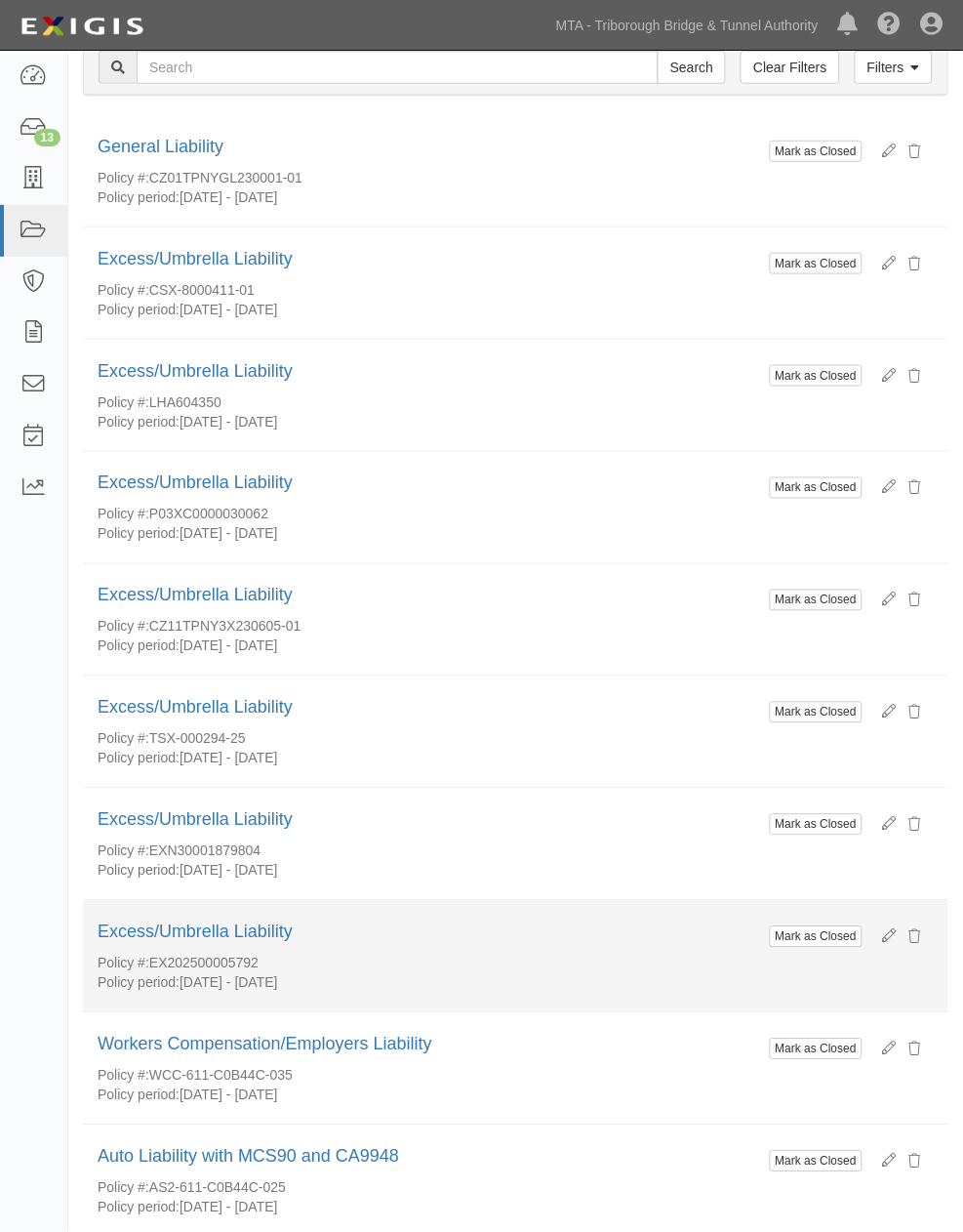
scroll to position [287, 0]
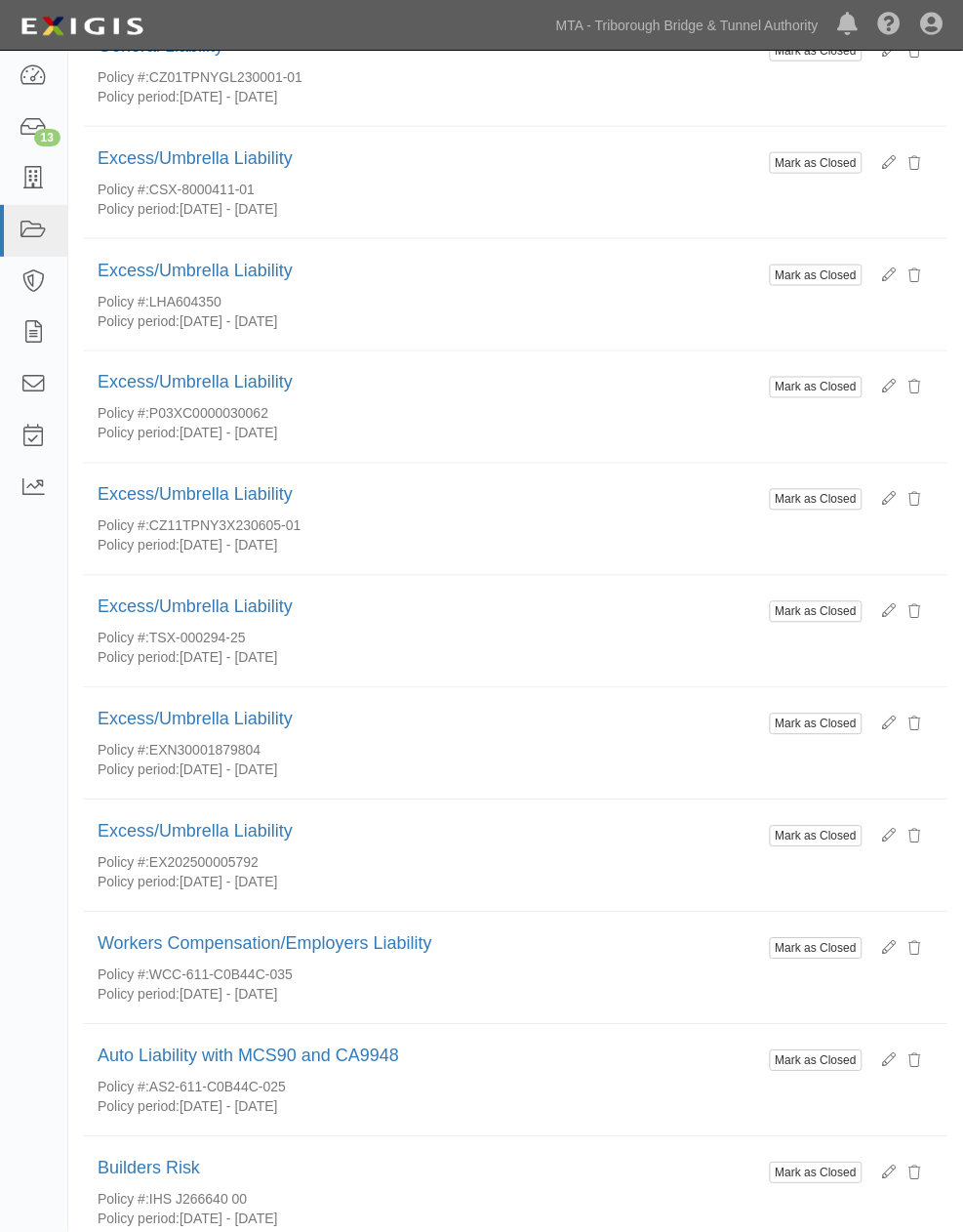
drag, startPoint x: 305, startPoint y: 1112, endPoint x: 163, endPoint y: 1109, distance: 142.0
copy div "CPY G72535200 003"
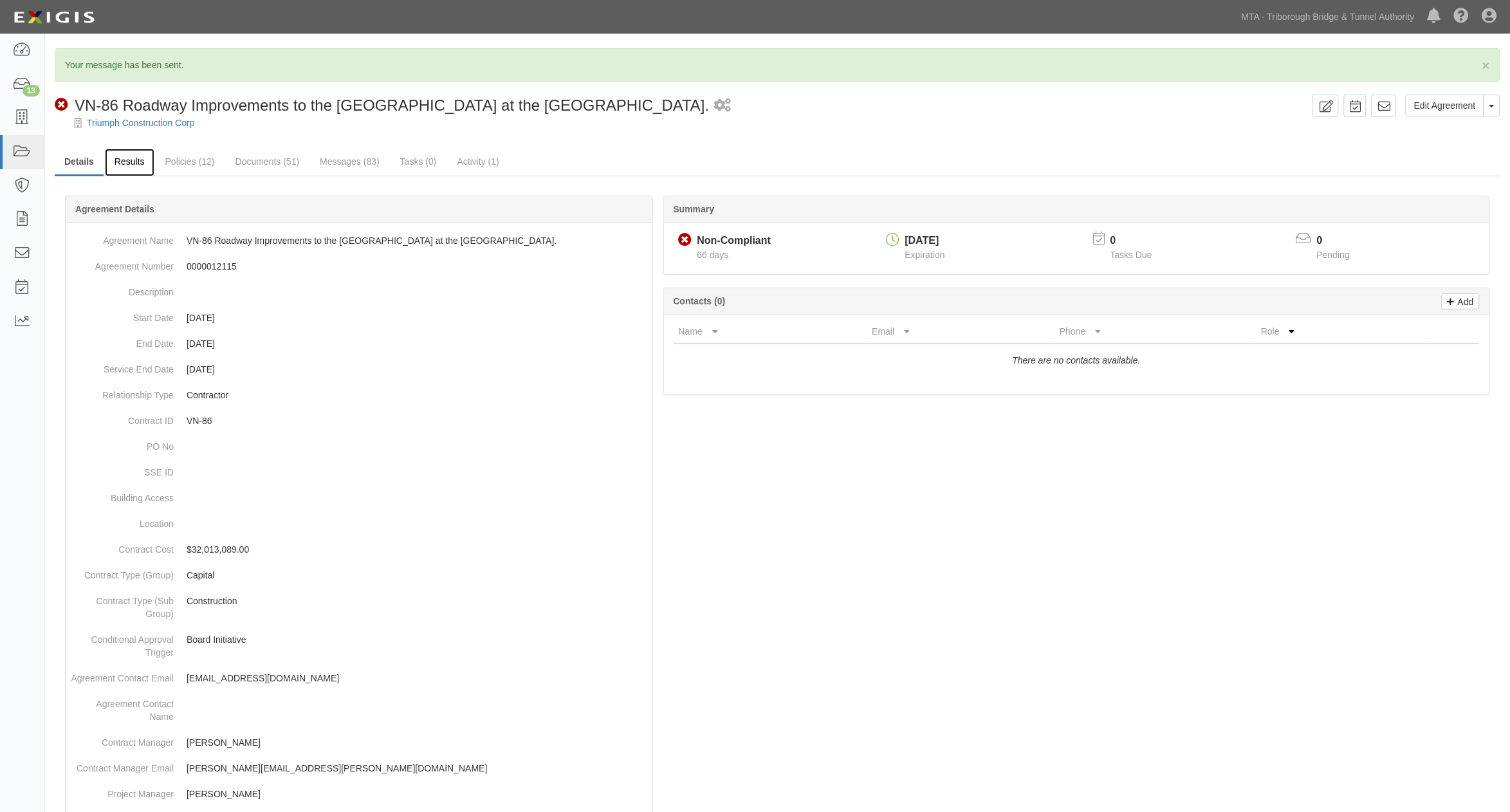
click at [140, 161] on link "Results" at bounding box center [130, 162] width 49 height 27
click at [358, 166] on link "Messages (83)" at bounding box center [350, 162] width 79 height 27
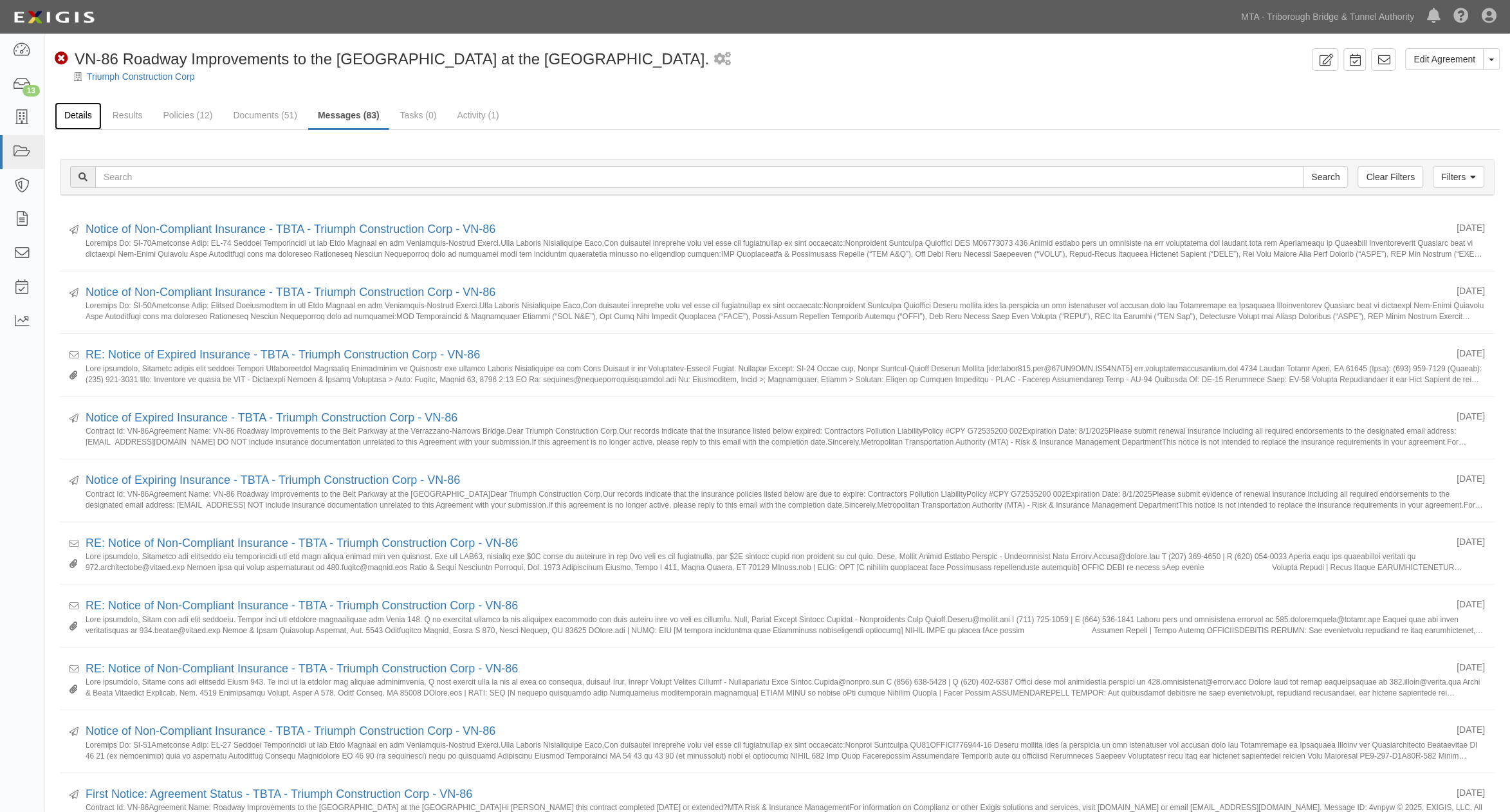
click at [81, 113] on link "Details" at bounding box center [78, 116] width 47 height 27
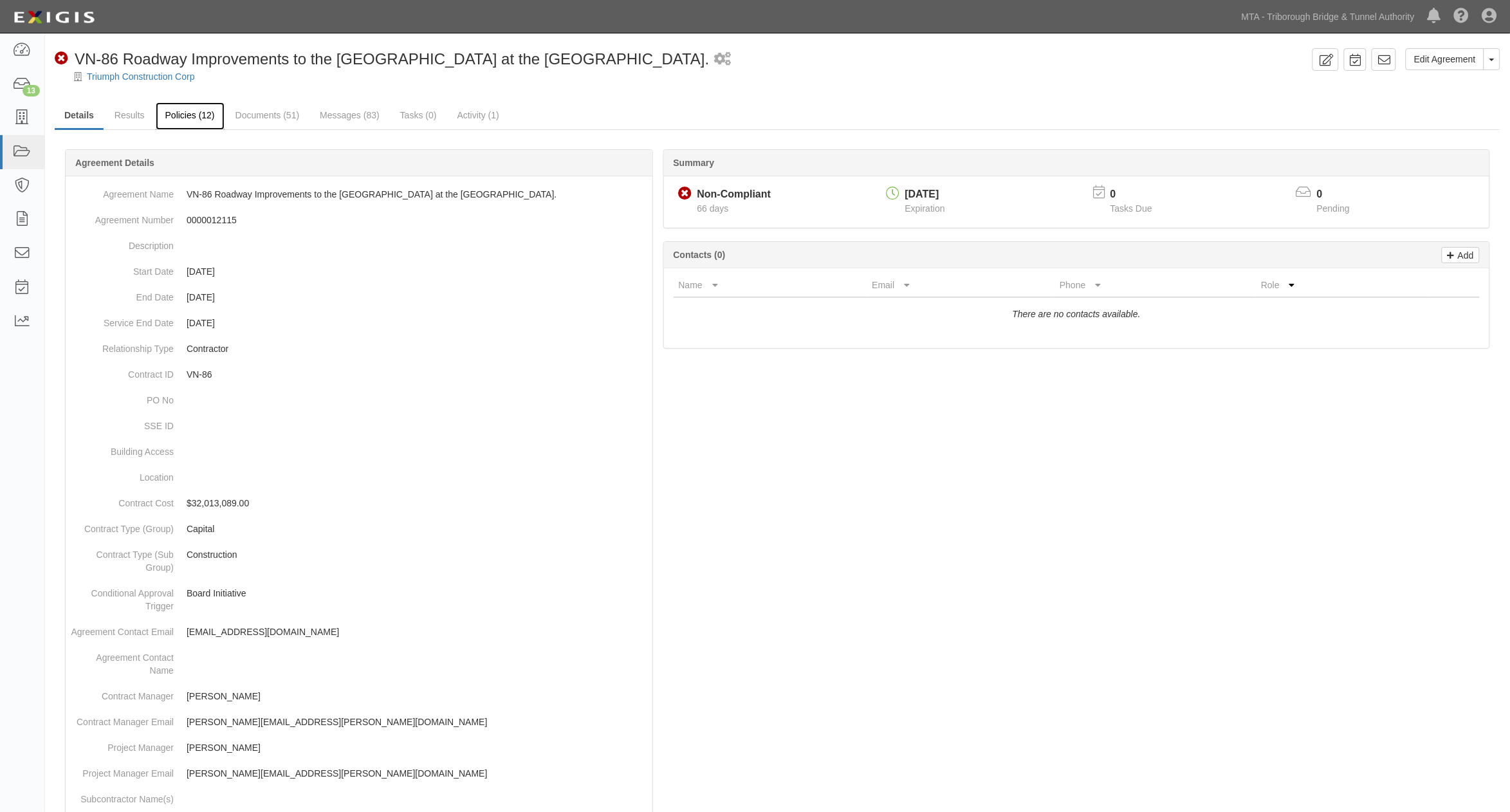
click at [166, 117] on link "Policies (12)" at bounding box center [190, 116] width 69 height 27
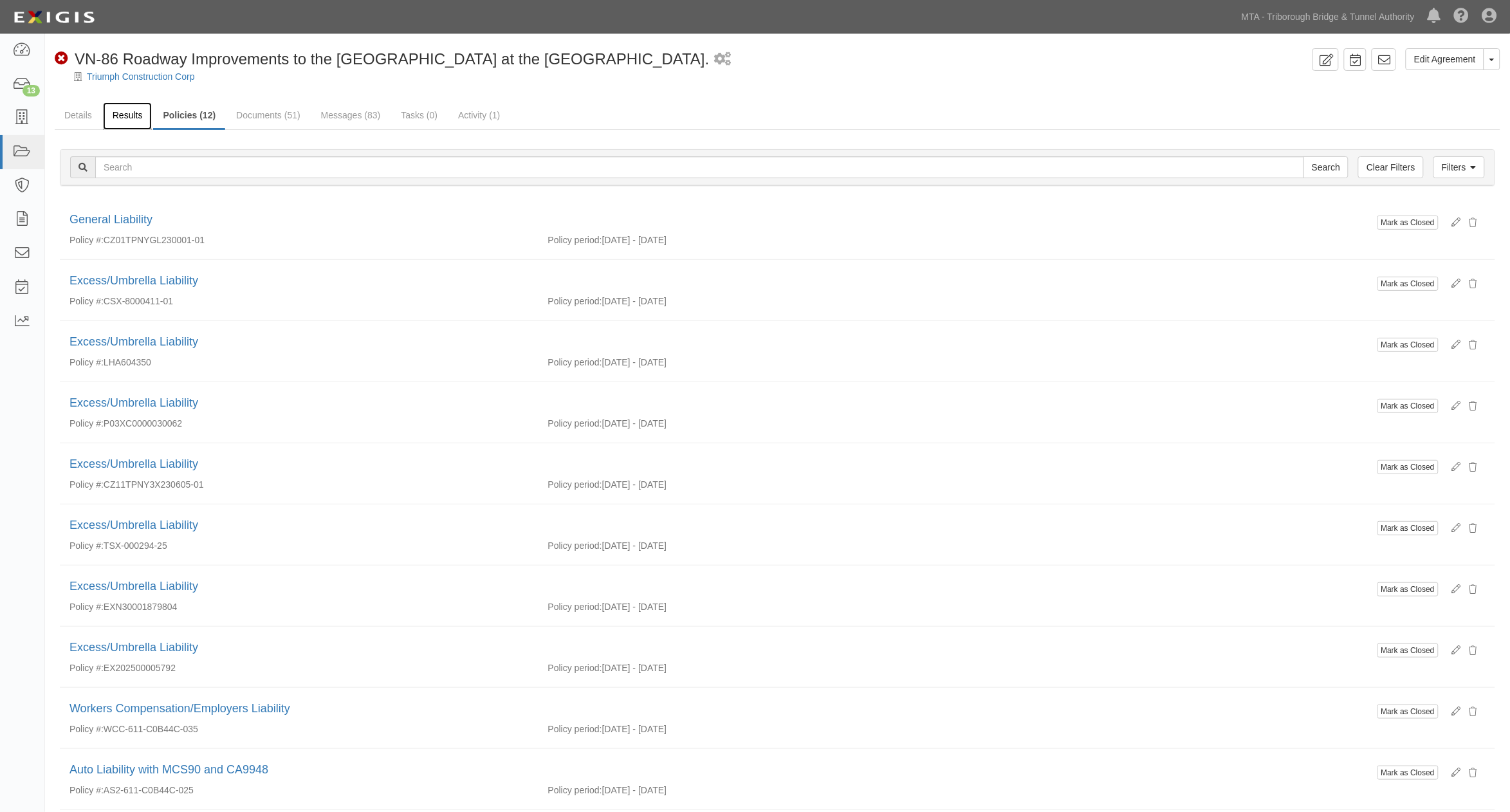
click at [111, 116] on link "Results" at bounding box center [128, 116] width 49 height 27
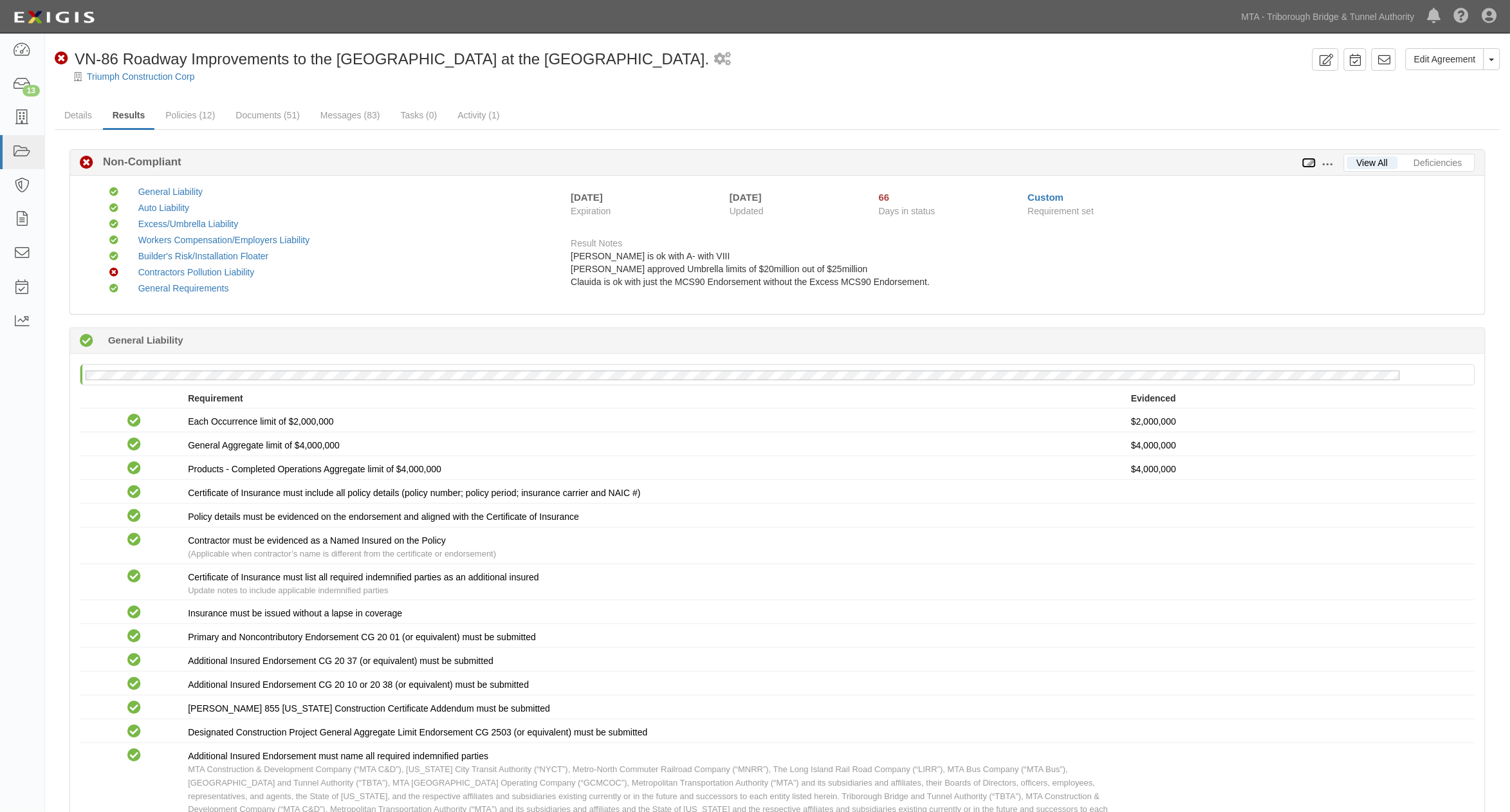
click at [1311, 161] on icon at bounding box center [1309, 163] width 14 height 9
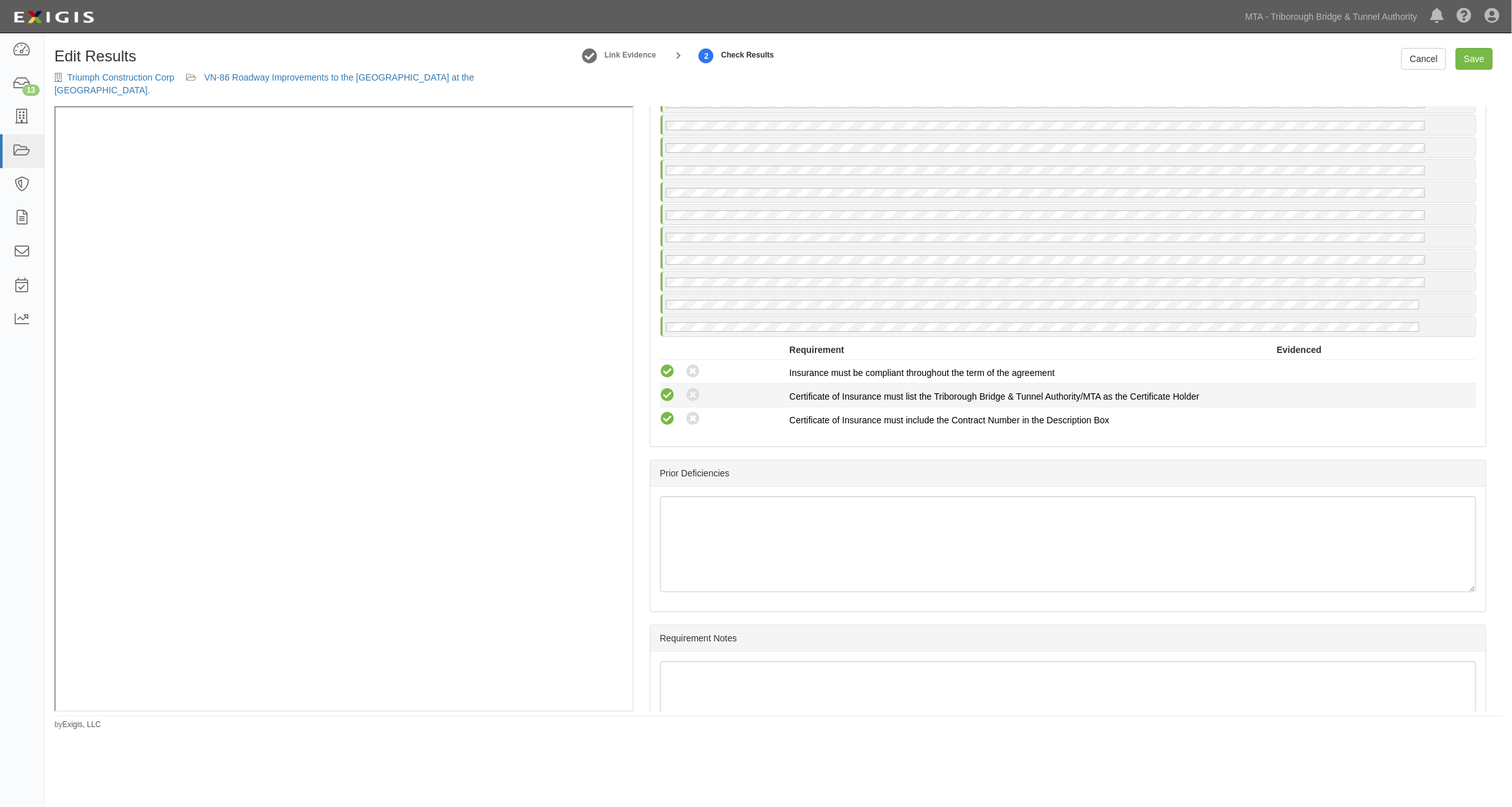
scroll to position [2984, 0]
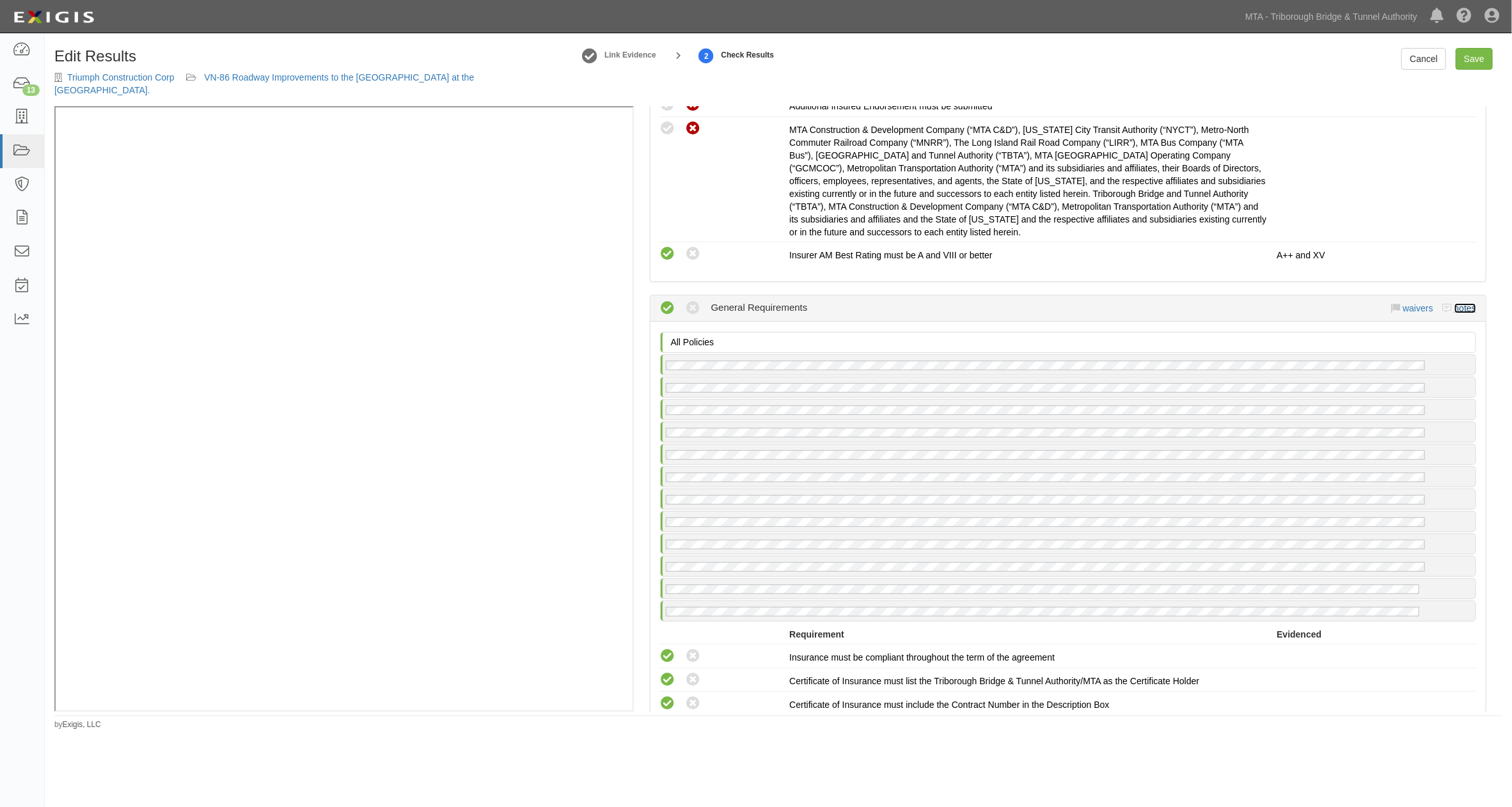
click at [1455, 313] on link "notes" at bounding box center [1465, 308] width 22 height 10
radio input "true"
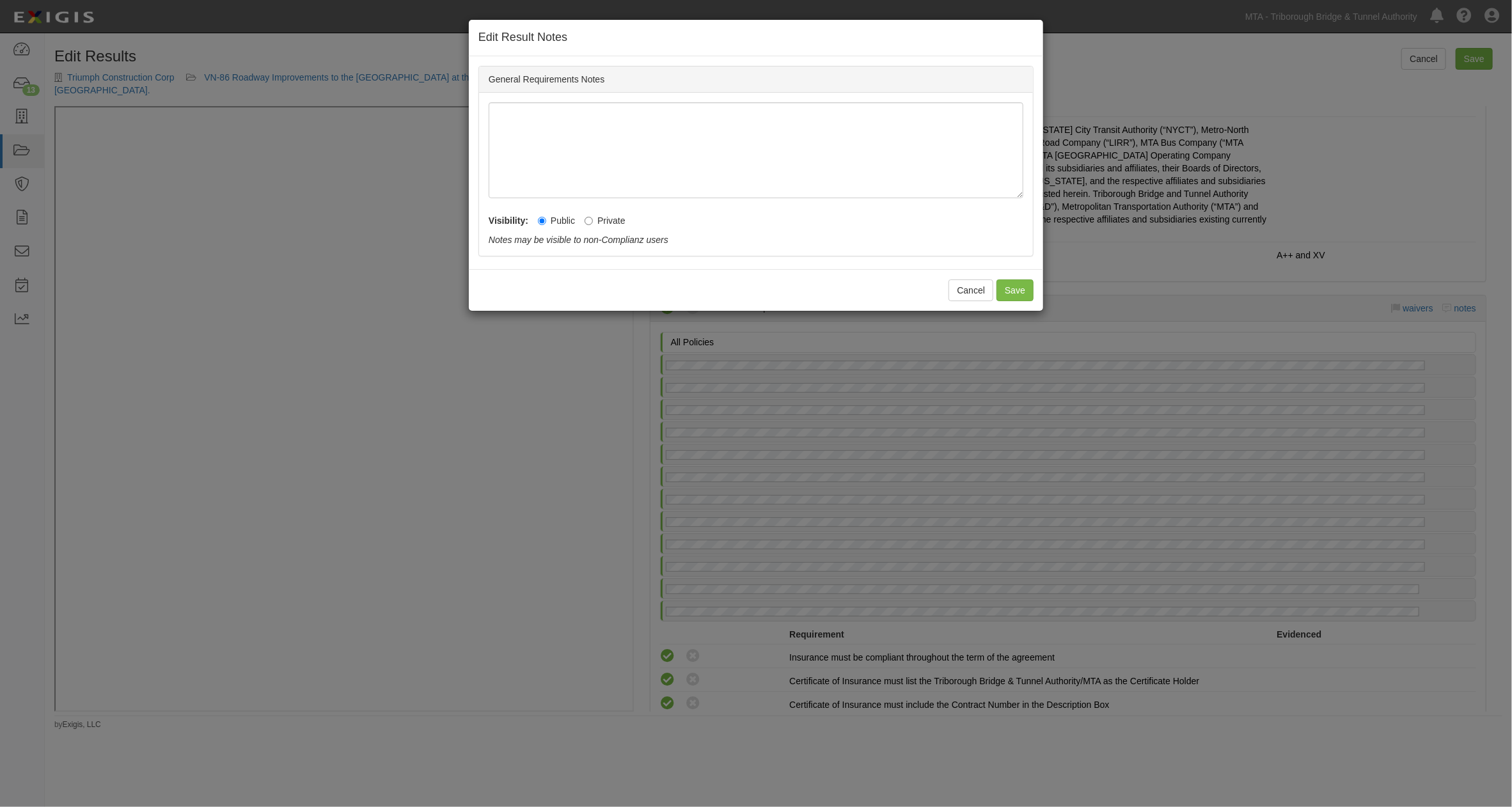
click at [625, 216] on label "Private" at bounding box center [605, 221] width 41 height 13
click at [593, 217] on input "Private" at bounding box center [588, 221] width 8 height 8
radio input "true"
click at [1022, 286] on button "Save" at bounding box center [1014, 291] width 37 height 22
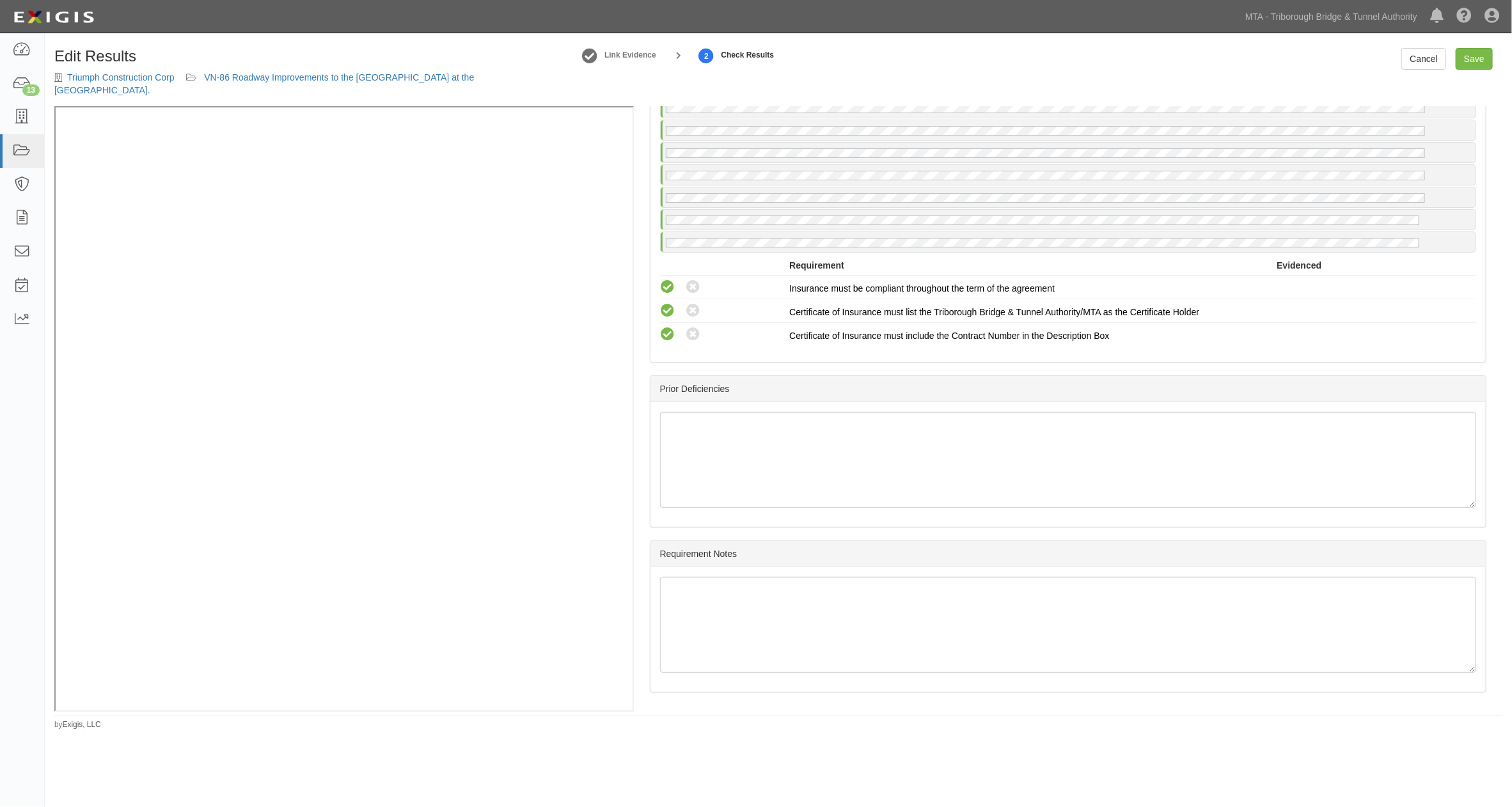
scroll to position [3373, 0]
click at [1475, 62] on link "Save" at bounding box center [1474, 59] width 37 height 22
radio input "true"
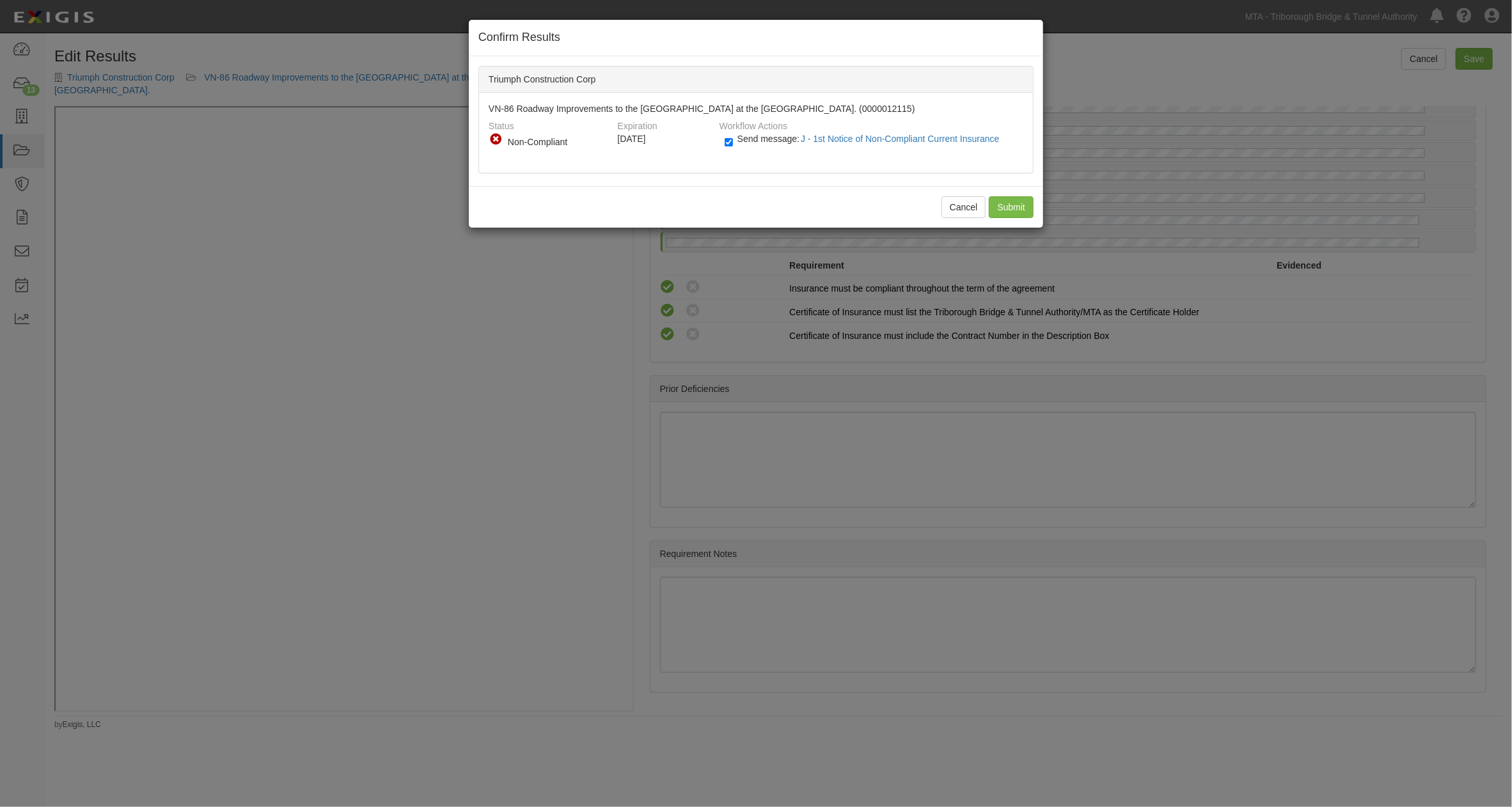
click at [750, 139] on span "Send message: J - 1st Notice of Non-Compliant Current Insurance" at bounding box center [871, 139] width 267 height 10
click at [733, 139] on input "Send message: J - 1st Notice of Non-Compliant Current Insurance" at bounding box center [729, 142] width 8 height 15
checkbox input "false"
click at [1004, 206] on input "Submit" at bounding box center [1011, 207] width 45 height 22
click at [1012, 207] on div "Cancel Submit" at bounding box center [755, 207] width 574 height 41
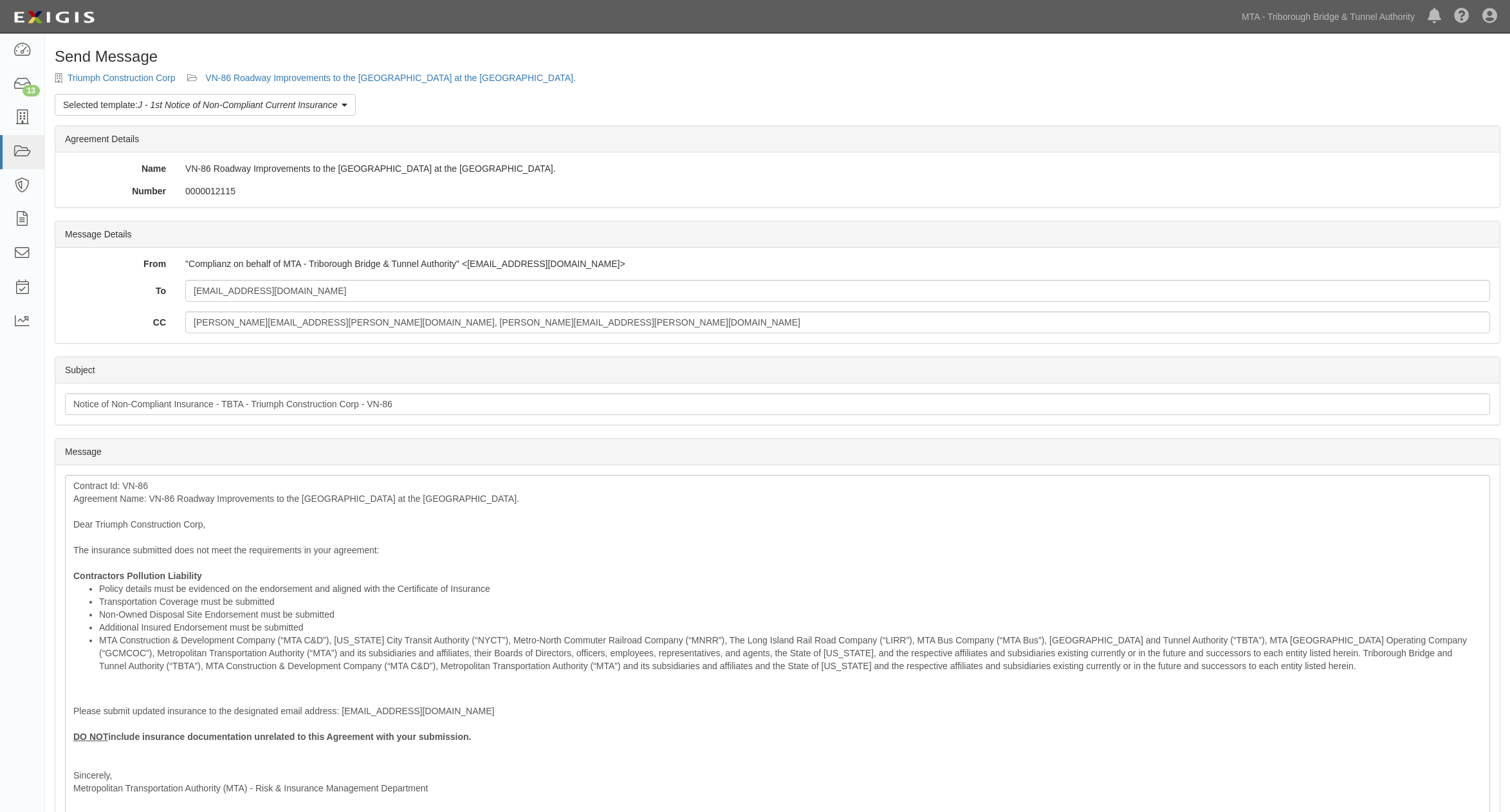
scroll to position [195, 0]
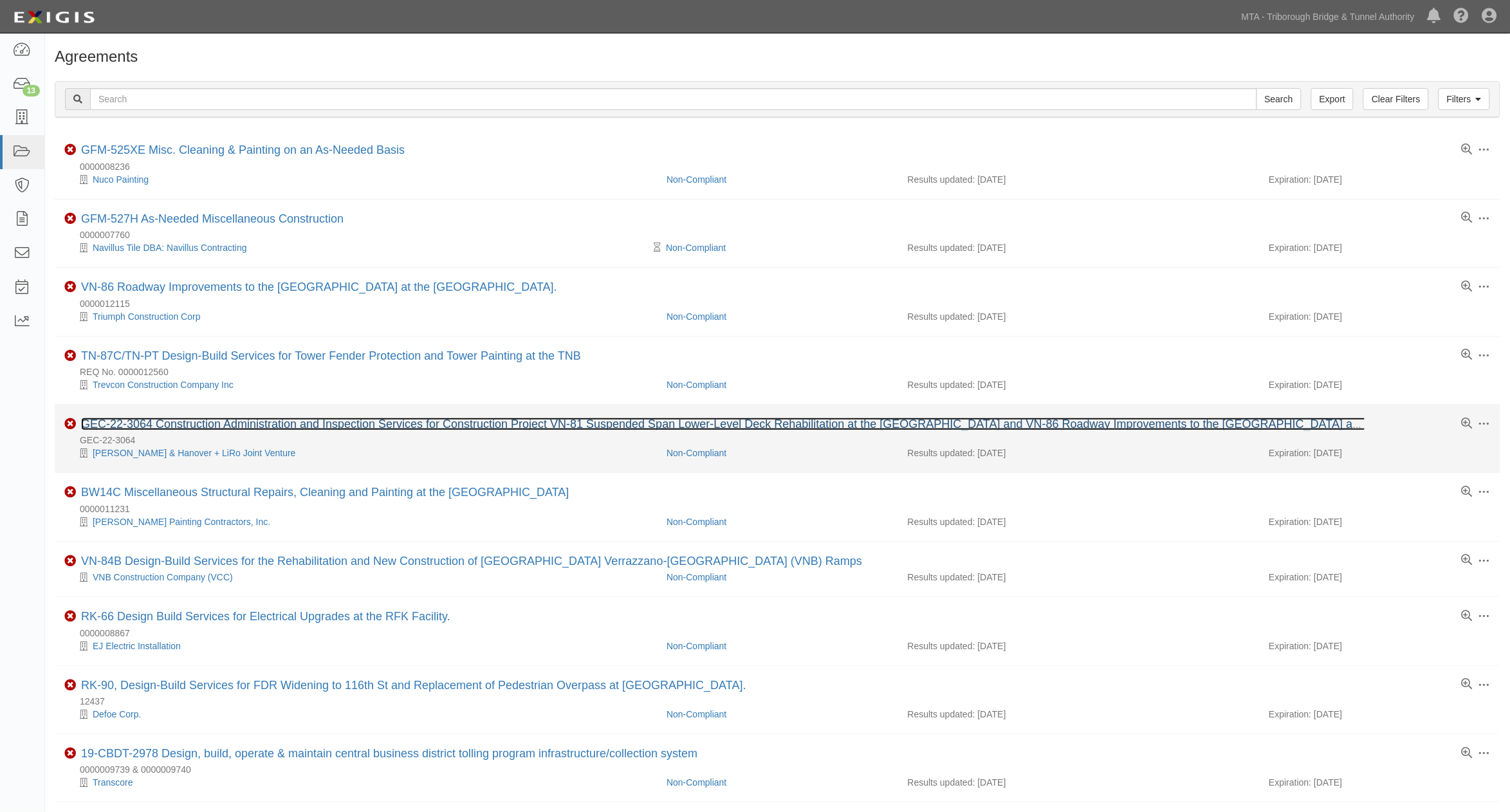
click at [328, 430] on link "GEC-22-3064 Construction Administration and Inspection Services for Constructio…" at bounding box center [785, 424] width 1408 height 13
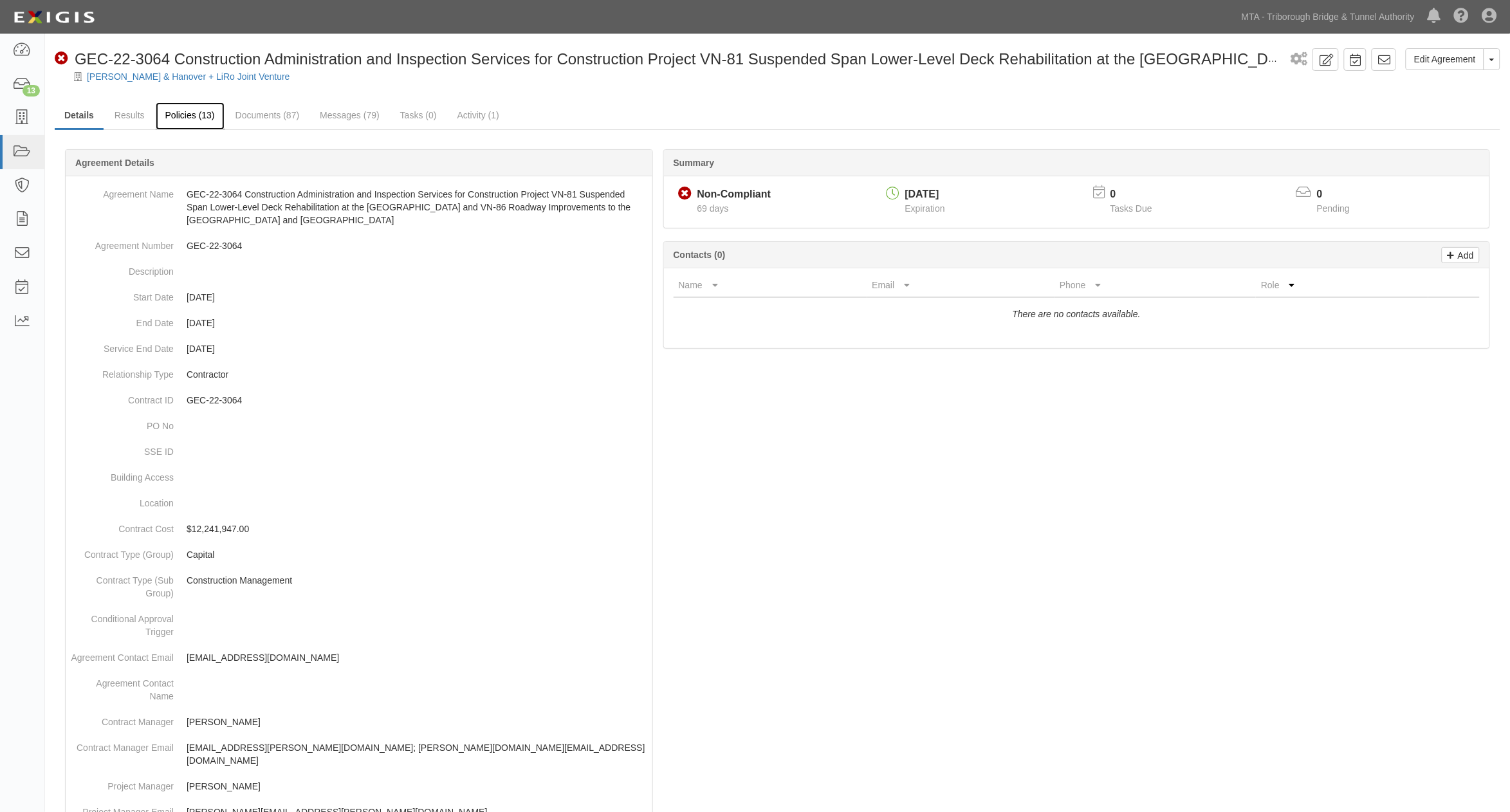
click at [184, 117] on link "Policies (13)" at bounding box center [190, 116] width 69 height 27
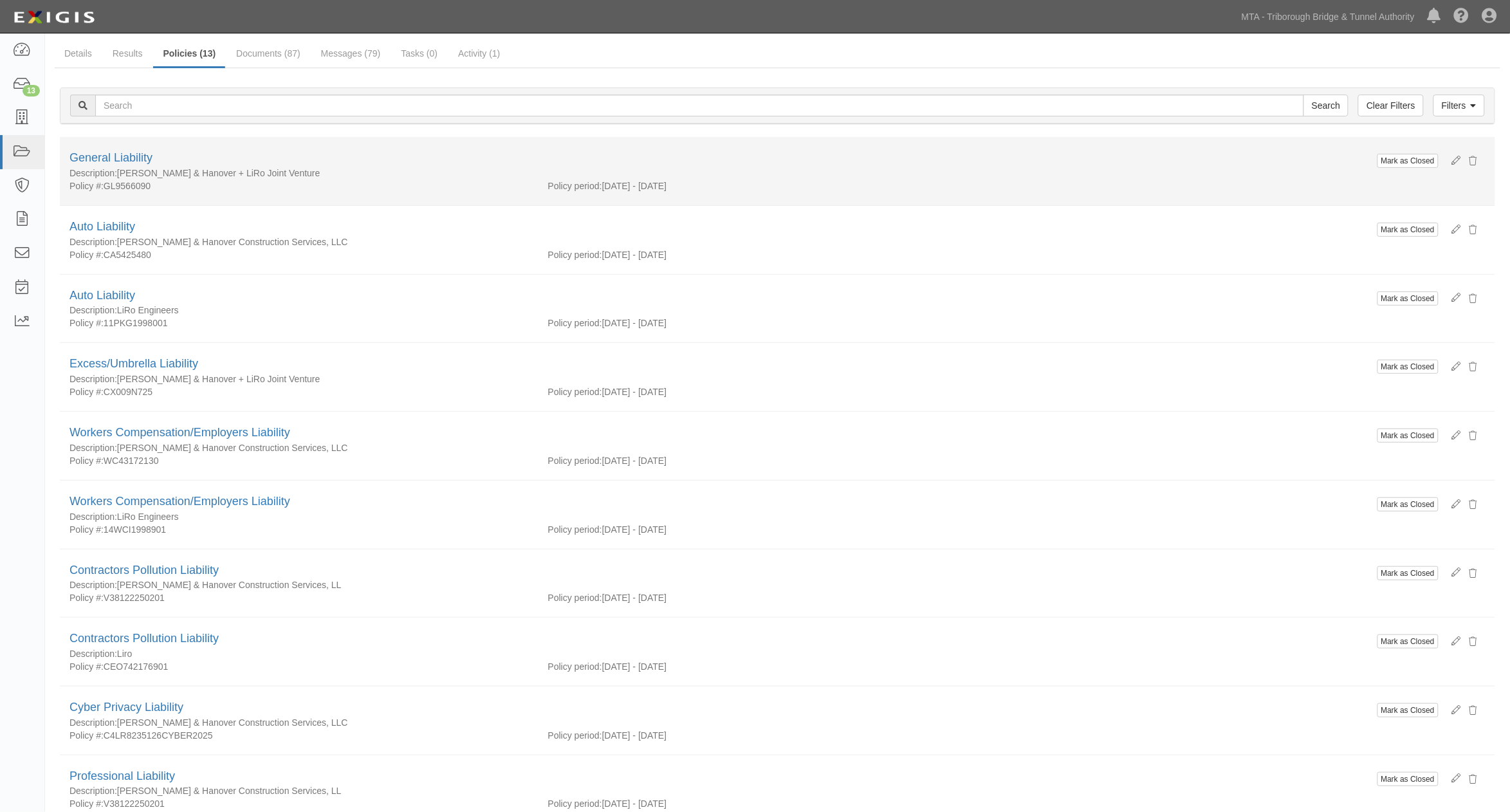
scroll to position [61, 0]
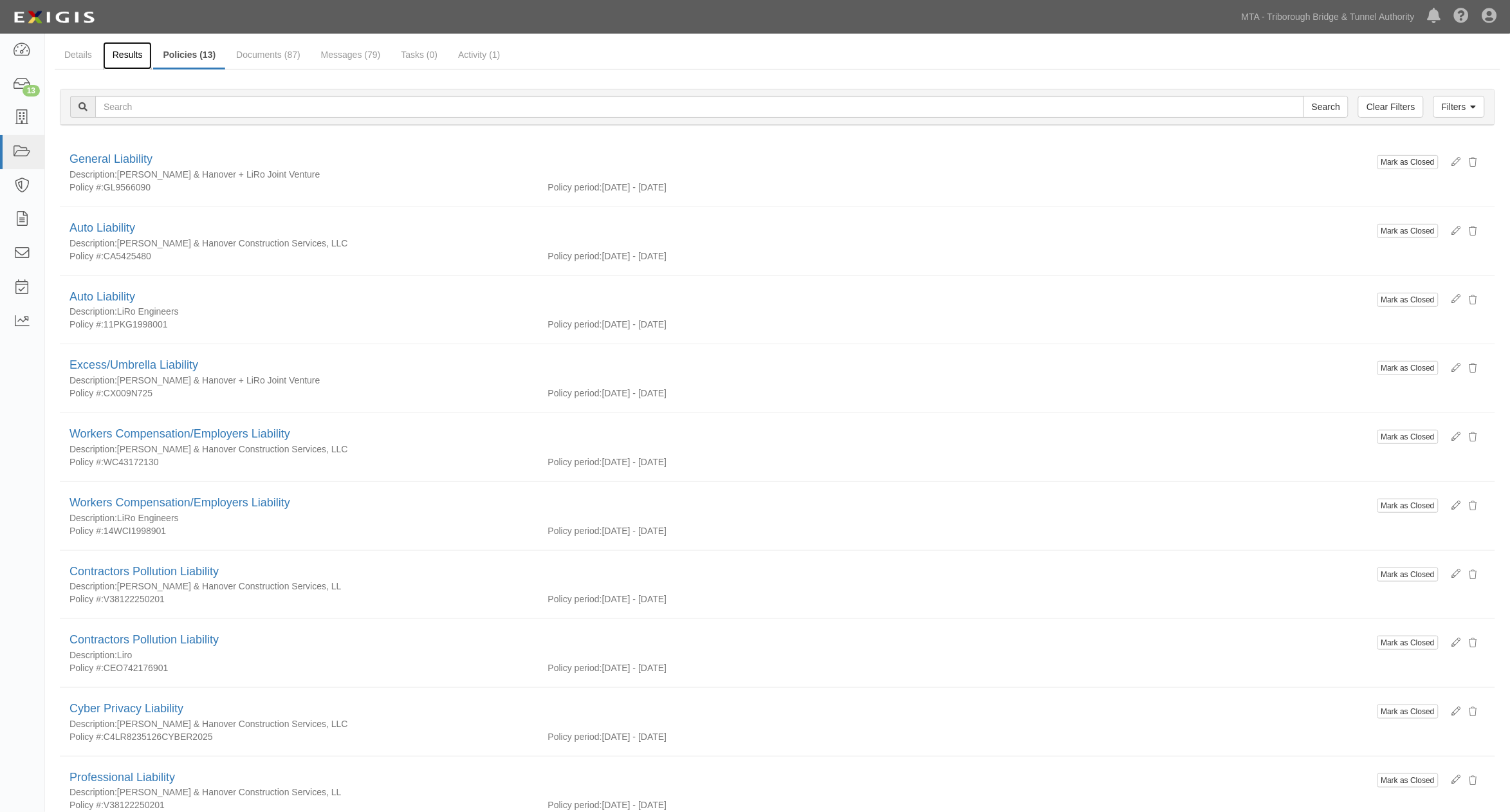
click at [125, 55] on link "Results" at bounding box center [128, 55] width 49 height 27
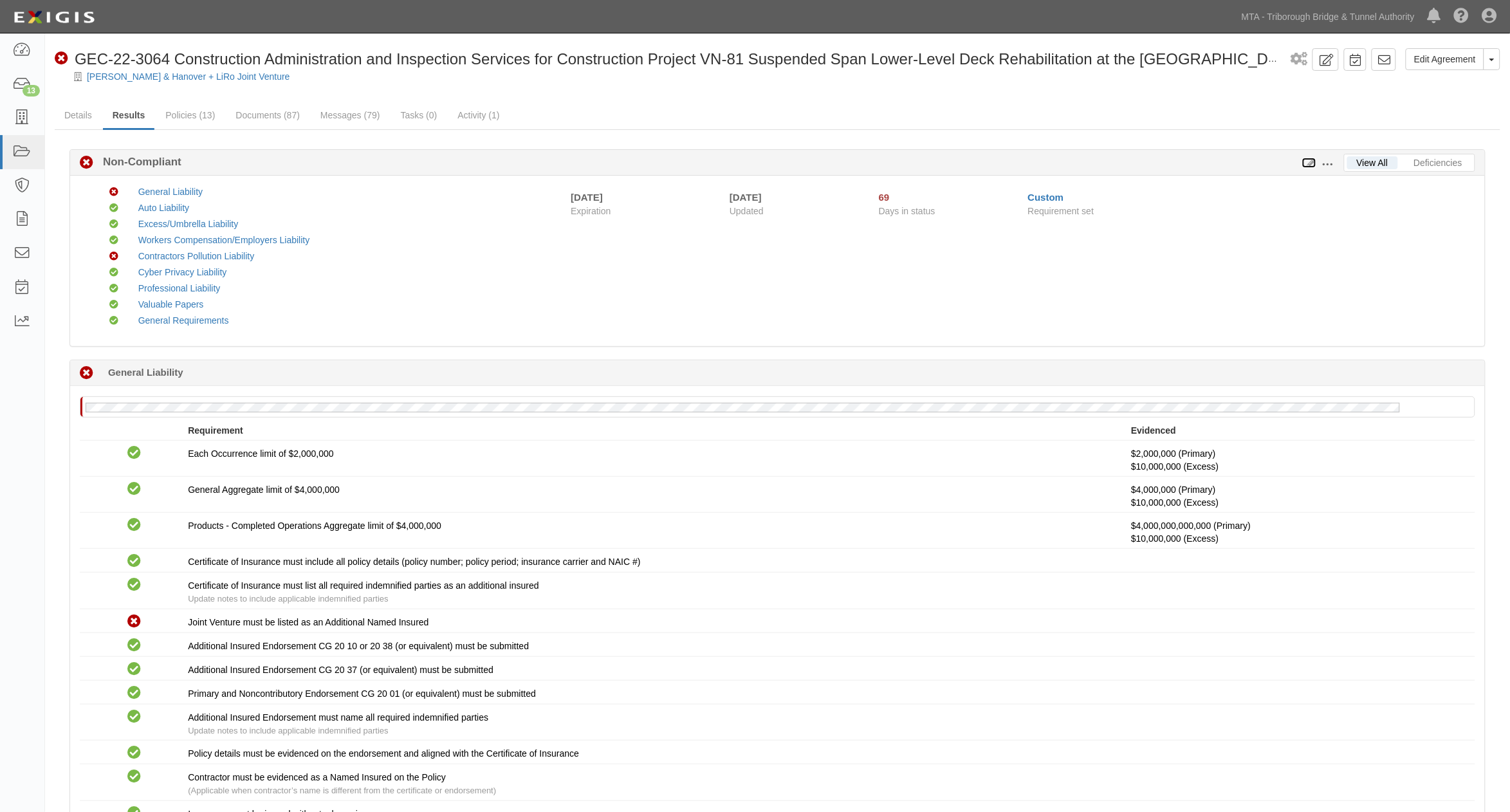
click at [1311, 165] on icon at bounding box center [1309, 163] width 14 height 9
click at [1309, 161] on icon at bounding box center [1309, 163] width 14 height 9
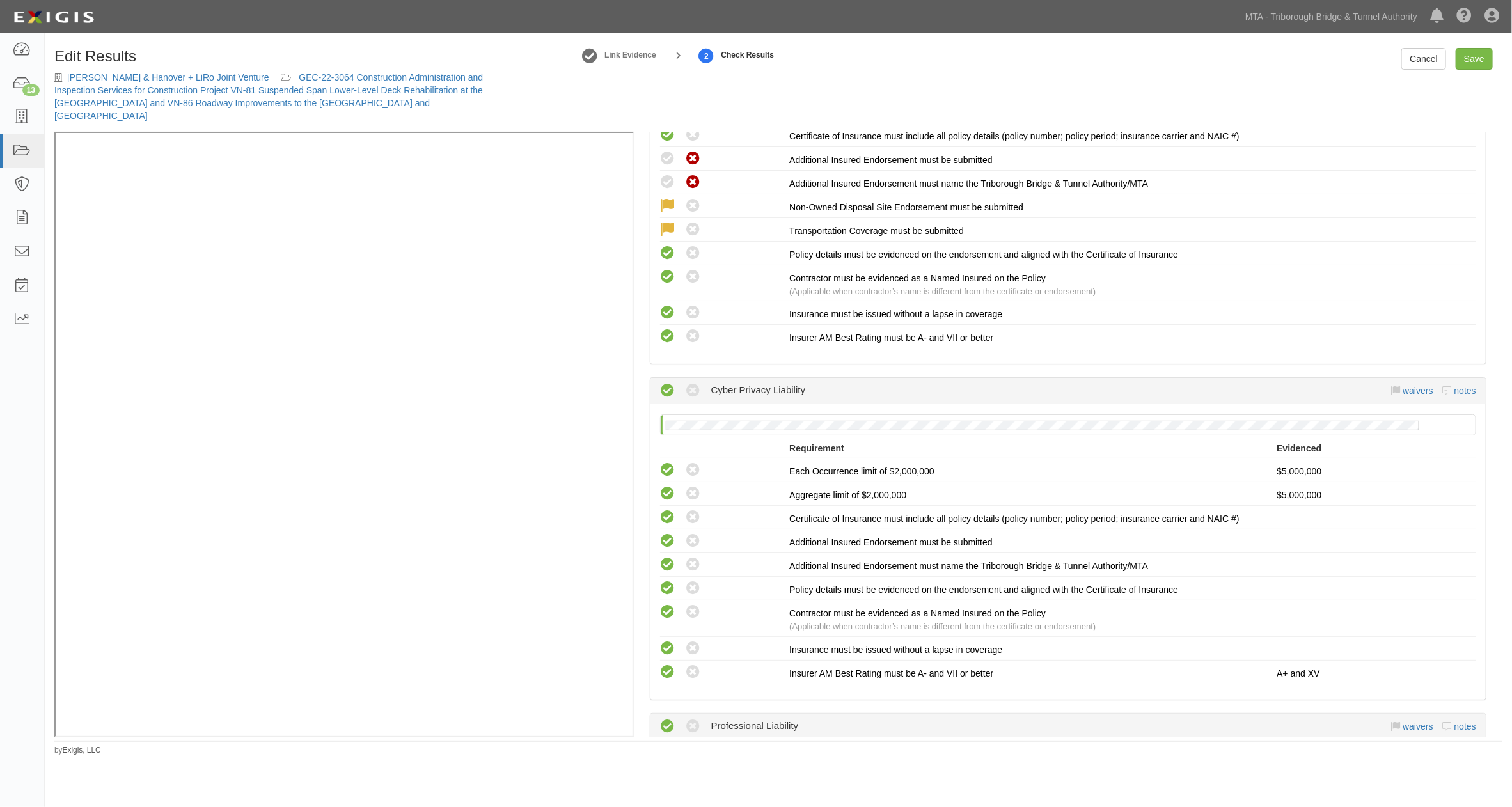
scroll to position [1487, 0]
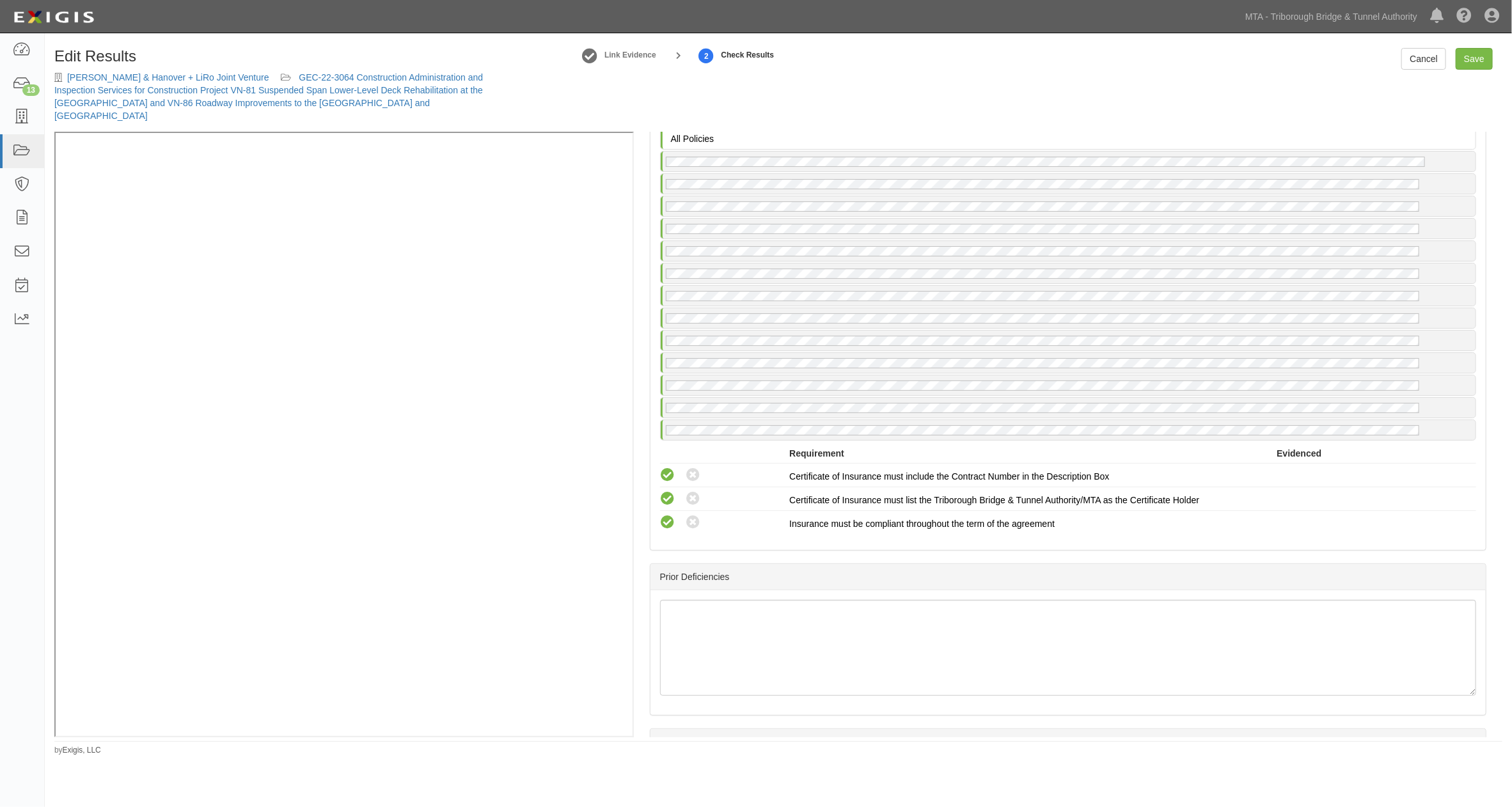
scroll to position [3452, 0]
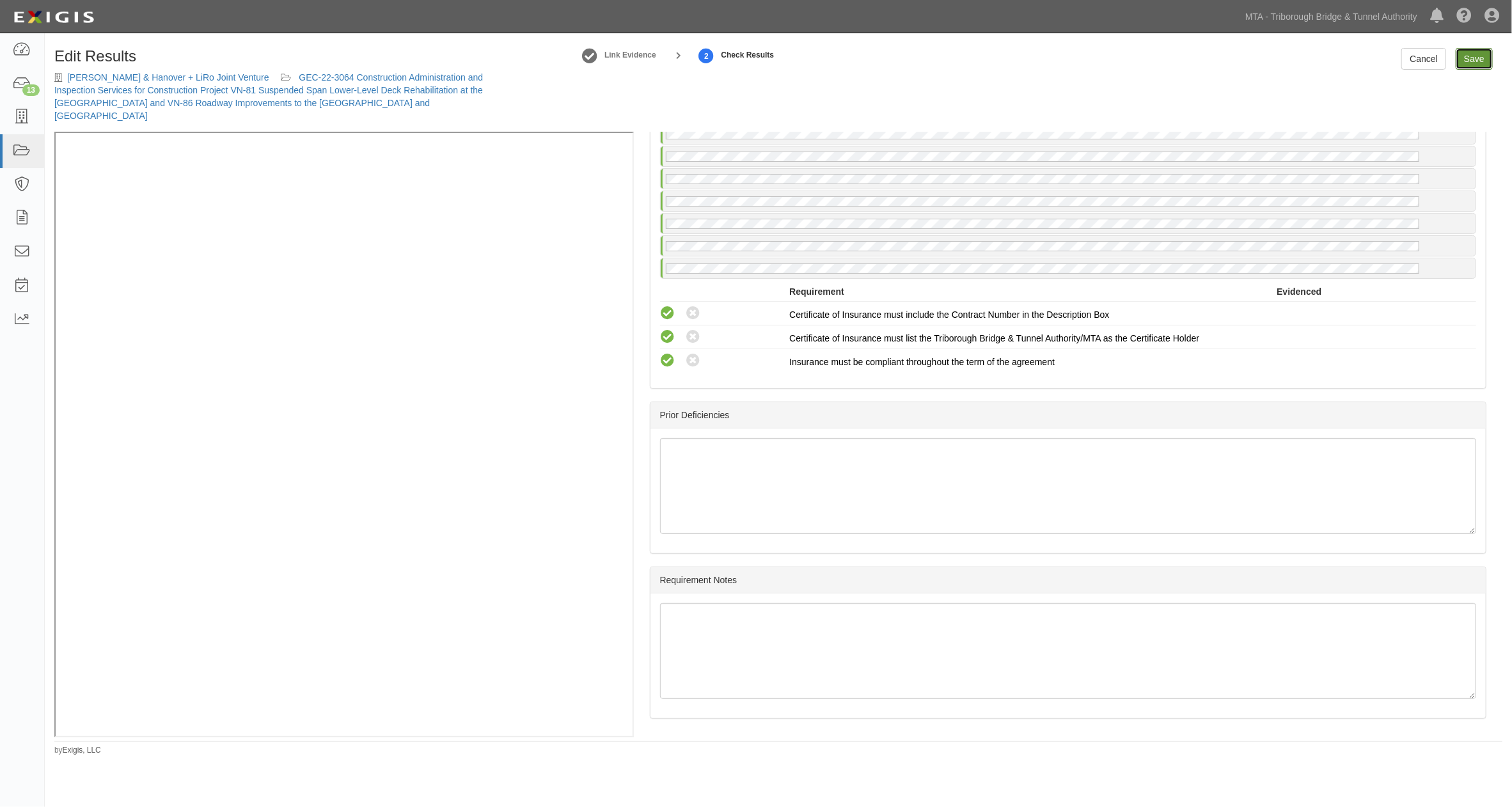
click at [1482, 59] on link "Save" at bounding box center [1474, 59] width 37 height 22
radio input "true"
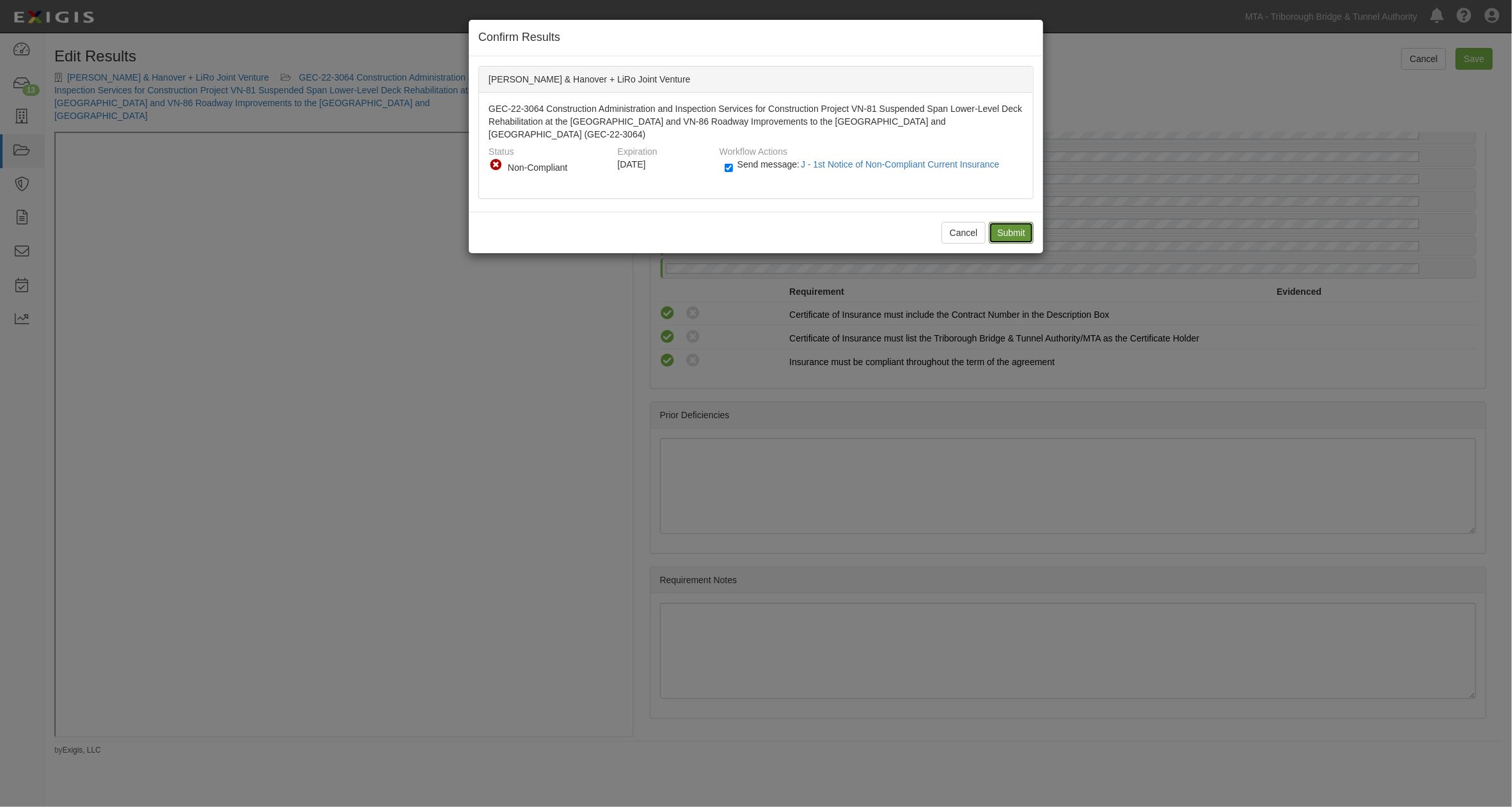
click at [996, 227] on input "Submit" at bounding box center [1011, 233] width 45 height 22
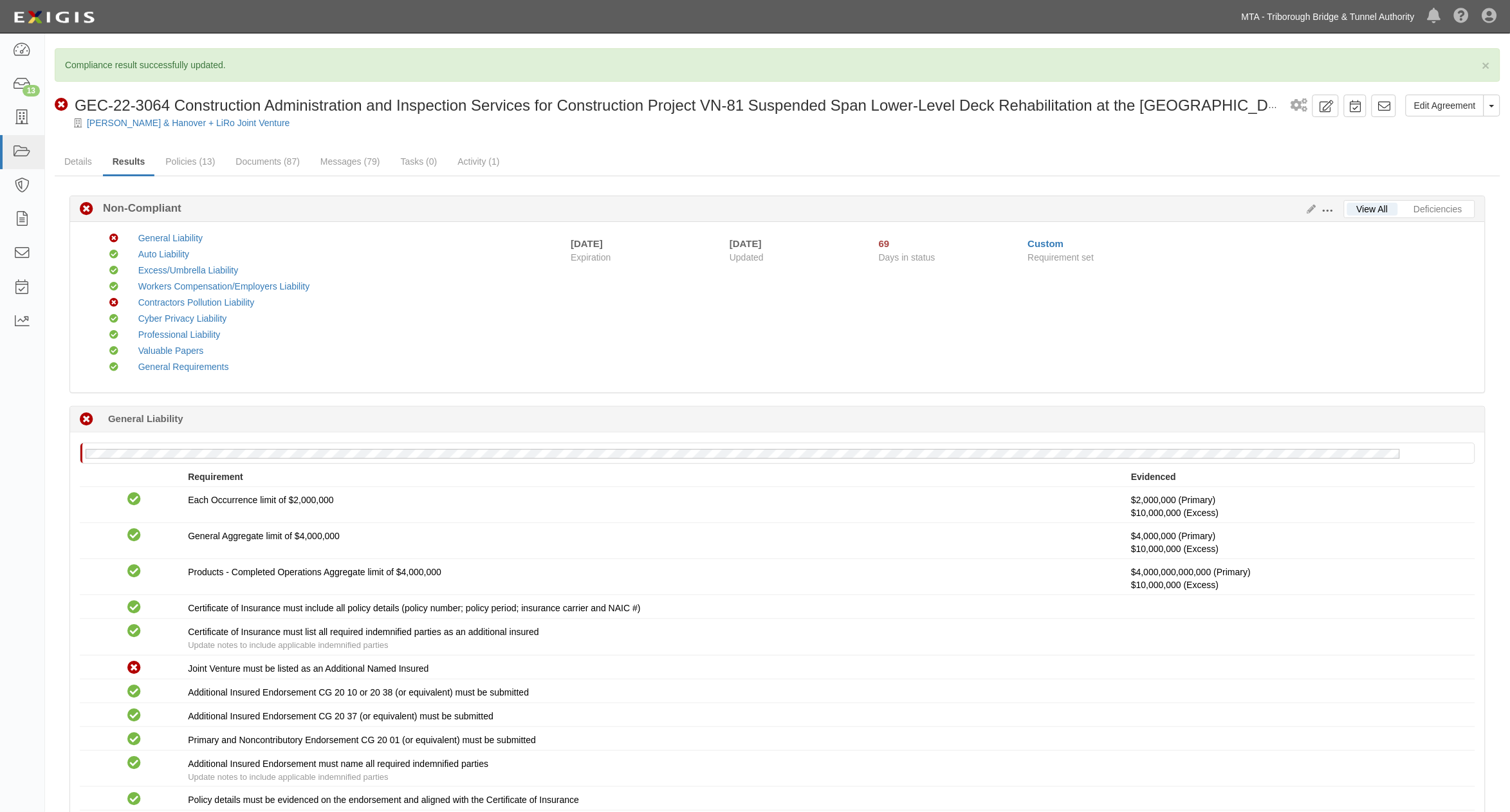
click at [1296, 15] on link "MTA - Triborough Bridge & Tunnel Authority" at bounding box center [1328, 17] width 186 height 26
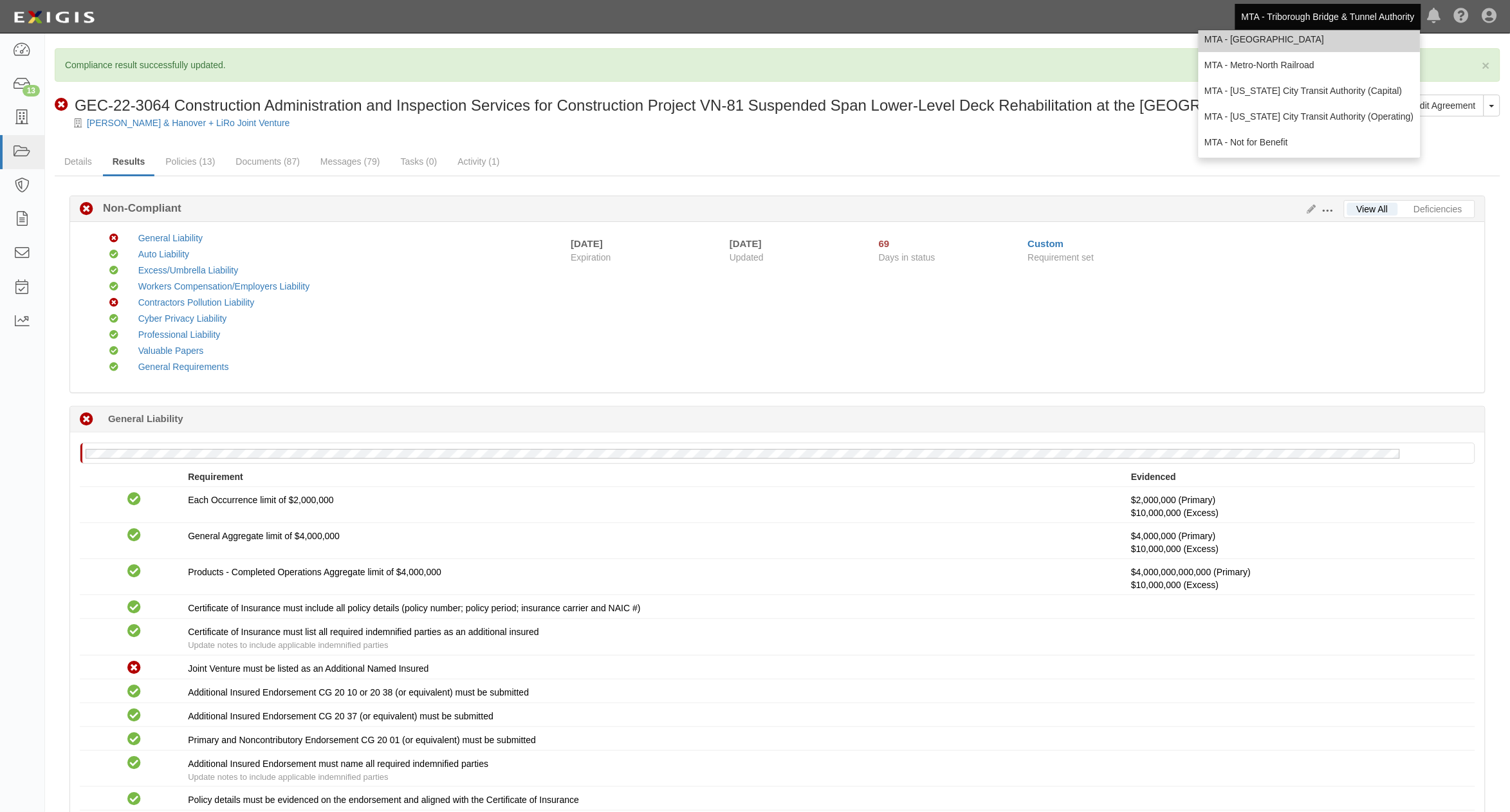
scroll to position [85, 0]
click at [1249, 117] on link "MTA - [US_STATE] City Transit Authority (Operating)" at bounding box center [1309, 116] width 222 height 26
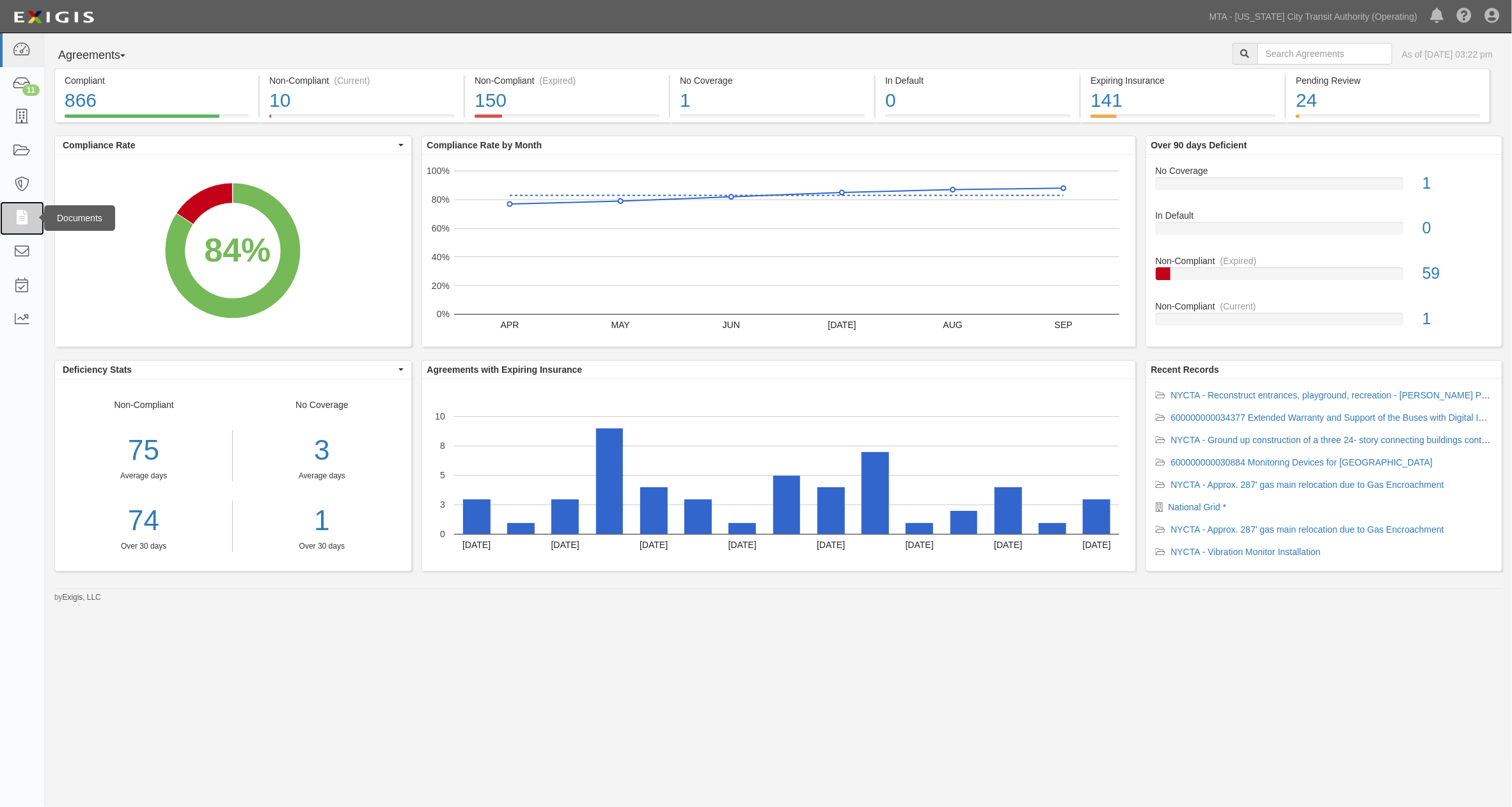
click at [20, 216] on icon at bounding box center [22, 218] width 18 height 15
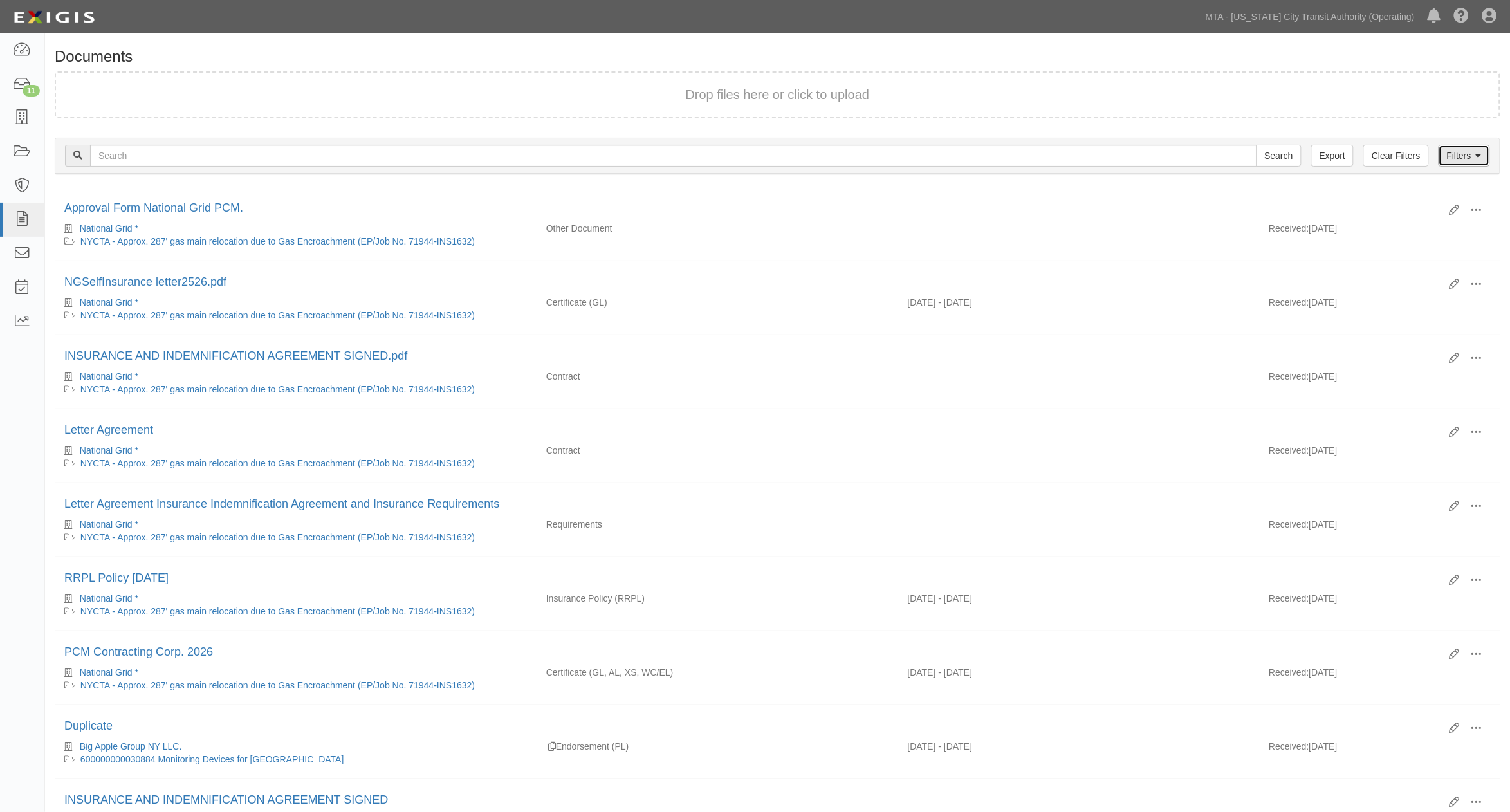
click at [1474, 149] on link "Filters" at bounding box center [1464, 156] width 51 height 22
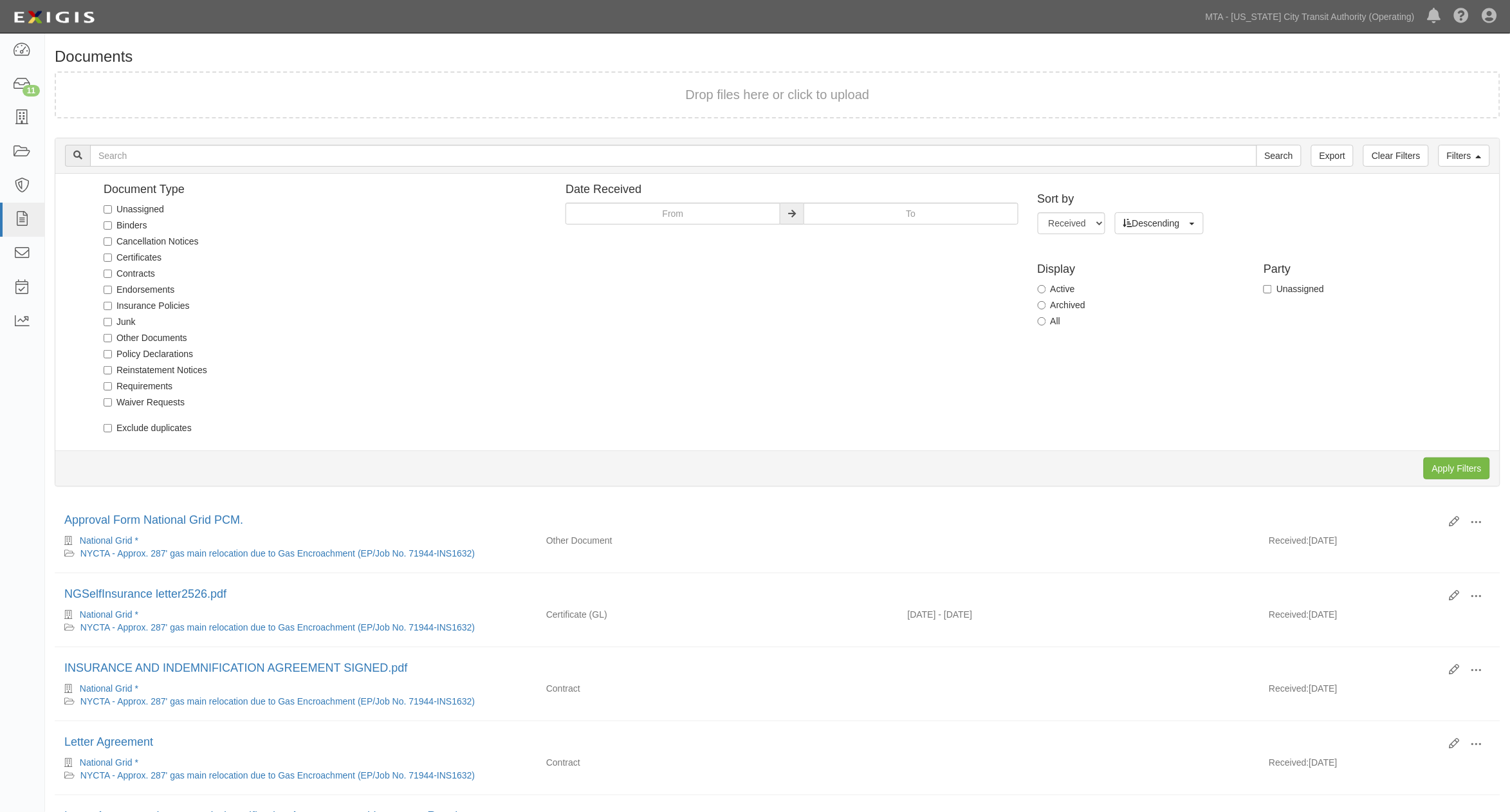
click at [146, 209] on label "Unassigned" at bounding box center [133, 209] width 61 height 13
click at [112, 209] on input "Unassigned" at bounding box center [107, 209] width 8 height 8
checkbox input "true"
click at [1454, 467] on input "Apply Filters" at bounding box center [1457, 469] width 66 height 22
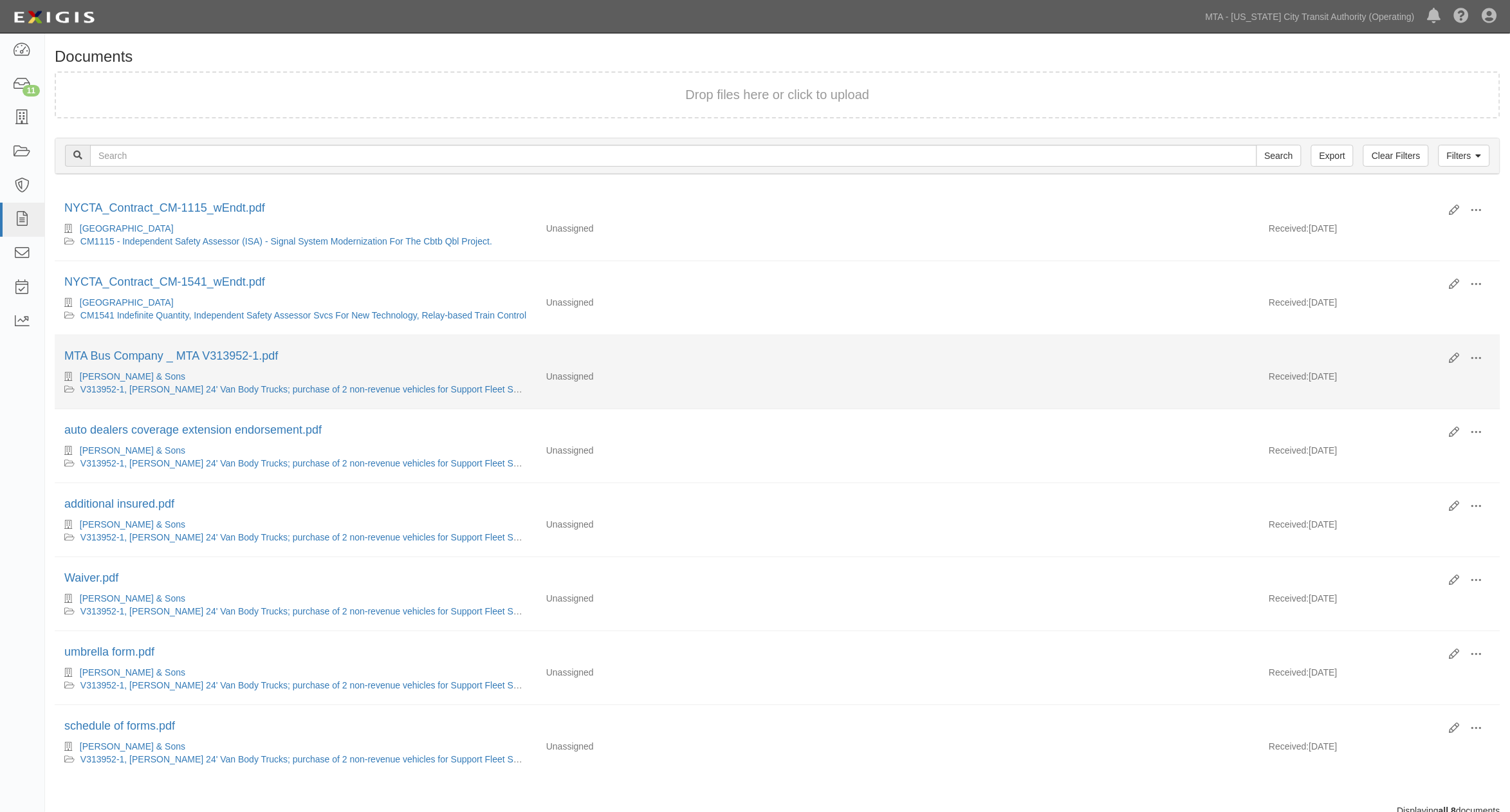
scroll to position [36, 0]
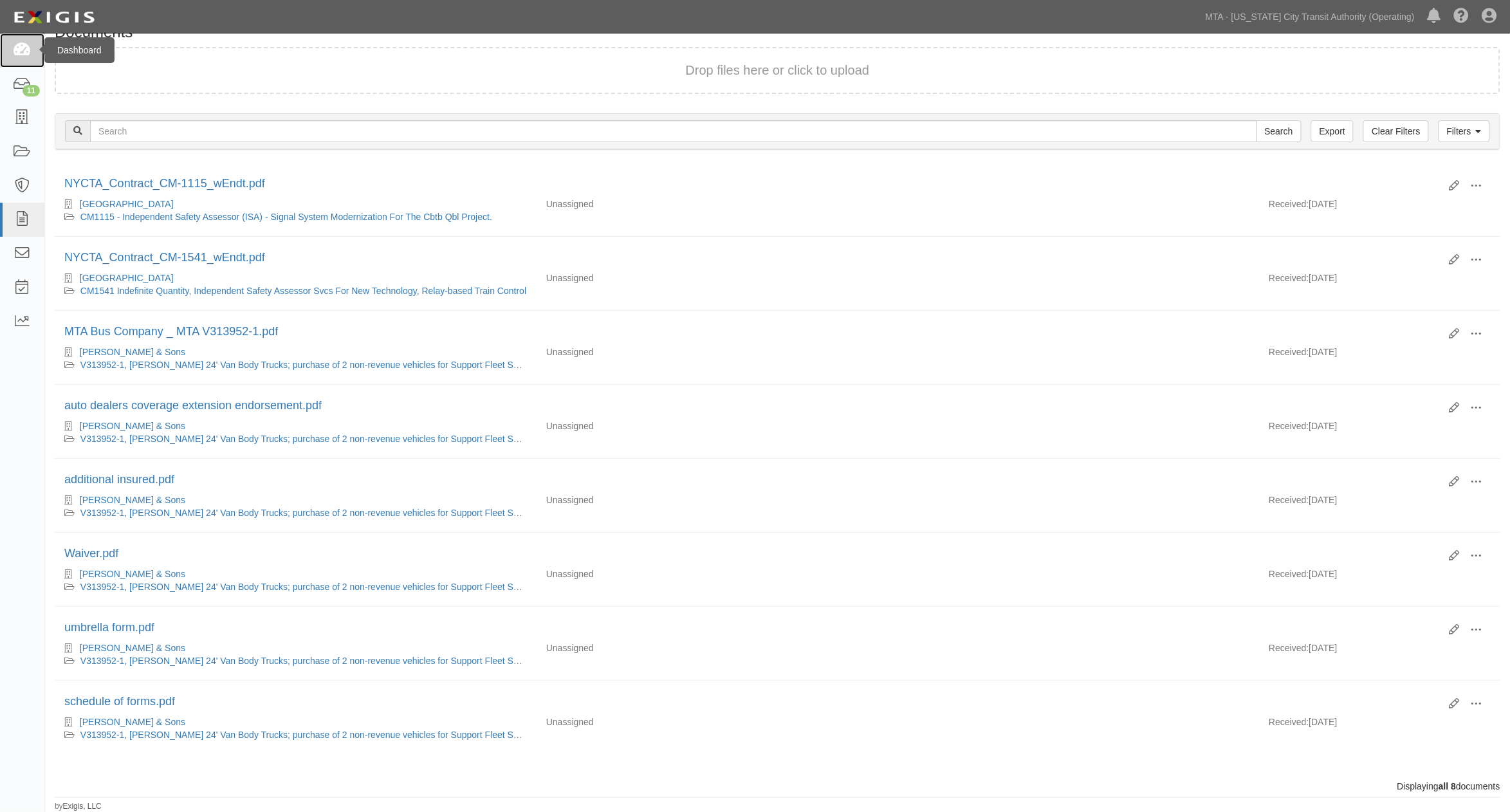
click at [16, 48] on icon at bounding box center [22, 50] width 18 height 15
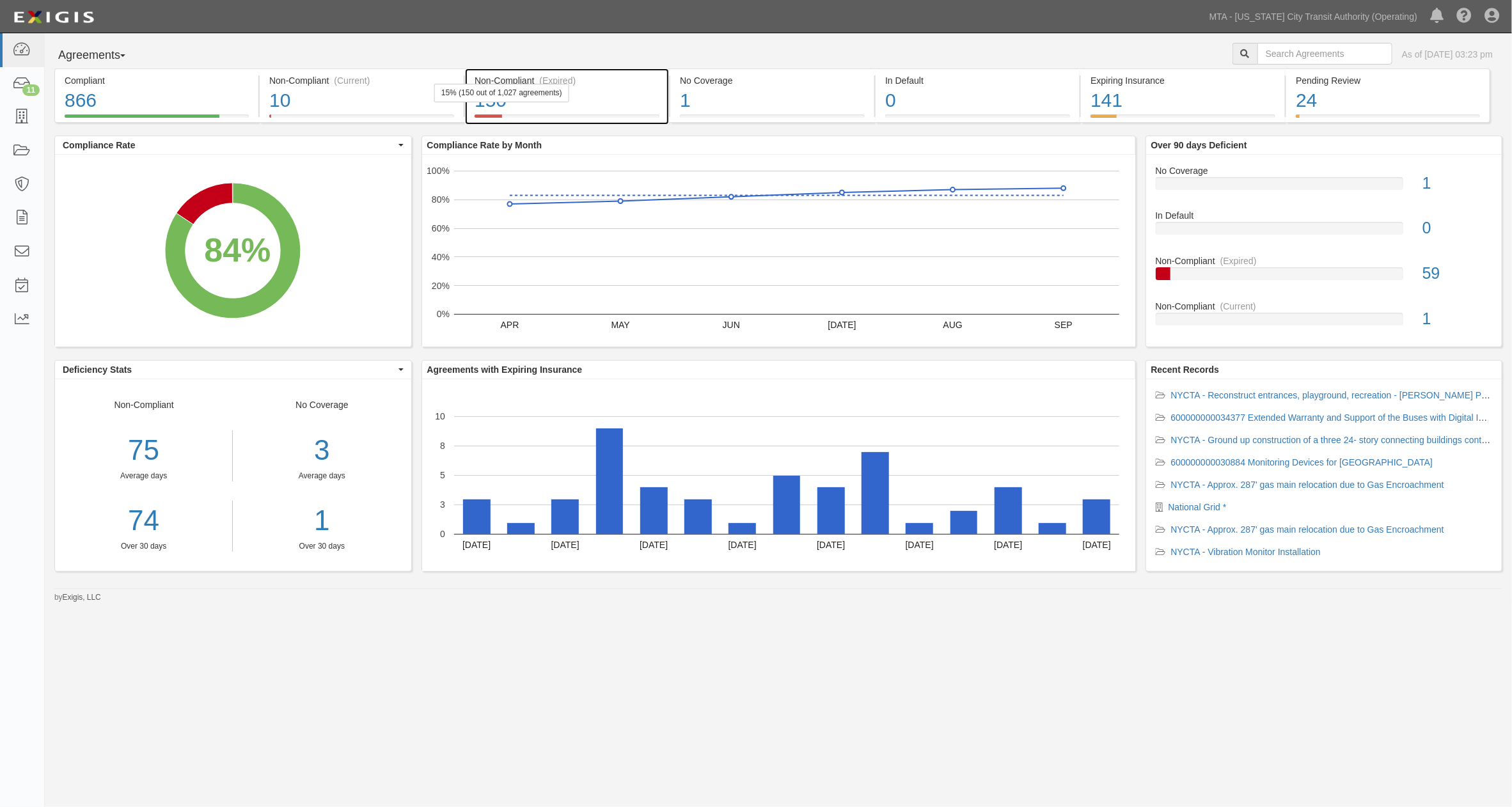
click at [625, 102] on div "150" at bounding box center [567, 100] width 185 height 27
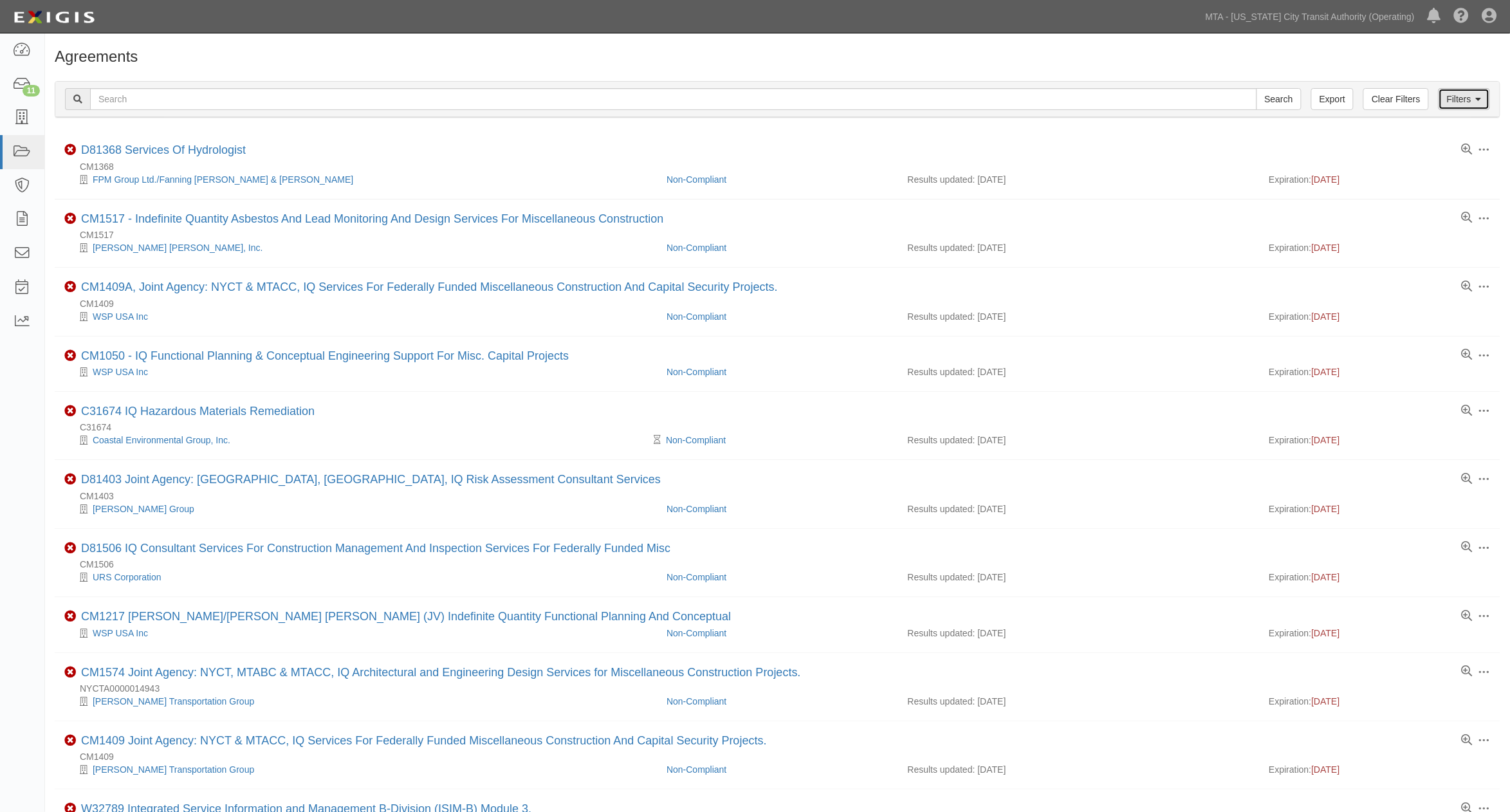
click at [1458, 98] on link "Filters" at bounding box center [1464, 99] width 51 height 22
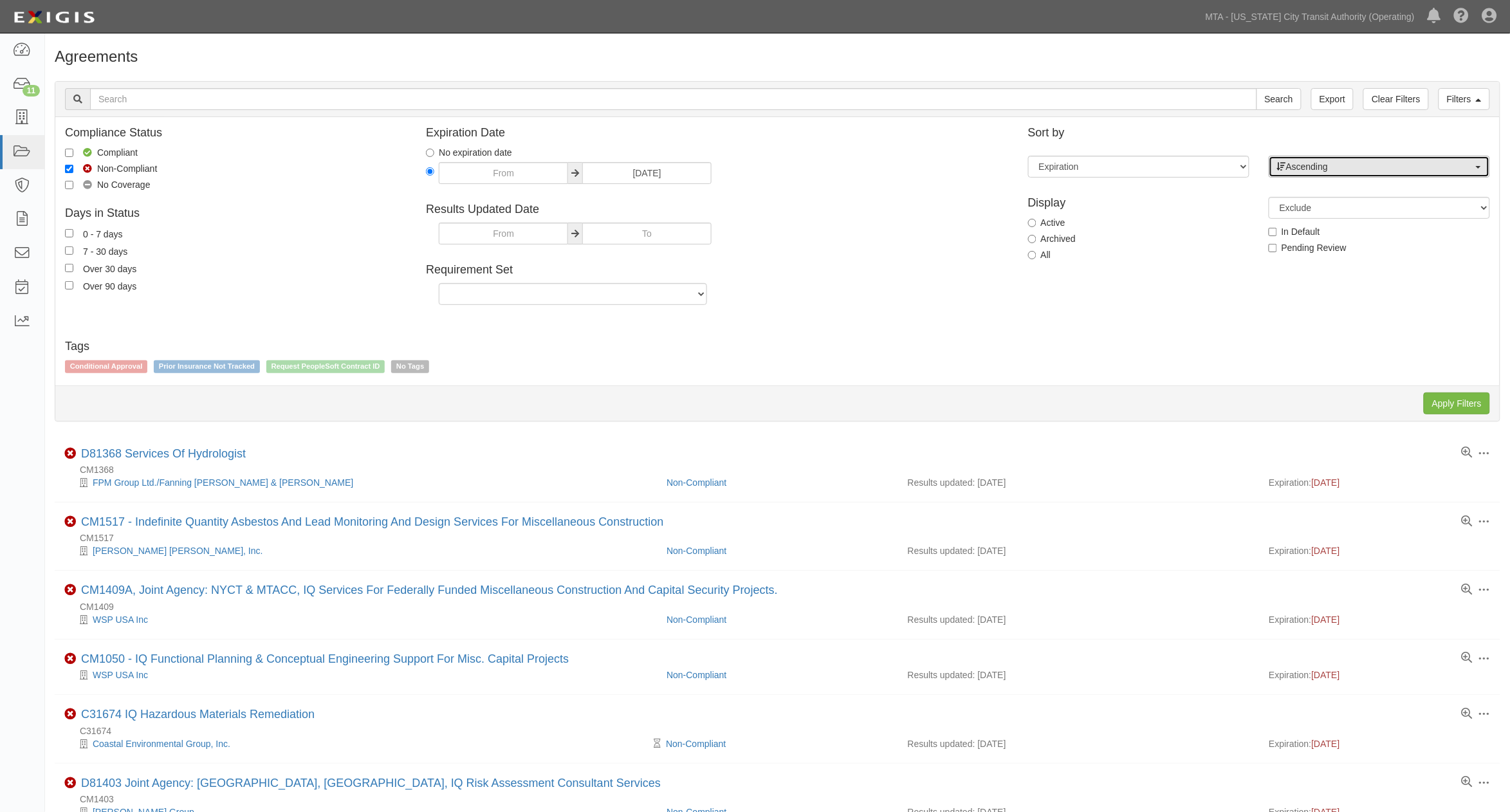
click at [1355, 166] on span "Ascending" at bounding box center [1375, 167] width 196 height 13
click at [1328, 210] on span "Descending" at bounding box center [1317, 208] width 48 height 13
select select "desc"
click at [1436, 406] on input "Apply Filters" at bounding box center [1457, 404] width 66 height 22
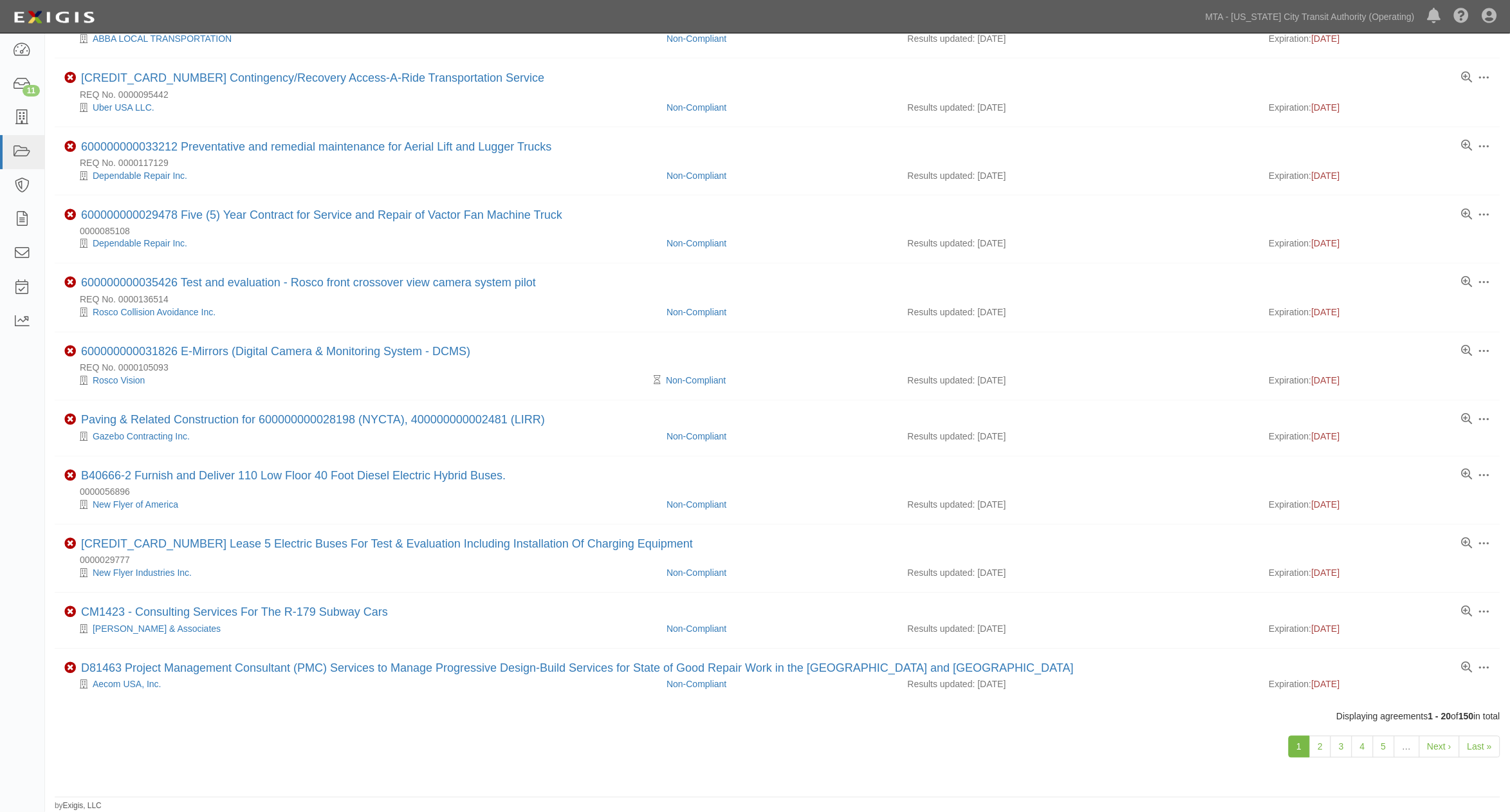
scroll to position [743, 0]
click at [1323, 748] on link "2" at bounding box center [1321, 747] width 22 height 22
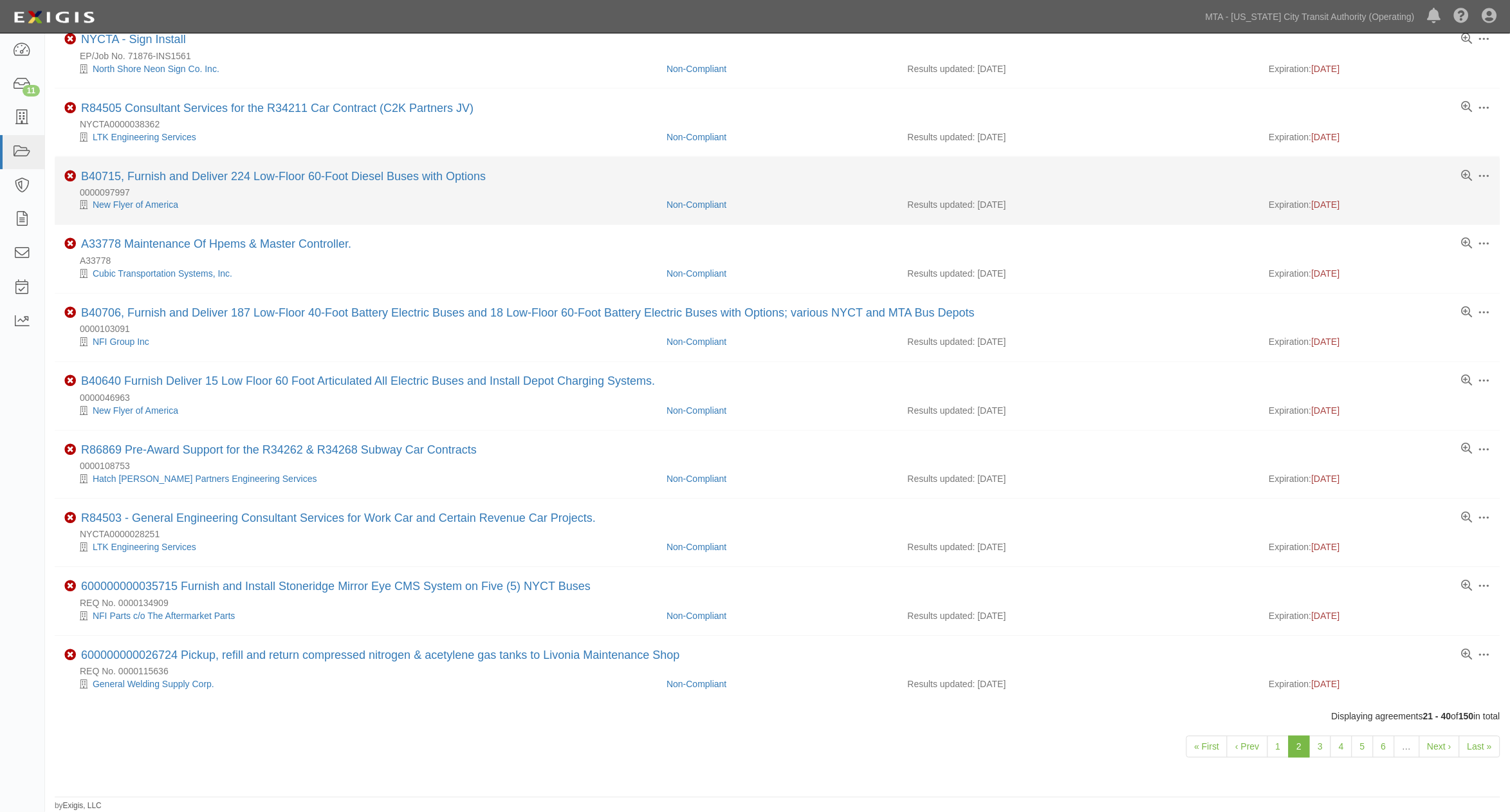
scroll to position [782, 0]
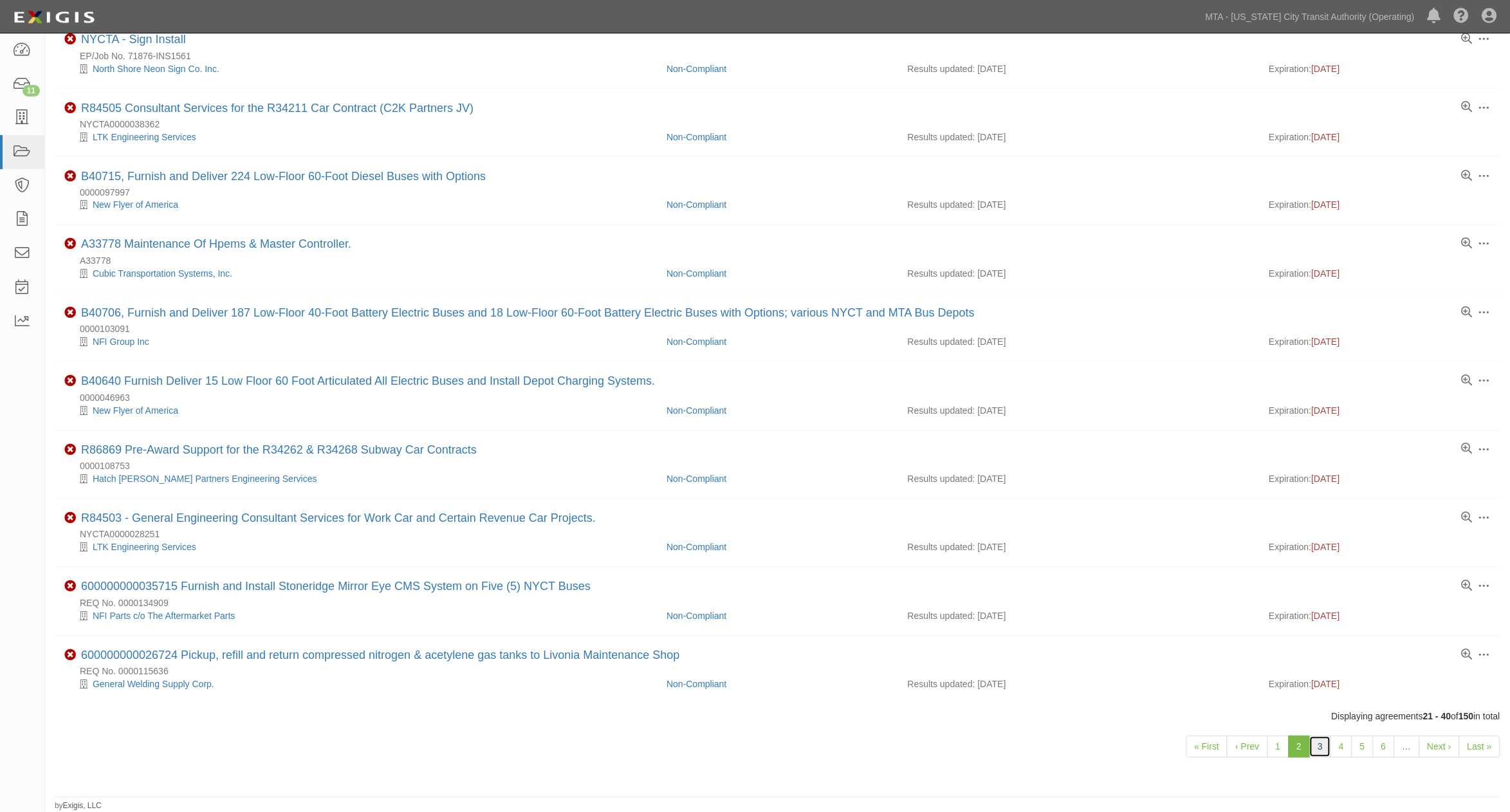
click at [1315, 744] on link "3" at bounding box center [1321, 747] width 22 height 22
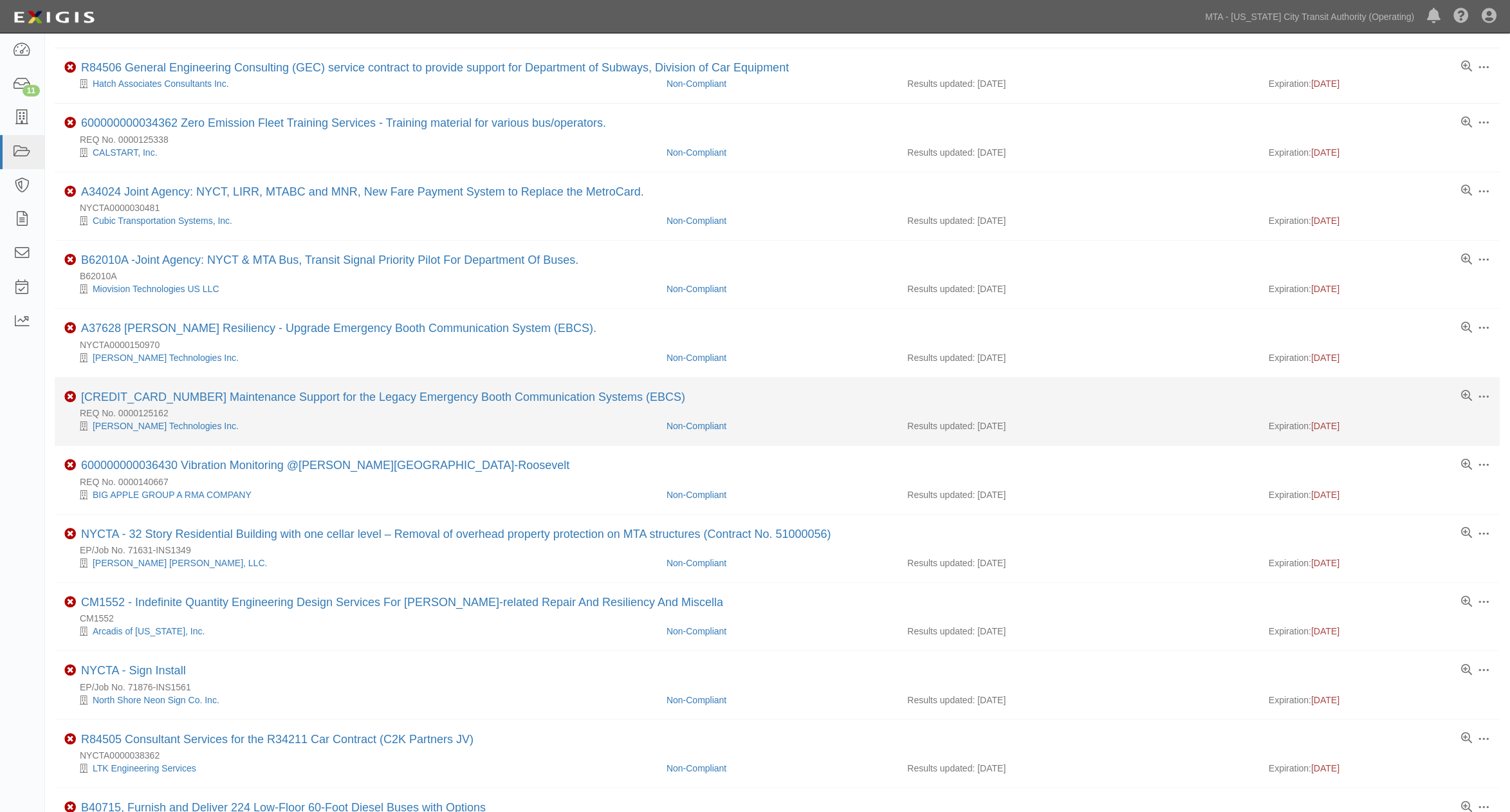
scroll to position [0, 0]
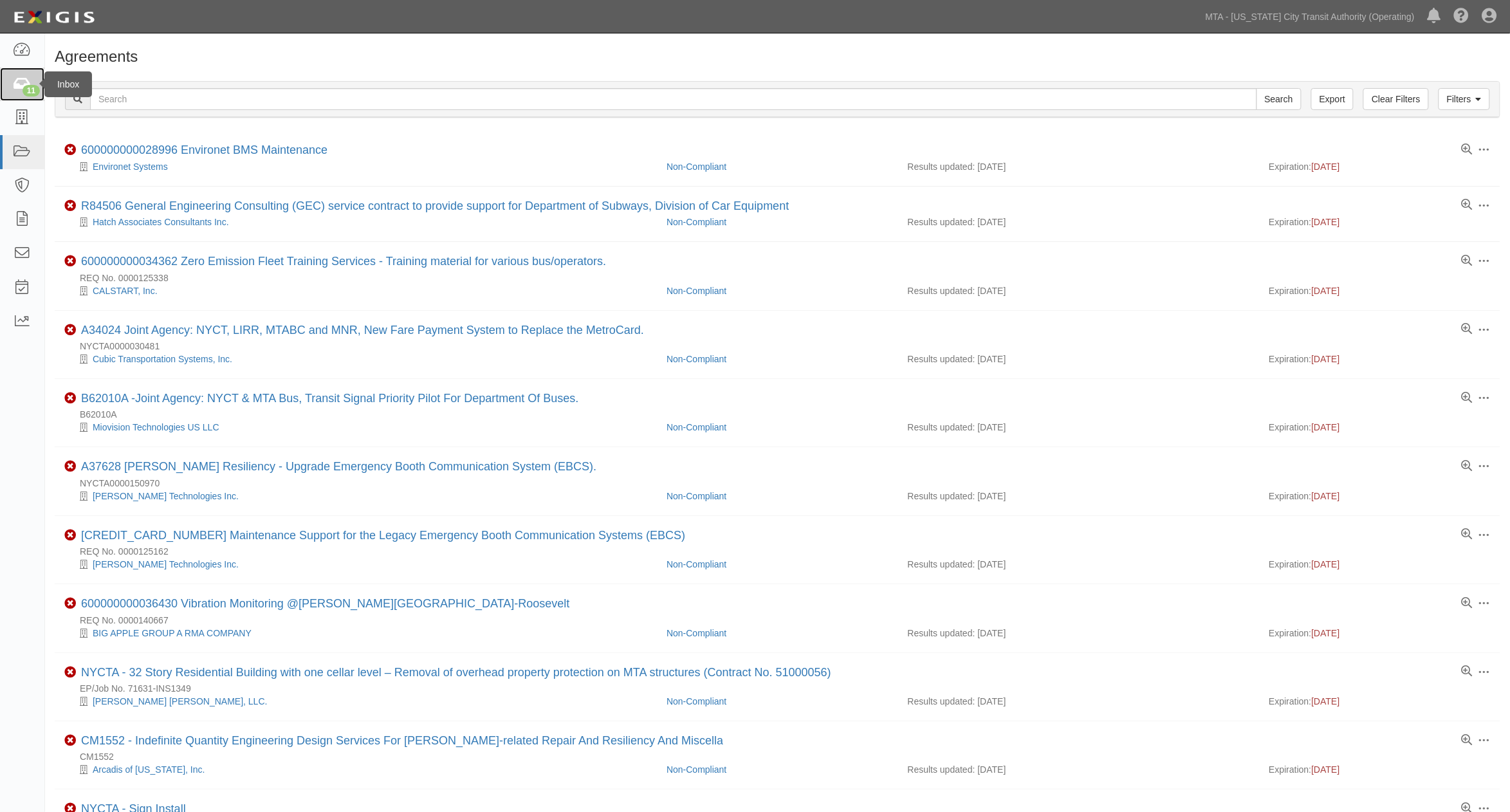
click at [15, 88] on icon at bounding box center [22, 85] width 18 height 15
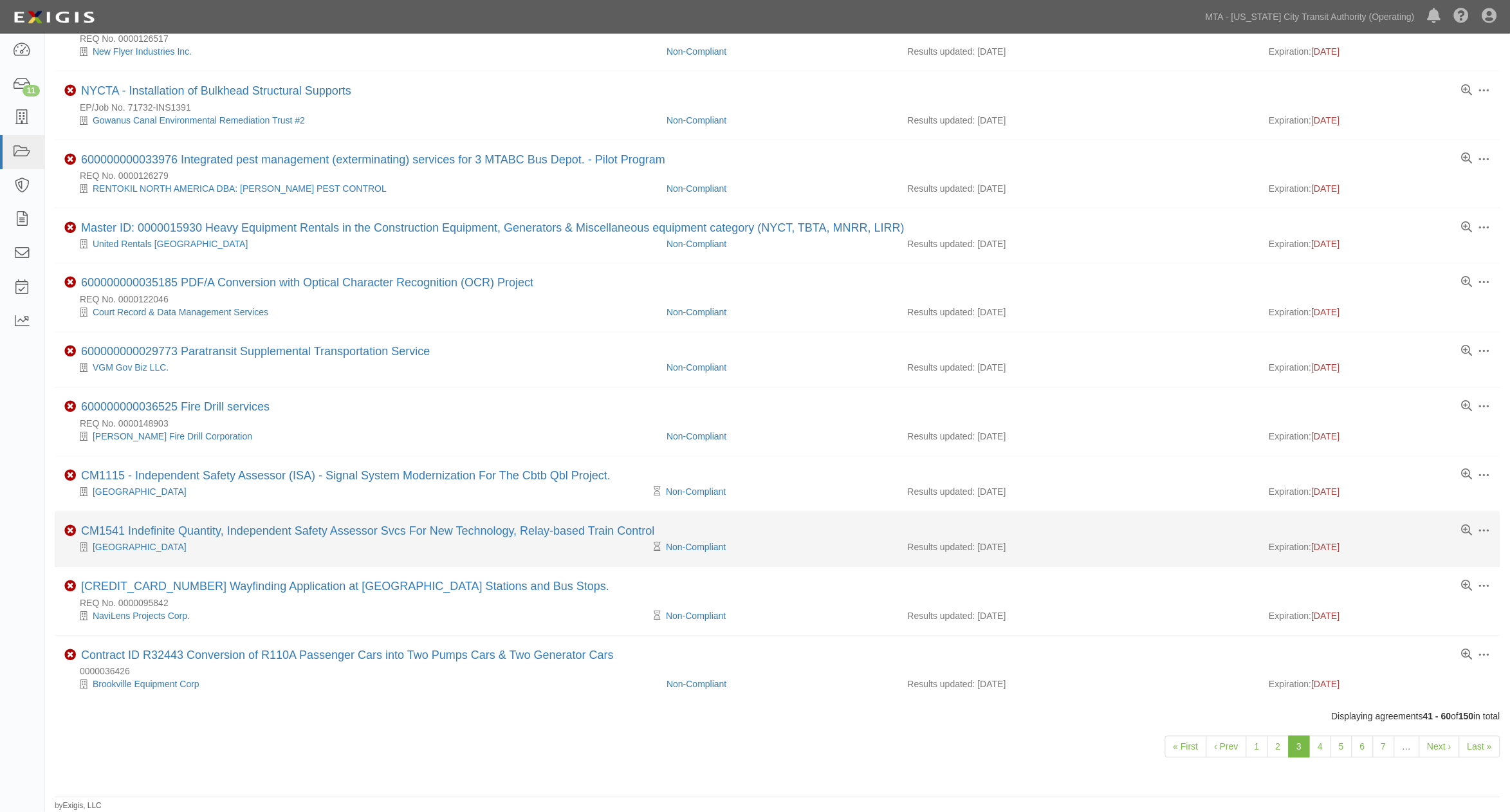
scroll to position [718, 0]
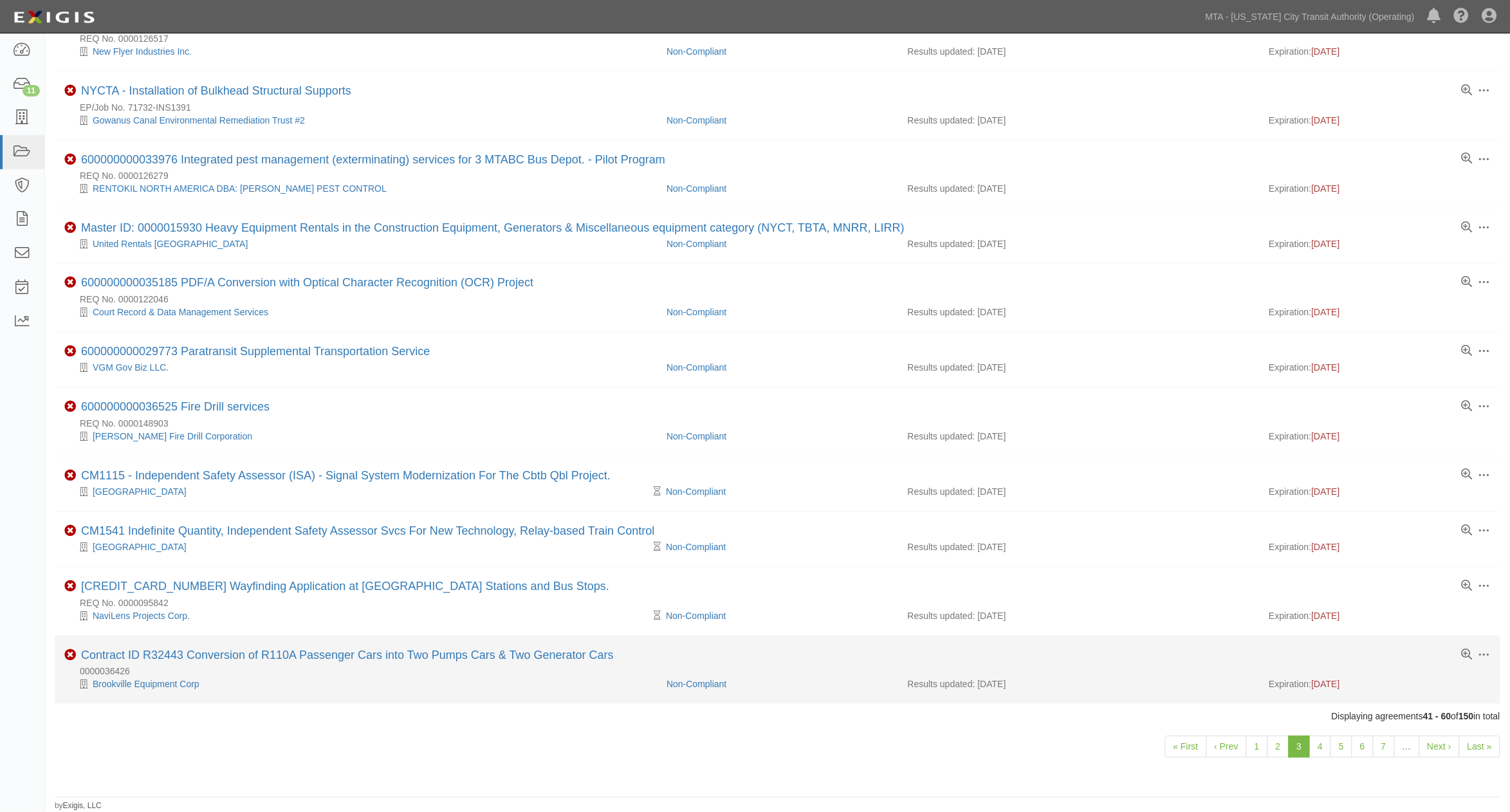
click at [339, 660] on div "Contract ID R32443 Conversion of R110A Passenger Cars into Two Pumps Cars & Two…" at bounding box center [348, 656] width 533 height 14
